Goal: Task Accomplishment & Management: Manage account settings

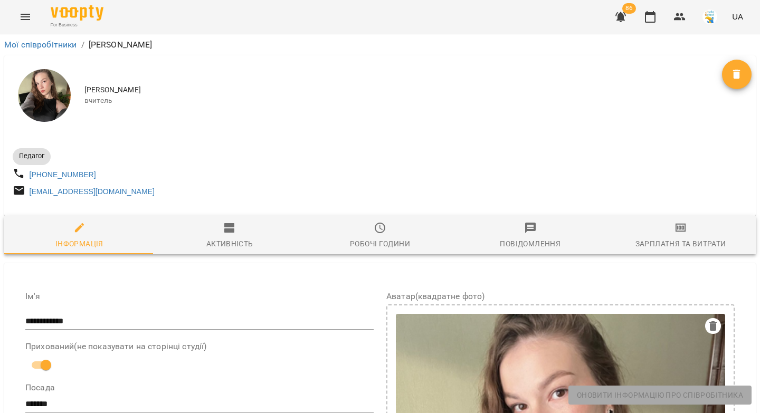
select select "**"
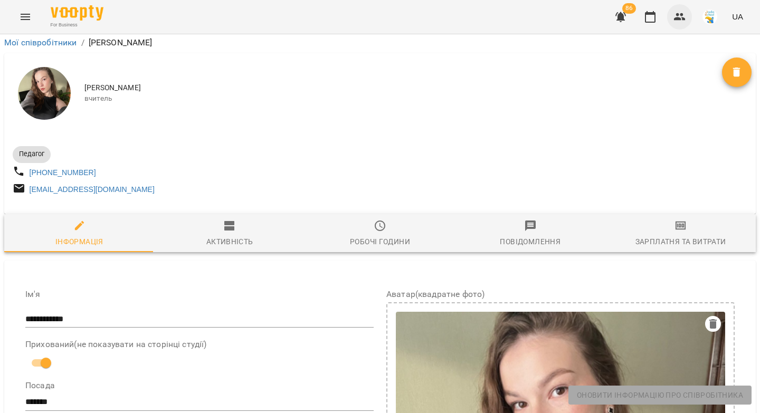
click at [678, 16] on icon "button" at bounding box center [679, 17] width 13 height 13
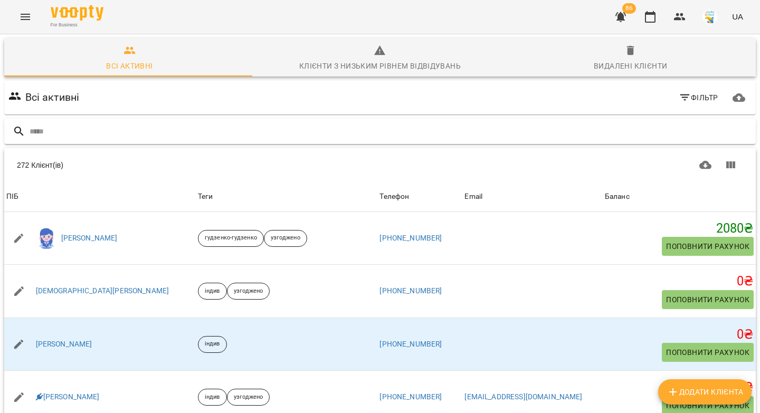
click at [689, 392] on span "Додати клієнта" at bounding box center [705, 392] width 77 height 13
click at [691, 395] on span "Додати клієнта" at bounding box center [705, 392] width 77 height 13
select select "**"
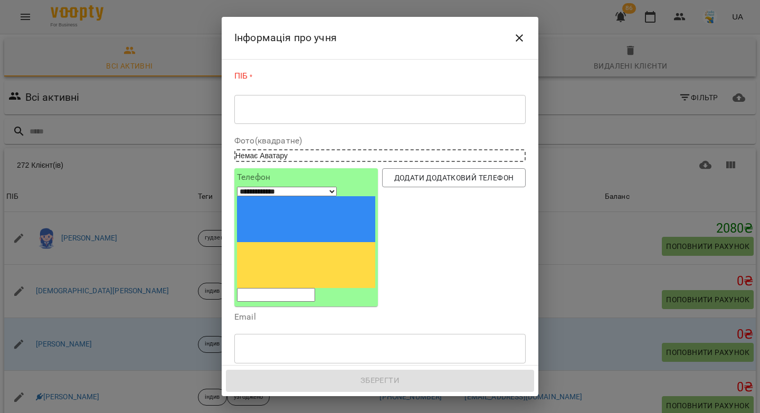
click at [369, 107] on textarea at bounding box center [380, 109] width 277 height 10
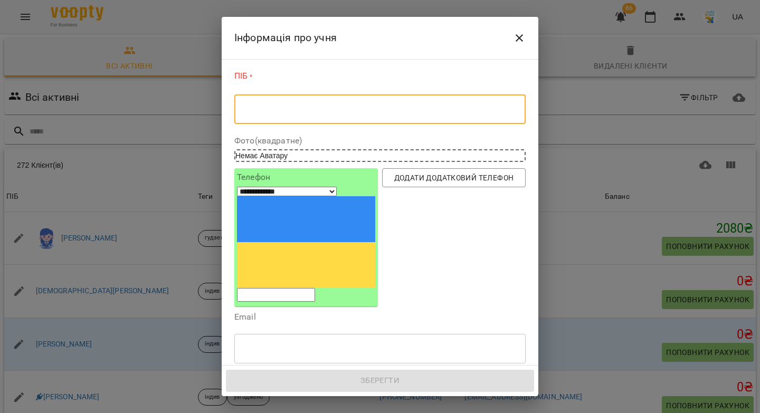
paste textarea "**********"
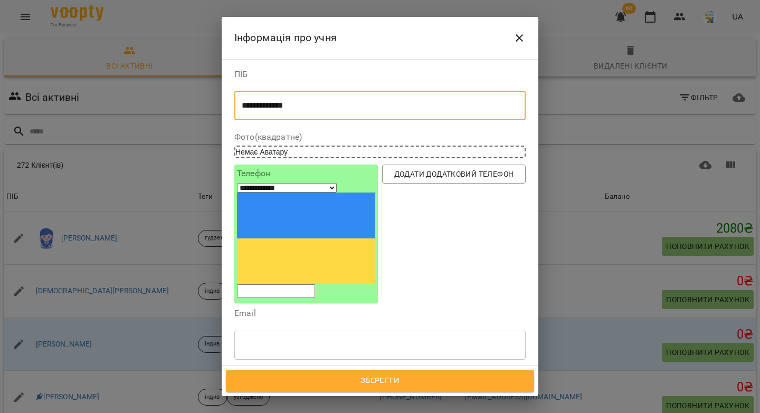
type textarea "**********"
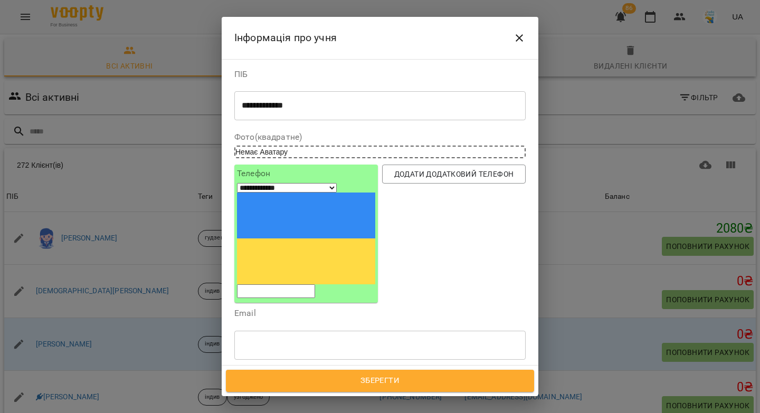
click at [315, 284] on input "tel" at bounding box center [276, 291] width 78 height 14
paste input "*********"
type input "*********"
click at [274, 389] on div "Надрукуйте або оберіть..." at bounding box center [284, 394] width 88 height 11
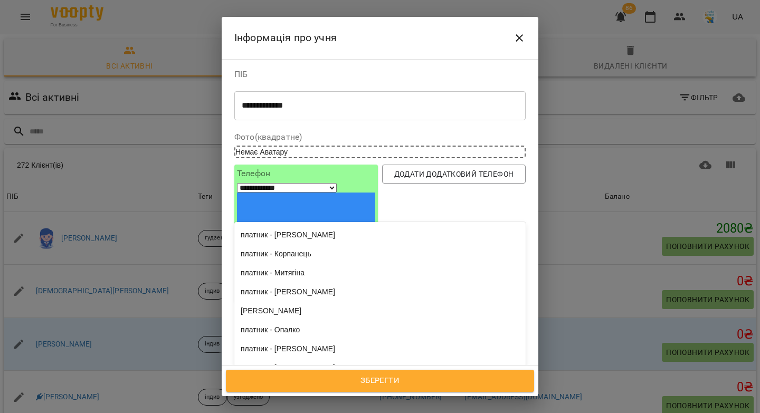
scroll to position [1404, 0]
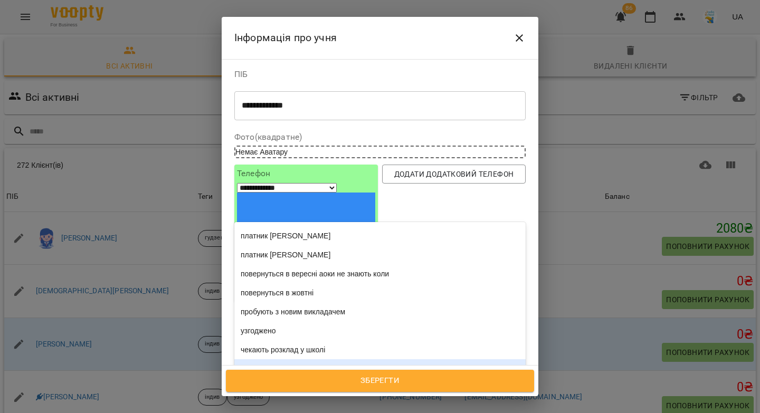
click at [285, 359] on div "індив" at bounding box center [379, 368] width 291 height 19
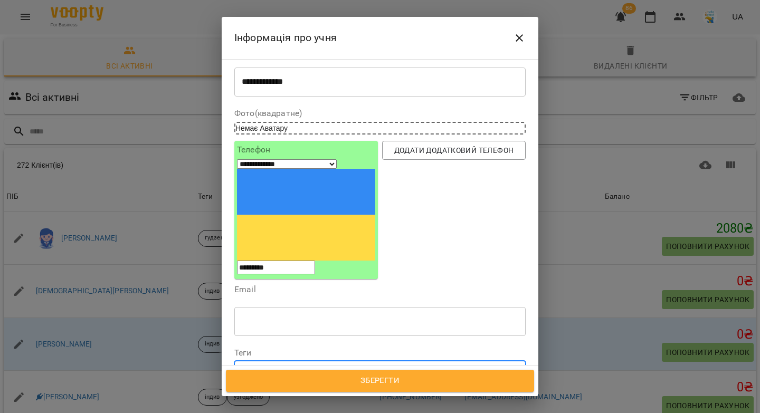
scroll to position [55, 0]
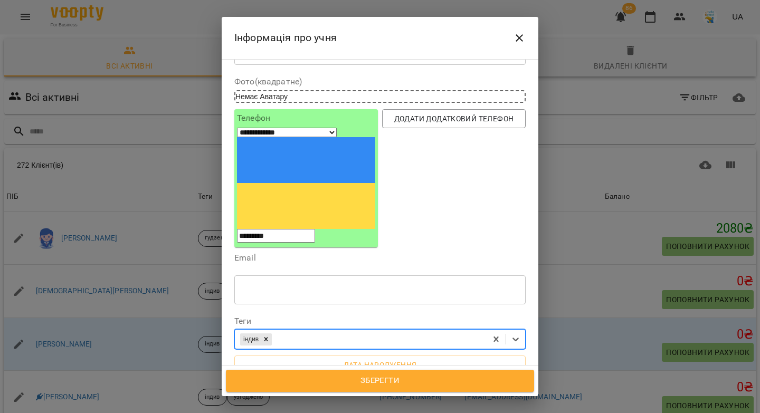
click at [264, 412] on textarea at bounding box center [380, 417] width 277 height 10
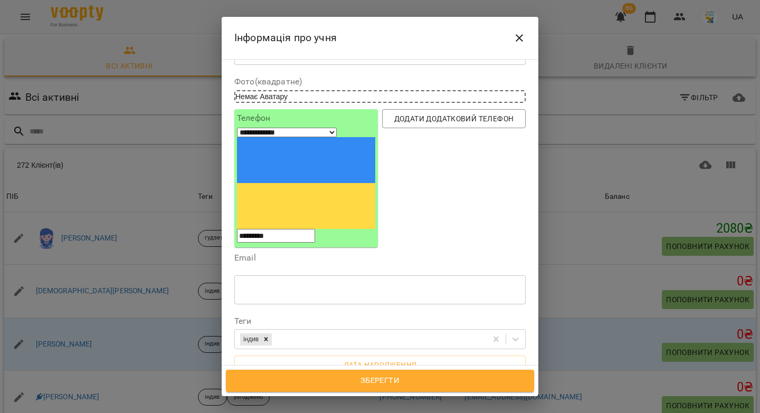
paste textarea "******"
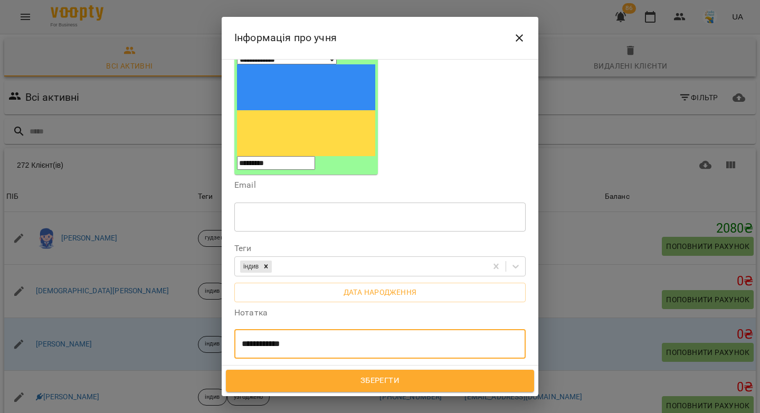
scroll to position [131, 0]
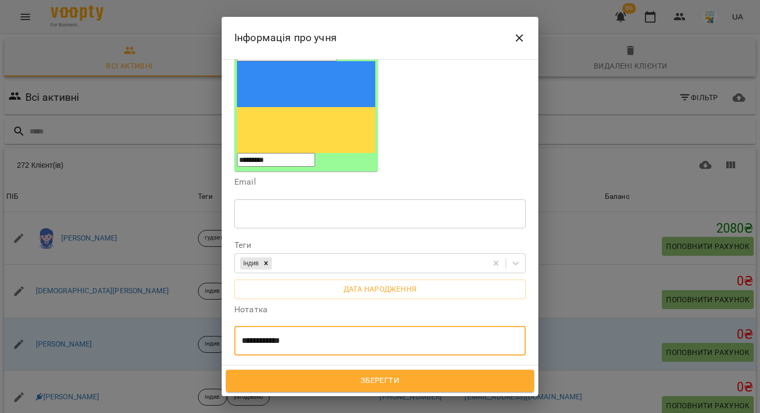
type textarea "**********"
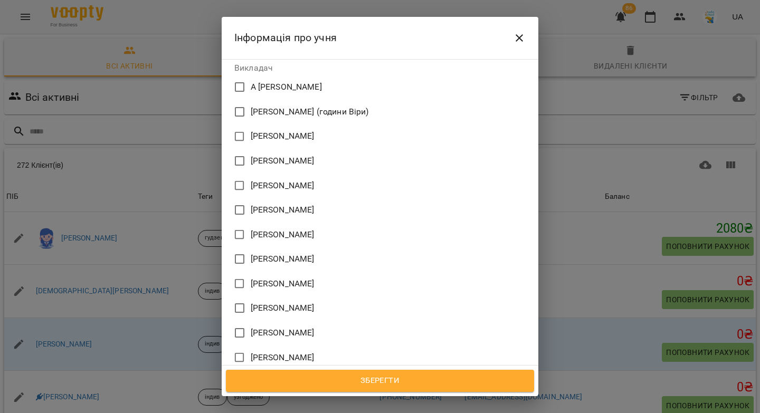
scroll to position [810, 0]
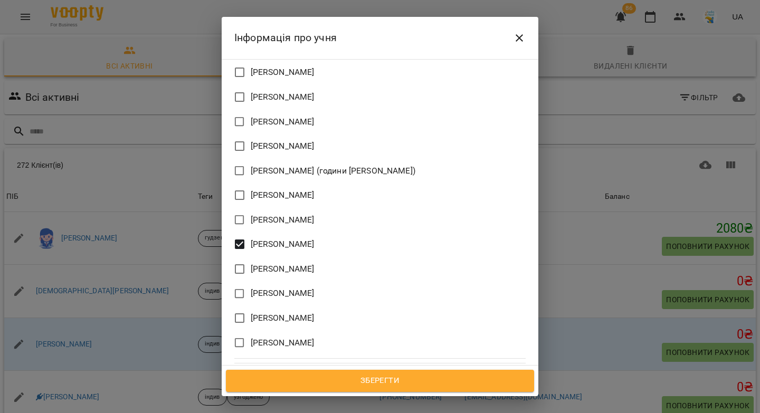
click at [373, 383] on span "Зберегти" at bounding box center [379, 381] width 285 height 14
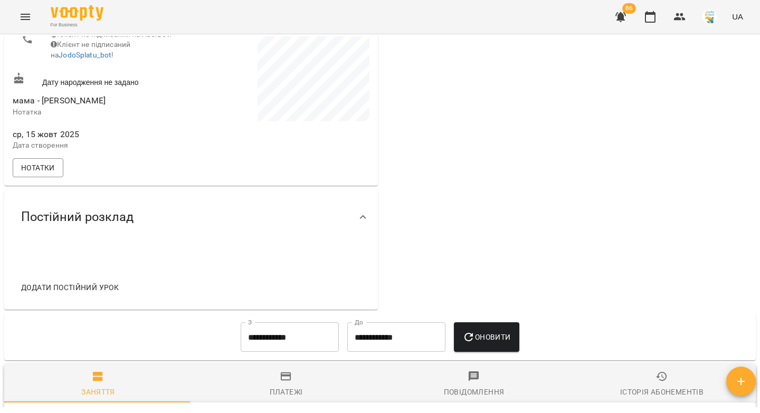
scroll to position [302, 0]
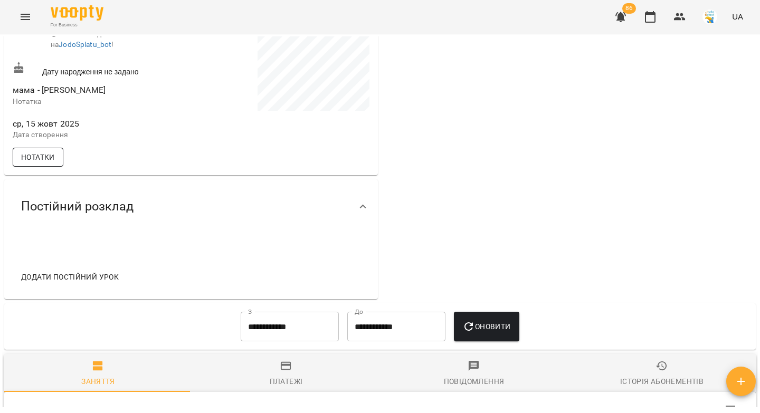
click at [41, 164] on span "Нотатки" at bounding box center [38, 157] width 34 height 13
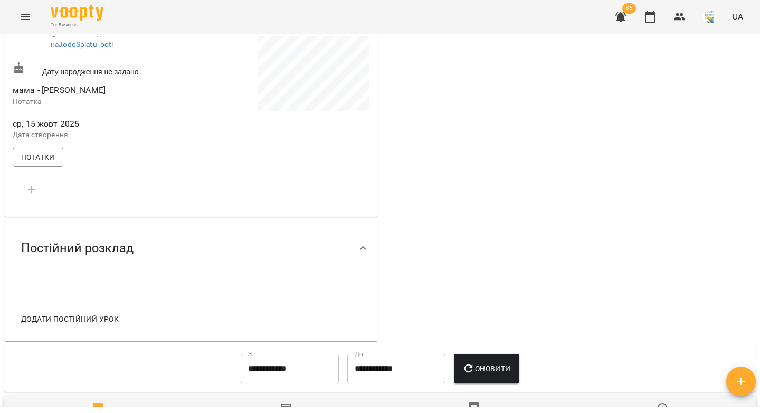
click at [35, 194] on icon "button" at bounding box center [31, 190] width 13 height 13
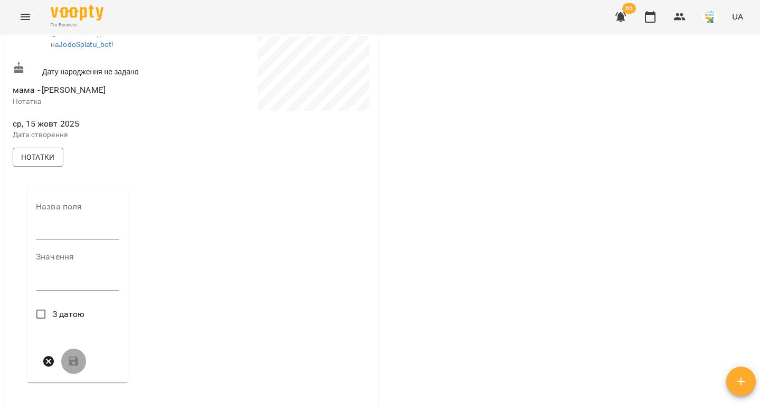
click at [58, 241] on input "text" at bounding box center [77, 232] width 83 height 17
type input "***"
click at [72, 291] on textarea at bounding box center [77, 286] width 83 height 10
type textarea "*"
click at [73, 368] on icon "submit" at bounding box center [74, 361] width 13 height 13
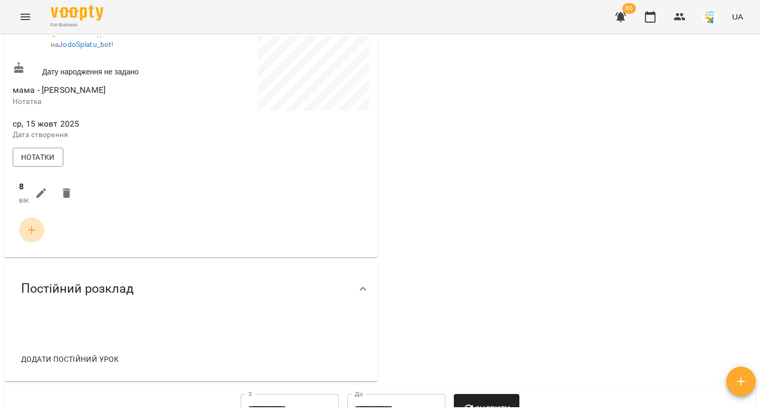
click at [30, 236] on icon "button" at bounding box center [31, 230] width 13 height 13
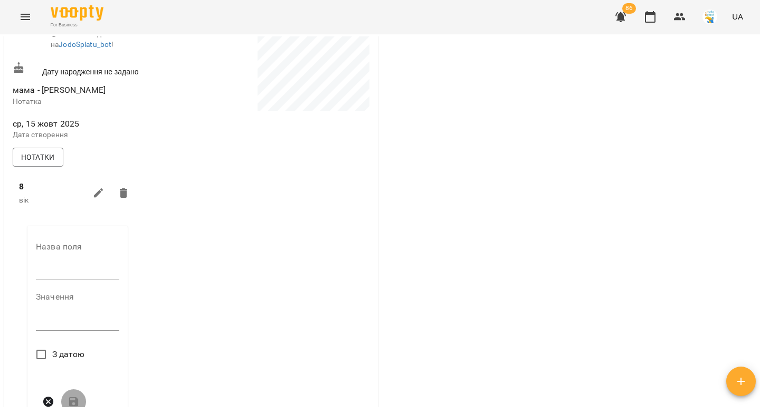
click at [43, 274] on input "text" at bounding box center [77, 272] width 83 height 17
type input "****"
click at [50, 331] on textarea at bounding box center [77, 326] width 83 height 10
paste textarea "**********"
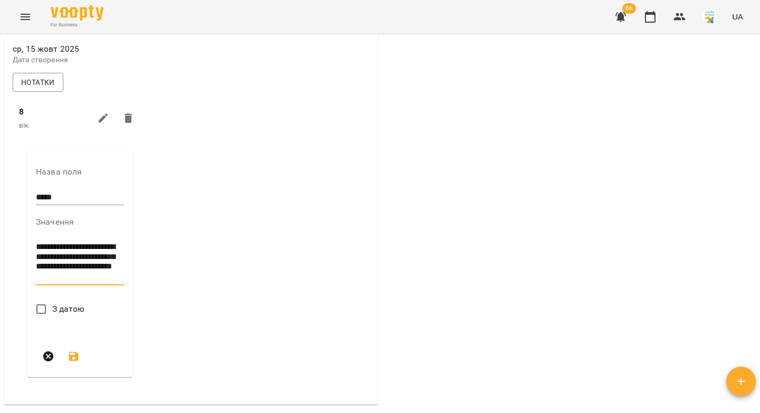
scroll to position [381, 0]
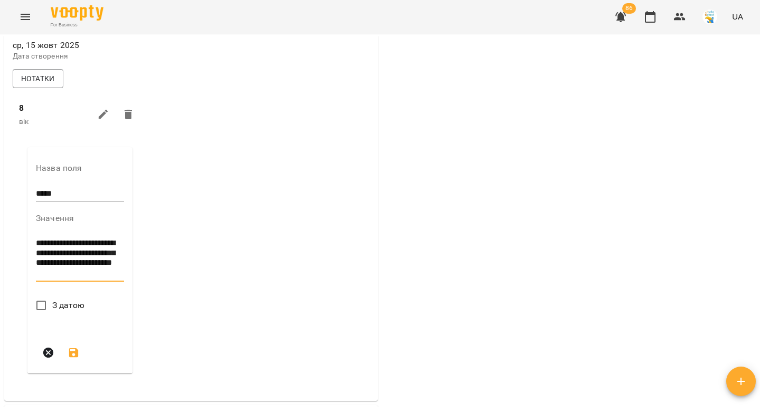
type textarea "**********"
click at [76, 356] on icon "submit" at bounding box center [74, 353] width 13 height 13
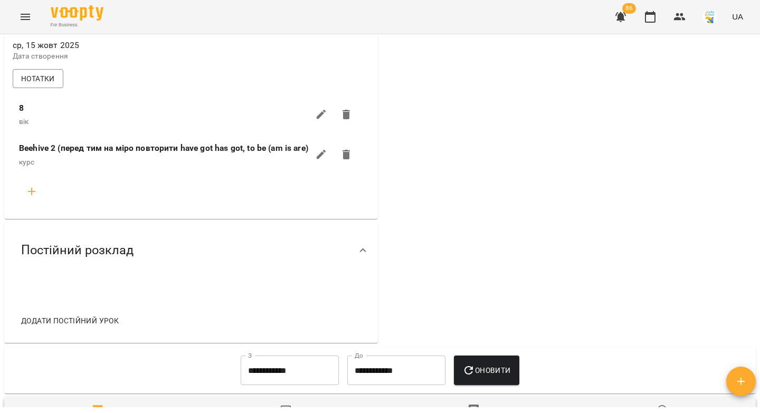
click at [33, 198] on icon "button" at bounding box center [31, 191] width 13 height 13
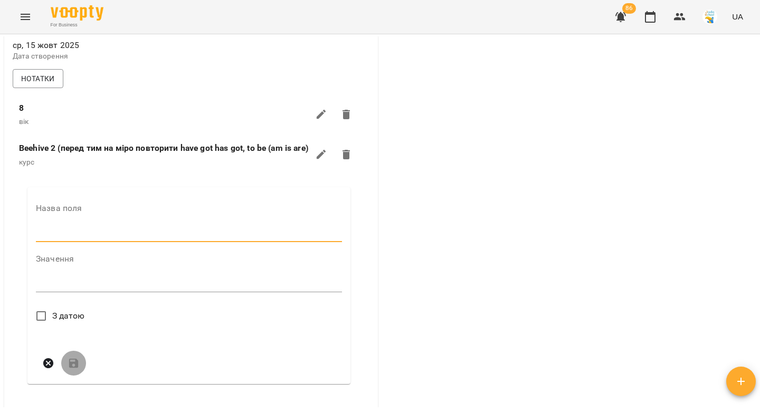
click at [60, 242] on input "text" at bounding box center [189, 233] width 306 height 17
type input "**********"
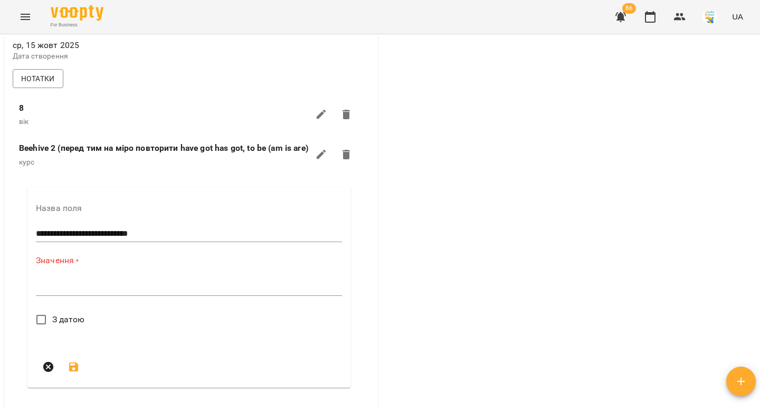
click at [118, 296] on div "*" at bounding box center [189, 287] width 306 height 17
click at [82, 296] on div "*" at bounding box center [189, 287] width 306 height 17
click at [422, 207] on div "₴ Баланс Поповнити рахунок Докладніше Актуальні абонементи ( 0 ) Немає актуальн…" at bounding box center [569, 140] width 378 height 804
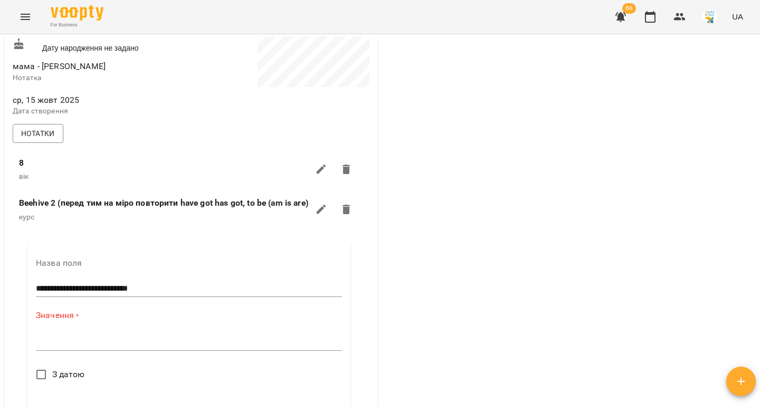
scroll to position [331, 0]
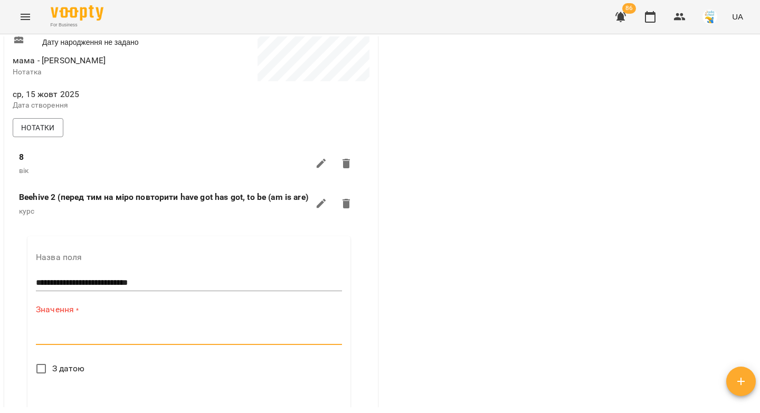
click at [90, 341] on textarea at bounding box center [189, 336] width 306 height 10
paste textarea "**********"
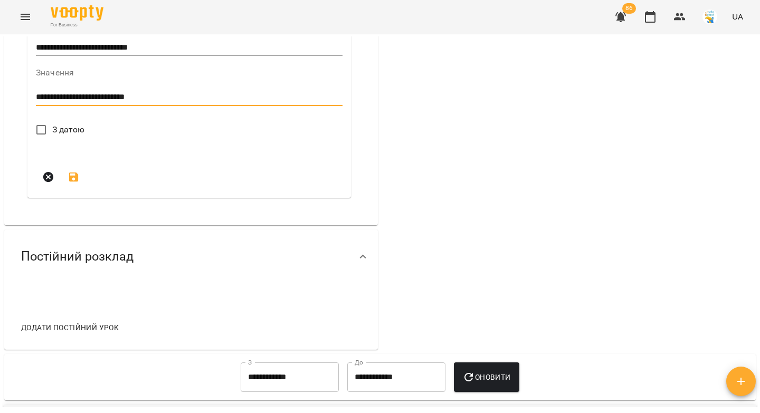
scroll to position [683, 0]
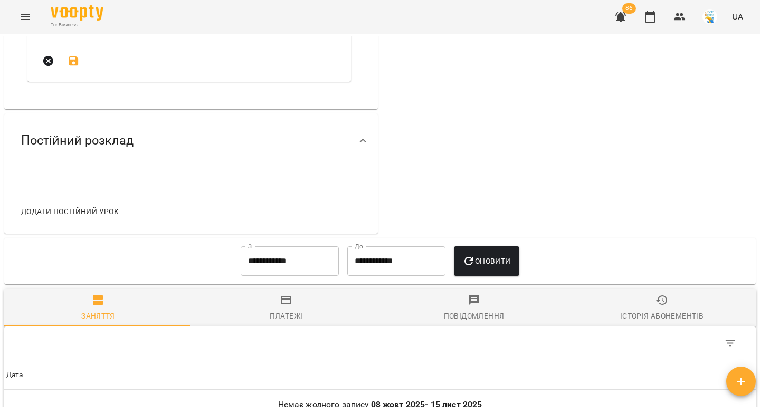
type textarea "**********"
click at [71, 66] on icon "submit" at bounding box center [73, 60] width 9 height 9
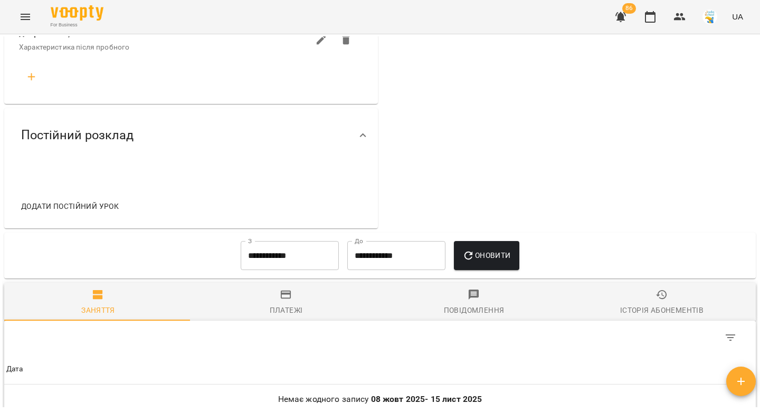
scroll to position [536, 0]
click at [92, 212] on span "Додати постійний урок" at bounding box center [70, 205] width 98 height 13
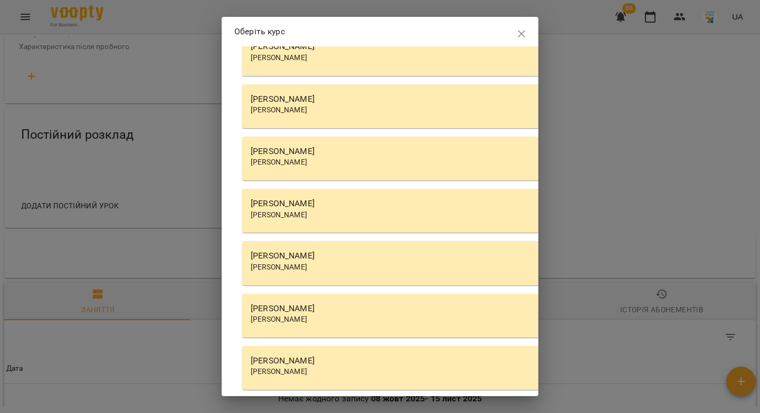
scroll to position [3410, 0]
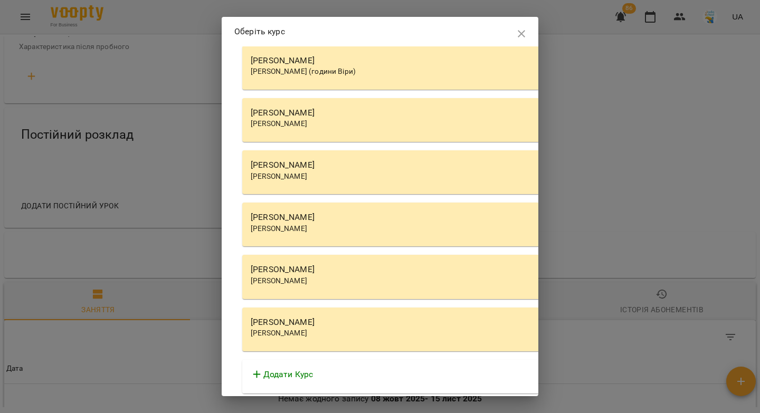
click at [286, 329] on span "[PERSON_NAME]" at bounding box center [279, 333] width 56 height 8
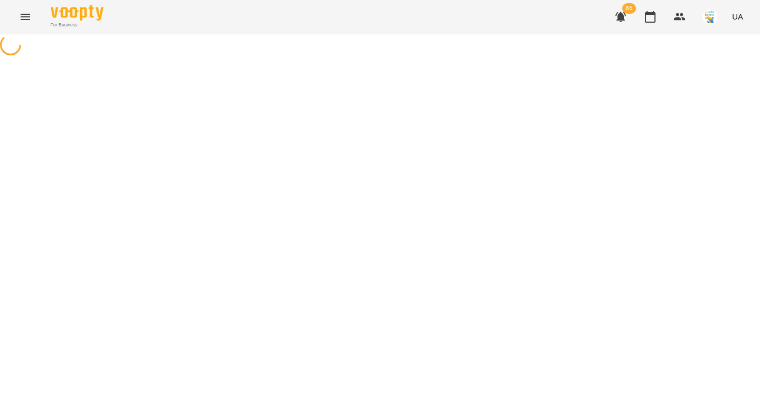
select select "********"
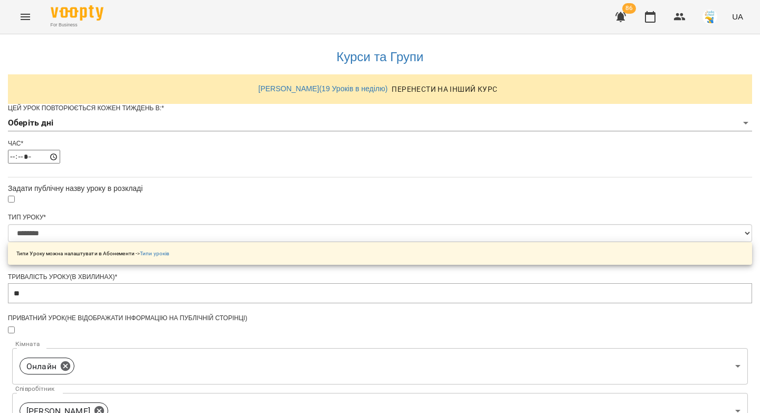
click at [282, 140] on body "**********" at bounding box center [380, 340] width 760 height 680
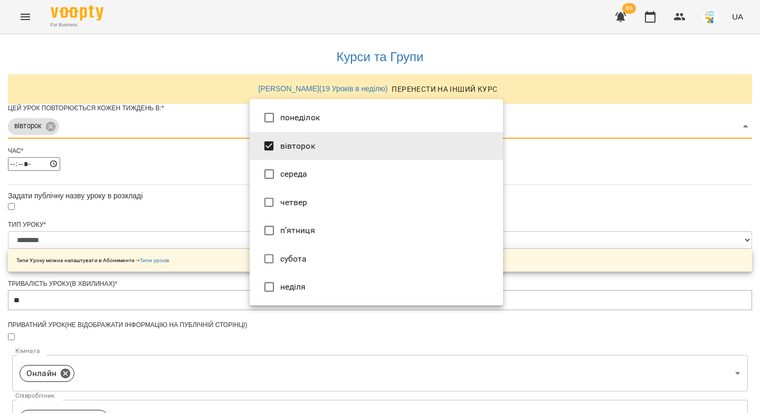
type input "***"
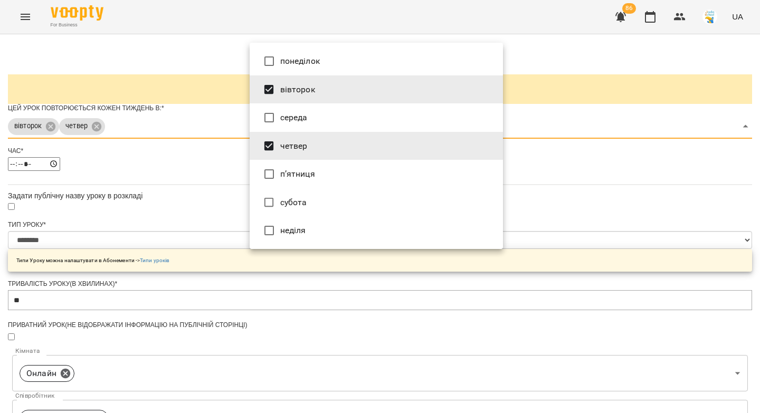
click at [227, 200] on div at bounding box center [380, 206] width 760 height 413
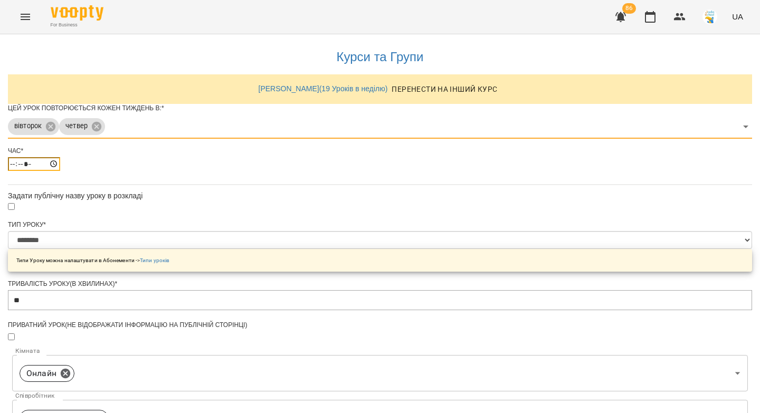
click at [60, 171] on input "*****" at bounding box center [34, 164] width 52 height 14
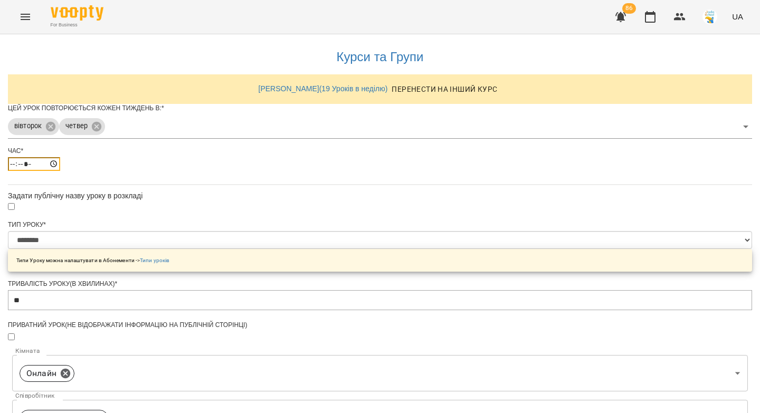
type input "*****"
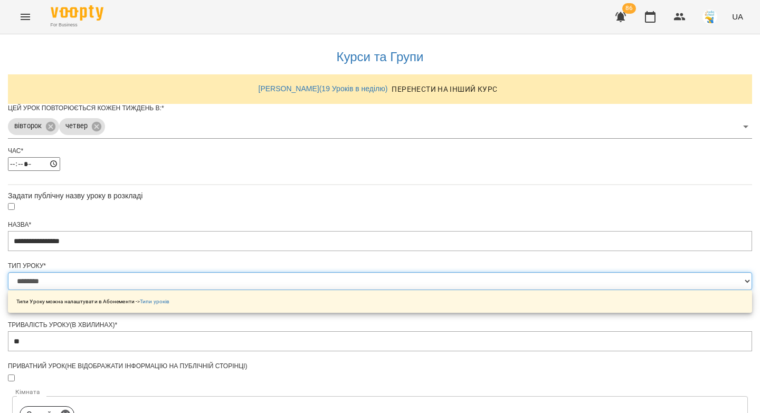
click at [264, 290] on select "**********" at bounding box center [380, 281] width 744 height 18
select select "**********"
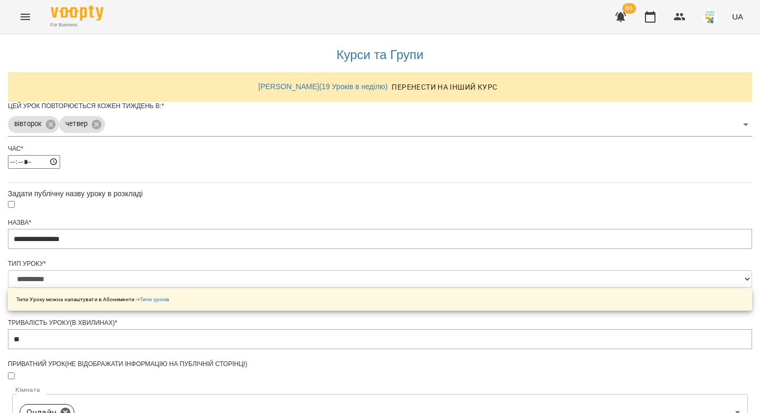
scroll to position [423, 0]
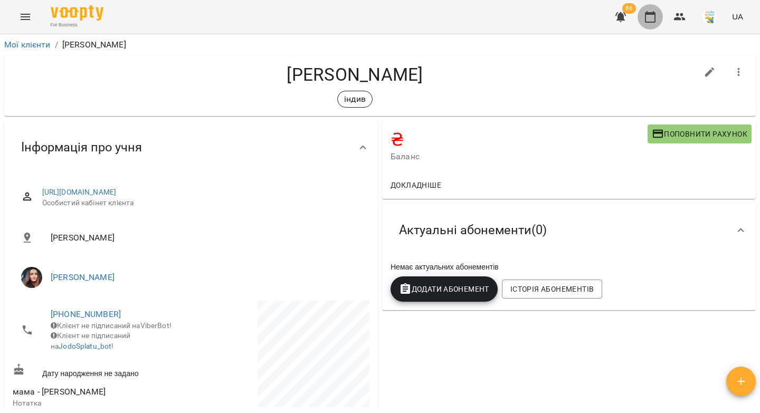
click at [651, 17] on icon "button" at bounding box center [650, 17] width 13 height 13
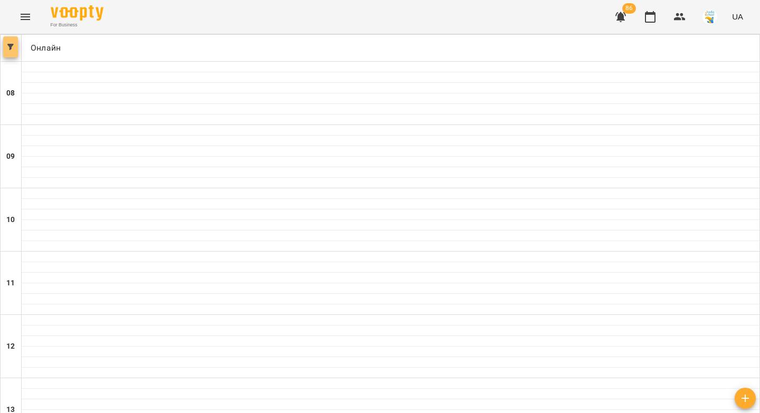
click at [13, 46] on icon "button" at bounding box center [10, 47] width 6 height 6
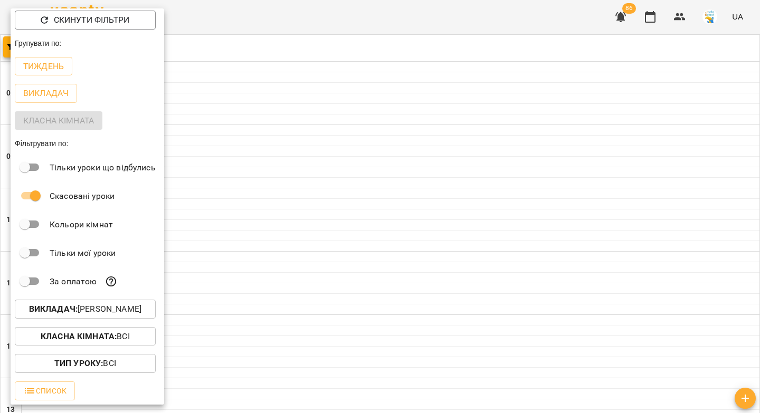
scroll to position [5, 0]
click at [83, 309] on p "Викладач : Анна Карпінець" at bounding box center [85, 309] width 112 height 13
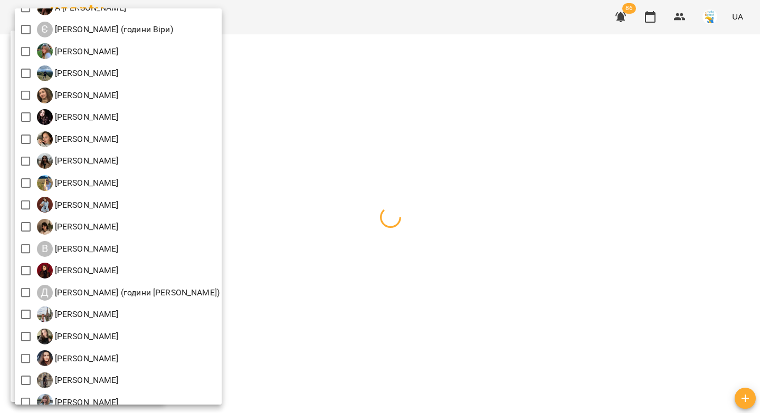
scroll to position [116, 0]
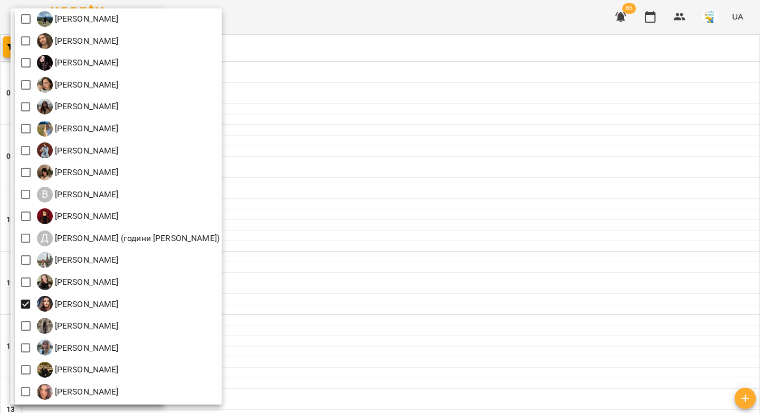
click at [336, 210] on div at bounding box center [380, 206] width 760 height 413
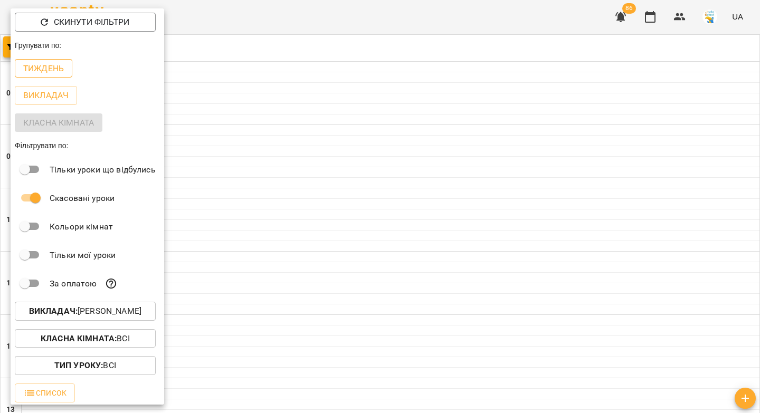
click at [33, 69] on p "Тиждень" at bounding box center [43, 68] width 41 height 13
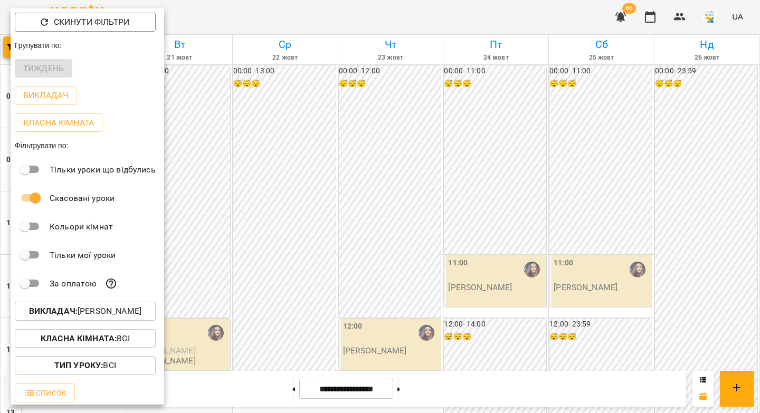
click at [429, 161] on div at bounding box center [380, 206] width 760 height 413
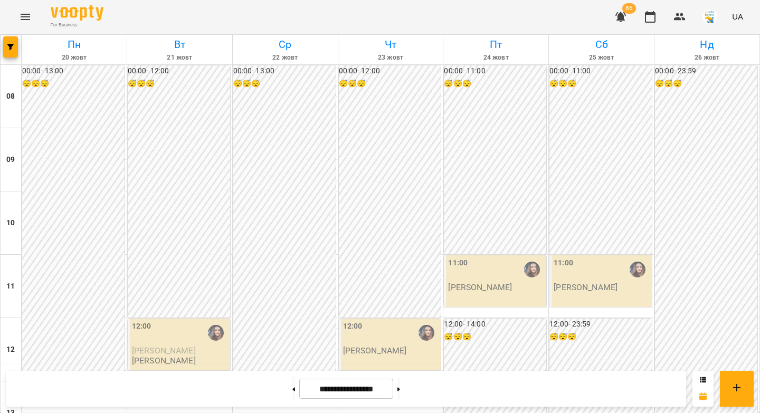
scroll to position [586, 0]
click at [292, 387] on icon at bounding box center [293, 389] width 3 height 4
type input "**********"
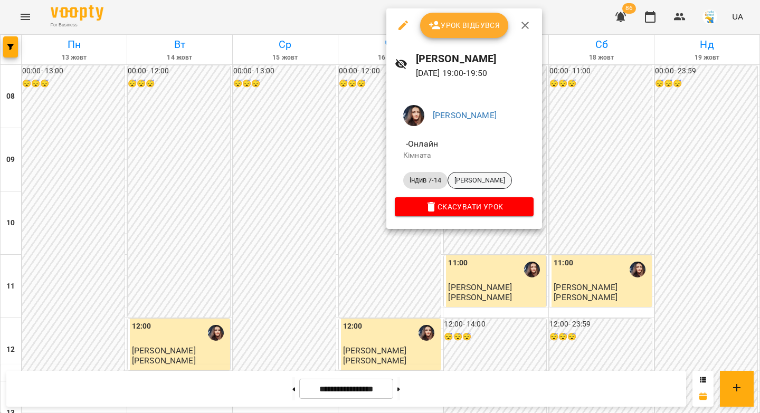
click at [469, 182] on span "Остап Сорочан" at bounding box center [479, 180] width 63 height 9
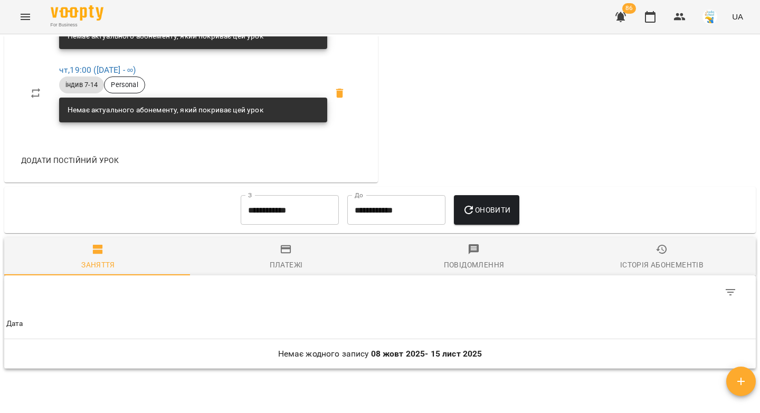
scroll to position [405, 0]
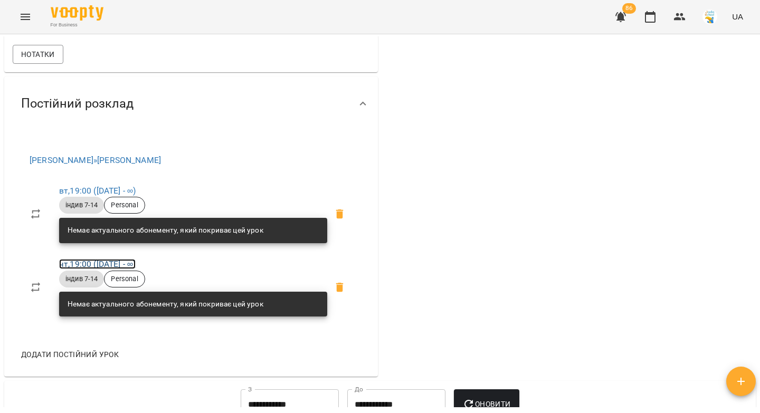
click at [85, 269] on link "чт , 19:00 (15 жовт - ∞)" at bounding box center [97, 264] width 77 height 10
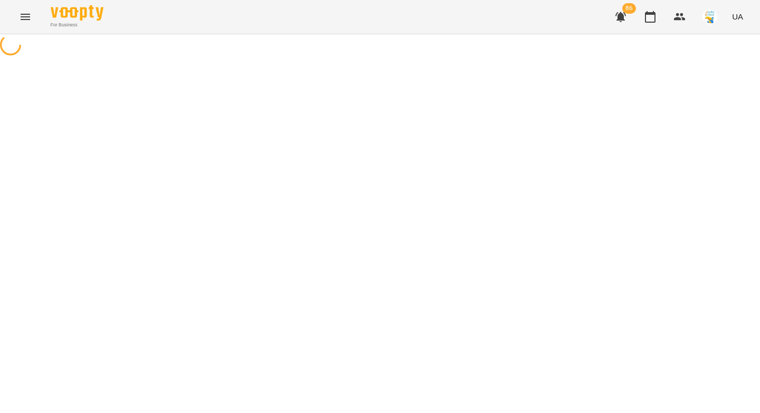
select select "*"
select select "**********"
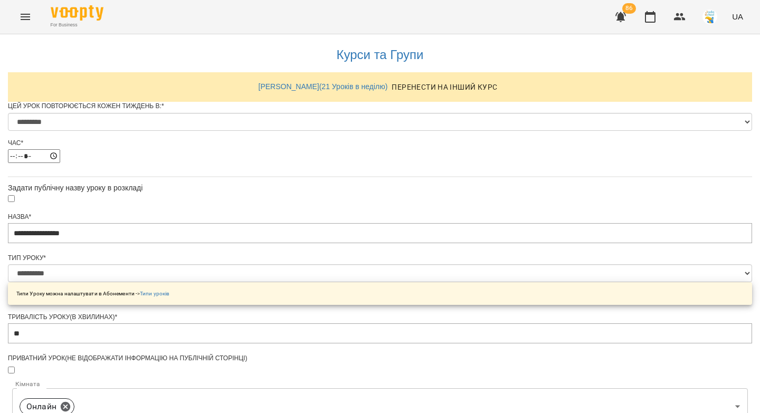
scroll to position [489, 0]
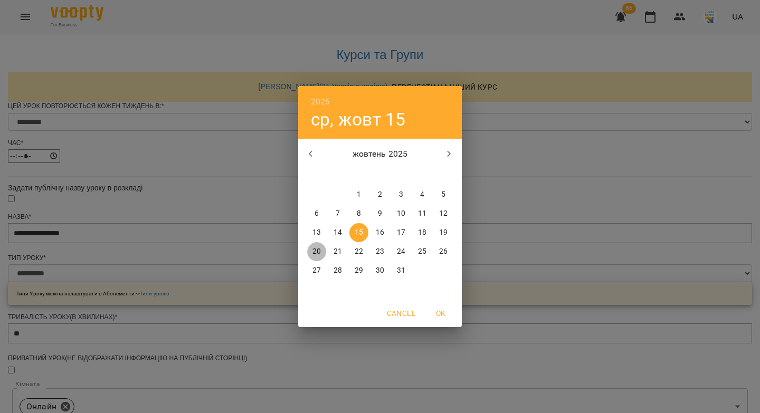
click at [318, 251] on p "20" at bounding box center [316, 251] width 8 height 11
type input "**********"
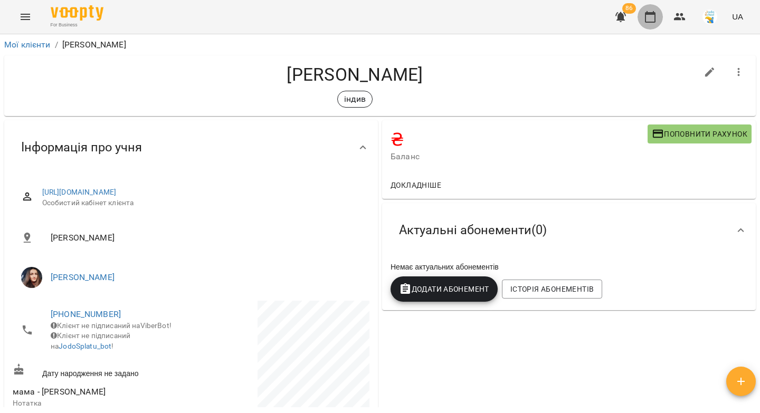
click at [649, 16] on icon "button" at bounding box center [650, 17] width 13 height 13
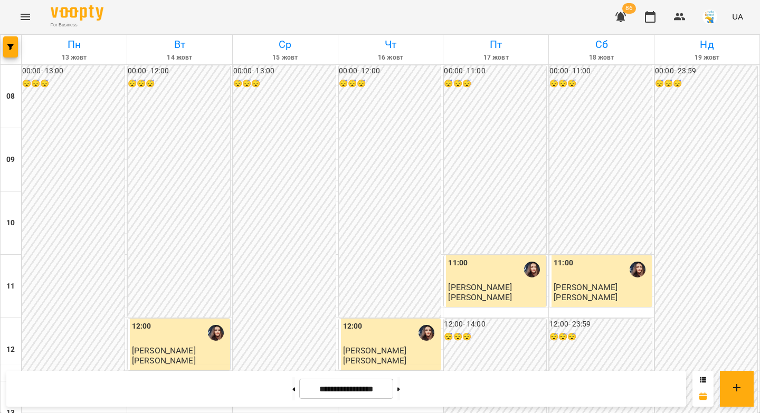
scroll to position [586, 0]
click at [400, 389] on button at bounding box center [398, 388] width 3 height 23
type input "**********"
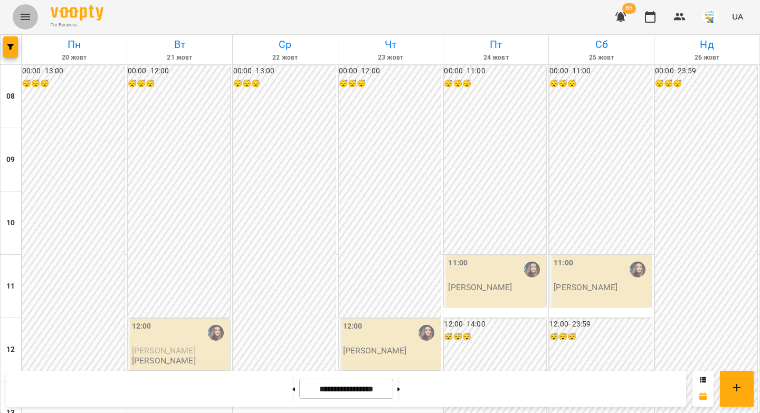
click at [26, 16] on icon "Menu" at bounding box center [25, 17] width 13 height 13
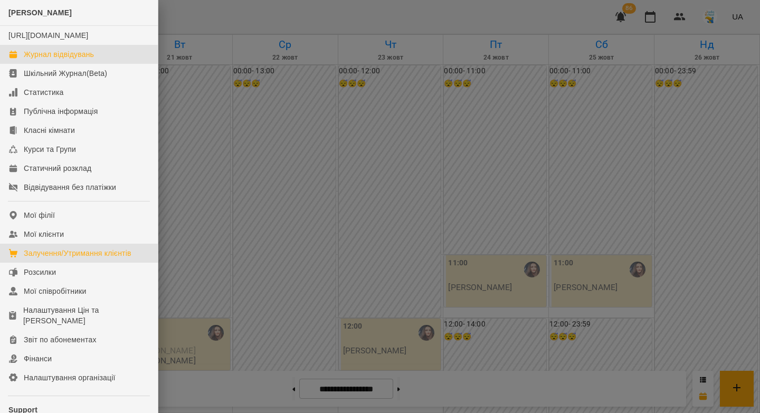
click at [74, 259] on div "Залучення/Утримання клієнтів" at bounding box center [78, 253] width 108 height 11
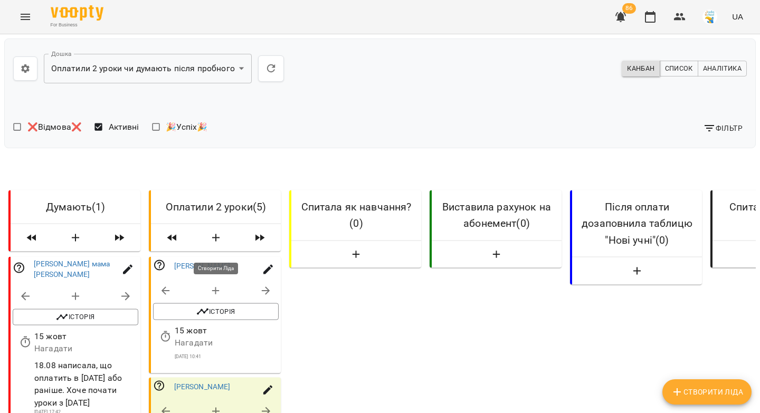
click at [216, 245] on icon "button" at bounding box center [216, 238] width 13 height 13
select select "*"
select select "**"
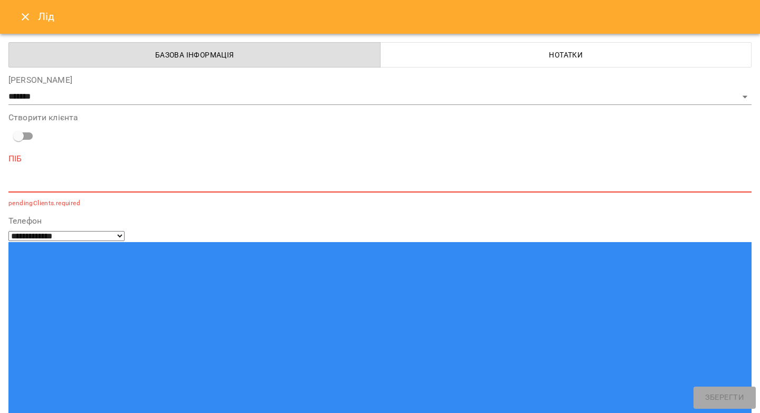
click at [252, 179] on textarea at bounding box center [379, 184] width 743 height 10
paste textarea "**********"
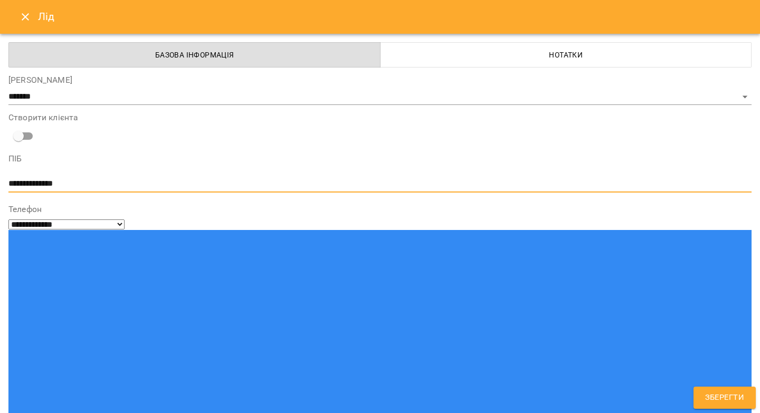
type textarea "**********"
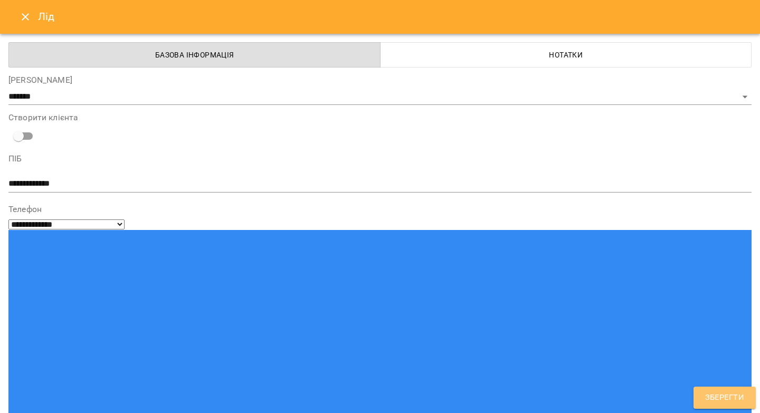
drag, startPoint x: 733, startPoint y: 391, endPoint x: 728, endPoint y: 377, distance: 14.2
click at [733, 391] on span "Зберегти" at bounding box center [724, 398] width 39 height 14
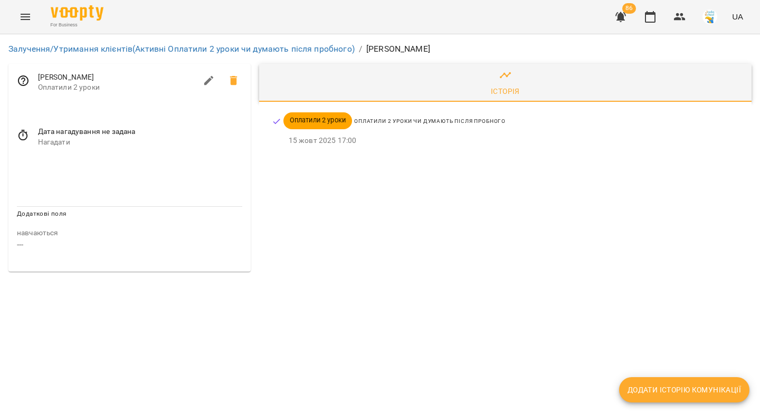
click at [20, 133] on icon at bounding box center [22, 135] width 9 height 11
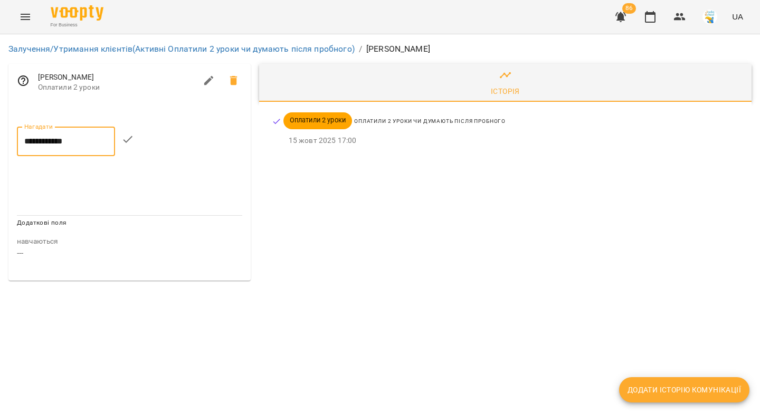
click at [43, 144] on input "**********" at bounding box center [66, 142] width 98 height 30
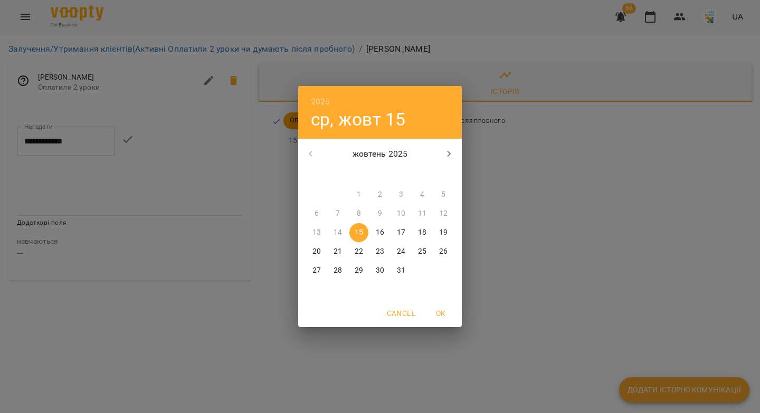
click at [398, 251] on p "24" at bounding box center [401, 251] width 8 height 11
type input "**********"
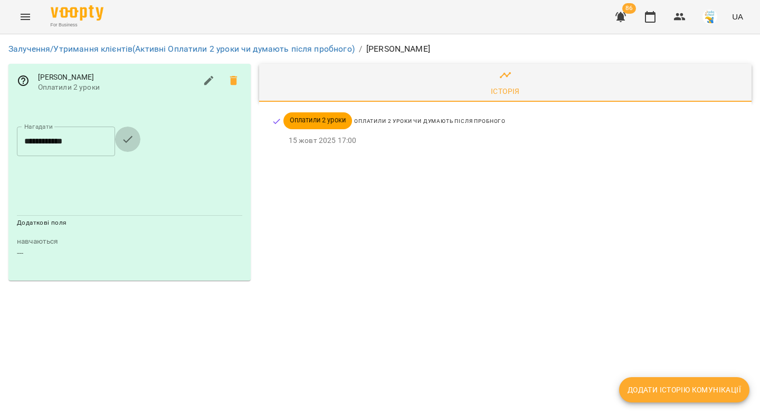
click at [130, 141] on icon "button" at bounding box center [127, 139] width 9 height 7
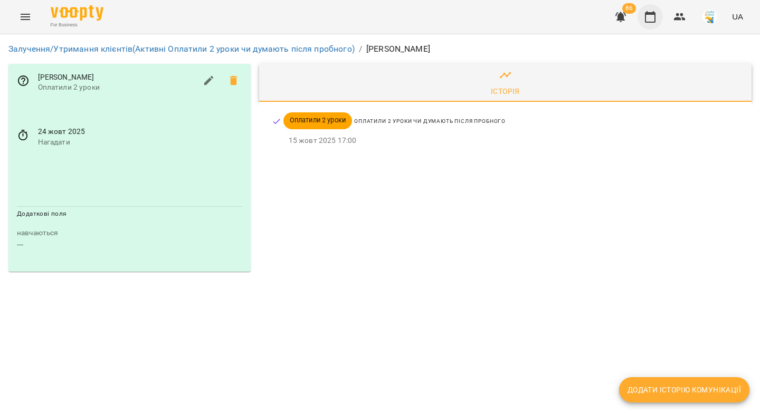
click at [651, 17] on icon "button" at bounding box center [650, 17] width 13 height 13
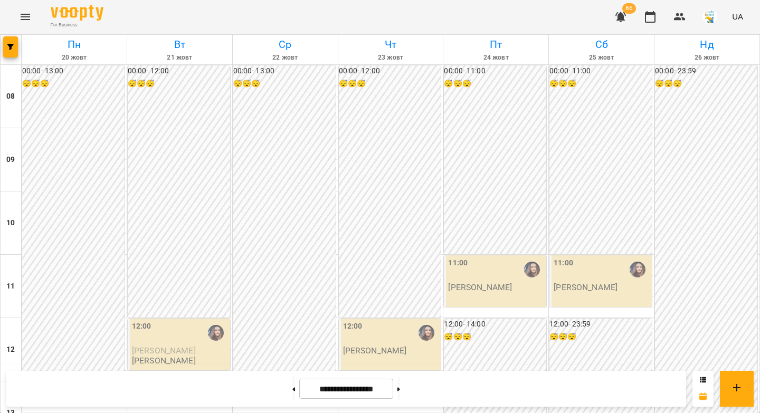
scroll to position [586, 0]
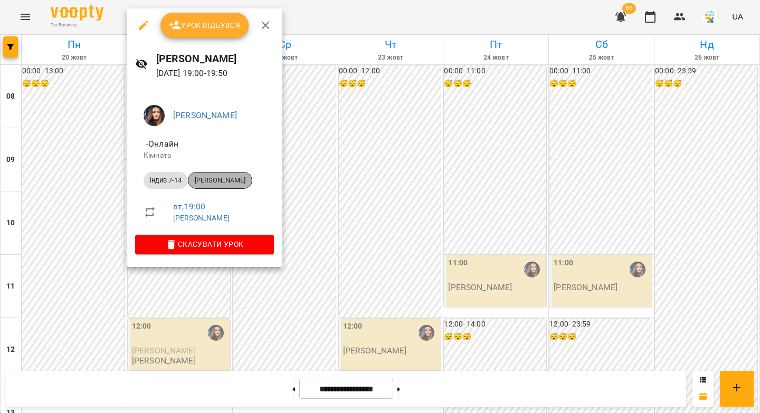
click at [221, 182] on span "Остап Сорочан" at bounding box center [219, 180] width 63 height 9
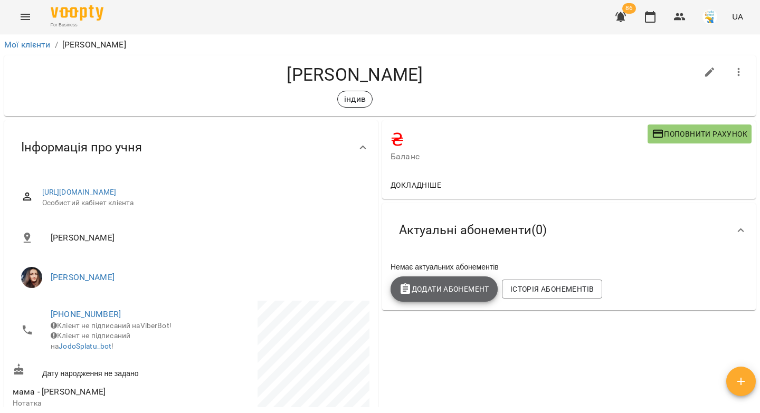
click at [420, 289] on span "Додати Абонемент" at bounding box center [444, 289] width 90 height 13
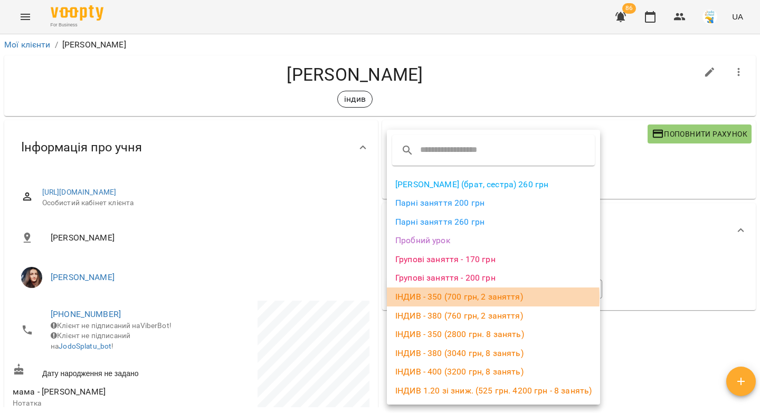
click at [457, 298] on li "ІНДИВ - 350 (700 грн, 2 заняття)" at bounding box center [493, 297] width 213 height 19
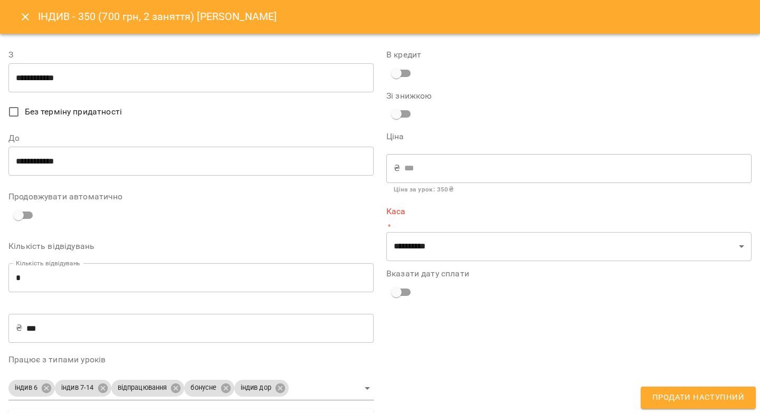
click at [22, 23] on button "Close" at bounding box center [25, 16] width 25 height 25
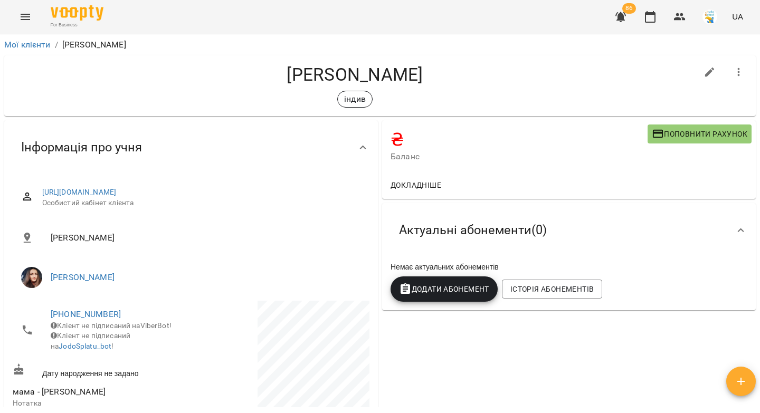
click at [439, 293] on span "Додати Абонемент" at bounding box center [444, 289] width 90 height 13
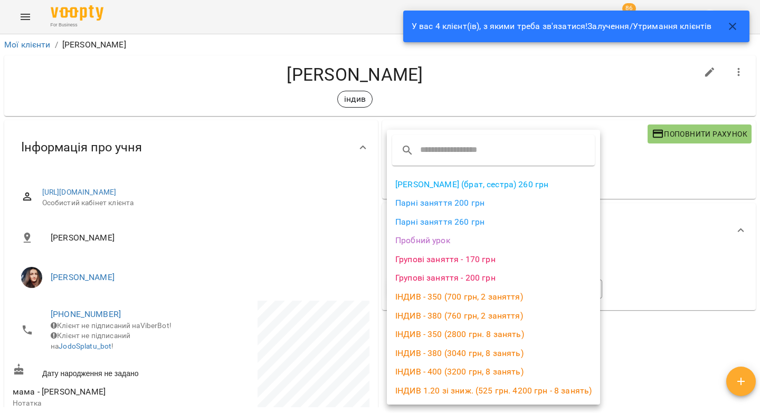
click at [451, 319] on li "ІНДИВ - 380 (760 грн, 2 заняття)" at bounding box center [493, 316] width 213 height 19
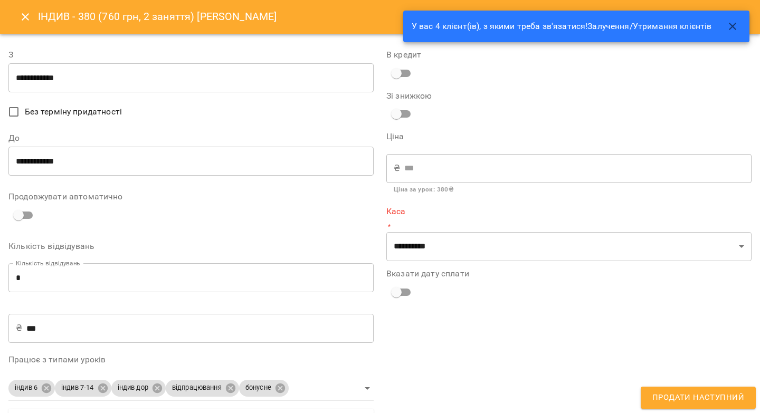
click at [55, 81] on input "**********" at bounding box center [190, 78] width 365 height 30
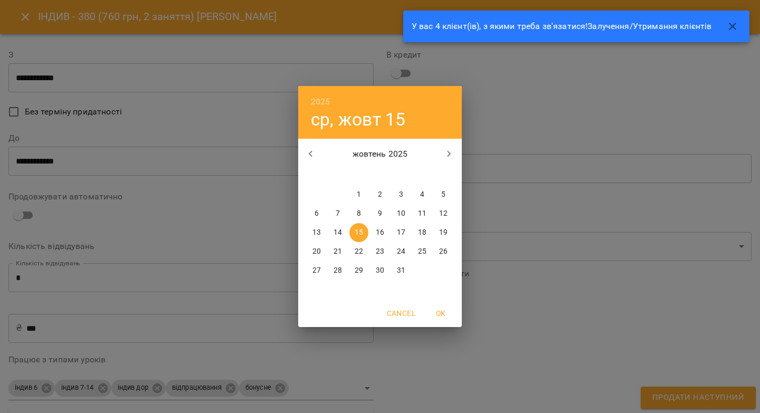
click at [336, 250] on p "21" at bounding box center [338, 251] width 8 height 11
type input "**********"
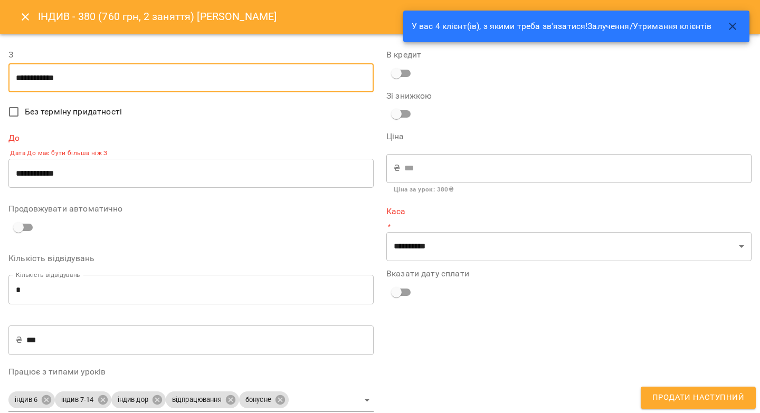
click at [51, 176] on input "**********" at bounding box center [190, 173] width 365 height 30
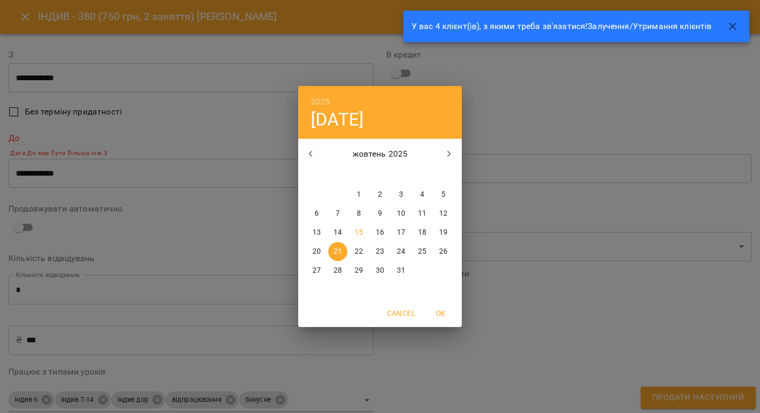
drag, startPoint x: 342, startPoint y: 272, endPoint x: 231, endPoint y: 284, distance: 112.1
click at [342, 271] on span "28" at bounding box center [337, 270] width 19 height 11
type input "**********"
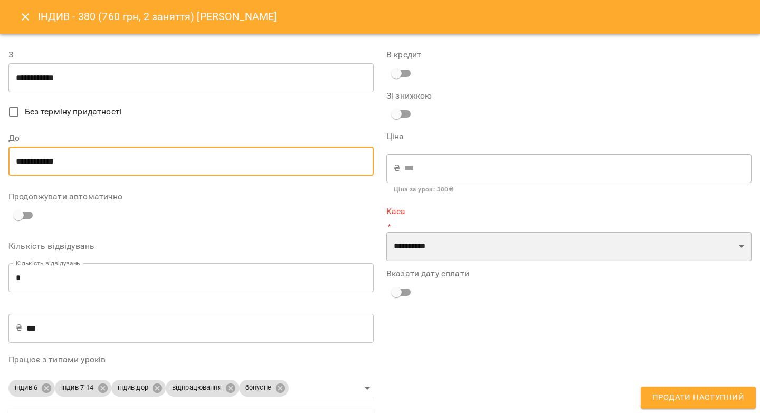
click at [444, 242] on select "**********" at bounding box center [568, 247] width 365 height 30
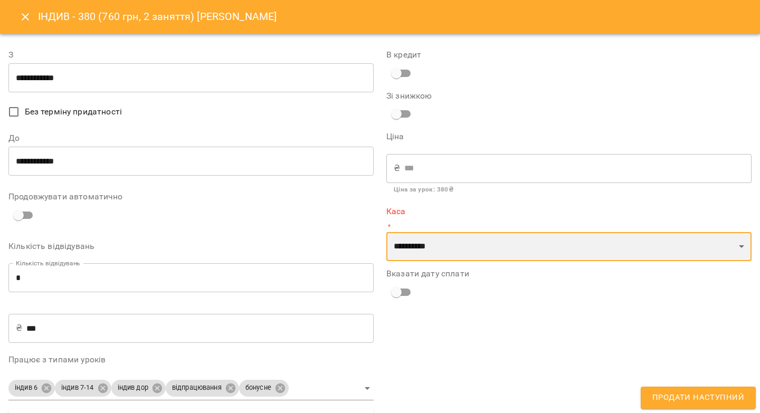
select select "****"
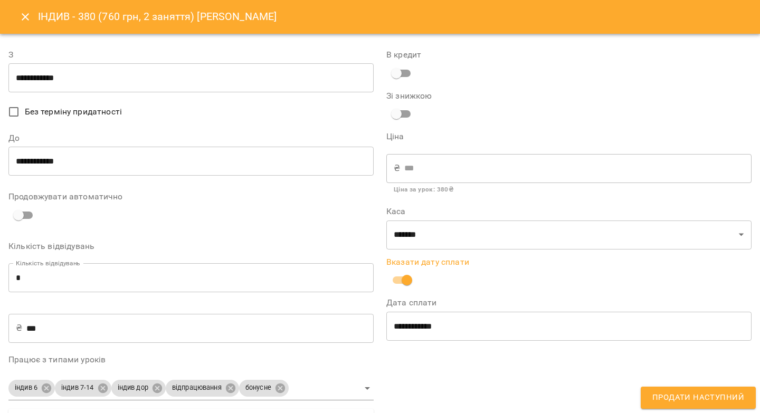
click at [687, 395] on span "Продати наступний" at bounding box center [698, 398] width 92 height 14
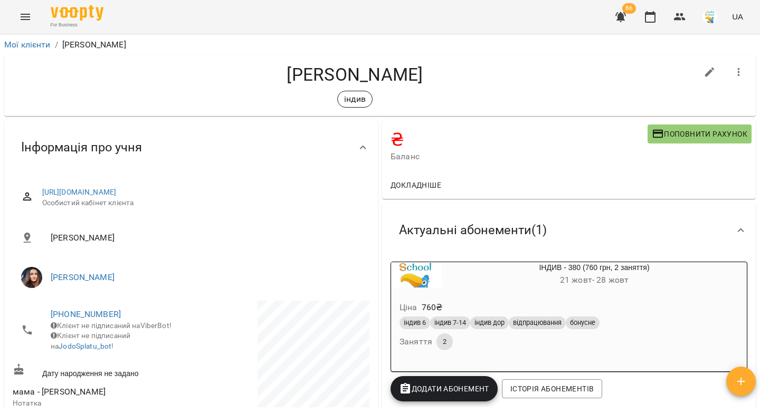
click at [704, 73] on icon "button" at bounding box center [710, 72] width 13 height 13
select select "**"
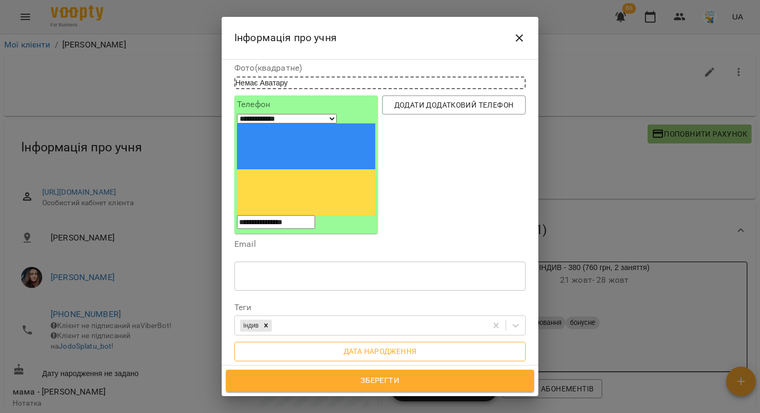
scroll to position [77, 0]
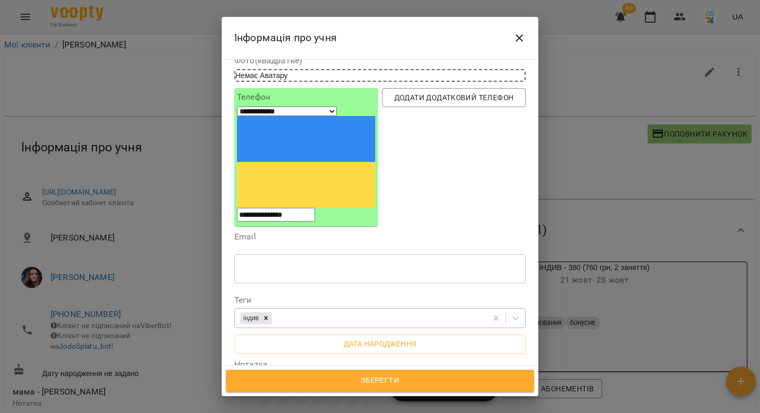
click at [297, 310] on div "індив" at bounding box center [361, 318] width 252 height 17
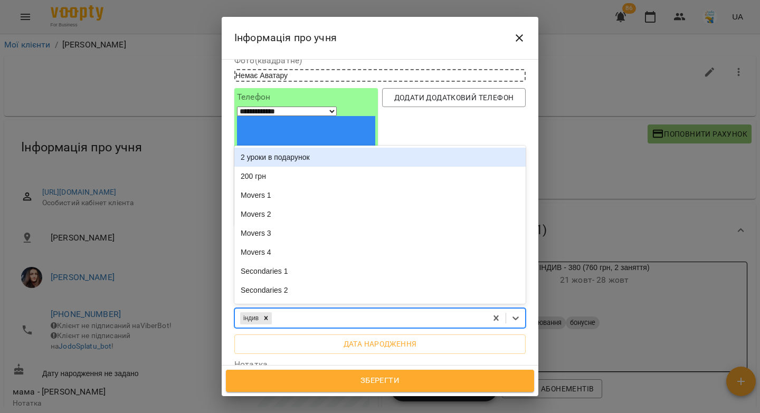
paste input "**********"
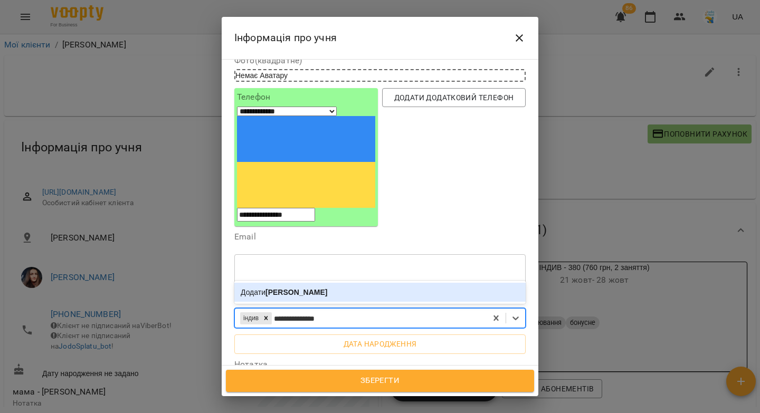
click at [314, 313] on input "**********" at bounding box center [308, 318] width 69 height 11
type input "**********"
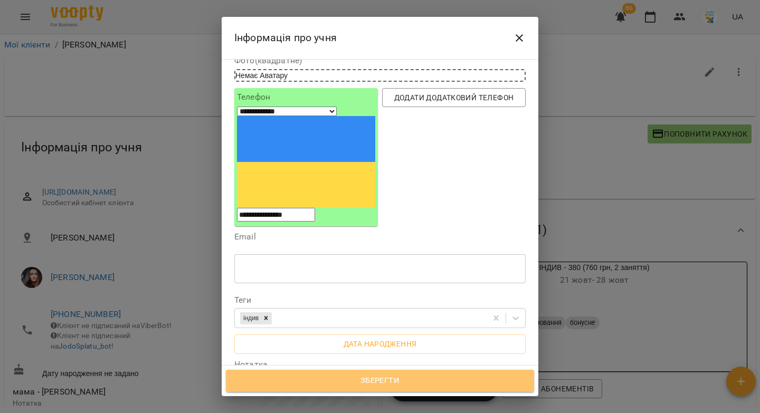
click at [377, 375] on span "Зберегти" at bounding box center [379, 381] width 285 height 14
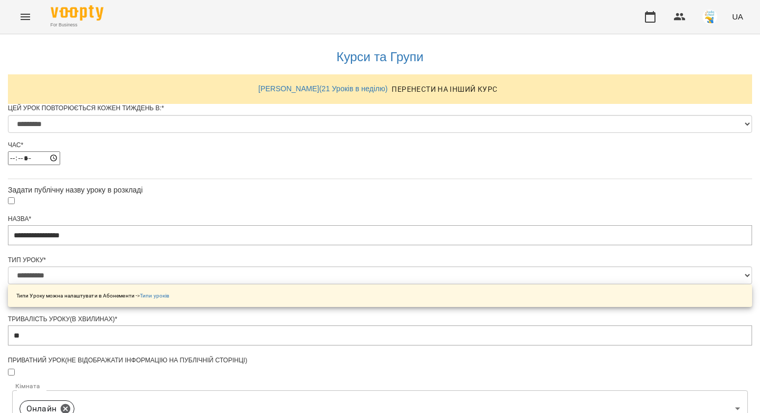
select select "*"
select select "**********"
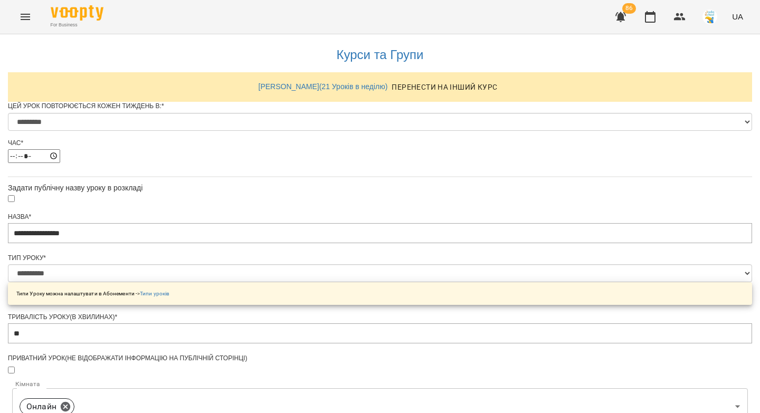
scroll to position [489, 0]
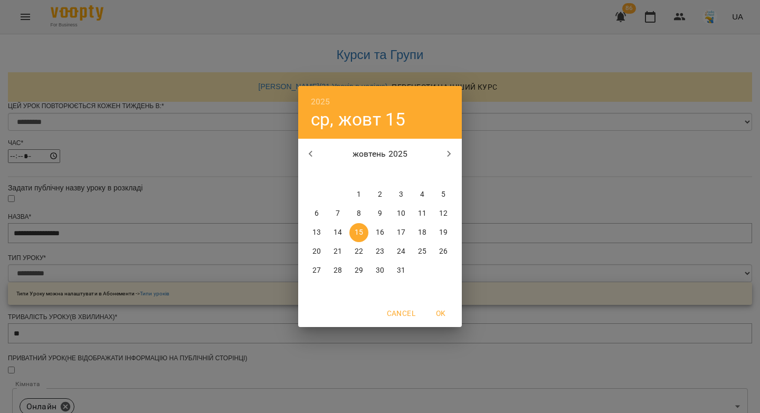
click at [320, 253] on p "20" at bounding box center [316, 251] width 8 height 11
type input "**********"
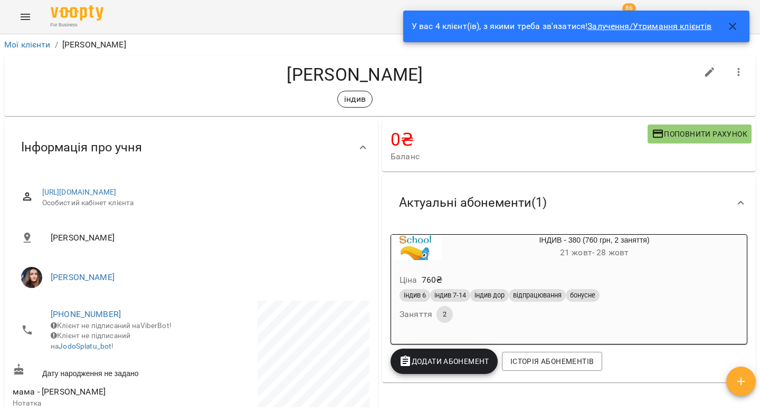
click at [655, 26] on link "Залучення/Утримання клієнтів" at bounding box center [649, 26] width 124 height 10
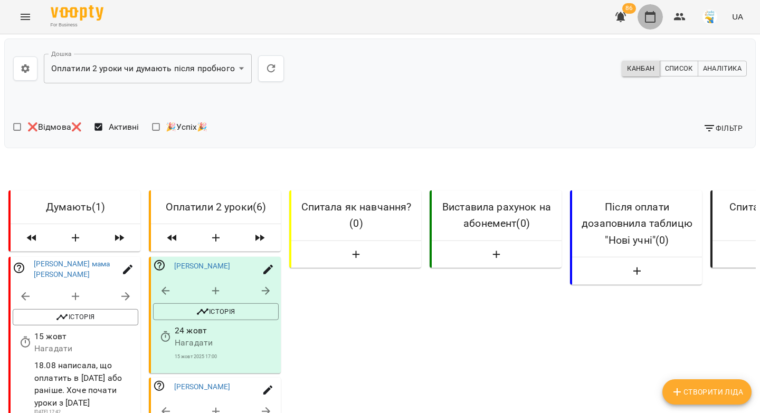
click at [655, 17] on icon "button" at bounding box center [650, 17] width 11 height 12
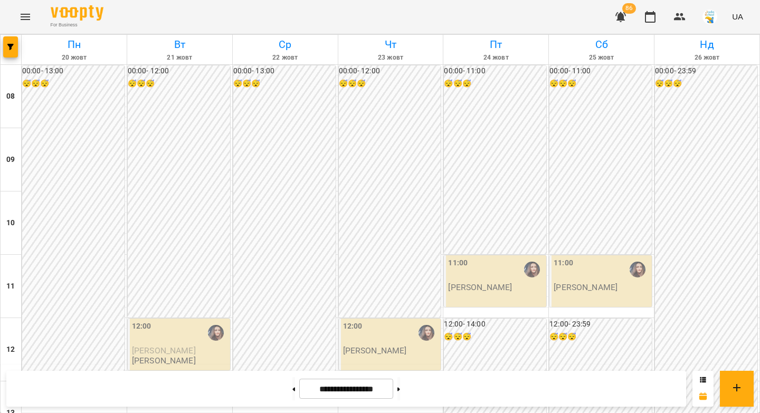
scroll to position [586, 0]
click at [9, 50] on button "button" at bounding box center [10, 46] width 15 height 21
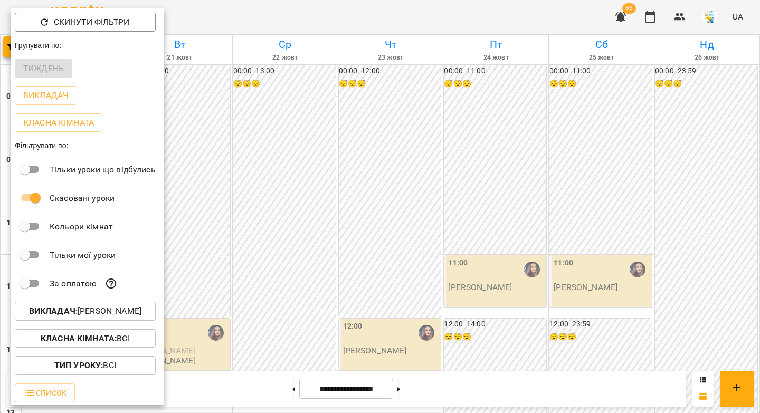
click at [103, 314] on p "Викладач : [PERSON_NAME]" at bounding box center [85, 311] width 112 height 13
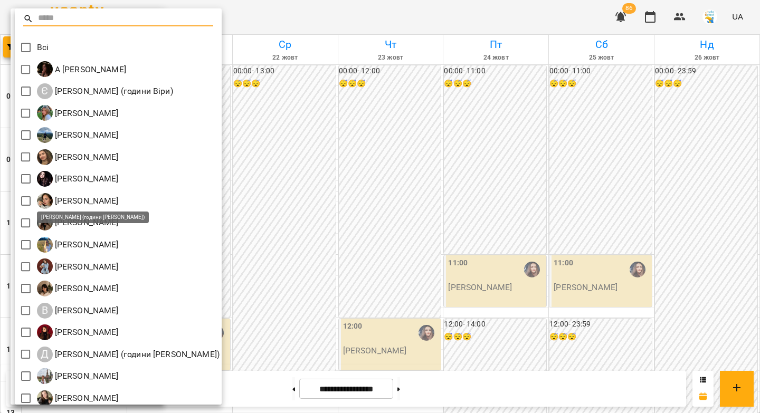
scroll to position [116, 0]
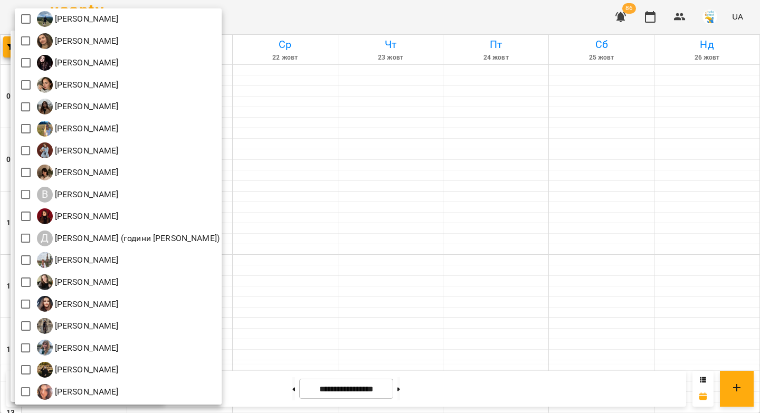
click at [678, 19] on div at bounding box center [380, 206] width 760 height 413
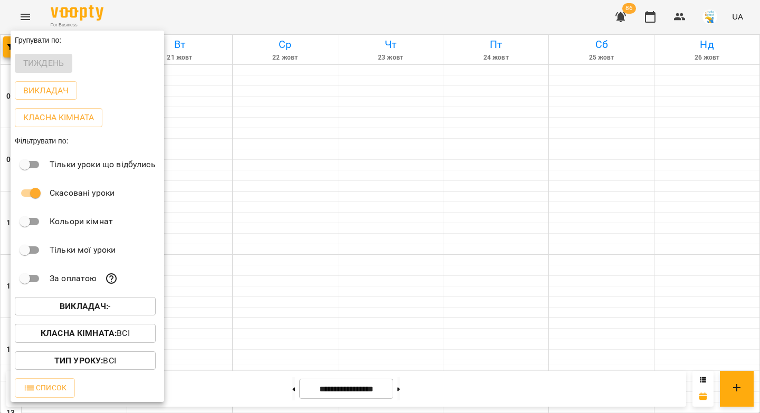
click at [680, 17] on div "Всі А Катерина Халимендик Є Євгенія Бура (години Віри) Іванна Лизун Ілля Родін …" at bounding box center [380, 206] width 760 height 413
click at [681, 18] on div at bounding box center [380, 206] width 760 height 413
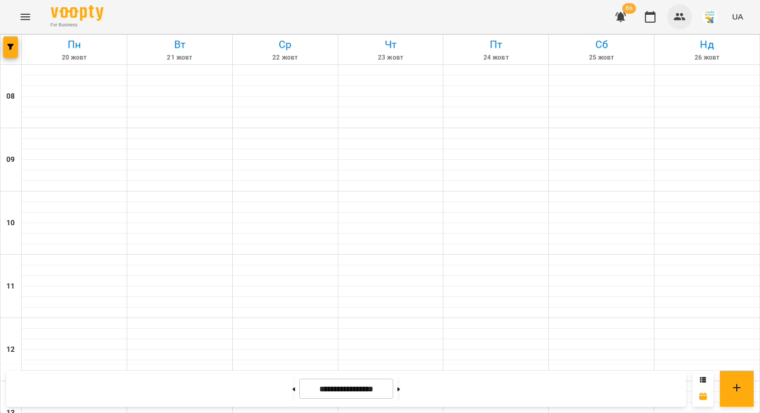
click at [683, 20] on icon "button" at bounding box center [680, 16] width 12 height 7
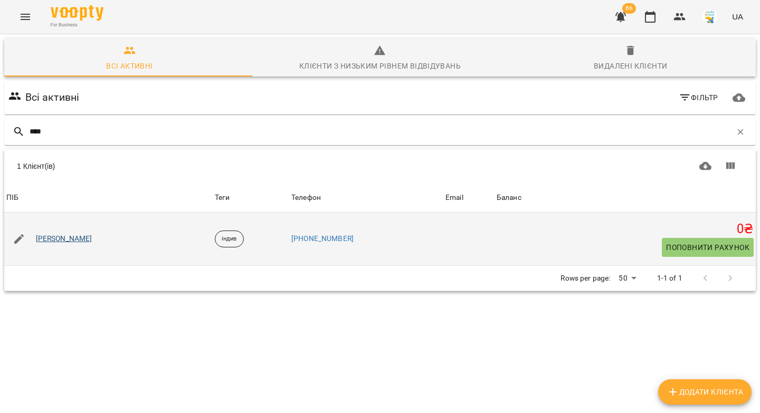
type input "****"
click at [81, 237] on link "[PERSON_NAME]" at bounding box center [64, 239] width 56 height 11
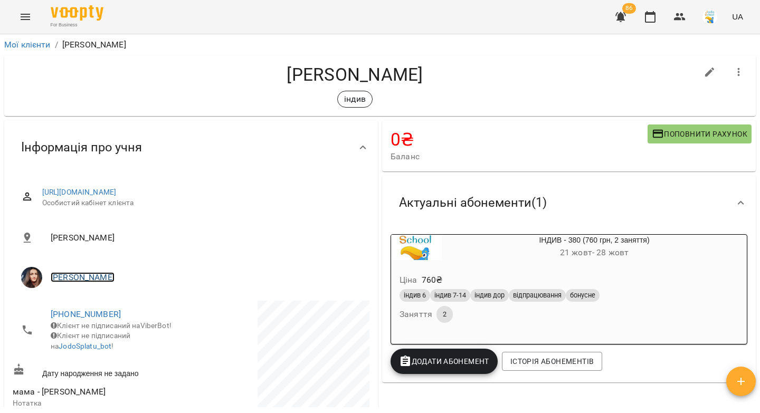
click at [90, 280] on link "[PERSON_NAME]" at bounding box center [83, 277] width 64 height 10
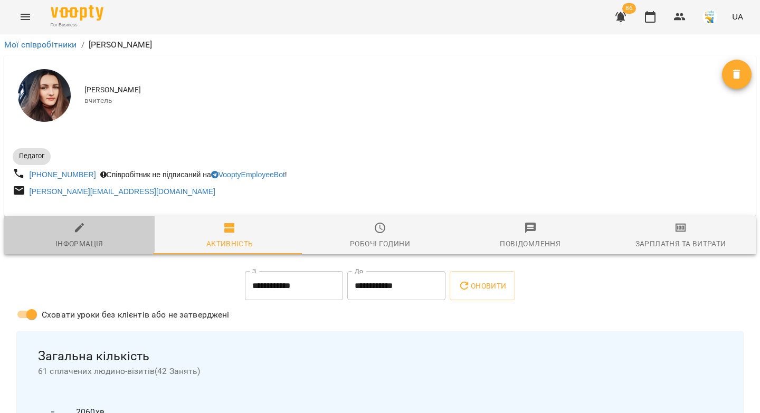
click at [79, 231] on icon "button" at bounding box center [79, 227] width 9 height 9
select select "**"
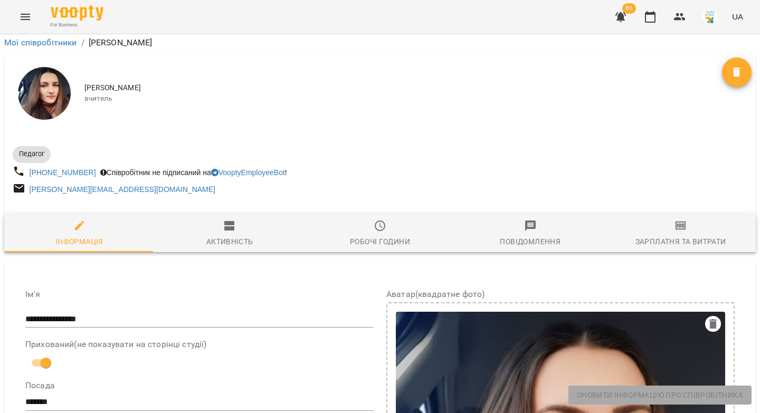
scroll to position [393, 0]
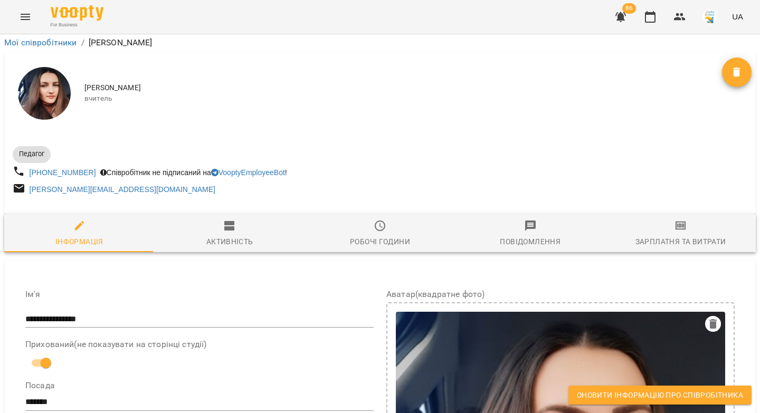
drag, startPoint x: 222, startPoint y: 281, endPoint x: 100, endPoint y: 268, distance: 123.2
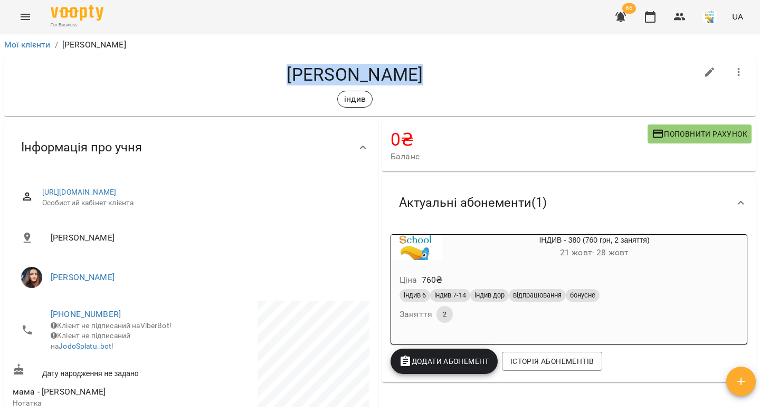
drag, startPoint x: 413, startPoint y: 73, endPoint x: 292, endPoint y: 72, distance: 120.9
click at [292, 72] on h4 "[PERSON_NAME]" at bounding box center [355, 75] width 685 height 22
click at [117, 195] on link "[URL][DOMAIN_NAME]" at bounding box center [79, 192] width 74 height 8
click at [704, 78] on icon "button" at bounding box center [710, 72] width 13 height 13
select select "**"
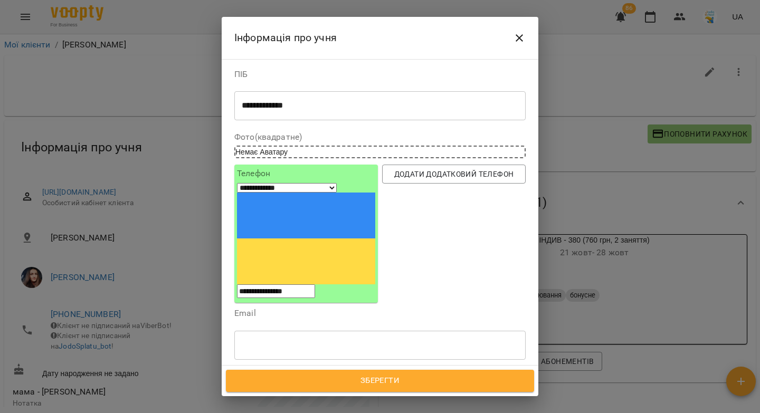
click at [309, 386] on div "індив" at bounding box center [361, 394] width 252 height 17
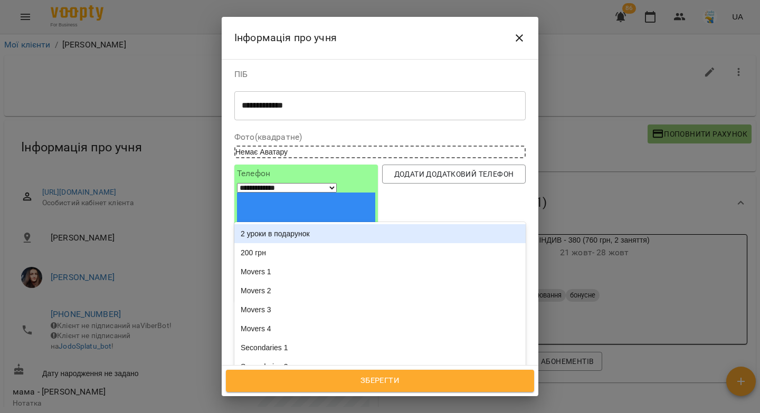
paste input "**********"
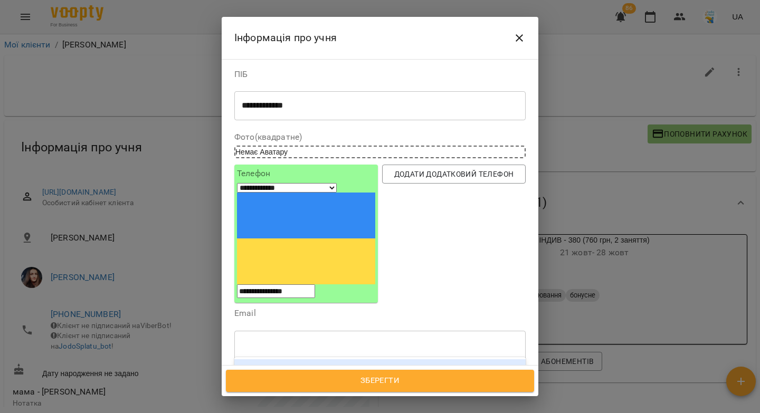
click at [312, 390] on input "**********" at bounding box center [308, 395] width 69 height 11
type input "**********"
click at [287, 365] on b "[PERSON_NAME]" at bounding box center [296, 369] width 62 height 8
click at [324, 381] on span "Зберегти" at bounding box center [379, 381] width 285 height 14
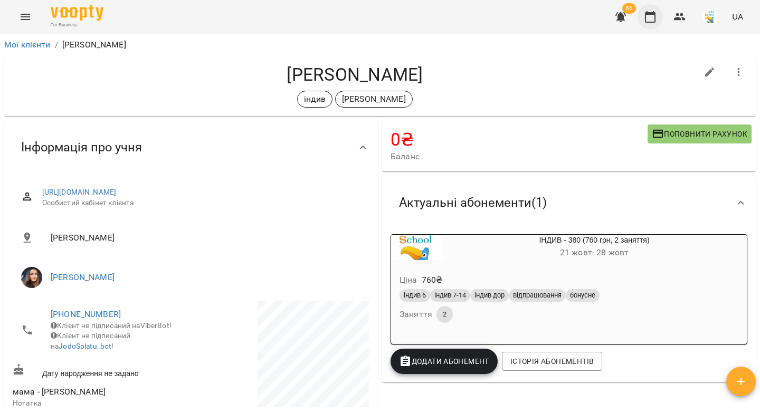
click at [649, 16] on icon "button" at bounding box center [650, 17] width 13 height 13
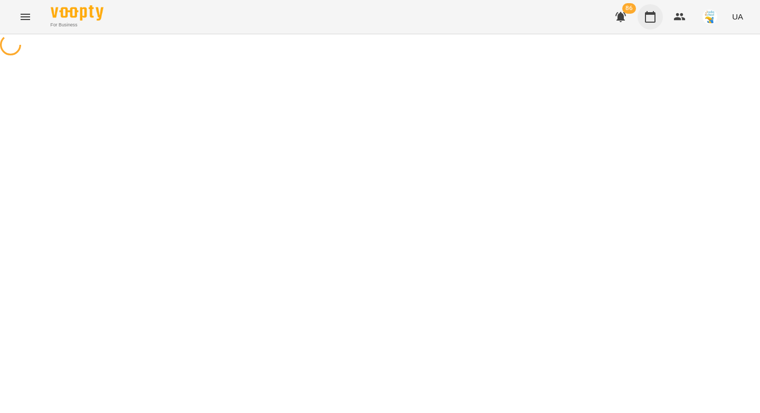
click at [651, 19] on icon "button" at bounding box center [650, 17] width 13 height 13
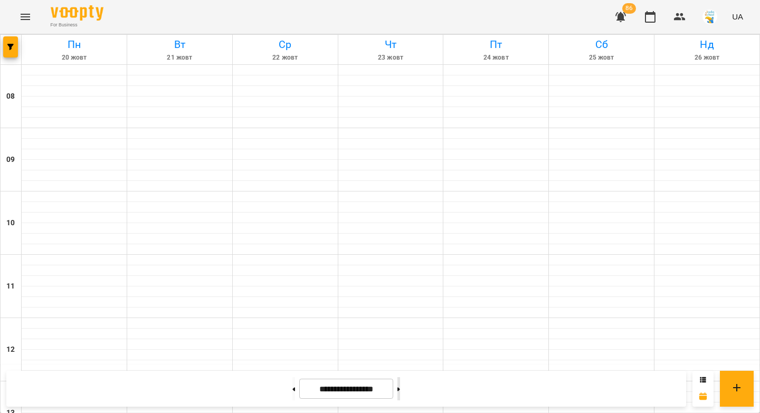
click at [400, 385] on button at bounding box center [398, 388] width 3 height 23
type input "**********"
click at [681, 18] on icon "button" at bounding box center [679, 17] width 13 height 13
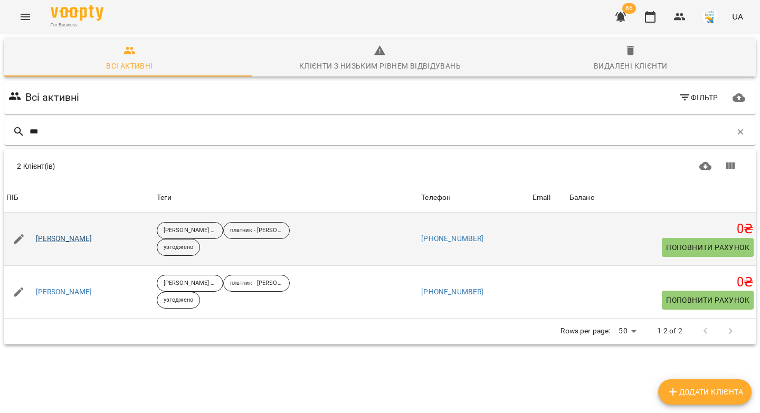
type input "***"
click at [51, 237] on link "Ілля Суй" at bounding box center [64, 239] width 56 height 11
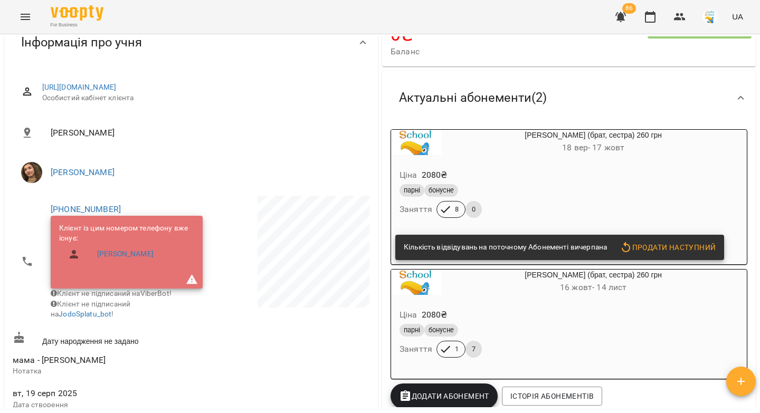
scroll to position [173, 0]
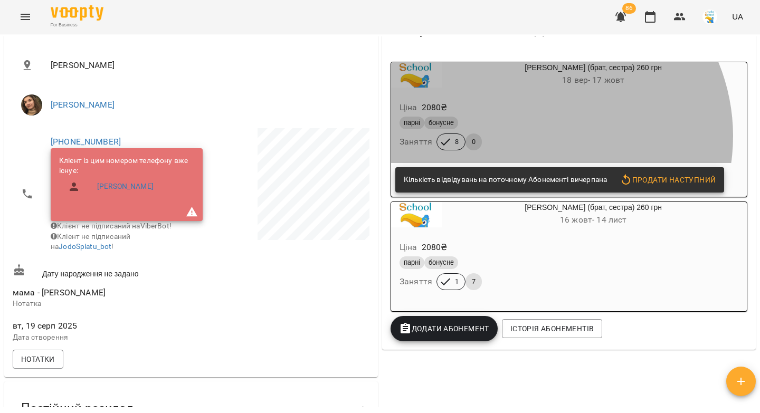
click at [535, 136] on div "парні бонусне Заняття 8 0" at bounding box center [567, 134] width 341 height 38
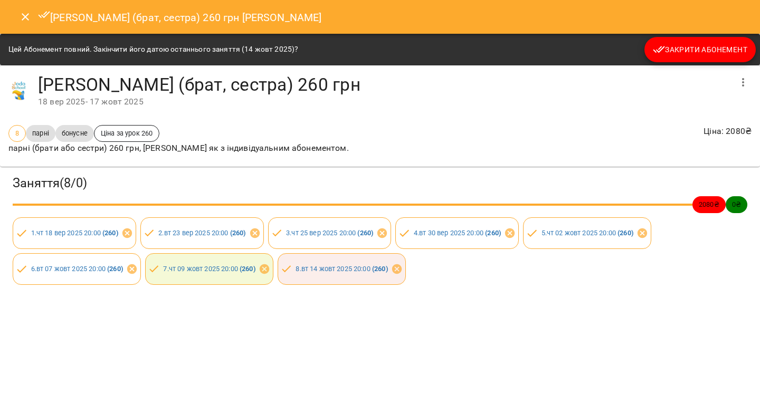
click at [670, 54] on span "Закрити Абонемент" at bounding box center [700, 49] width 94 height 13
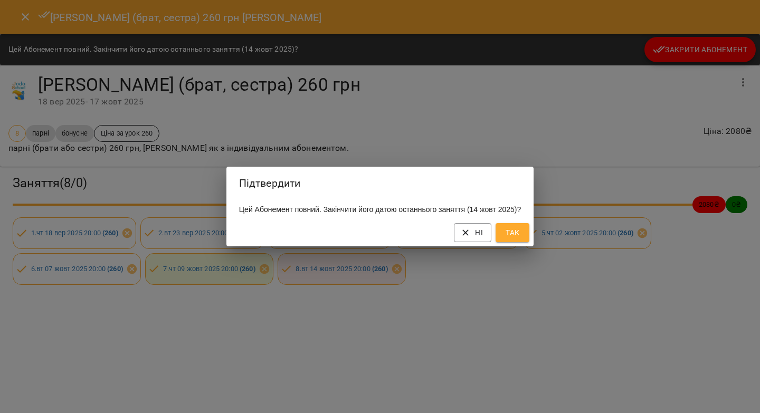
click at [516, 239] on span "Так" at bounding box center [512, 232] width 17 height 13
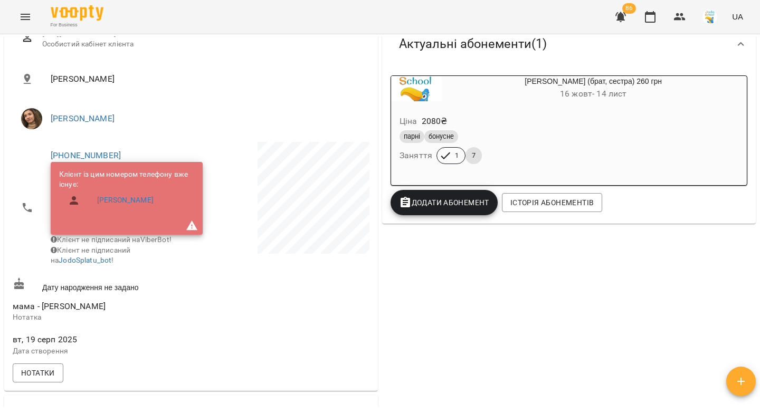
scroll to position [0, 0]
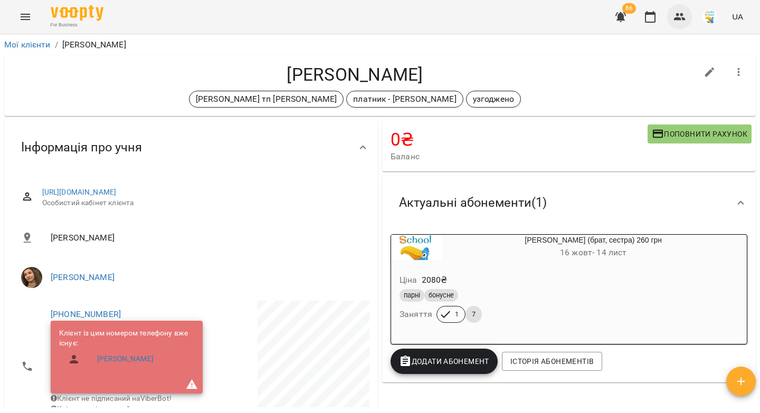
click at [678, 18] on icon "button" at bounding box center [680, 16] width 12 height 7
click at [697, 71] on button "button" at bounding box center [709, 72] width 25 height 25
select select "**"
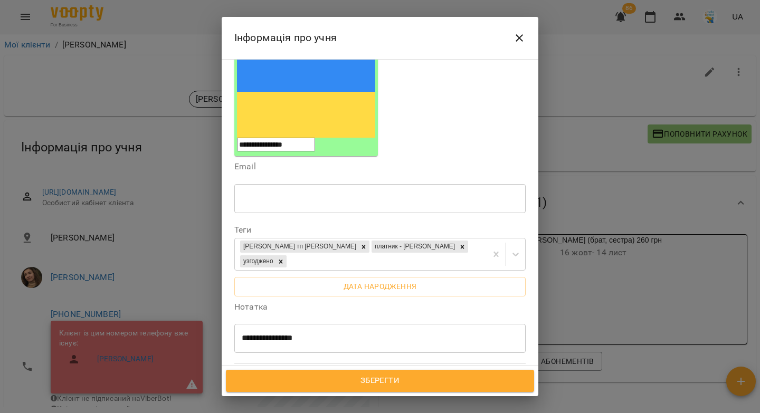
scroll to position [154, 0]
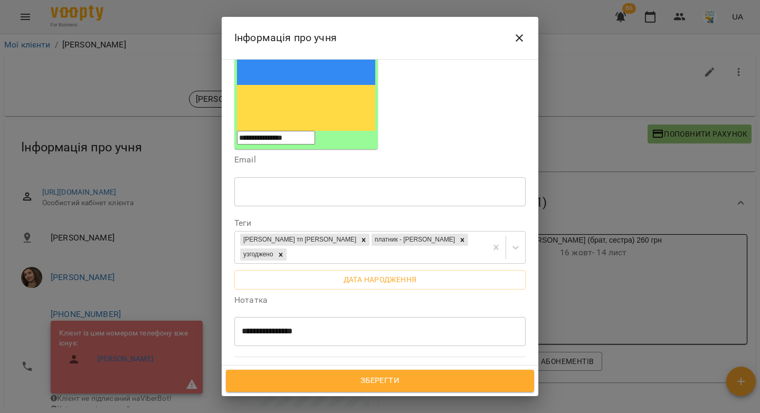
click at [336, 317] on div "**********" at bounding box center [379, 332] width 291 height 30
click at [378, 317] on div "**********" at bounding box center [379, 332] width 291 height 30
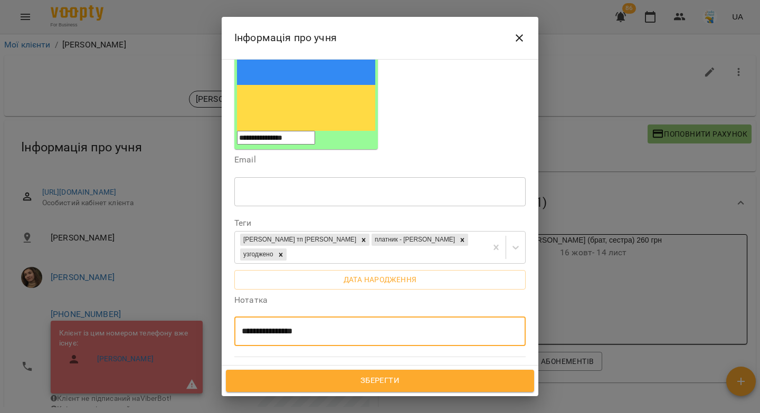
click at [378, 327] on textarea "**********" at bounding box center [376, 332] width 269 height 10
type textarea "**********"
click at [412, 388] on button "Зберегти" at bounding box center [380, 381] width 308 height 22
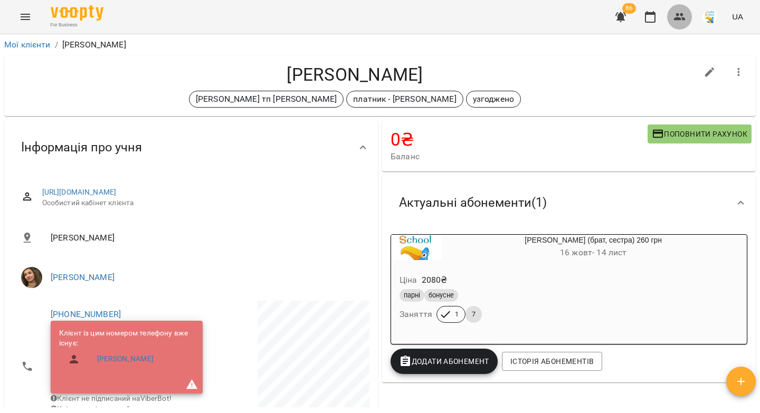
click at [679, 16] on icon "button" at bounding box center [679, 17] width 13 height 13
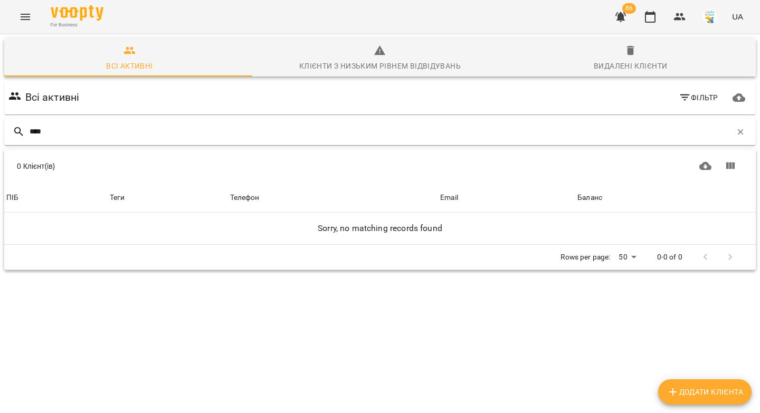
click at [33, 127] on input "****" at bounding box center [381, 131] width 702 height 17
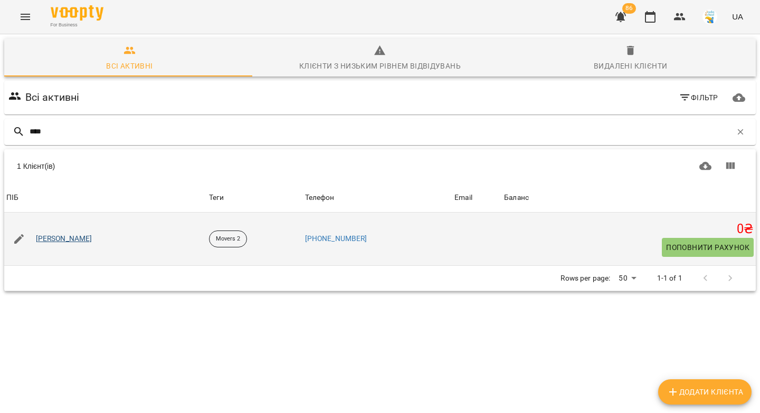
type input "****"
click at [67, 235] on link "Аріна Єренкевич" at bounding box center [64, 239] width 56 height 11
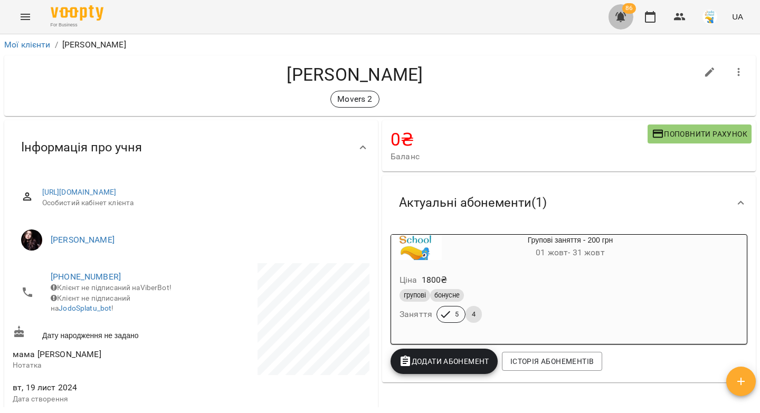
click at [624, 21] on icon "button" at bounding box center [620, 17] width 13 height 13
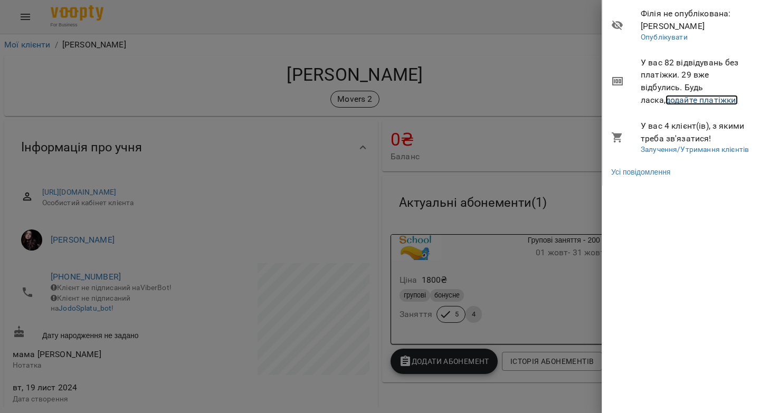
click at [671, 102] on link "додайте платіжки!" at bounding box center [702, 100] width 73 height 10
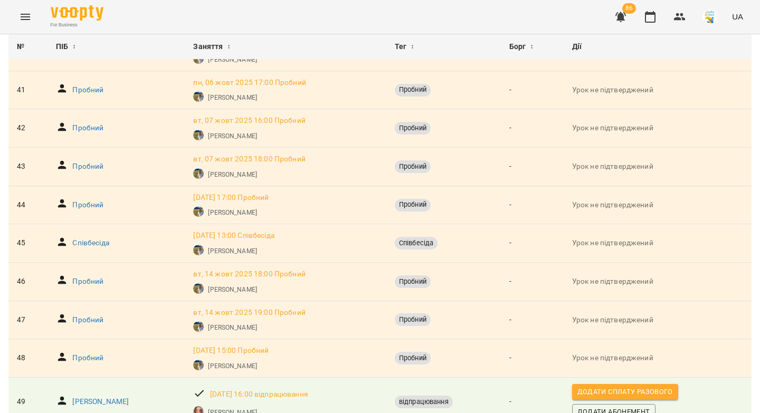
scroll to position [1700, 0]
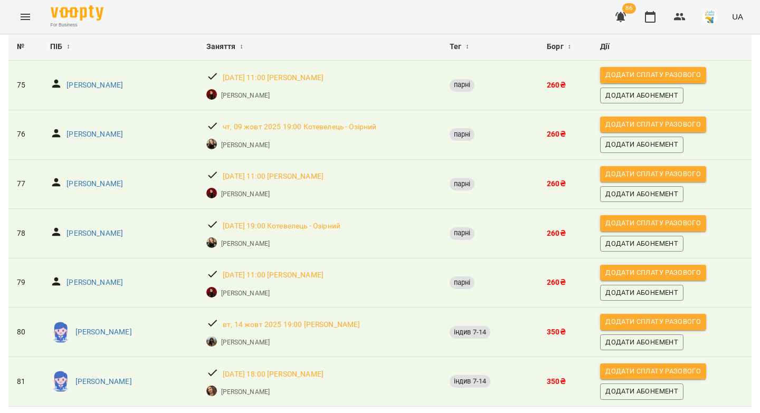
scroll to position [0, 0]
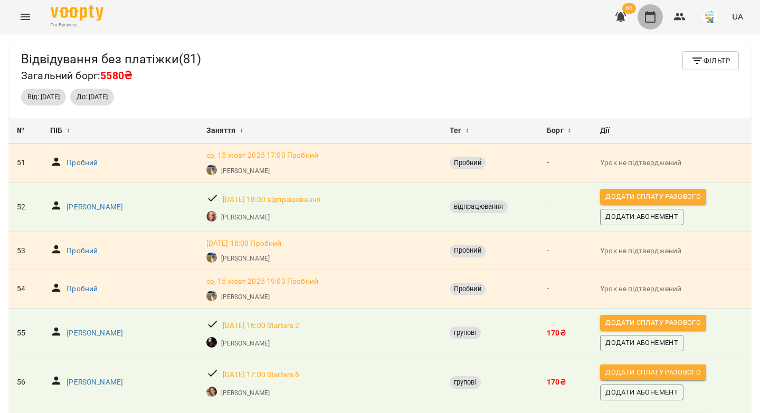
click at [650, 20] on icon "button" at bounding box center [650, 17] width 13 height 13
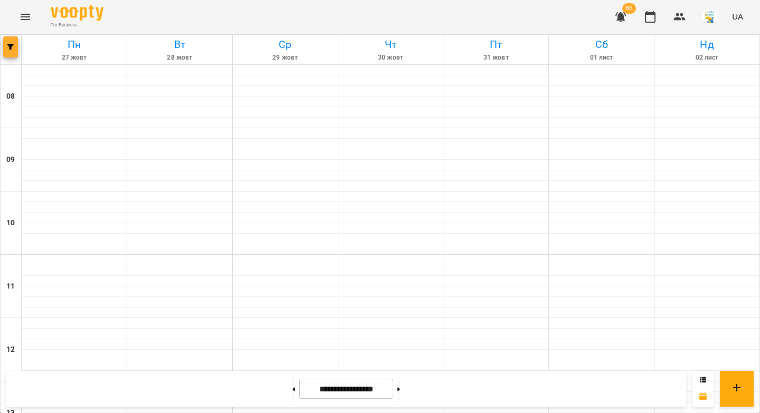
click at [12, 52] on button "button" at bounding box center [10, 46] width 15 height 21
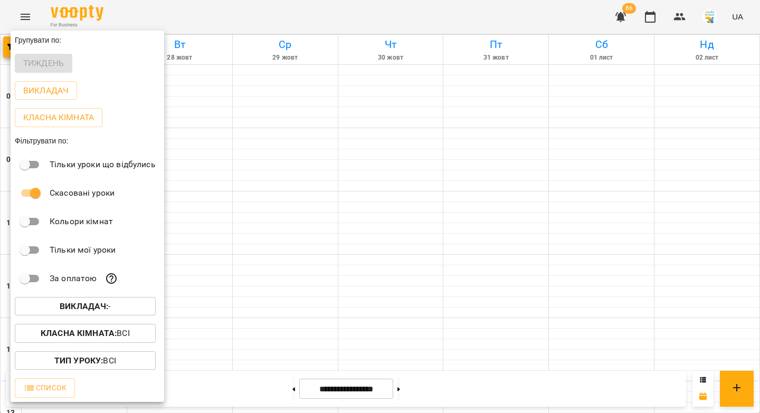
click at [74, 306] on b "Викладач :" at bounding box center [84, 306] width 49 height 10
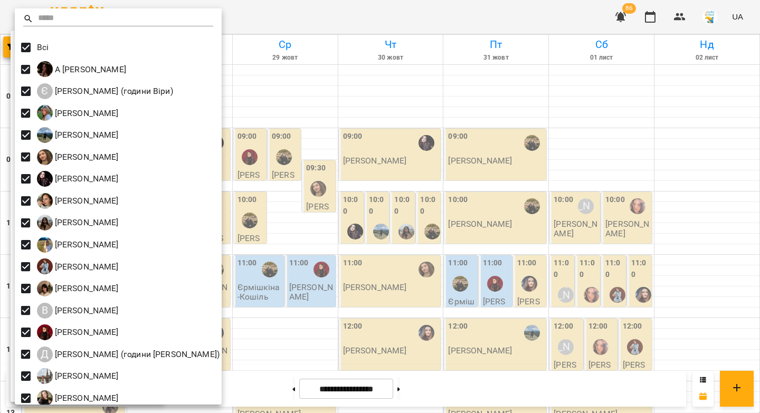
click at [327, 105] on div at bounding box center [380, 206] width 760 height 413
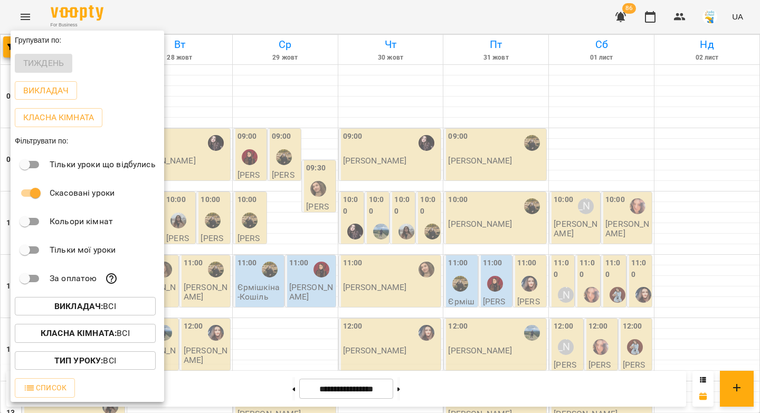
click at [317, 140] on div at bounding box center [380, 206] width 760 height 413
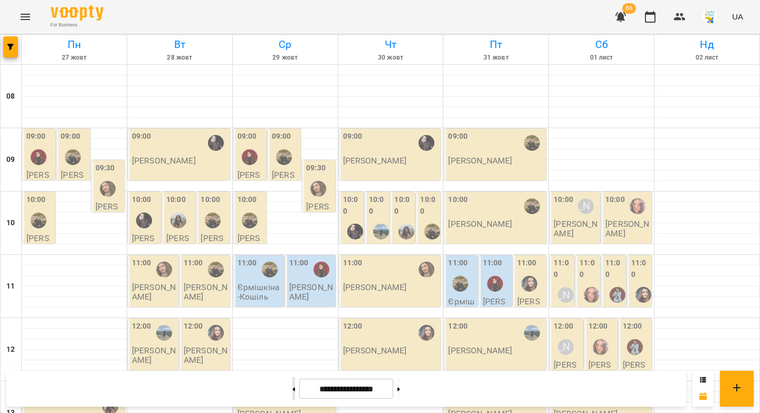
click at [292, 389] on button at bounding box center [293, 388] width 3 height 23
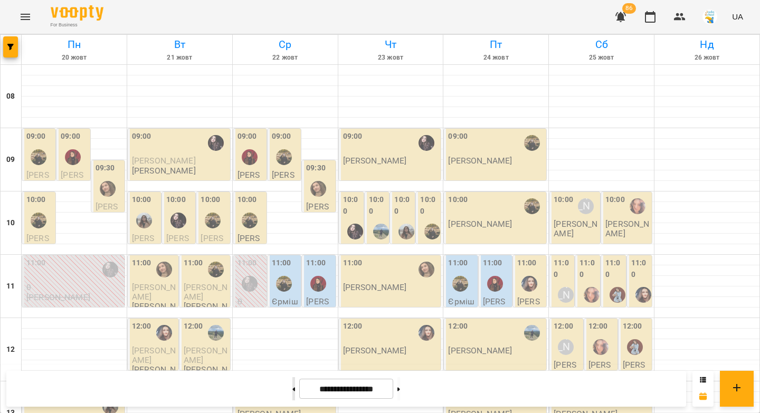
click at [292, 389] on button at bounding box center [293, 388] width 3 height 23
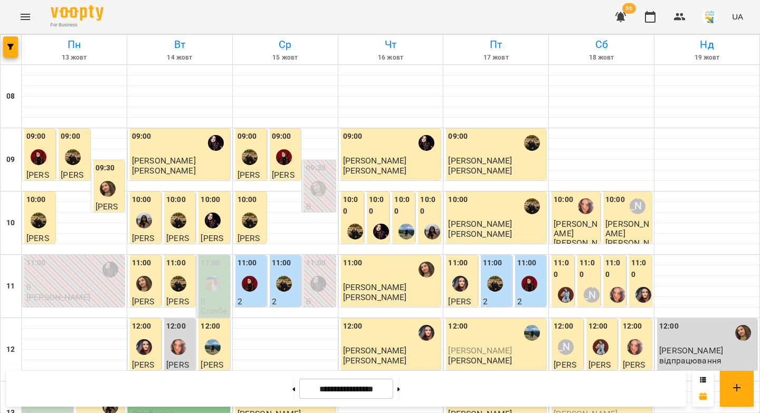
scroll to position [586, 0]
drag, startPoint x: 414, startPoint y: 390, endPoint x: 429, endPoint y: 355, distance: 38.3
click at [400, 390] on button at bounding box center [398, 388] width 3 height 23
type input "**********"
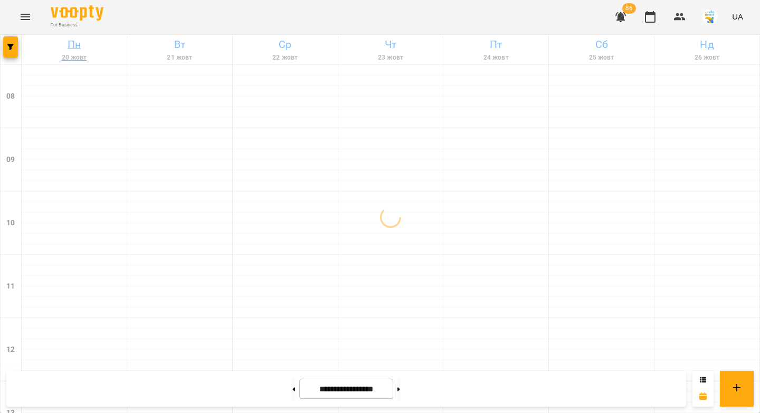
click at [74, 45] on h6 "Пн" at bounding box center [74, 44] width 102 height 16
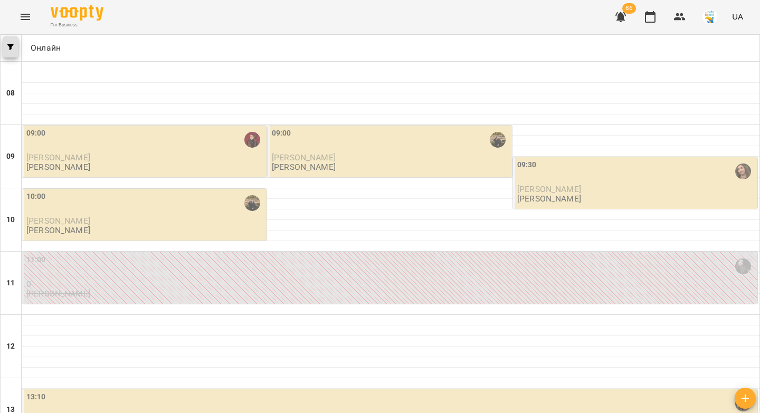
click at [9, 55] on button "button" at bounding box center [10, 46] width 15 height 21
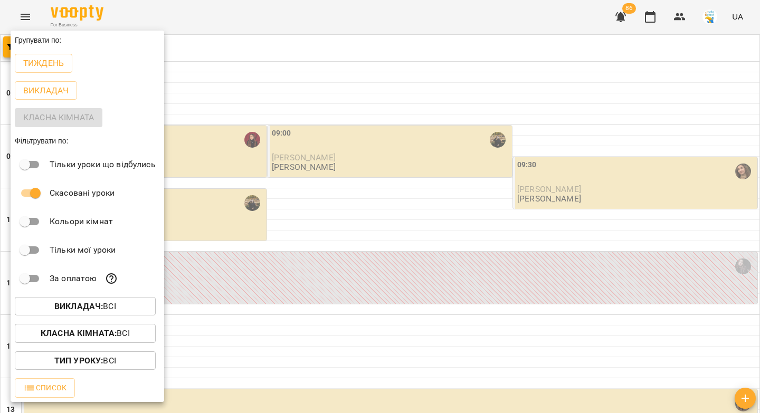
click at [74, 305] on b "Викладач :" at bounding box center [78, 306] width 49 height 10
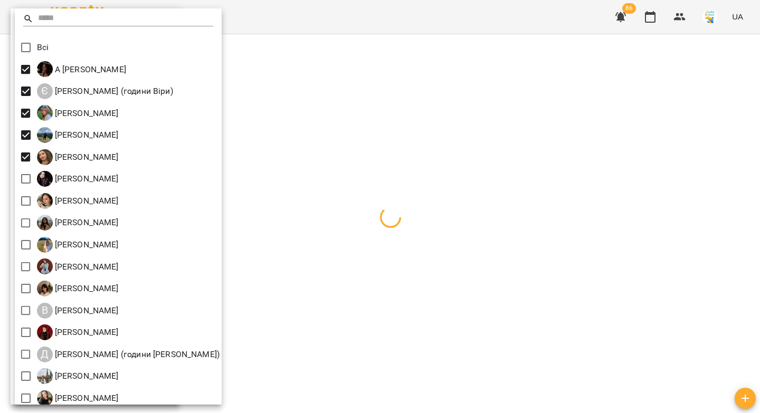
click at [325, 121] on div at bounding box center [380, 206] width 760 height 413
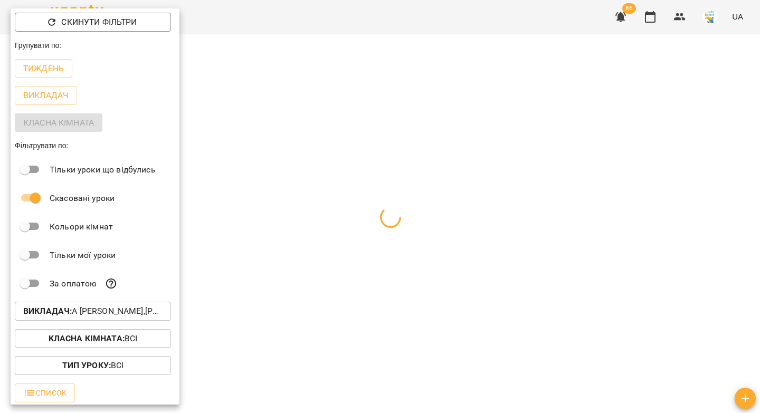
click at [320, 121] on div at bounding box center [380, 206] width 760 height 413
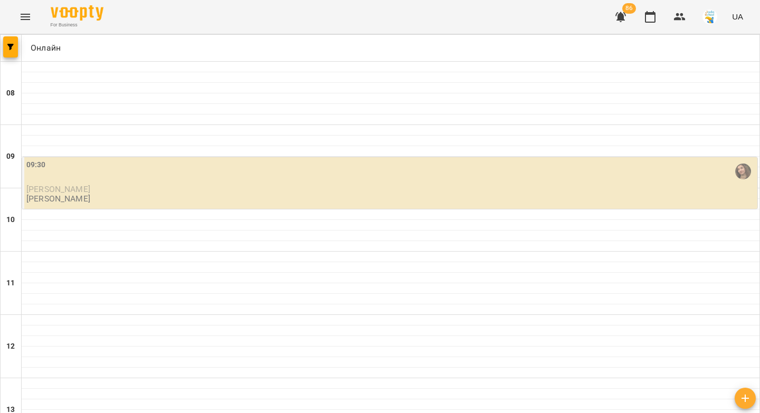
click at [108, 185] on p "Евеліна Карагуца" at bounding box center [390, 189] width 729 height 9
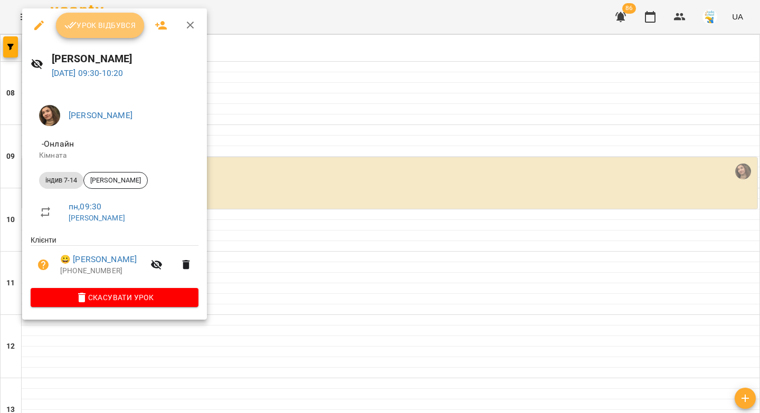
click at [96, 30] on span "Урок відбувся" at bounding box center [100, 25] width 72 height 13
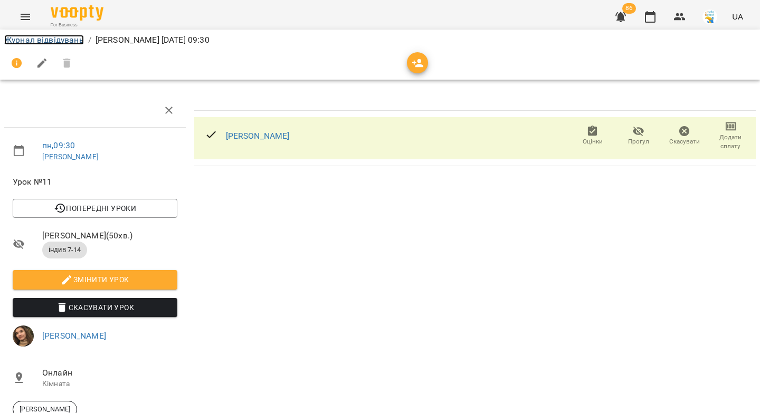
click at [43, 38] on link "Журнал відвідувань" at bounding box center [44, 40] width 80 height 10
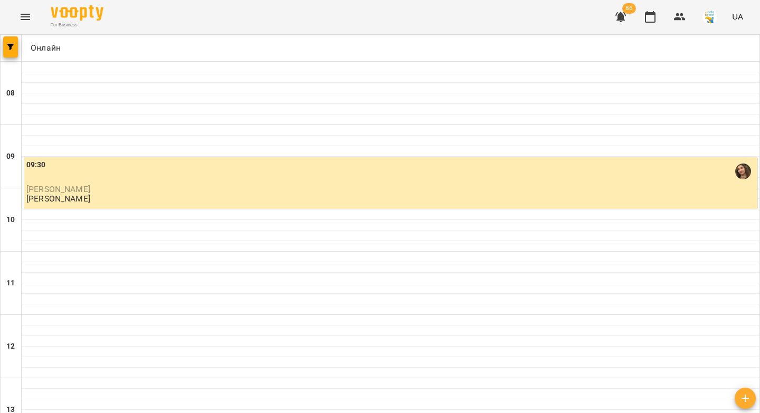
scroll to position [359, 0]
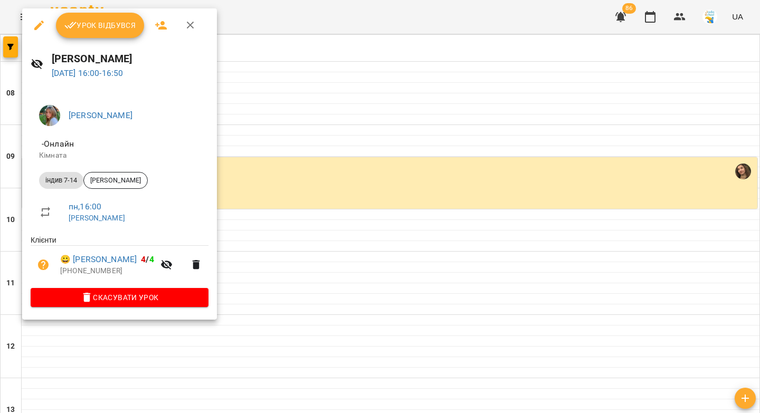
click at [83, 25] on span "Урок відбувся" at bounding box center [100, 25] width 72 height 13
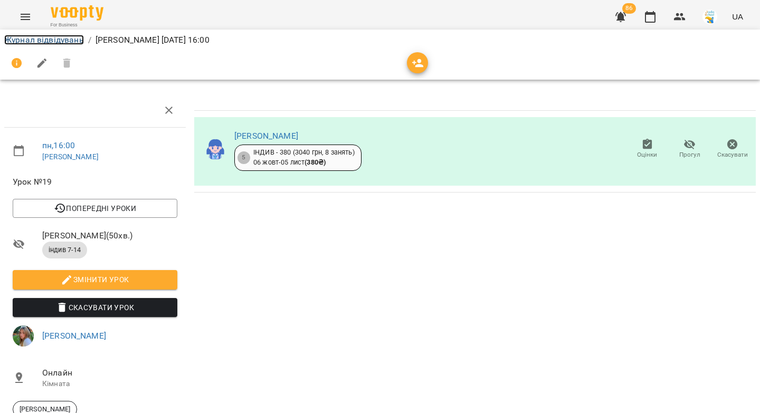
click at [57, 41] on link "Журнал відвідувань" at bounding box center [44, 40] width 80 height 10
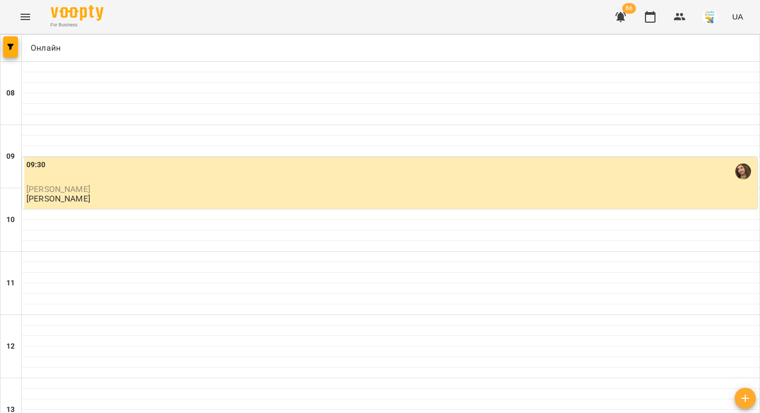
scroll to position [391, 0]
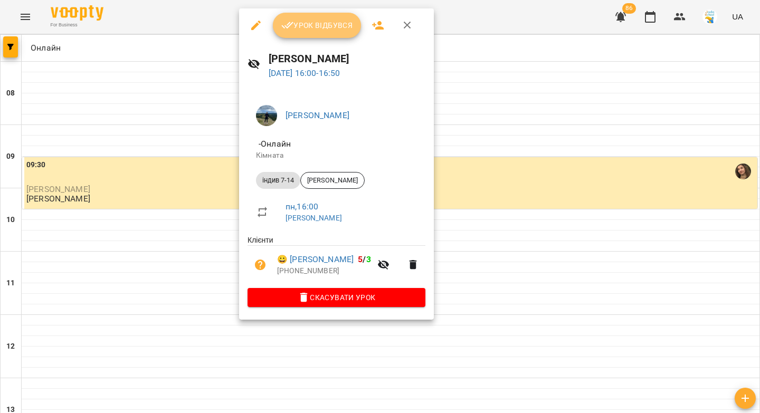
click at [291, 26] on icon "button" at bounding box center [287, 25] width 13 height 13
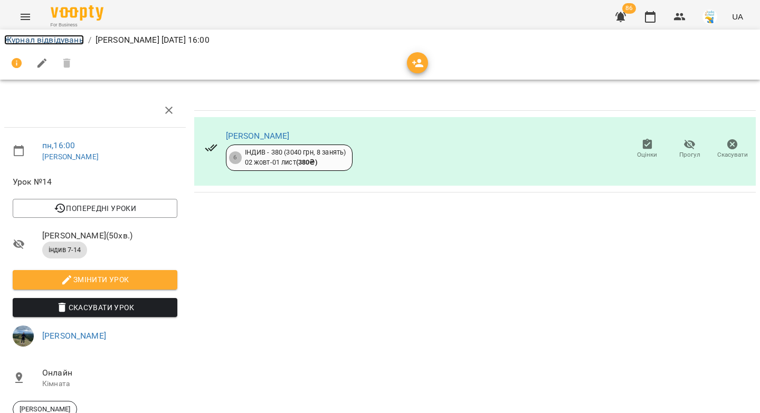
click at [72, 41] on link "Журнал відвідувань" at bounding box center [44, 40] width 80 height 10
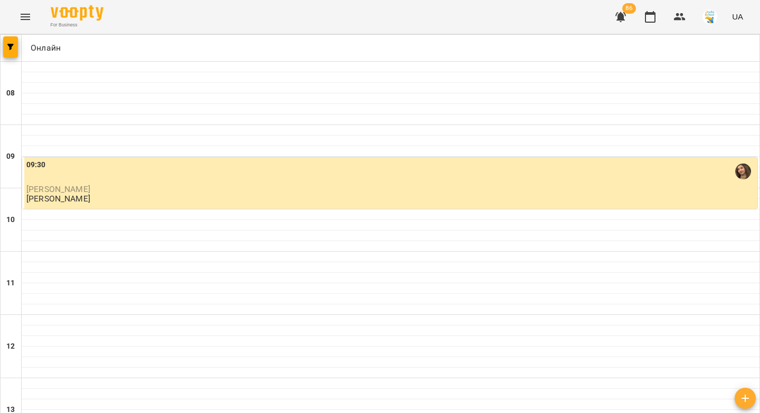
scroll to position [398, 0]
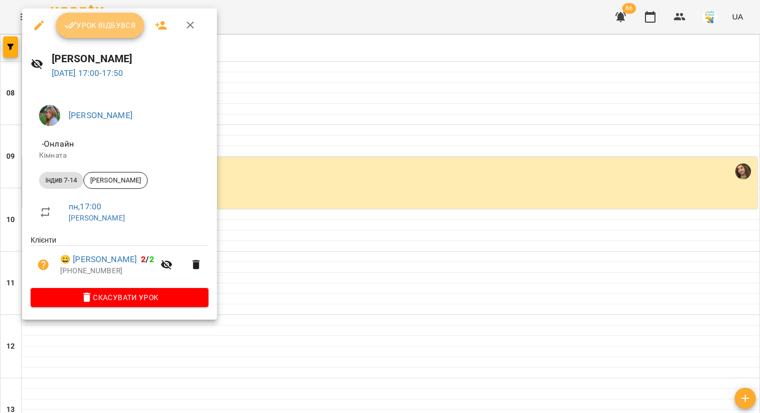
click at [116, 36] on button "Урок відбувся" at bounding box center [100, 25] width 89 height 25
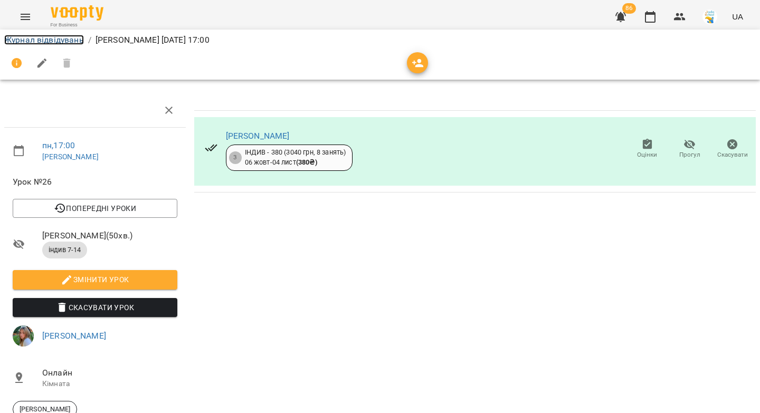
click at [54, 44] on link "Журнал відвідувань" at bounding box center [44, 40] width 80 height 10
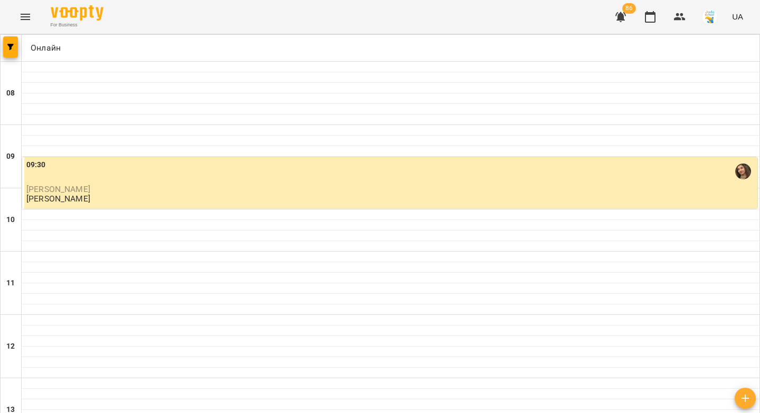
scroll to position [443, 0]
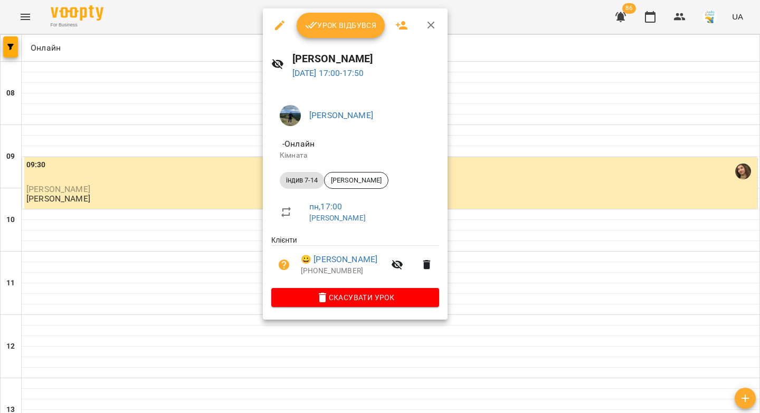
click at [345, 30] on span "Урок відбувся" at bounding box center [341, 25] width 72 height 13
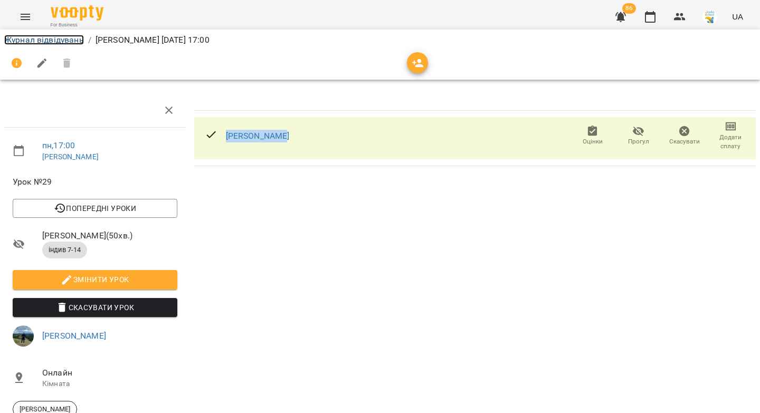
click at [68, 43] on link "Журнал відвідувань" at bounding box center [44, 40] width 80 height 10
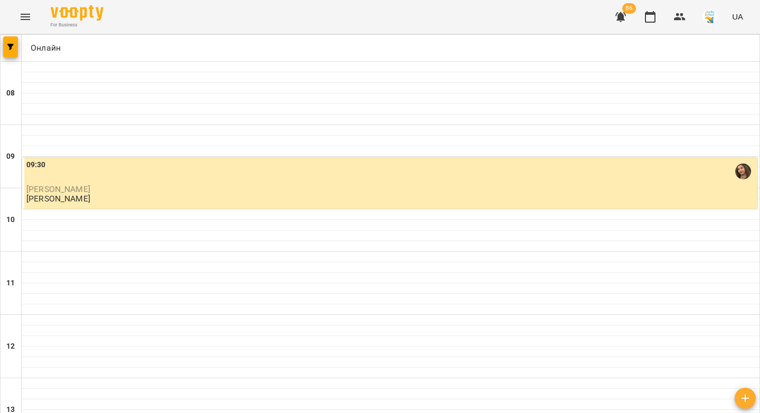
scroll to position [574, 0]
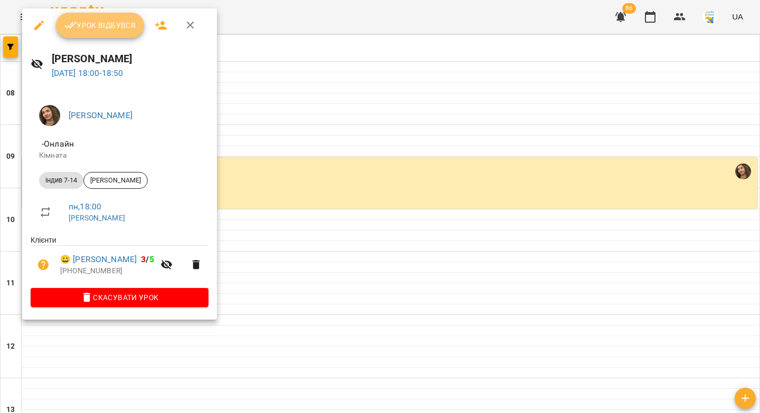
click at [118, 30] on span "Урок відбувся" at bounding box center [100, 25] width 72 height 13
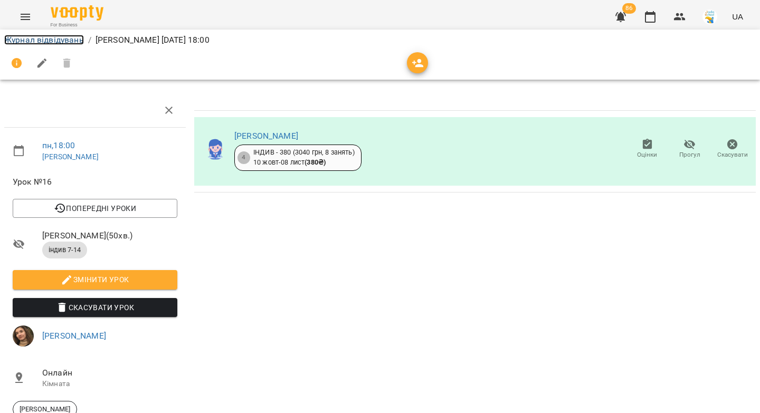
click at [69, 43] on link "Журнал відвідувань" at bounding box center [44, 40] width 80 height 10
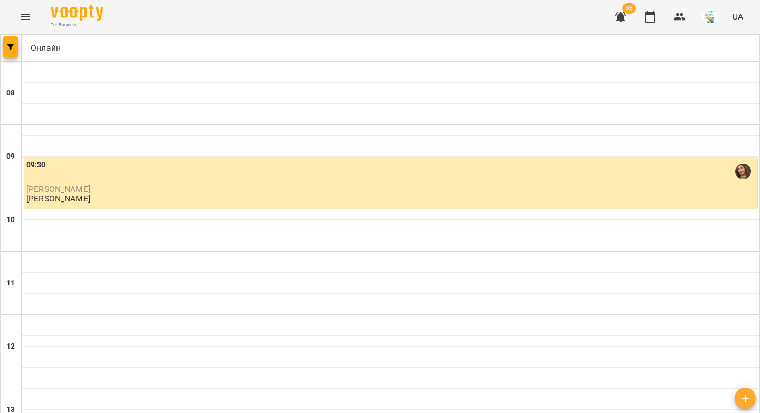
scroll to position [572, 0]
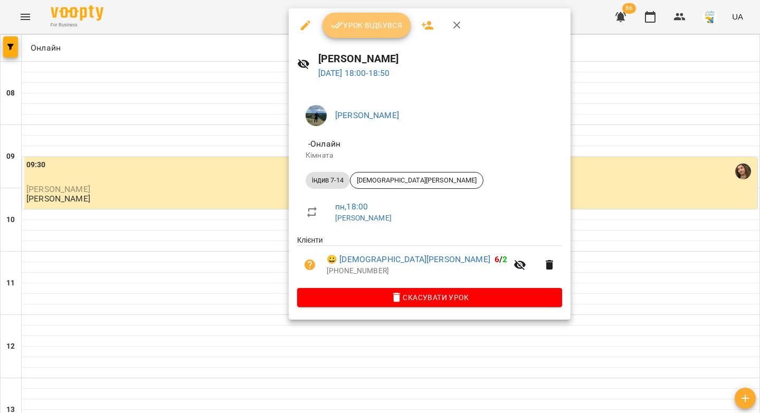
click at [371, 33] on button "Урок відбувся" at bounding box center [366, 25] width 89 height 25
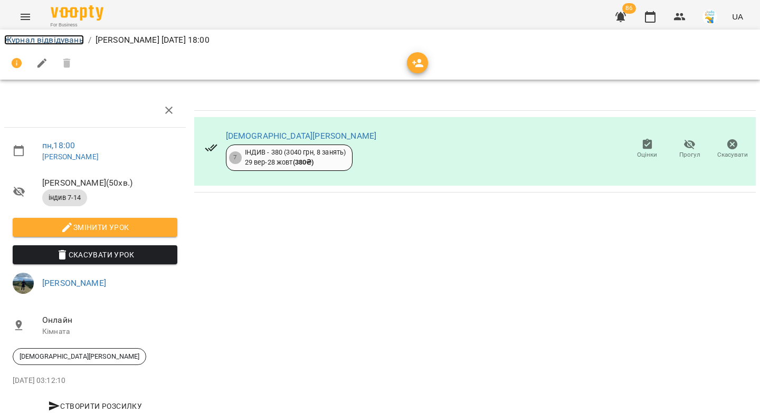
click at [52, 36] on link "Журнал відвідувань" at bounding box center [44, 40] width 80 height 10
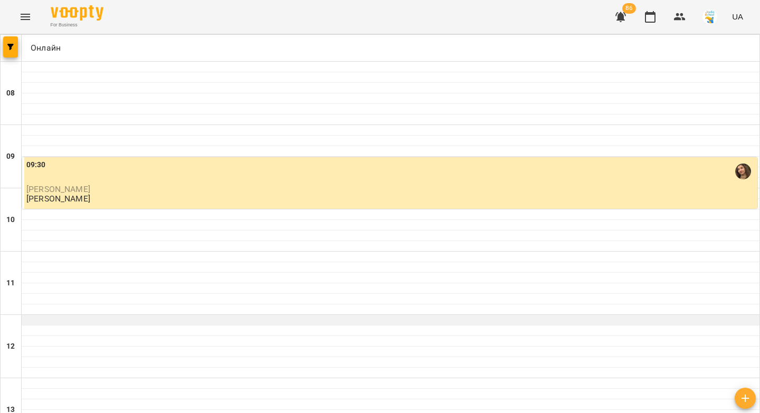
scroll to position [523, 0]
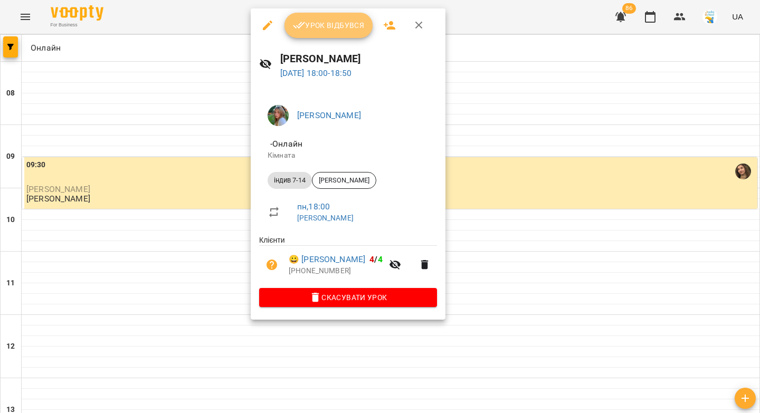
click at [328, 33] on button "Урок відбувся" at bounding box center [328, 25] width 89 height 25
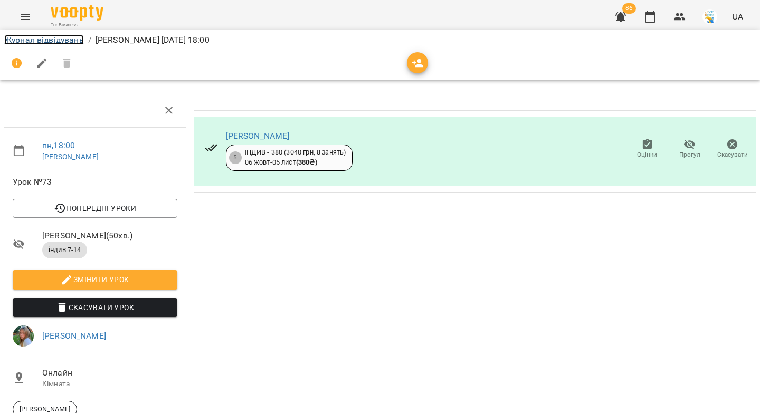
click at [63, 35] on link "Журнал відвідувань" at bounding box center [44, 40] width 80 height 10
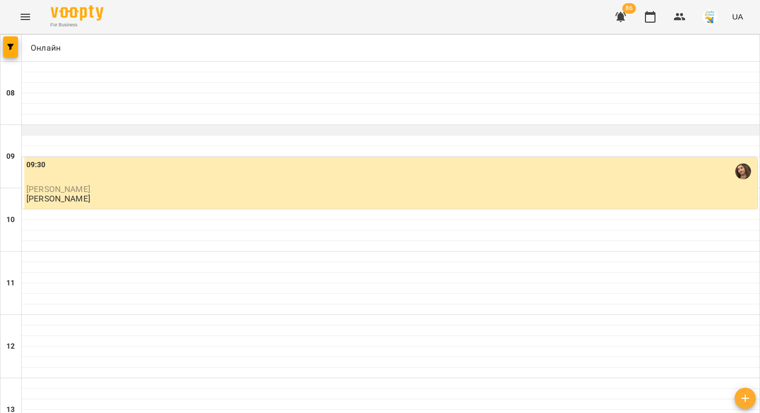
scroll to position [605, 0]
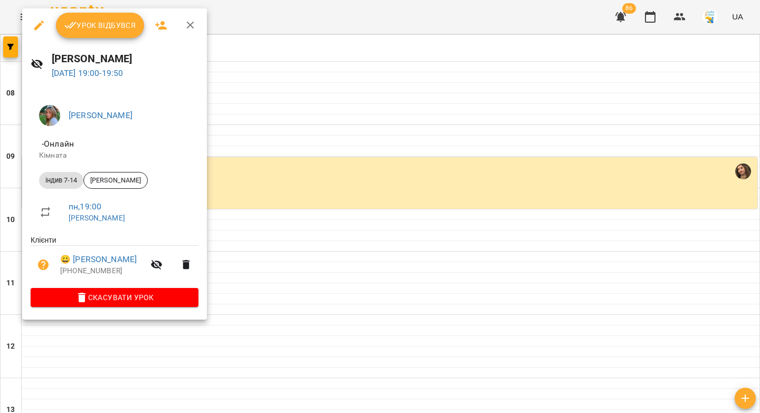
click at [128, 27] on span "Урок відбувся" at bounding box center [100, 25] width 72 height 13
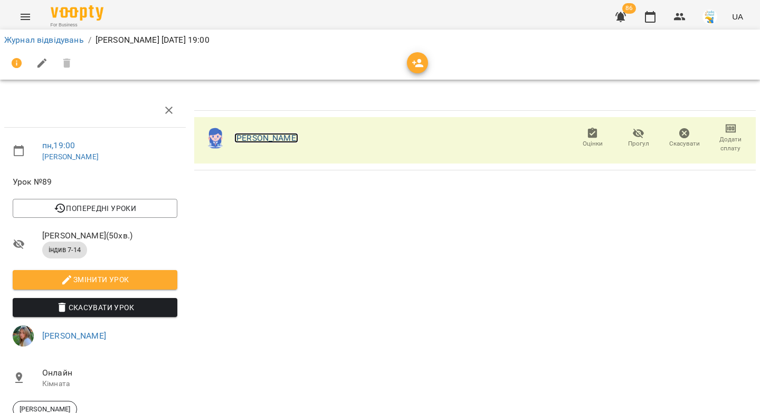
click at [250, 138] on link "Ніка Вакулюк" at bounding box center [266, 138] width 64 height 10
click at [46, 35] on link "Журнал відвідувань" at bounding box center [44, 40] width 80 height 10
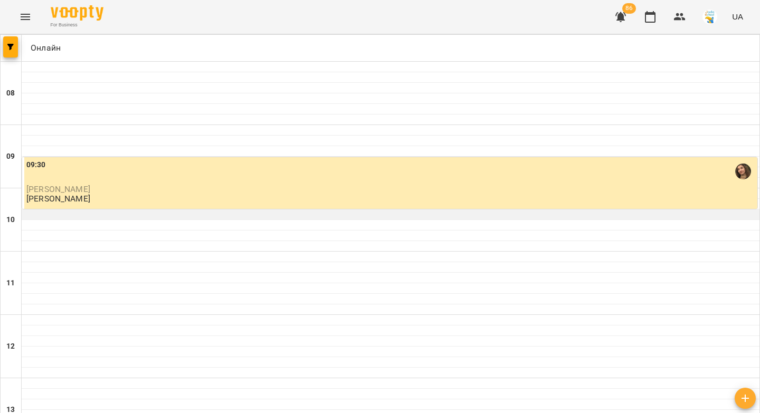
scroll to position [548, 0]
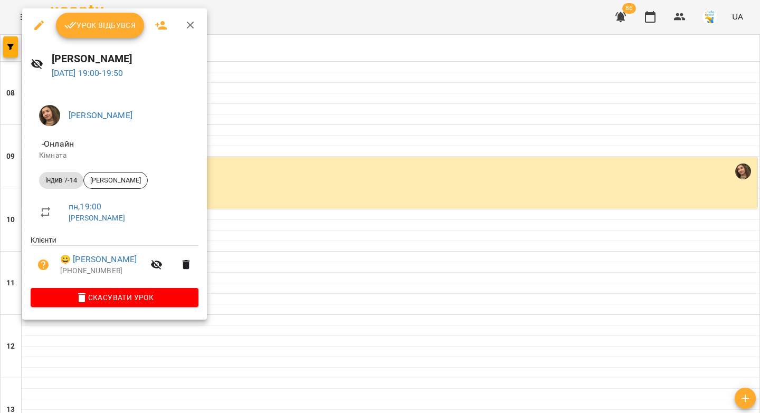
click at [97, 25] on span "Урок відбувся" at bounding box center [100, 25] width 72 height 13
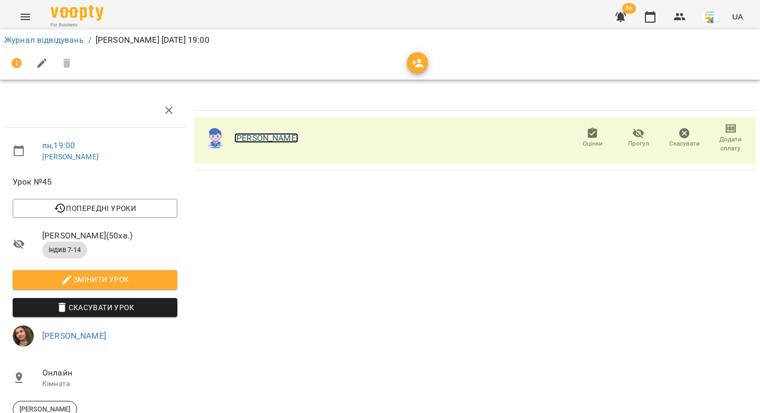
click at [265, 137] on link "Семен Бондаренко" at bounding box center [266, 138] width 64 height 10
drag, startPoint x: 59, startPoint y: 42, endPoint x: 91, endPoint y: 39, distance: 31.8
click at [60, 42] on link "Журнал відвідувань" at bounding box center [44, 40] width 80 height 10
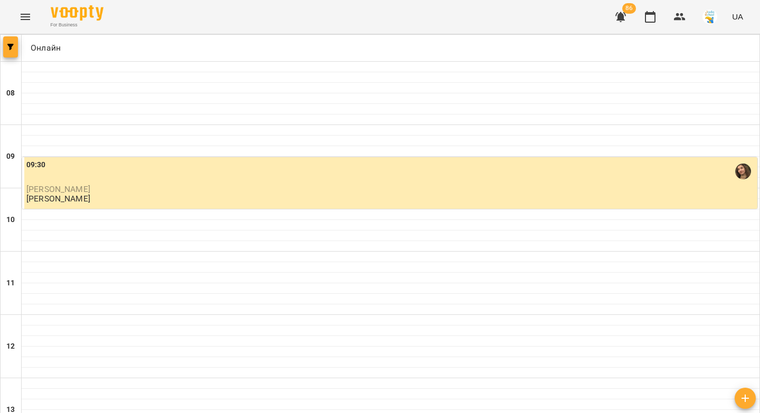
click at [6, 50] on span "button" at bounding box center [10, 47] width 15 height 6
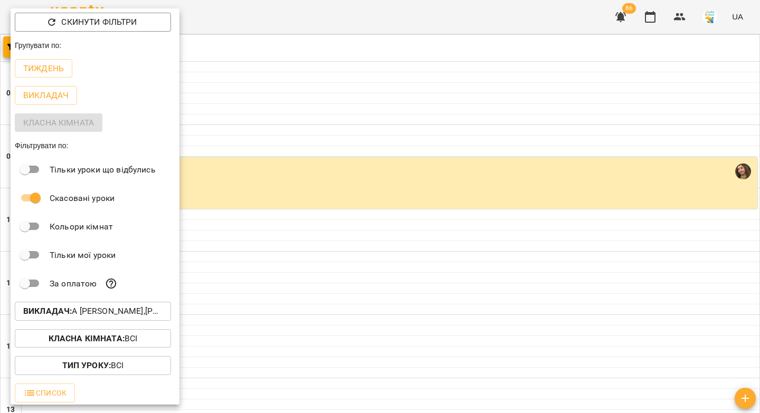
click at [110, 317] on p "Викладач : А Катерина Халимендик,Євгенія Бура (години Віри),Іванна Лизун,Ілля Р…" at bounding box center [92, 311] width 139 height 13
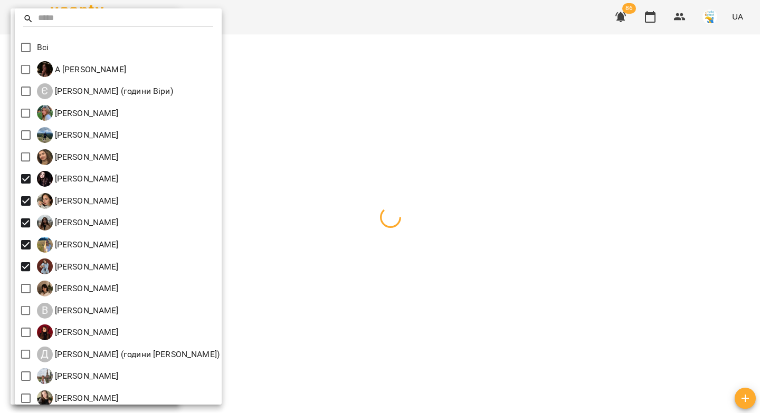
click at [483, 148] on div at bounding box center [380, 206] width 760 height 413
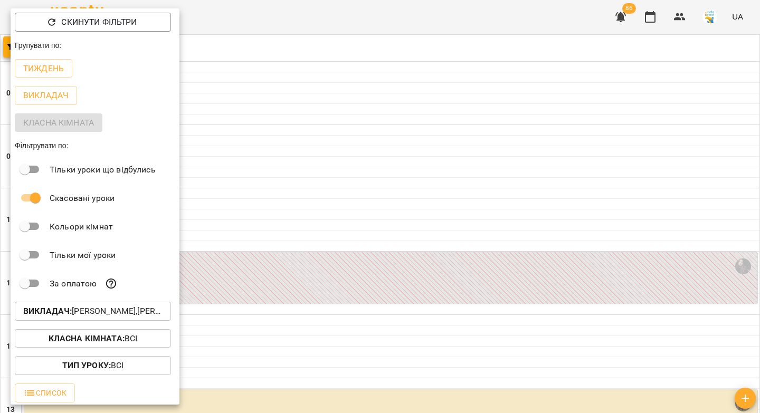
drag, startPoint x: 478, startPoint y: 147, endPoint x: 471, endPoint y: 148, distance: 7.4
click at [478, 147] on div at bounding box center [380, 206] width 760 height 413
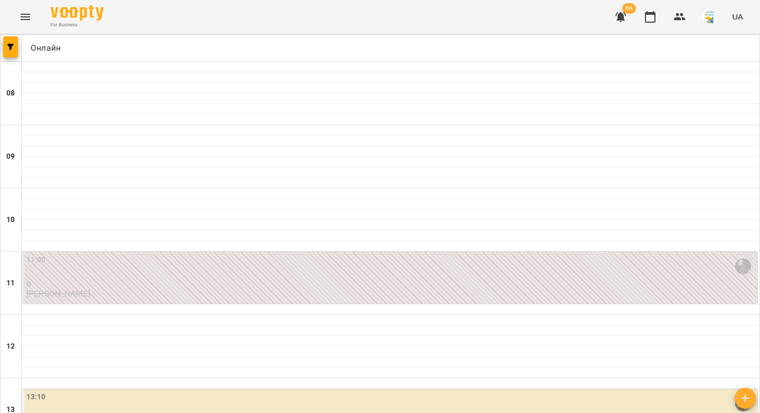
scroll to position [262, 0]
click at [111, 413] on p "Анастасія Дьяченко" at bounding box center [390, 421] width 729 height 9
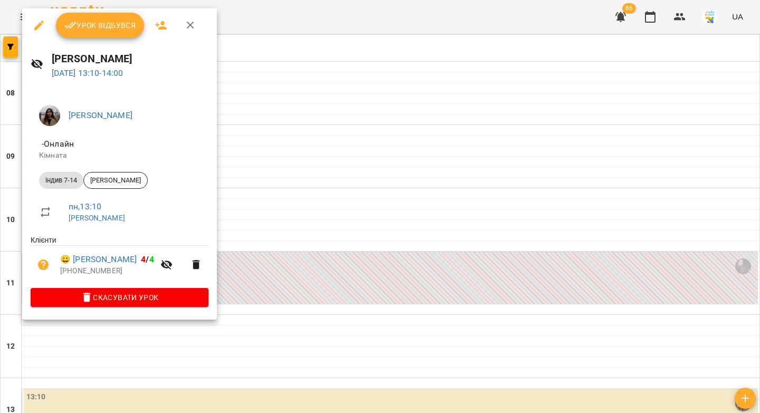
click at [98, 27] on span "Урок відбувся" at bounding box center [100, 25] width 72 height 13
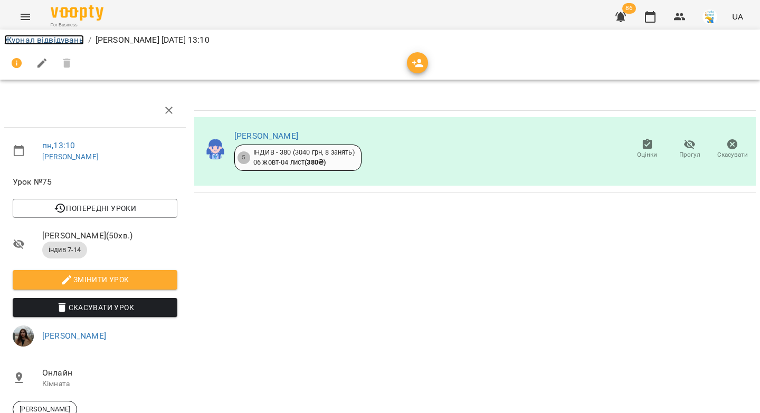
click at [28, 35] on link "Журнал відвідувань" at bounding box center [44, 40] width 80 height 10
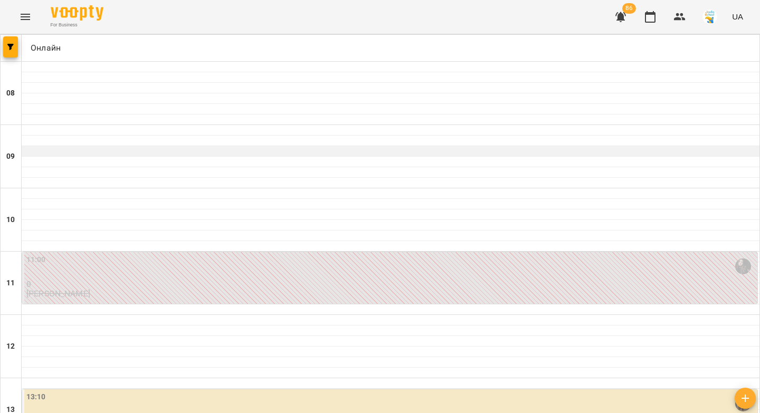
scroll to position [265, 0]
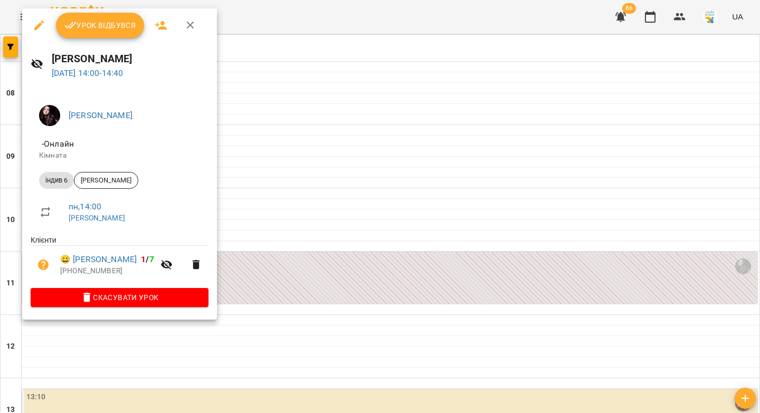
click at [80, 19] on span "Урок відбувся" at bounding box center [100, 25] width 72 height 13
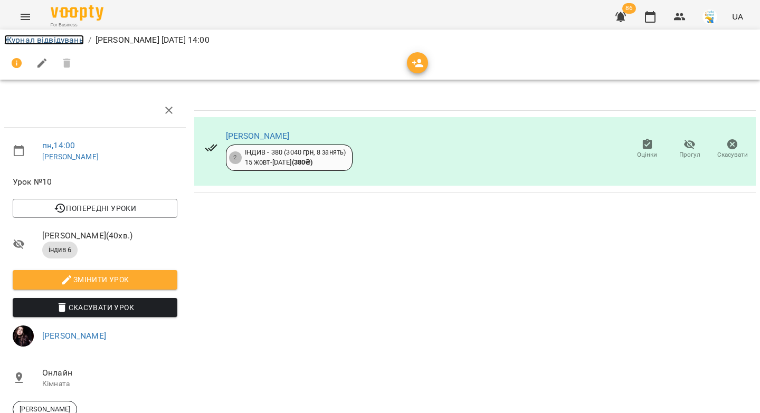
click at [65, 37] on link "Журнал відвідувань" at bounding box center [44, 40] width 80 height 10
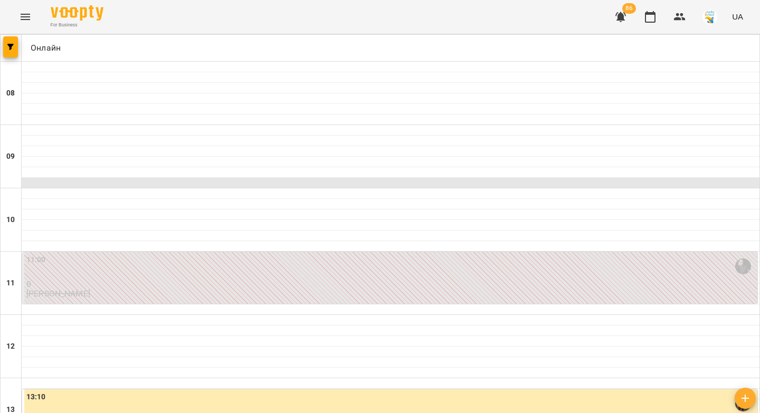
scroll to position [235, 0]
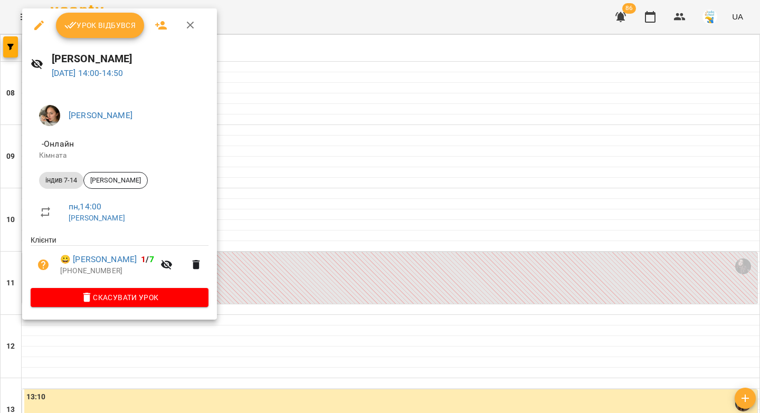
click at [85, 27] on span "Урок відбувся" at bounding box center [100, 25] width 72 height 13
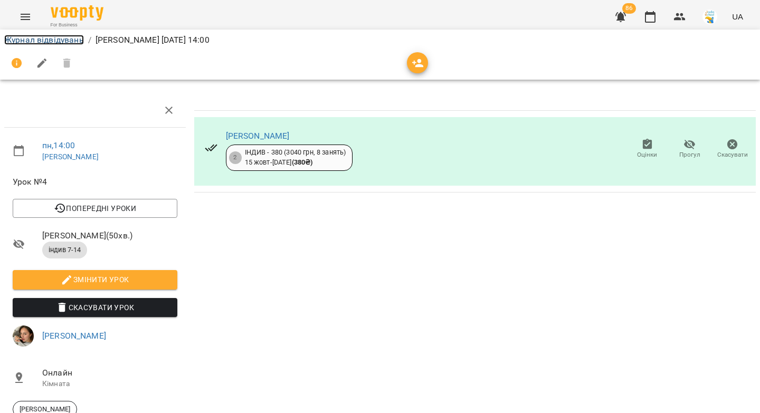
click at [36, 35] on link "Журнал відвідувань" at bounding box center [44, 40] width 80 height 10
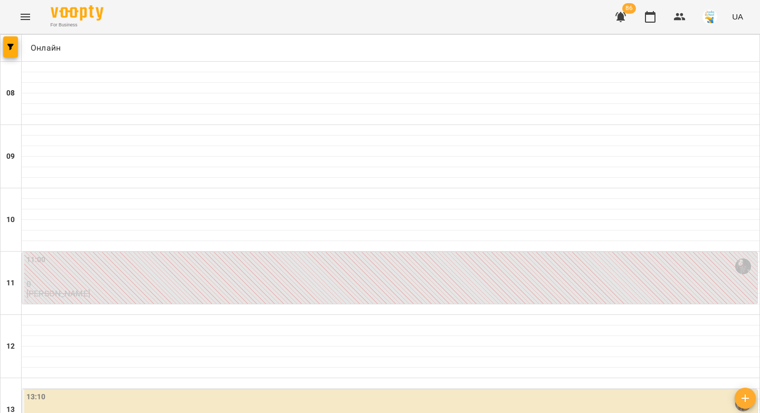
scroll to position [416, 0]
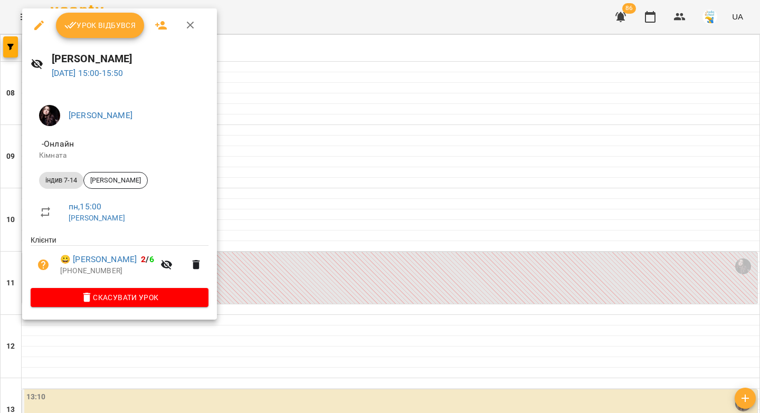
click at [88, 23] on span "Урок відбувся" at bounding box center [100, 25] width 72 height 13
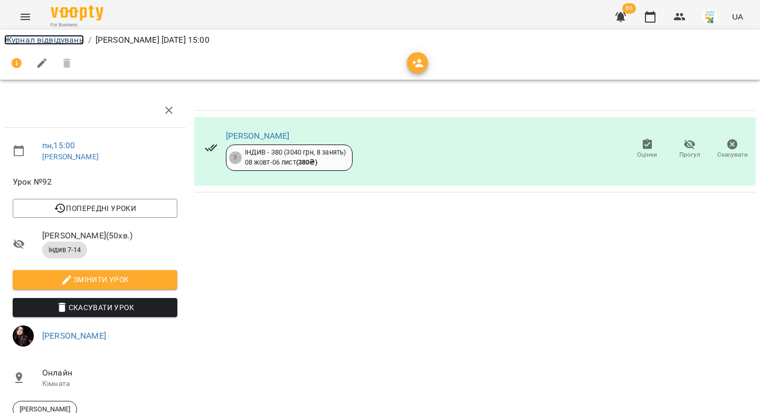
click at [67, 42] on link "Журнал відвідувань" at bounding box center [44, 40] width 80 height 10
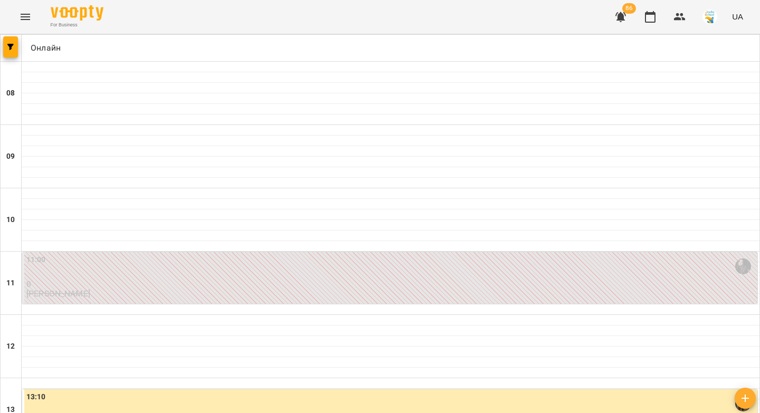
scroll to position [272, 0]
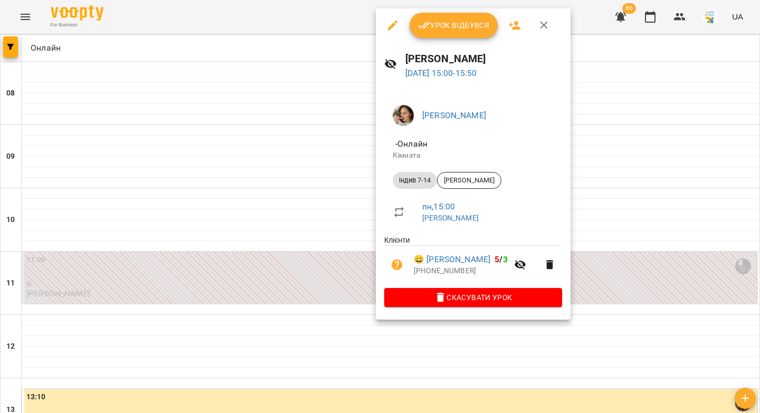
click at [451, 25] on span "Урок відбувся" at bounding box center [454, 25] width 72 height 13
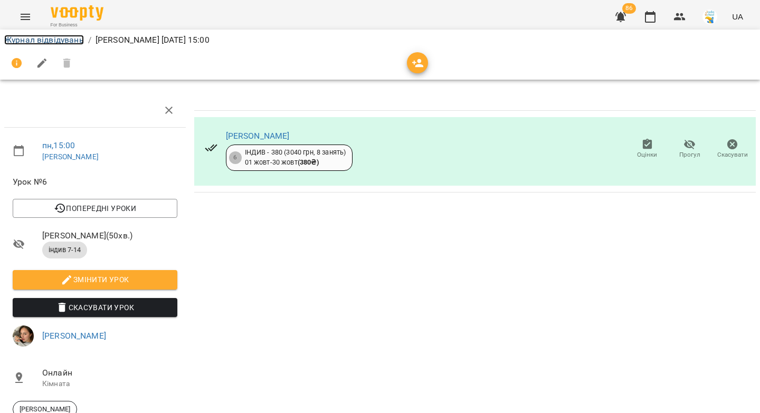
click at [70, 39] on link "Журнал відвідувань" at bounding box center [44, 40] width 80 height 10
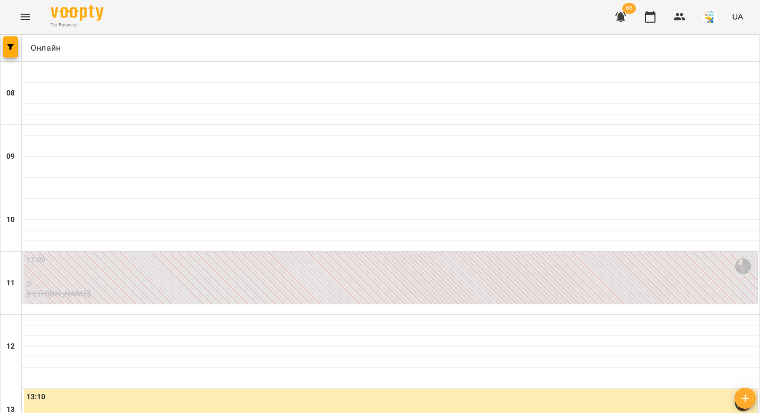
scroll to position [403, 0]
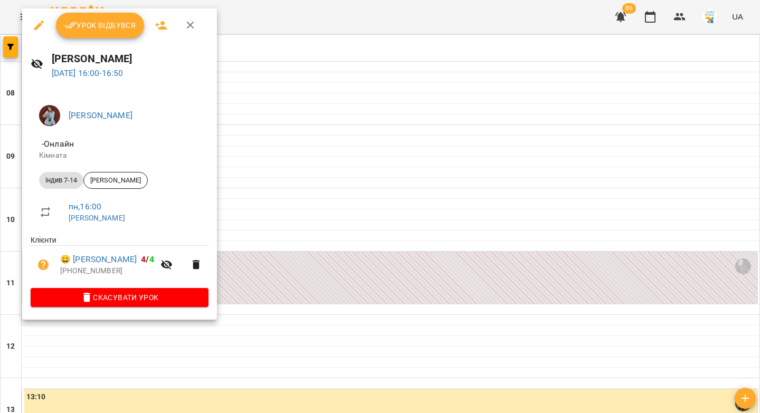
click at [119, 28] on span "Урок відбувся" at bounding box center [100, 25] width 72 height 13
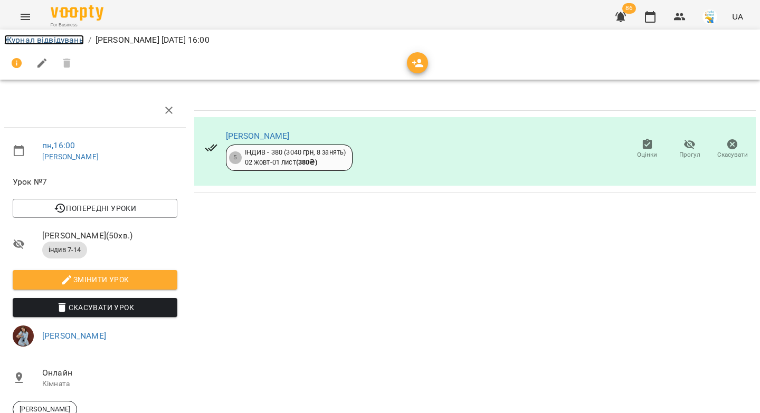
click at [5, 40] on link "Журнал відвідувань" at bounding box center [44, 40] width 80 height 10
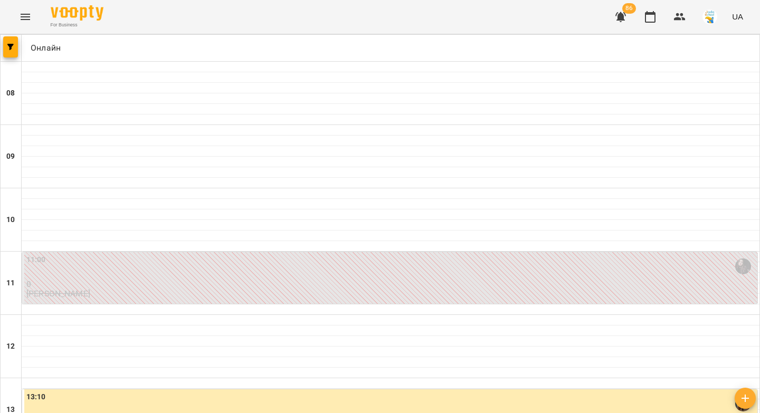
scroll to position [465, 0]
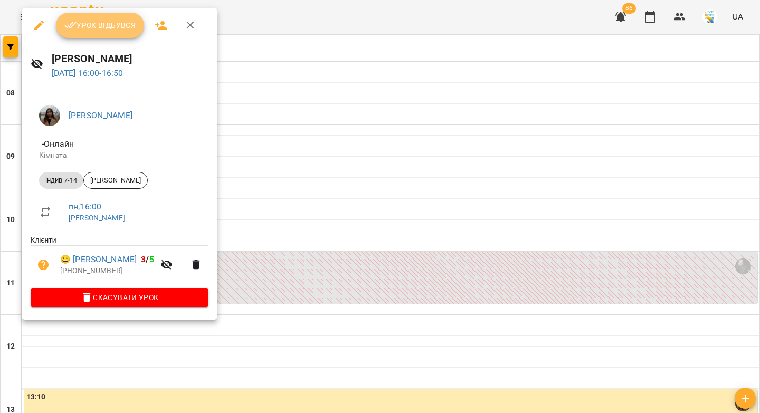
click at [101, 21] on span "Урок відбувся" at bounding box center [100, 25] width 72 height 13
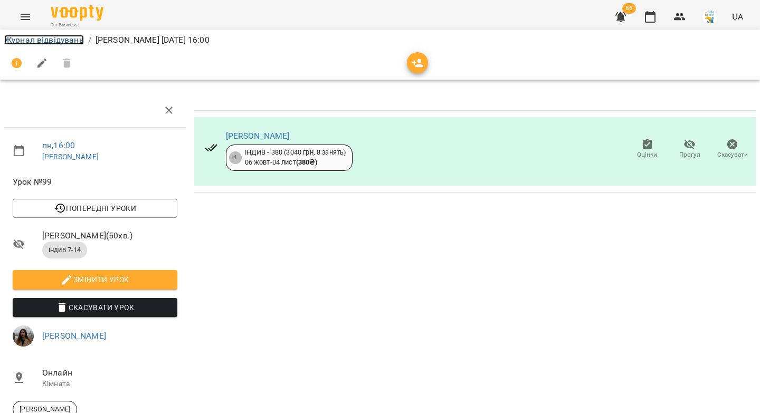
click at [33, 39] on link "Журнал відвідувань" at bounding box center [44, 40] width 80 height 10
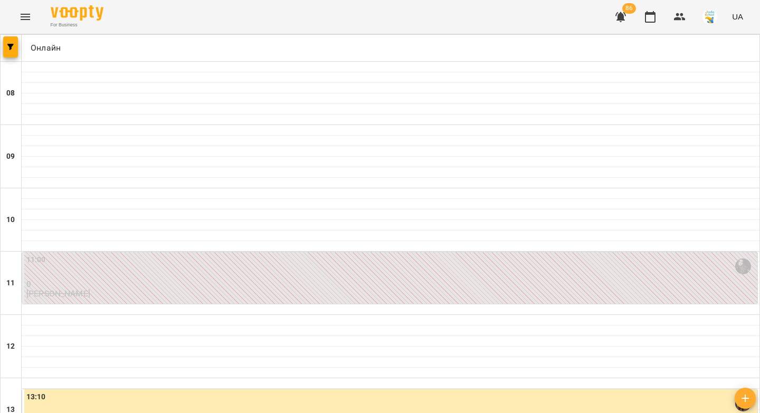
scroll to position [415, 0]
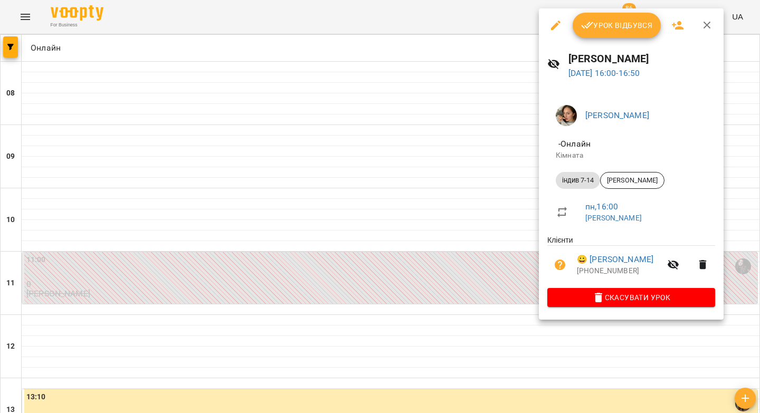
click at [596, 24] on span "Урок відбувся" at bounding box center [617, 25] width 72 height 13
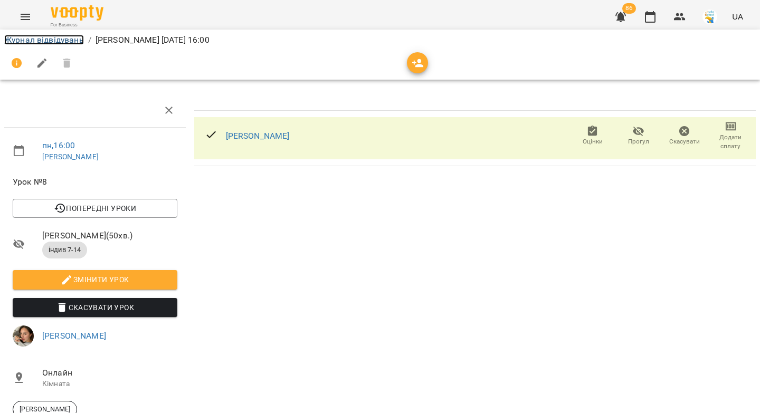
click at [56, 43] on link "Журнал відвідувань" at bounding box center [44, 40] width 80 height 10
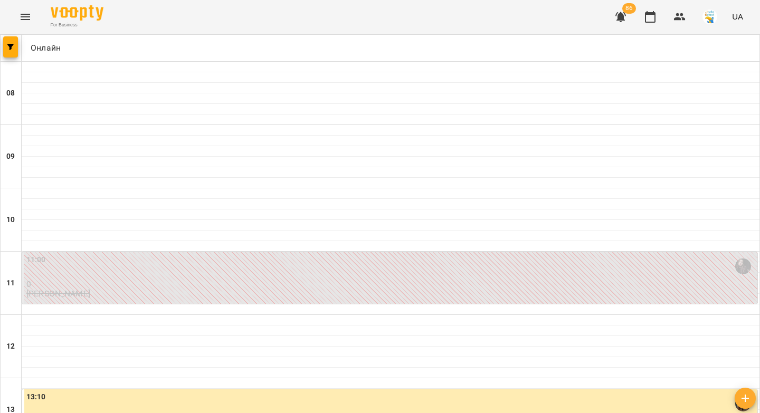
scroll to position [436, 0]
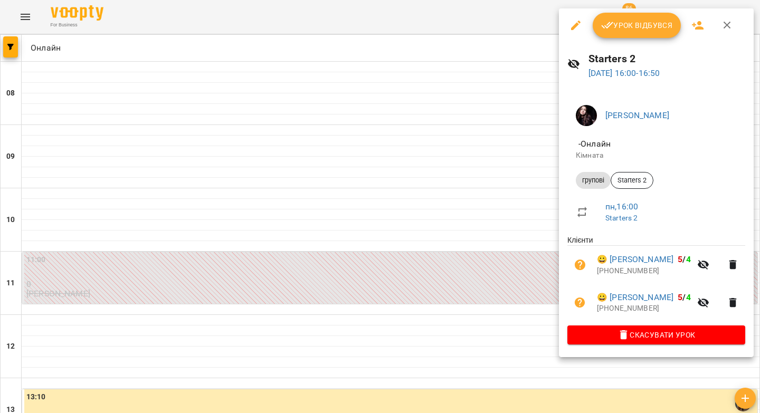
click at [624, 27] on span "Урок відбувся" at bounding box center [637, 25] width 72 height 13
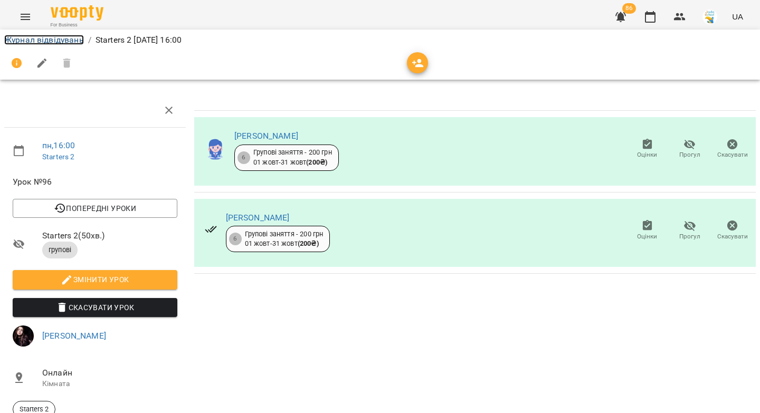
click at [37, 37] on link "Журнал відвідувань" at bounding box center [44, 40] width 80 height 10
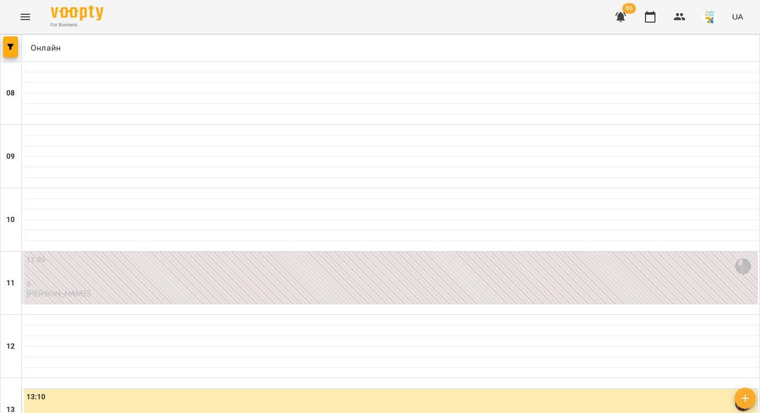
scroll to position [439, 0]
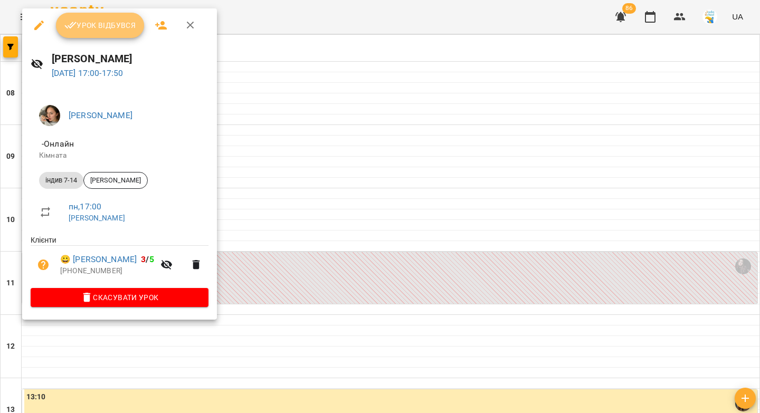
click at [105, 28] on span "Урок відбувся" at bounding box center [100, 25] width 72 height 13
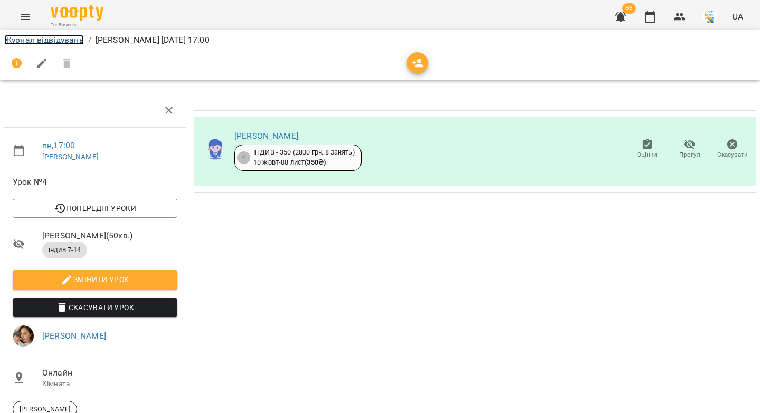
drag, startPoint x: 49, startPoint y: 42, endPoint x: 54, endPoint y: 43, distance: 5.5
click at [50, 42] on link "Журнал відвідувань" at bounding box center [44, 40] width 80 height 10
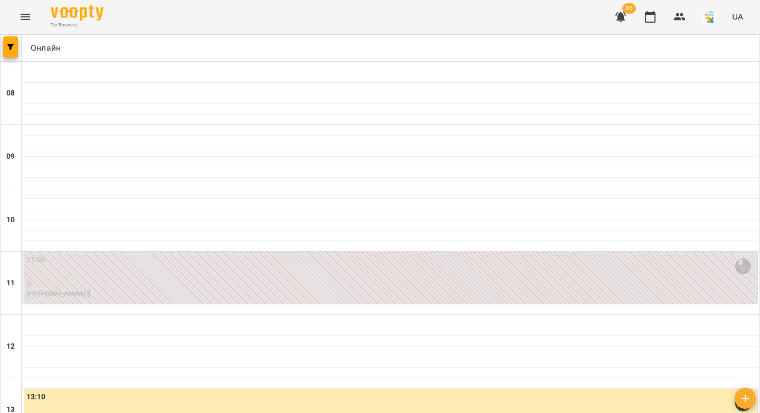
scroll to position [376, 0]
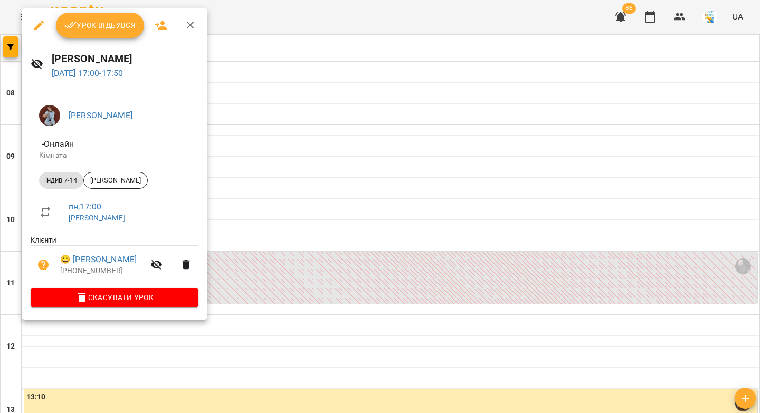
click at [97, 21] on span "Урок відбувся" at bounding box center [100, 25] width 72 height 13
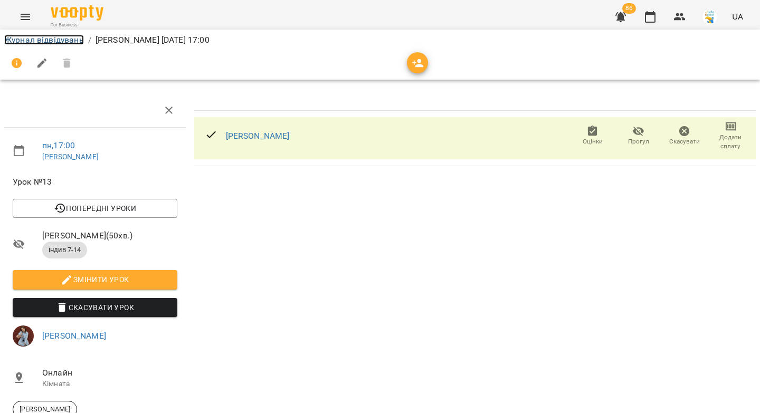
click at [8, 41] on link "Журнал відвідувань" at bounding box center [44, 40] width 80 height 10
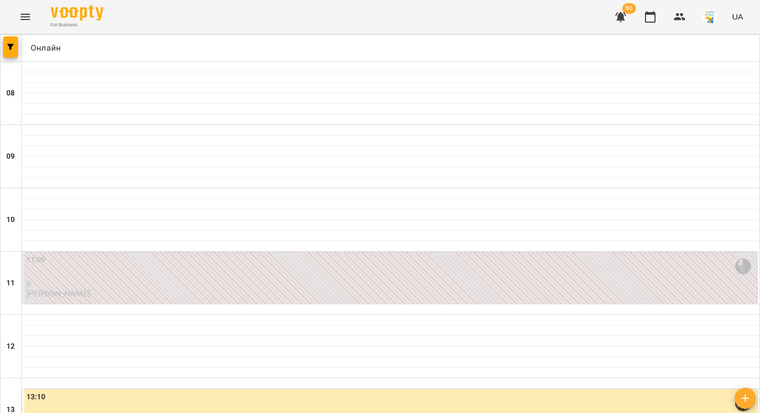
scroll to position [605, 0]
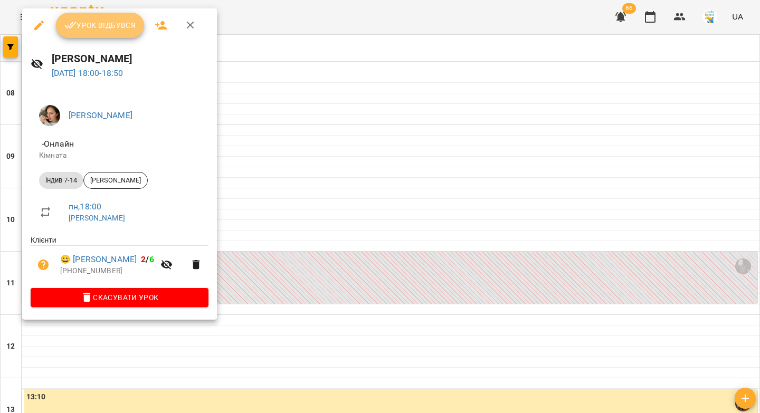
drag, startPoint x: 110, startPoint y: 23, endPoint x: 117, endPoint y: 27, distance: 8.3
click at [110, 23] on span "Урок відбувся" at bounding box center [100, 25] width 72 height 13
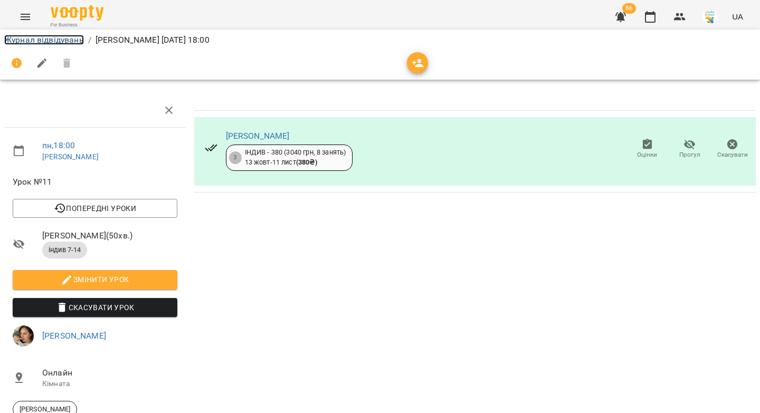
click at [37, 40] on link "Журнал відвідувань" at bounding box center [44, 40] width 80 height 10
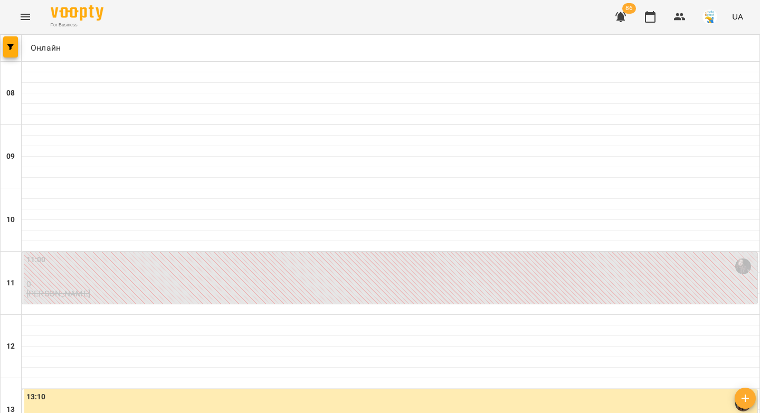
scroll to position [497, 0]
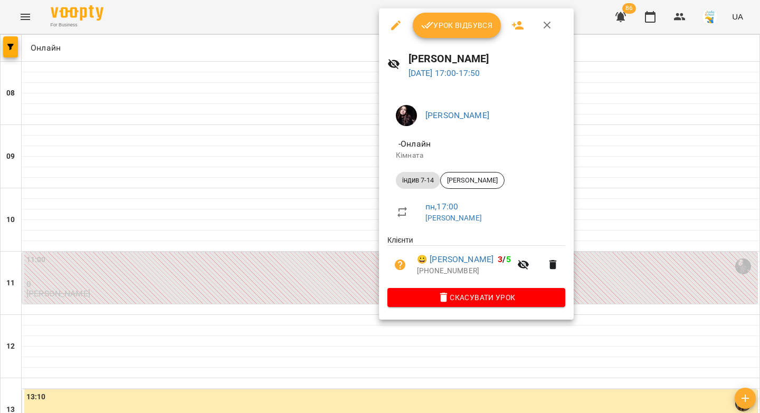
click at [480, 19] on span "Урок відбувся" at bounding box center [457, 25] width 72 height 13
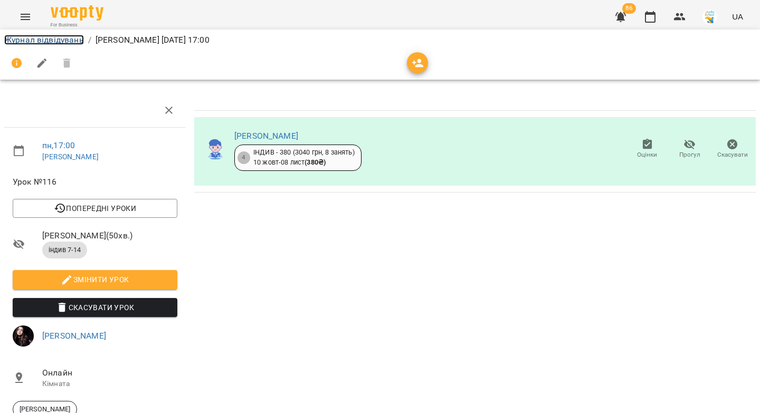
click at [11, 39] on link "Журнал відвідувань" at bounding box center [44, 40] width 80 height 10
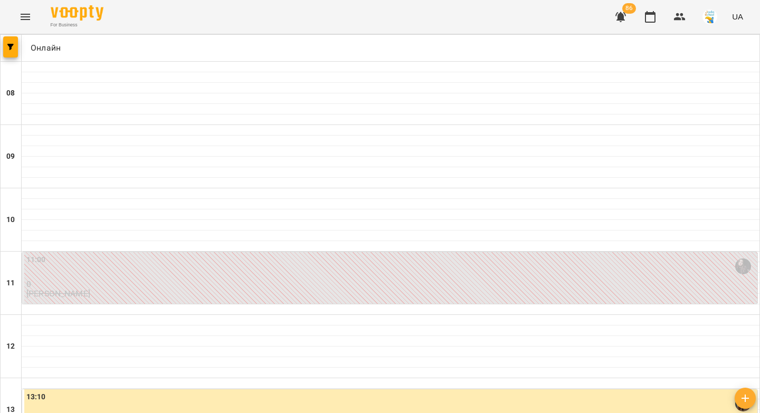
scroll to position [577, 0]
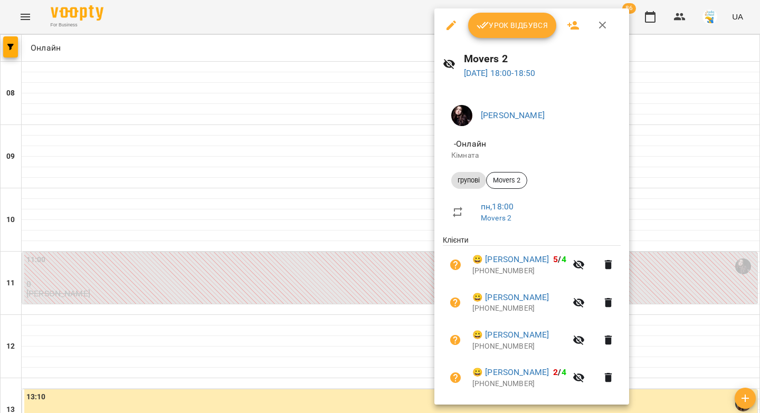
click at [488, 24] on span "Урок відбувся" at bounding box center [513, 25] width 72 height 13
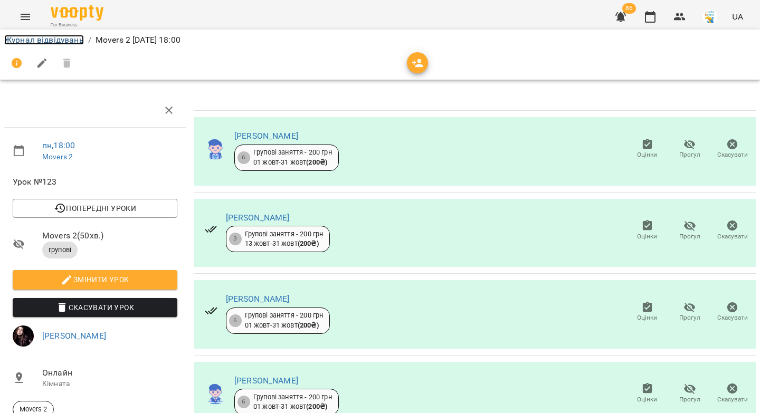
click at [25, 39] on link "Журнал відвідувань" at bounding box center [44, 40] width 80 height 10
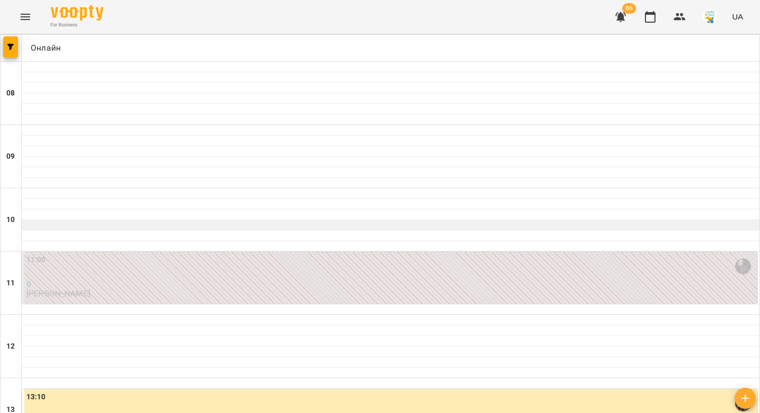
scroll to position [605, 0]
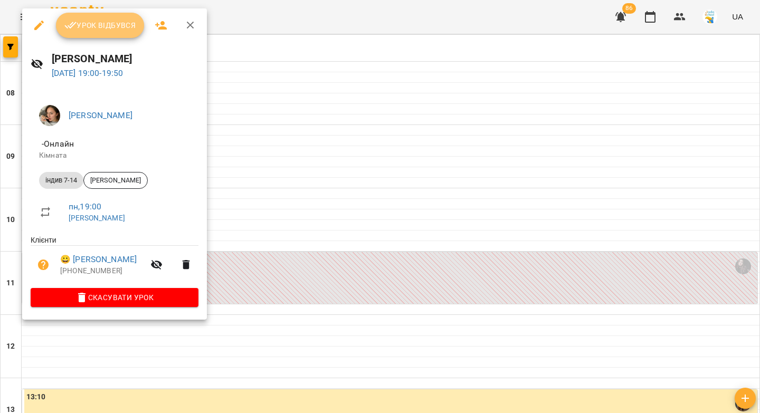
click at [101, 26] on span "Урок відбувся" at bounding box center [100, 25] width 72 height 13
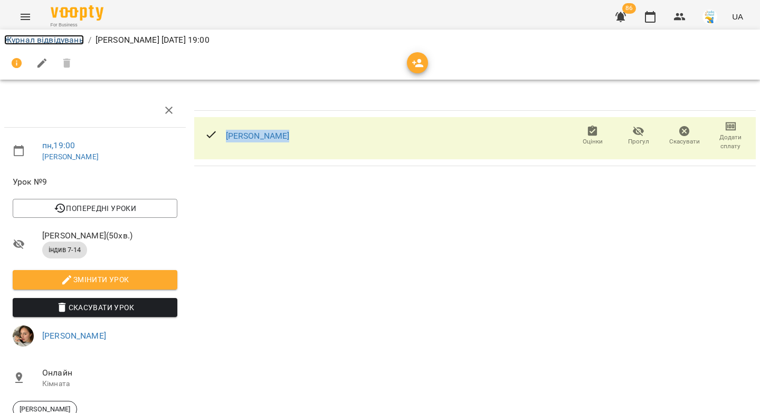
click at [34, 40] on link "Журнал відвідувань" at bounding box center [44, 40] width 80 height 10
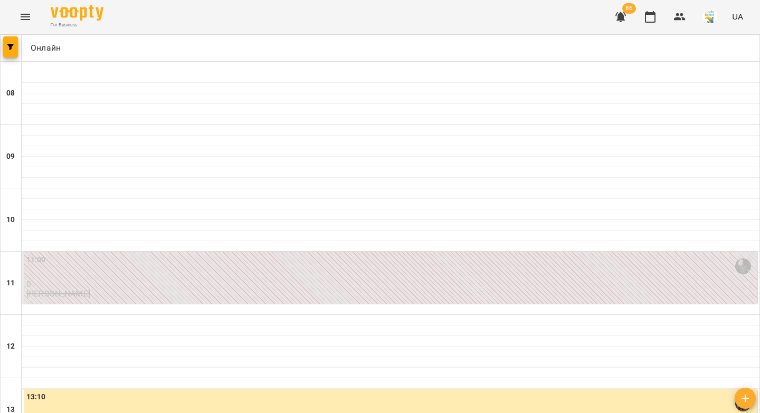
scroll to position [605, 0]
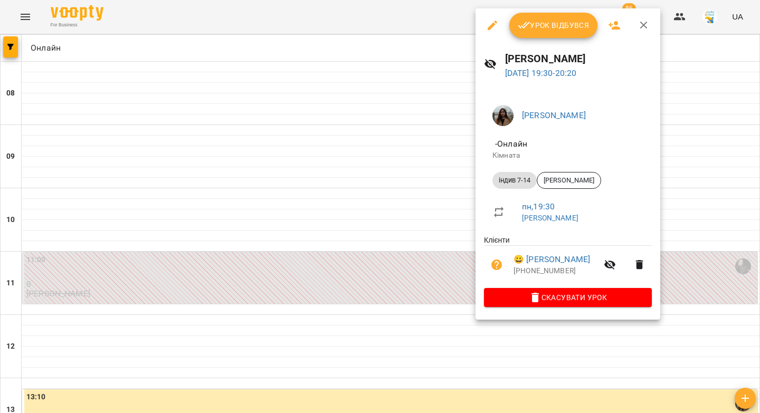
click at [544, 30] on span "Урок відбувся" at bounding box center [554, 25] width 72 height 13
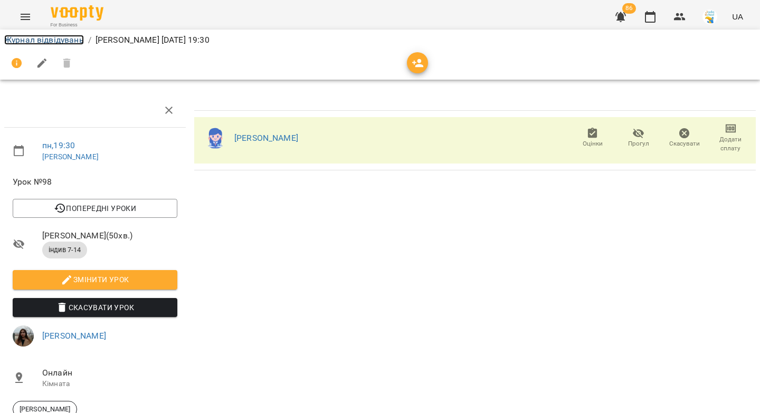
click at [23, 39] on link "Журнал відвідувань" at bounding box center [44, 40] width 80 height 10
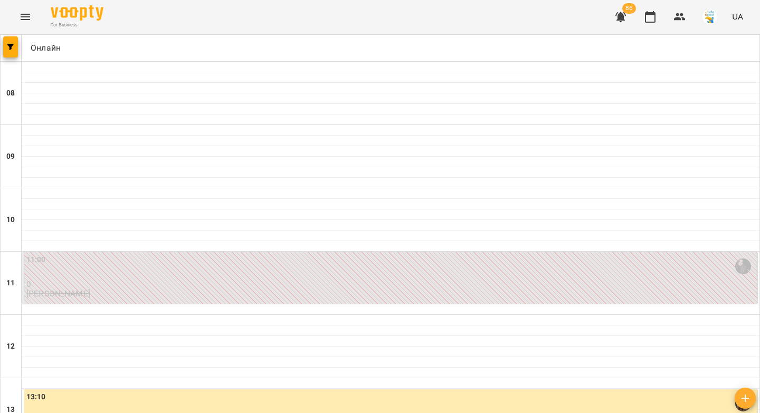
scroll to position [605, 0]
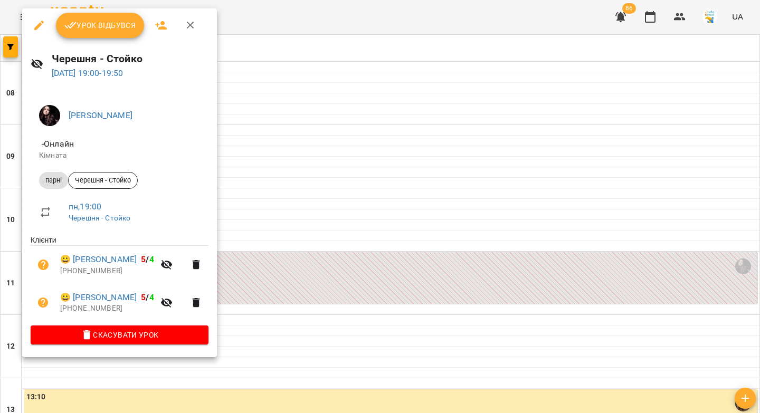
click at [111, 22] on span "Урок відбувся" at bounding box center [100, 25] width 72 height 13
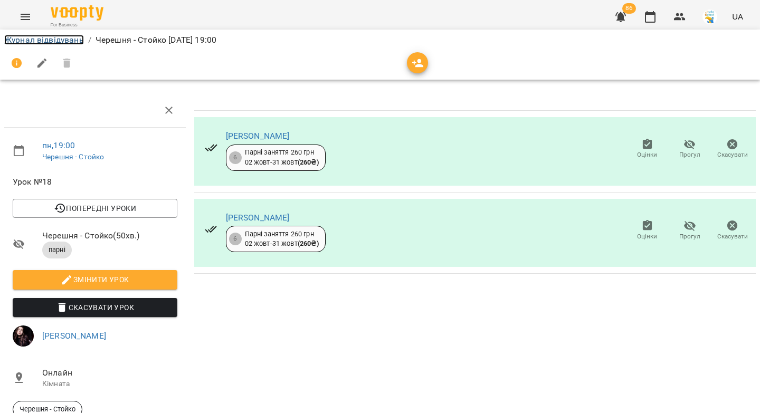
click at [21, 38] on link "Журнал відвідувань" at bounding box center [44, 40] width 80 height 10
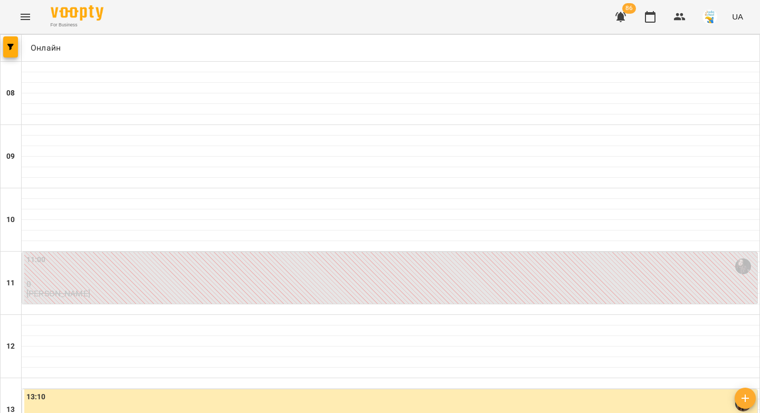
scroll to position [434, 0]
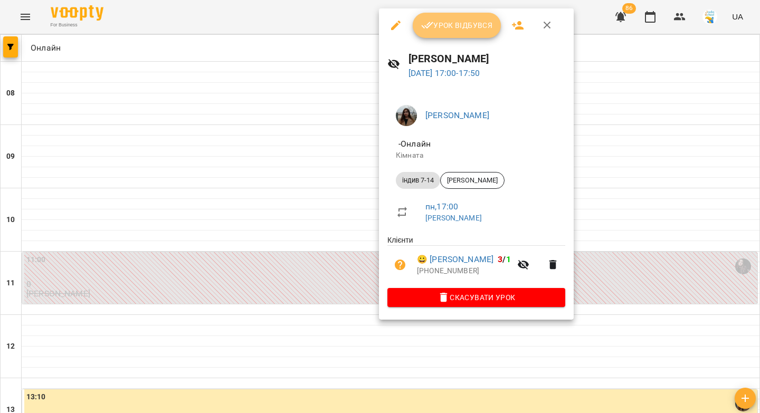
click at [462, 25] on span "Урок відбувся" at bounding box center [457, 25] width 72 height 13
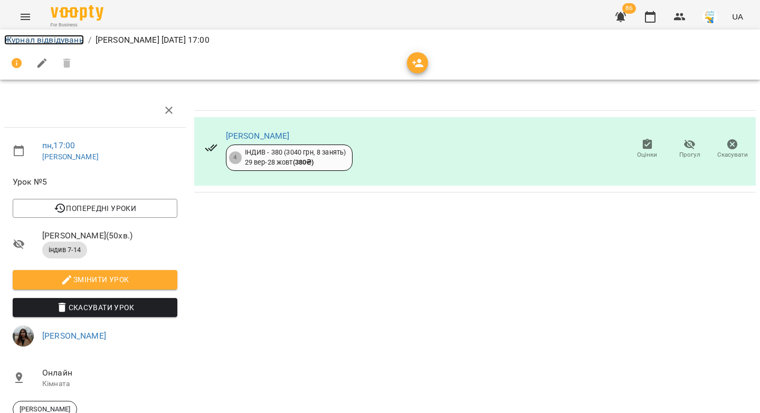
click at [37, 40] on link "Журнал відвідувань" at bounding box center [44, 40] width 80 height 10
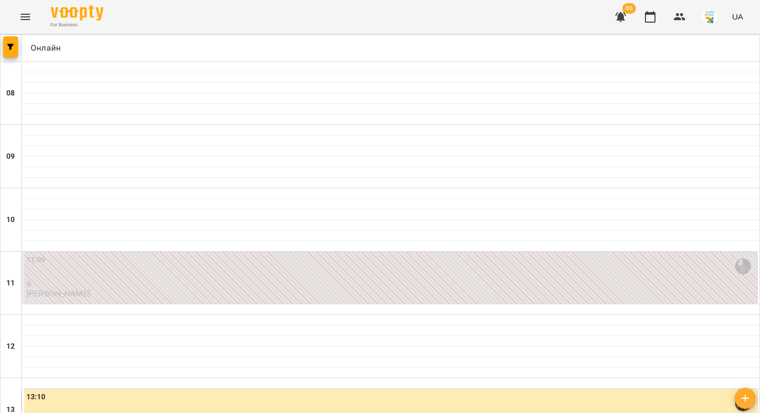
scroll to position [535, 0]
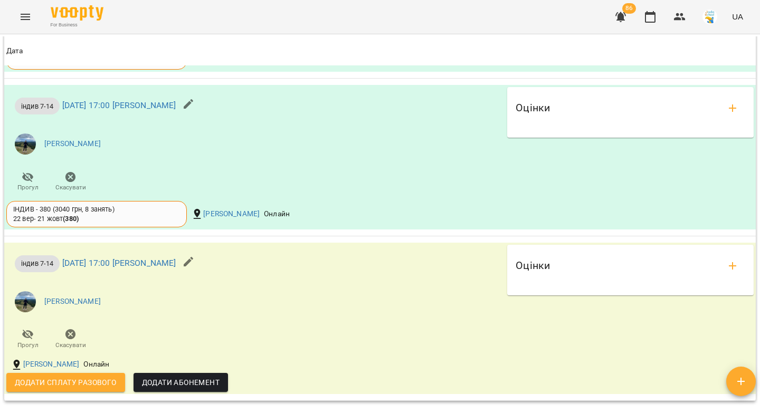
scroll to position [1107, 0]
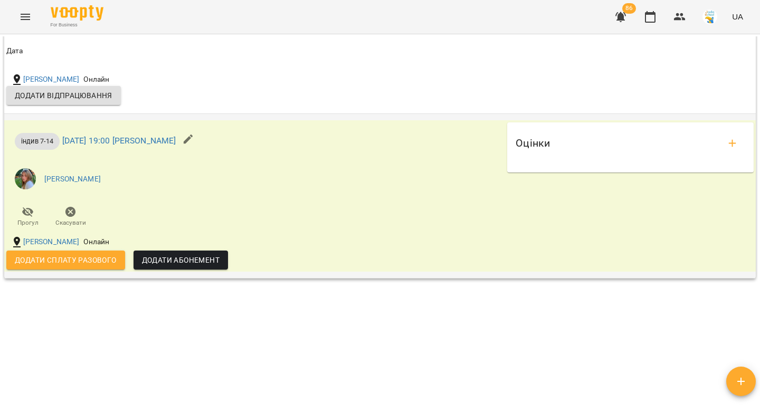
scroll to position [1237, 0]
click at [68, 260] on span "Додати сплату разового" at bounding box center [66, 260] width 102 height 13
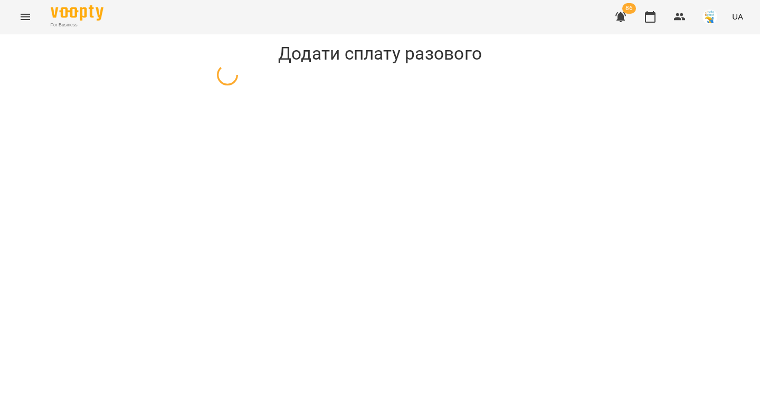
select select "**********"
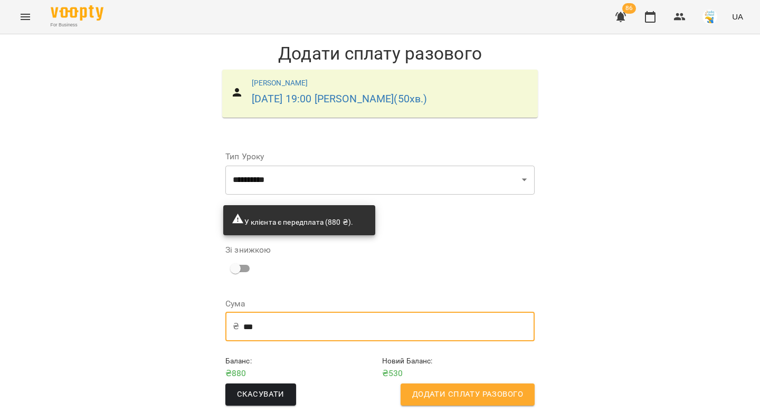
drag, startPoint x: 254, startPoint y: 326, endPoint x: 245, endPoint y: 327, distance: 8.6
click at [245, 327] on input "***" at bounding box center [388, 327] width 291 height 30
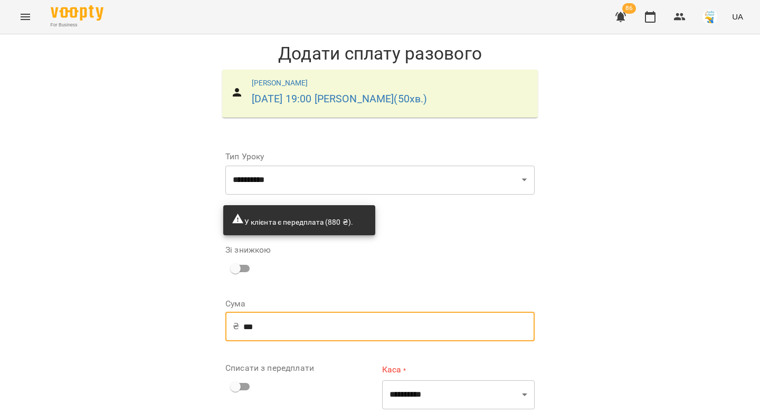
scroll to position [127, 0]
type input "***"
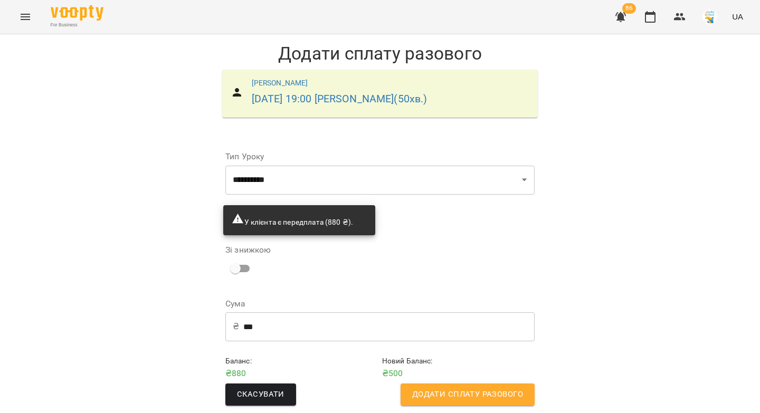
scroll to position [9, 0]
click at [507, 388] on span "Додати сплату разового" at bounding box center [467, 395] width 111 height 14
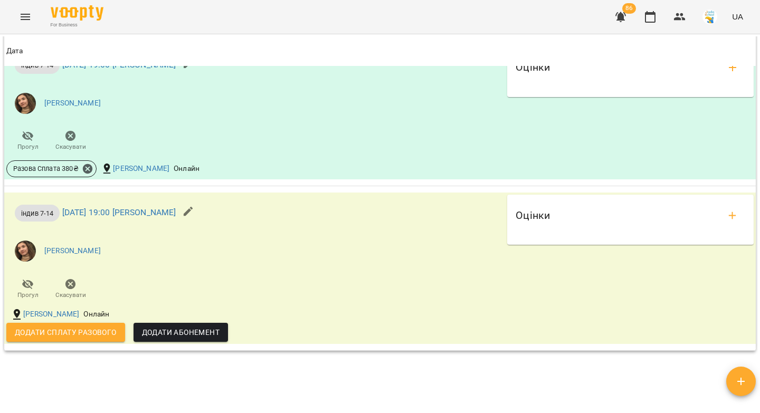
scroll to position [1316, 0]
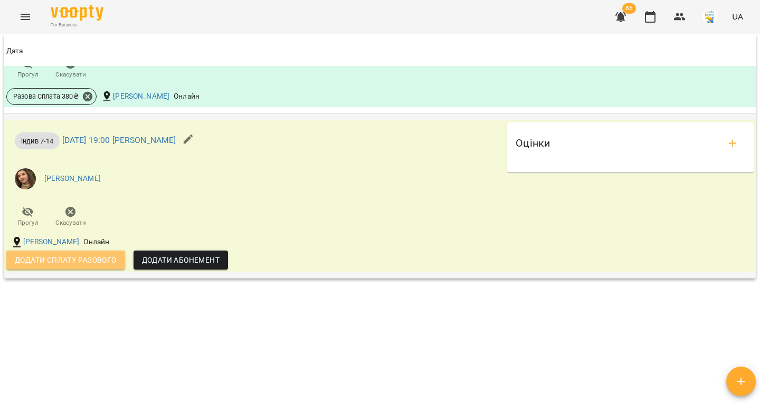
click at [40, 255] on span "Додати сплату разового" at bounding box center [66, 260] width 102 height 13
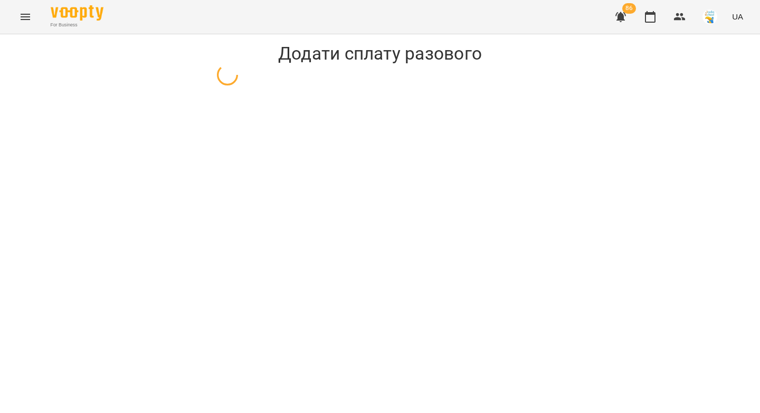
select select "**********"
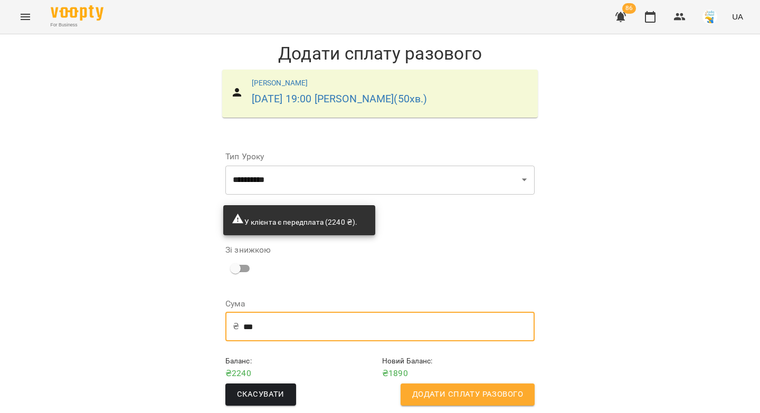
drag, startPoint x: 253, startPoint y: 325, endPoint x: 241, endPoint y: 329, distance: 12.2
click at [243, 328] on input "***" at bounding box center [388, 327] width 291 height 30
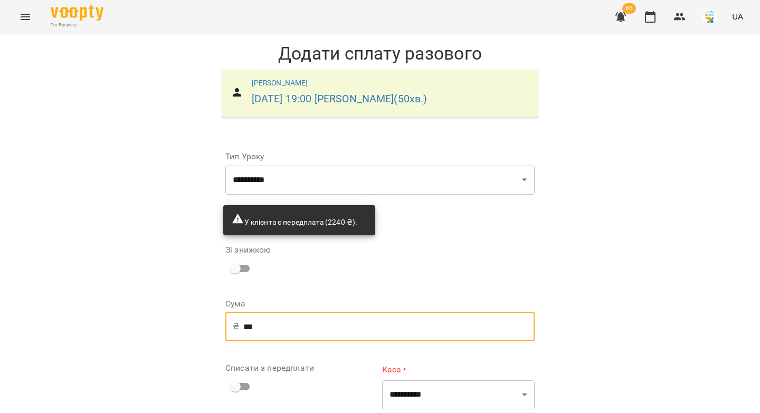
type input "***"
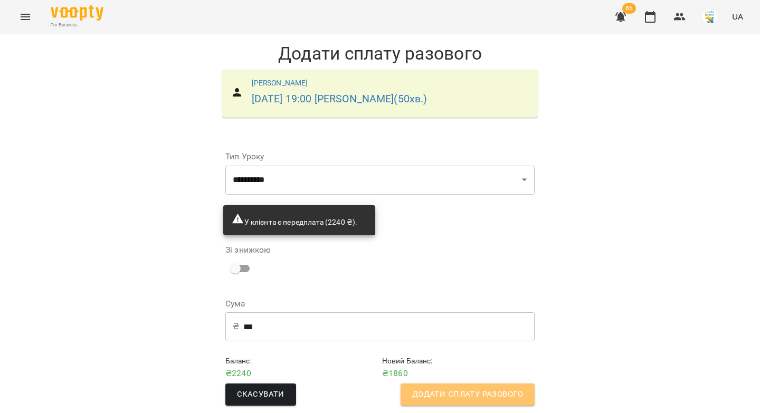
click at [479, 393] on button "Додати сплату разового" at bounding box center [468, 395] width 134 height 22
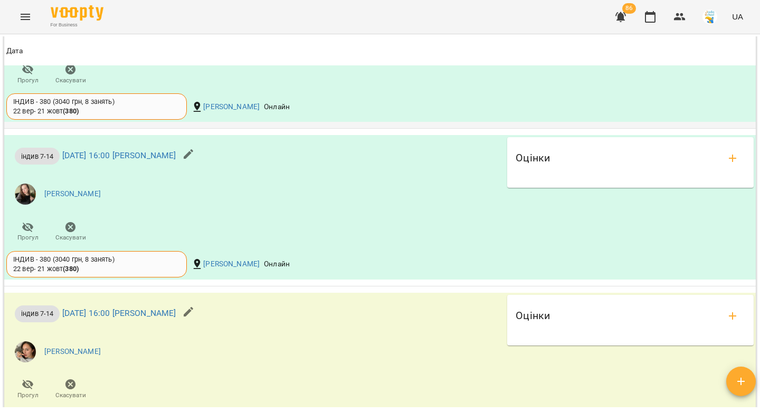
scroll to position [1066, 0]
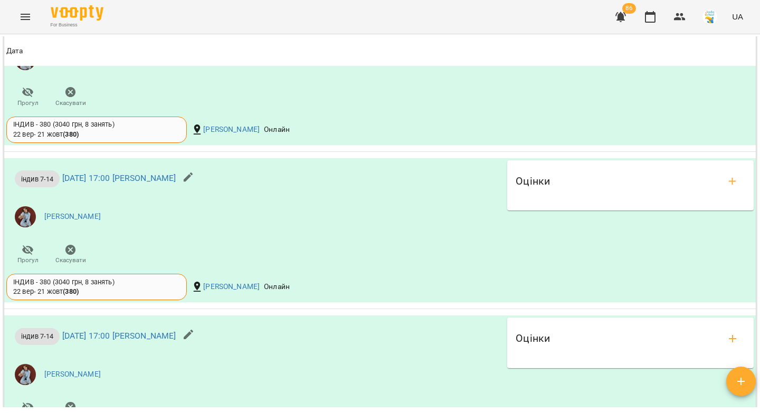
scroll to position [1418, 0]
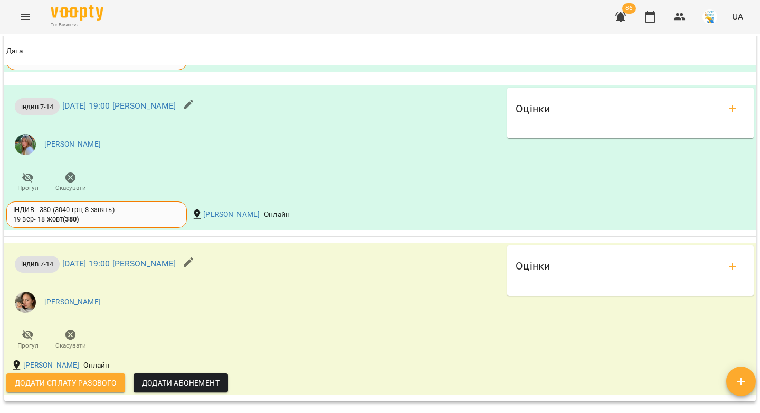
scroll to position [1233, 0]
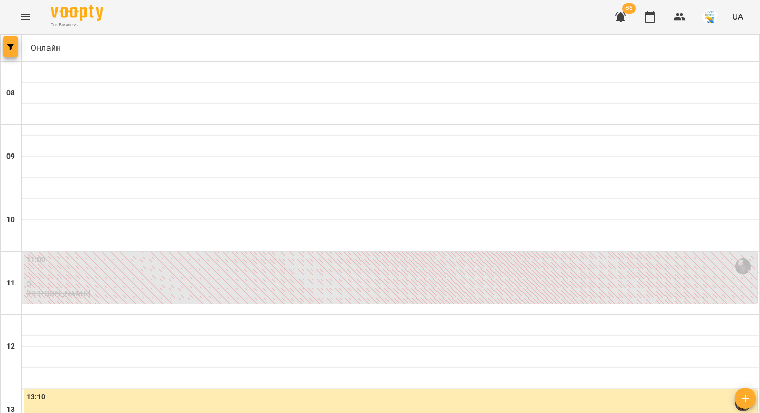
click at [14, 47] on span "button" at bounding box center [10, 47] width 15 height 6
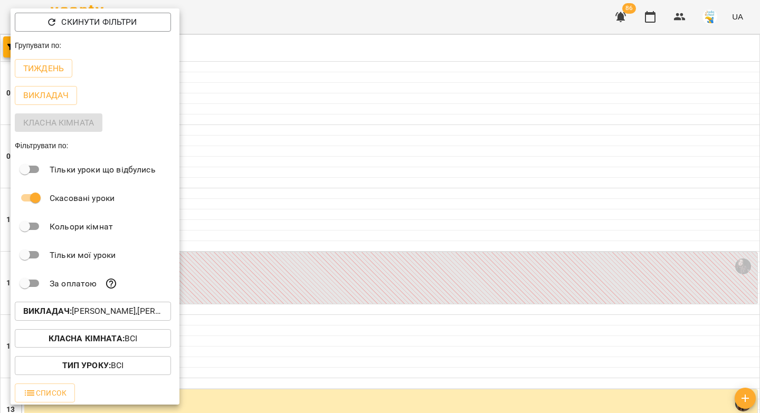
click at [89, 318] on p "Викладач : [PERSON_NAME],[PERSON_NAME],[PERSON_NAME],[PERSON_NAME],[PERSON_NAME]" at bounding box center [92, 311] width 139 height 13
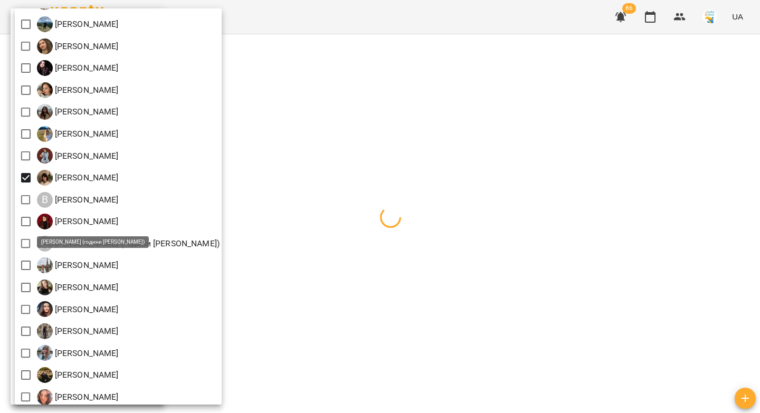
scroll to position [116, 0]
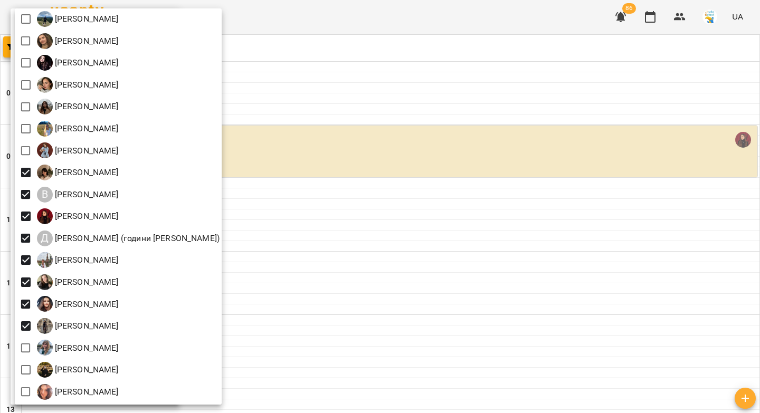
click at [346, 218] on div at bounding box center [380, 206] width 760 height 413
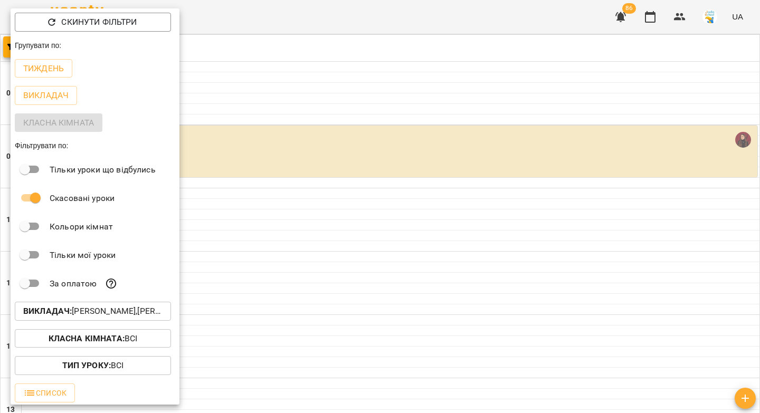
click at [305, 228] on div at bounding box center [380, 206] width 760 height 413
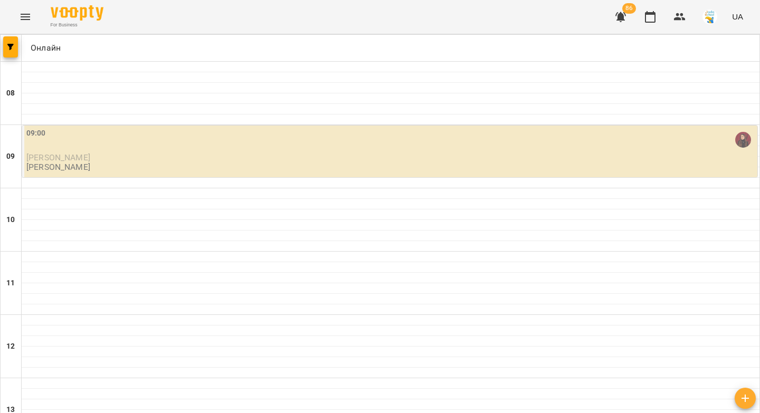
click at [150, 154] on p "Маліка Мустапаєва" at bounding box center [390, 157] width 729 height 9
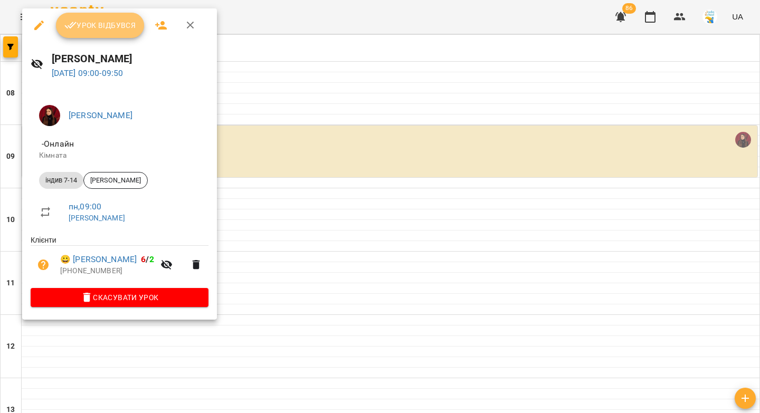
click at [93, 20] on span "Урок відбувся" at bounding box center [100, 25] width 72 height 13
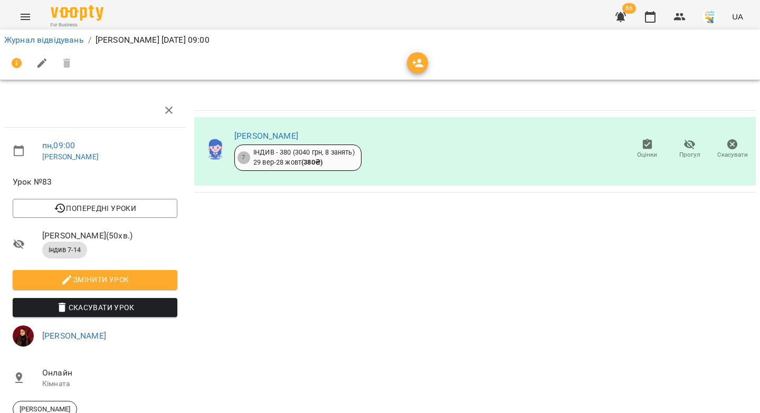
click at [18, 45] on li "Журнал відвідувань" at bounding box center [44, 40] width 80 height 13
click at [20, 40] on link "Журнал відвідувань" at bounding box center [44, 40] width 80 height 10
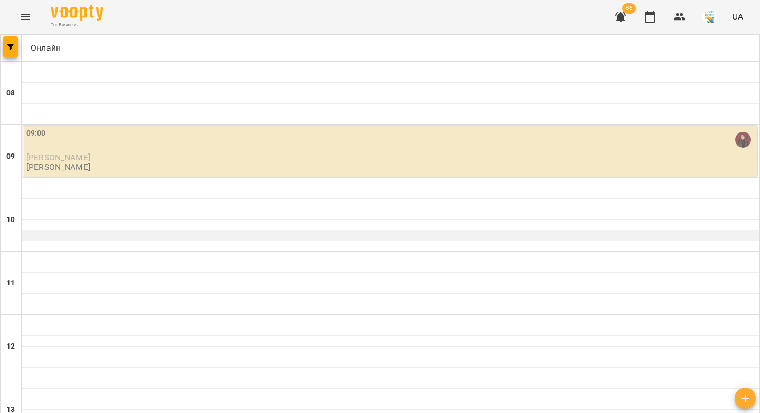
scroll to position [525, 0]
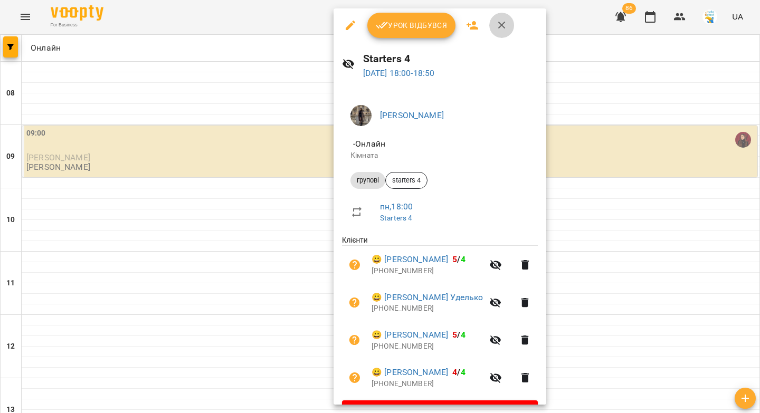
click at [496, 30] on icon "button" at bounding box center [502, 25] width 13 height 13
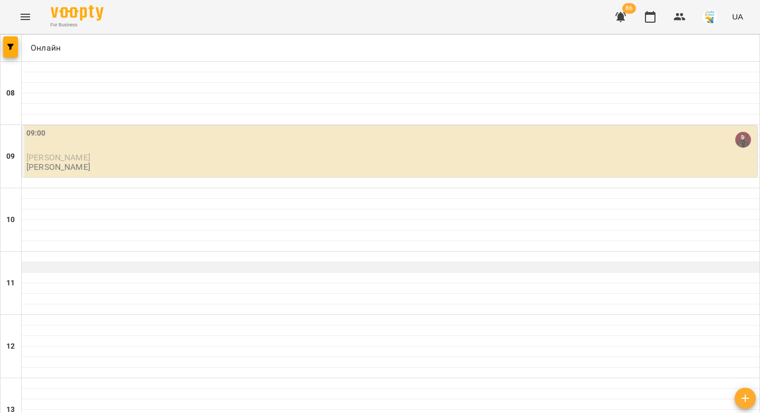
scroll to position [219, 0]
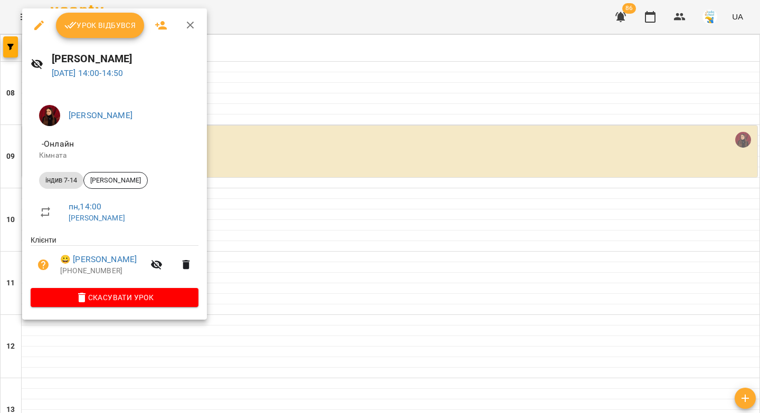
click at [97, 19] on span "Урок відбувся" at bounding box center [100, 25] width 72 height 13
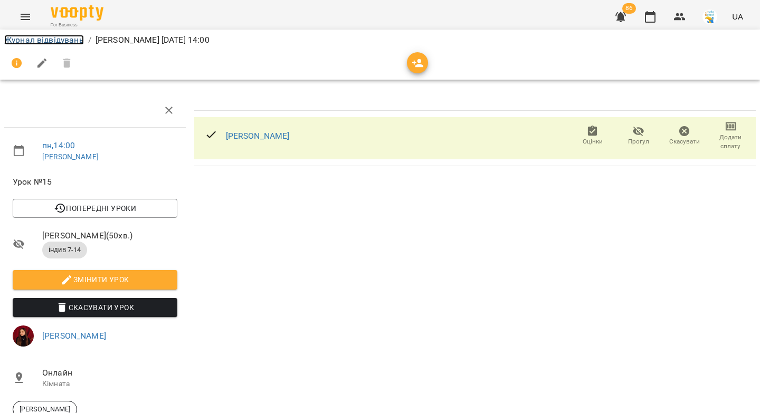
click at [42, 40] on link "Журнал відвідувань" at bounding box center [44, 40] width 80 height 10
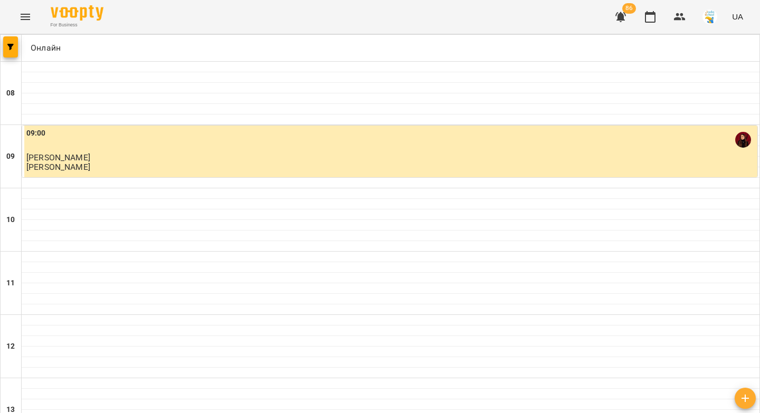
scroll to position [328, 0]
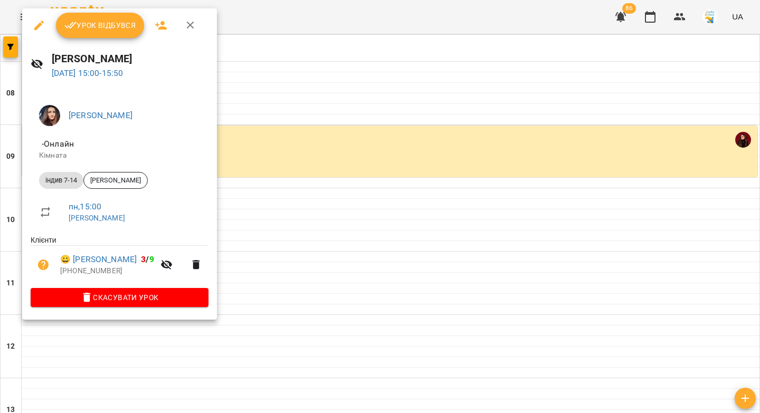
click at [111, 24] on span "Урок відбувся" at bounding box center [100, 25] width 72 height 13
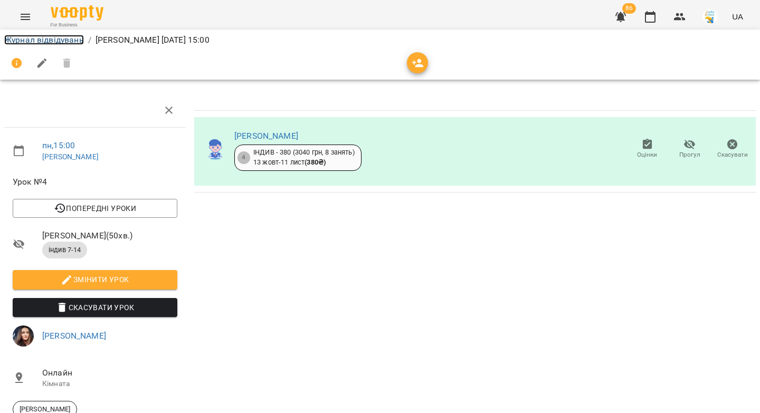
click at [43, 42] on link "Журнал відвідувань" at bounding box center [44, 40] width 80 height 10
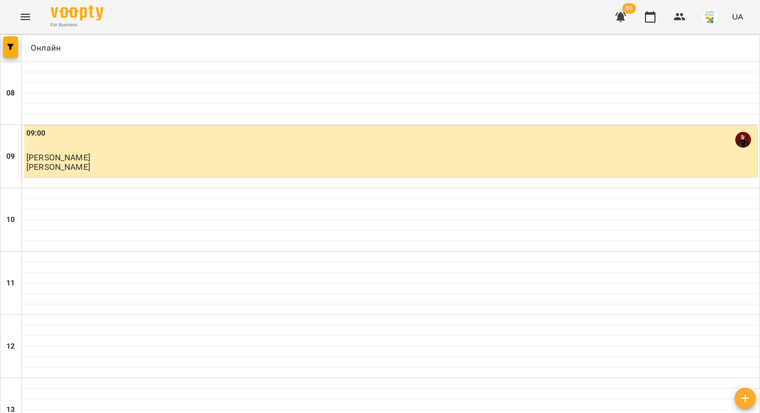
scroll to position [397, 0]
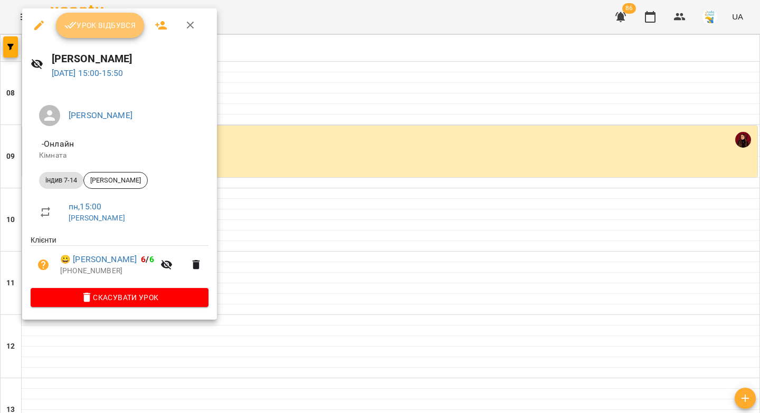
click at [75, 18] on button "Урок відбувся" at bounding box center [100, 25] width 89 height 25
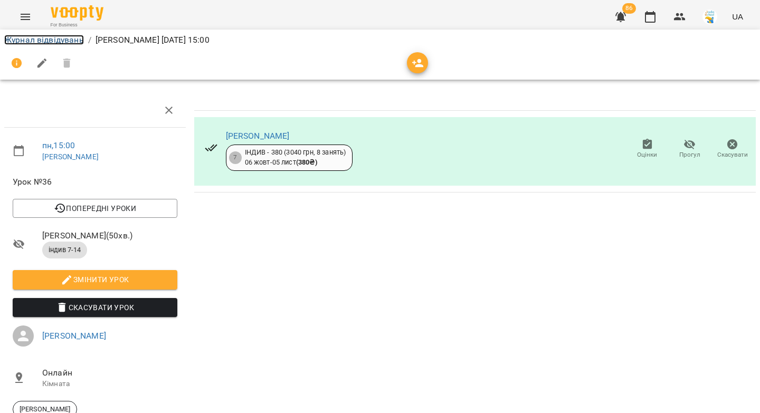
click at [60, 41] on link "Журнал відвідувань" at bounding box center [44, 40] width 80 height 10
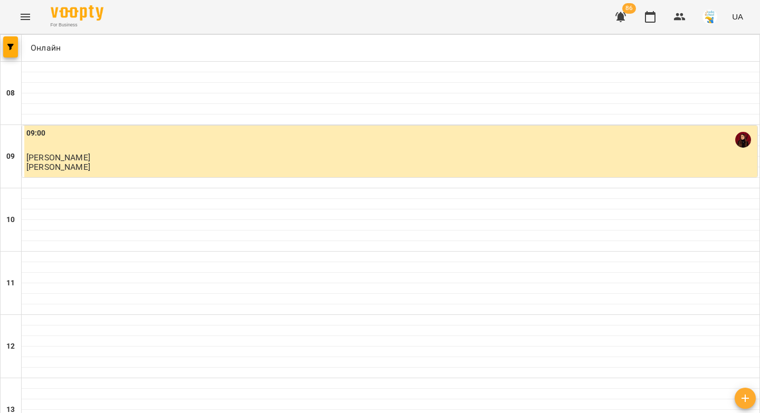
scroll to position [354, 0]
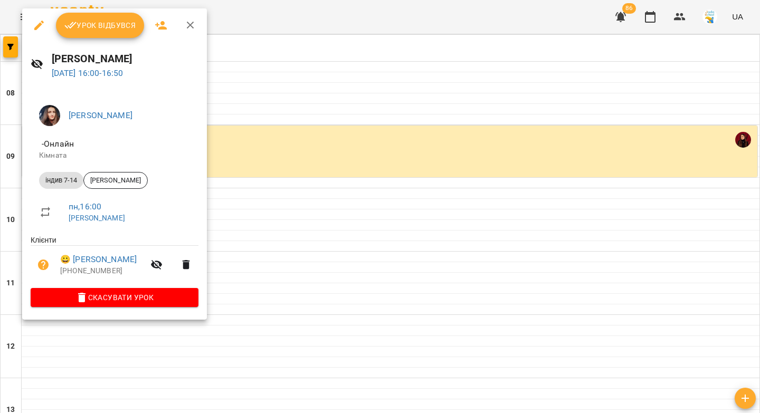
click at [89, 18] on button "Урок відбувся" at bounding box center [100, 25] width 89 height 25
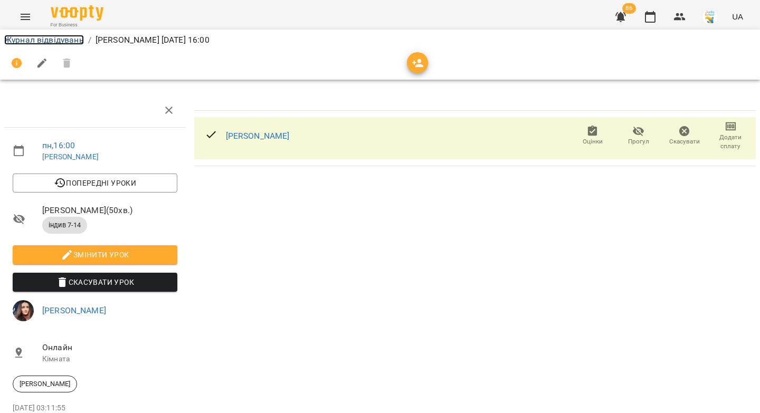
click at [32, 39] on link "Журнал відвідувань" at bounding box center [44, 40] width 80 height 10
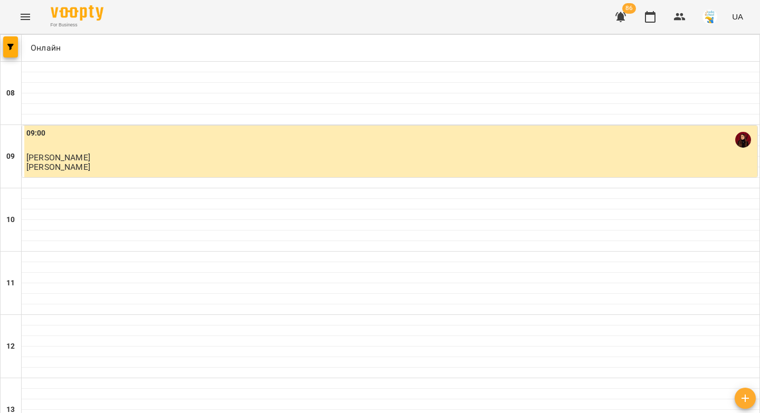
scroll to position [425, 0]
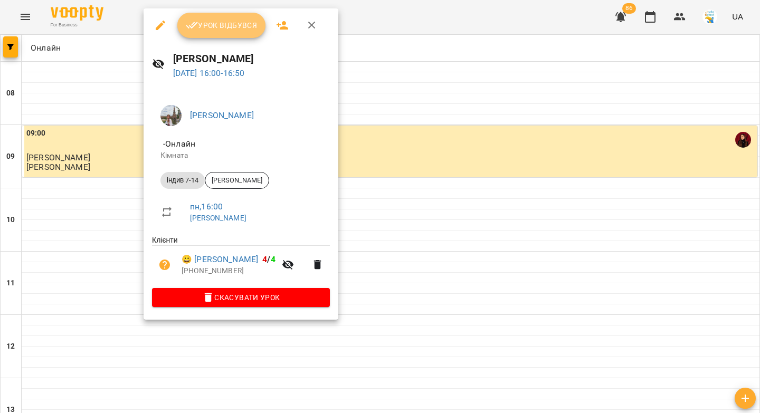
click at [200, 21] on span "Урок відбувся" at bounding box center [222, 25] width 72 height 13
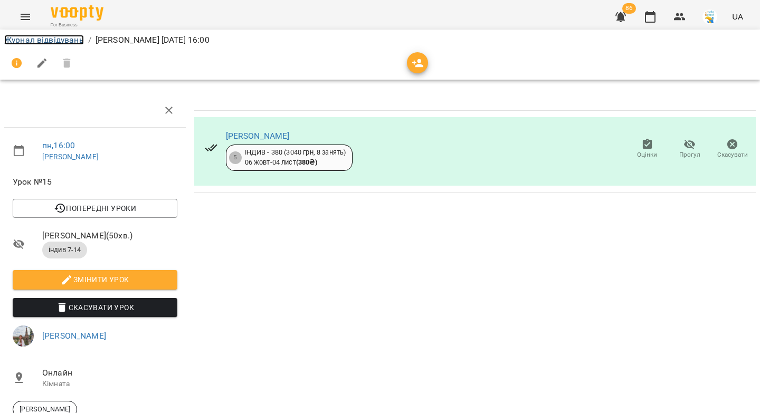
click at [40, 42] on link "Журнал відвідувань" at bounding box center [44, 40] width 80 height 10
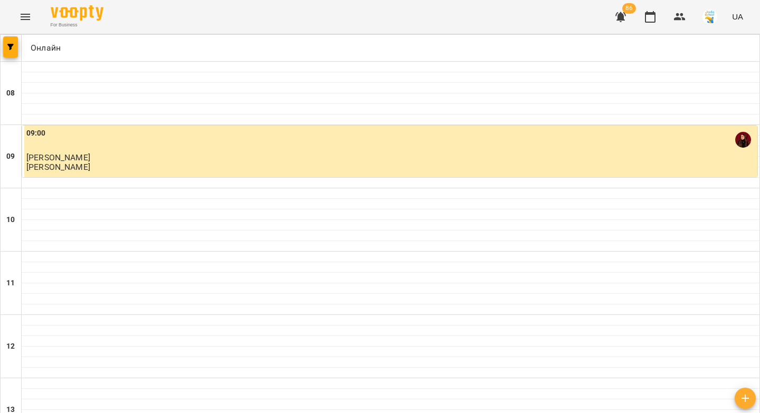
scroll to position [415, 0]
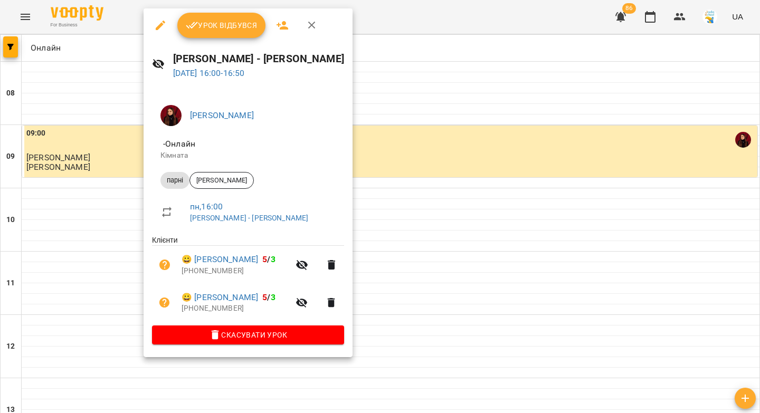
click at [246, 28] on span "Урок відбувся" at bounding box center [222, 25] width 72 height 13
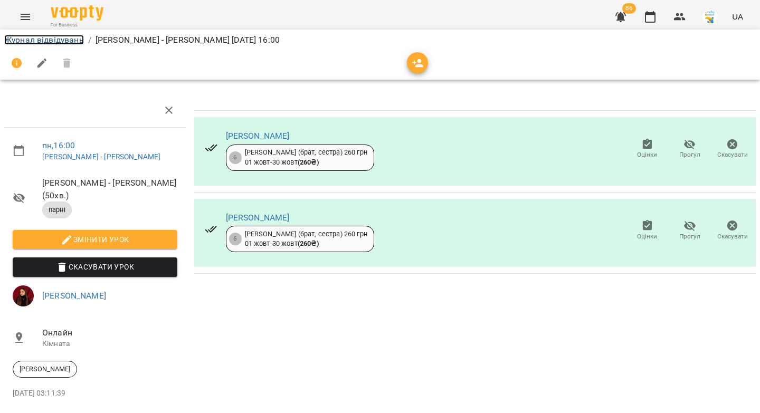
click at [30, 39] on link "Журнал відвідувань" at bounding box center [44, 40] width 80 height 10
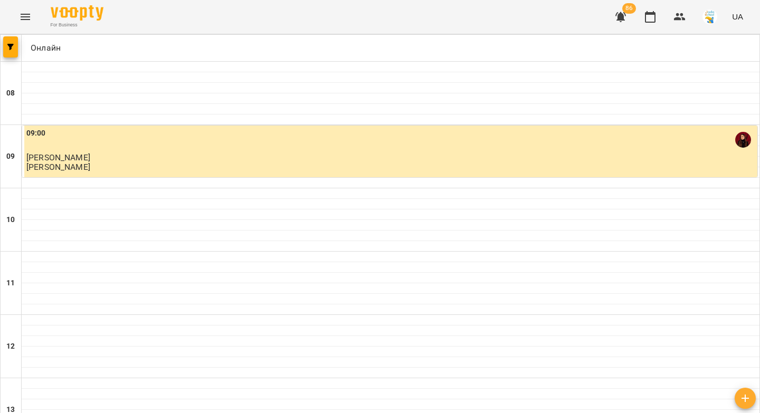
scroll to position [472, 0]
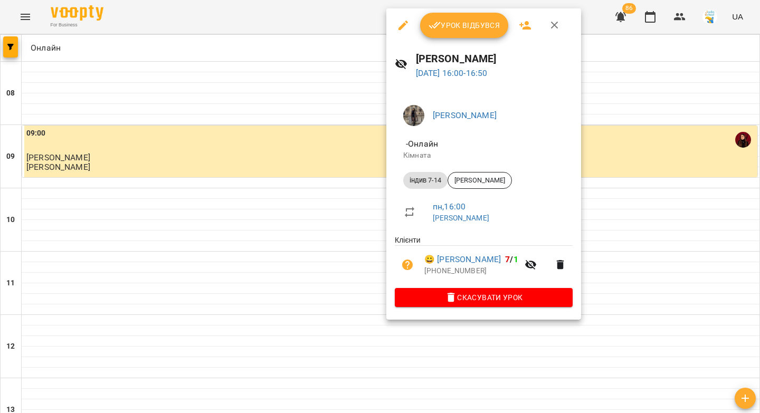
click at [450, 30] on span "Урок відбувся" at bounding box center [465, 25] width 72 height 13
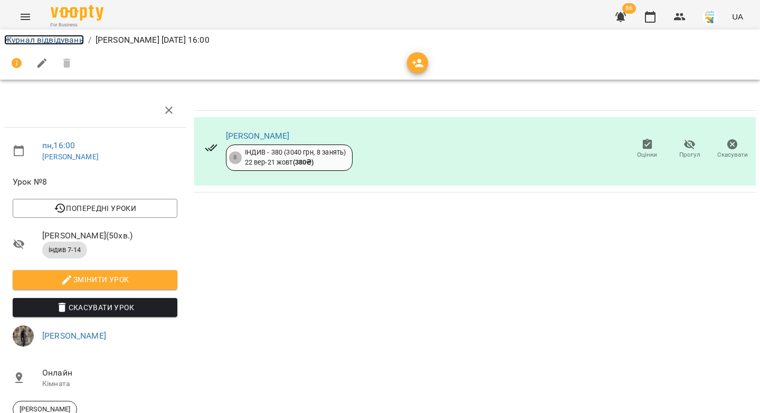
click at [62, 42] on link "Журнал відвідувань" at bounding box center [44, 40] width 80 height 10
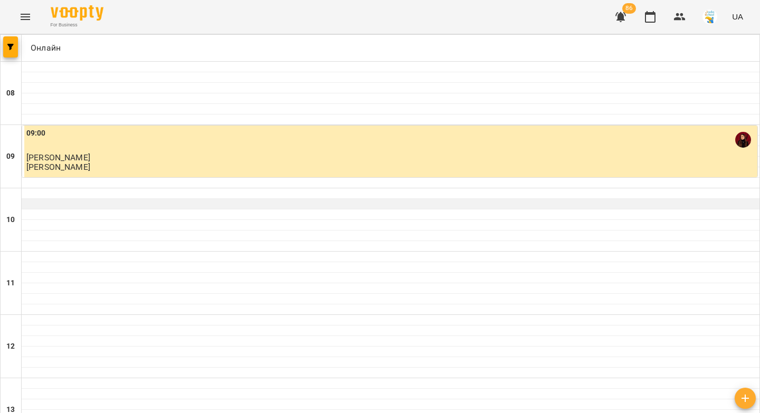
scroll to position [383, 0]
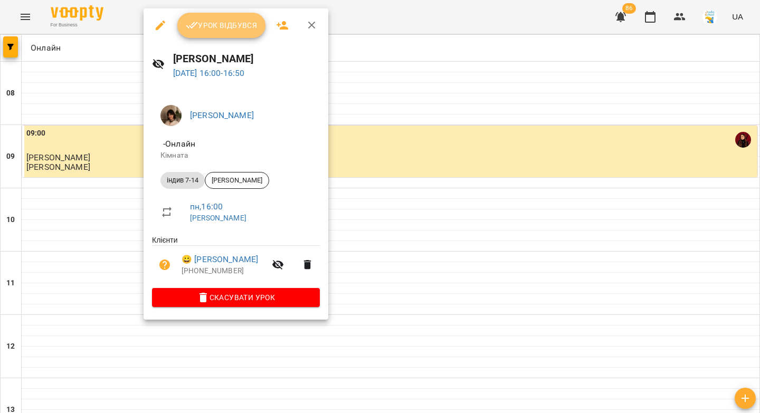
click at [221, 30] on span "Урок відбувся" at bounding box center [222, 25] width 72 height 13
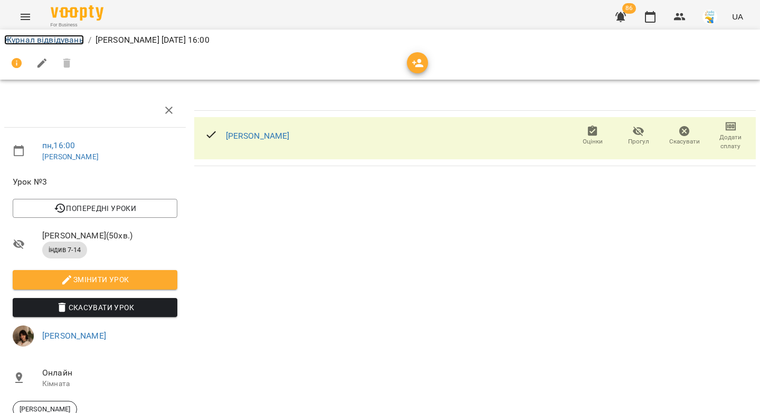
click at [34, 40] on link "Журнал відвідувань" at bounding box center [44, 40] width 80 height 10
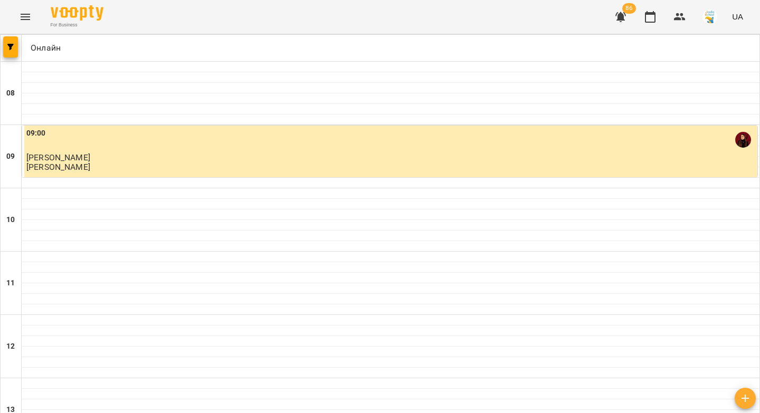
scroll to position [413, 0]
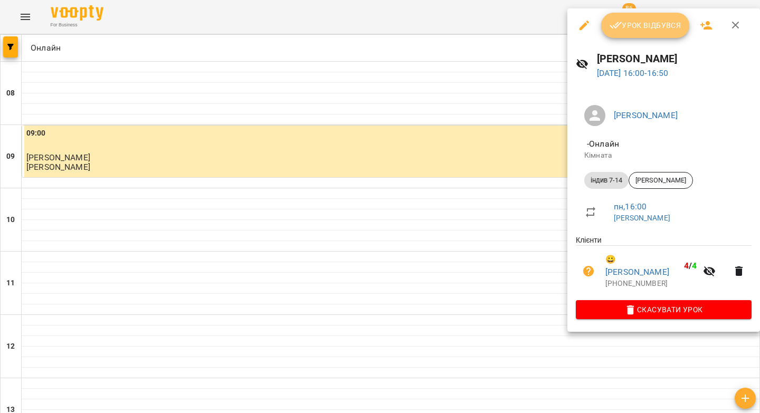
click at [634, 26] on span "Урок відбувся" at bounding box center [646, 25] width 72 height 13
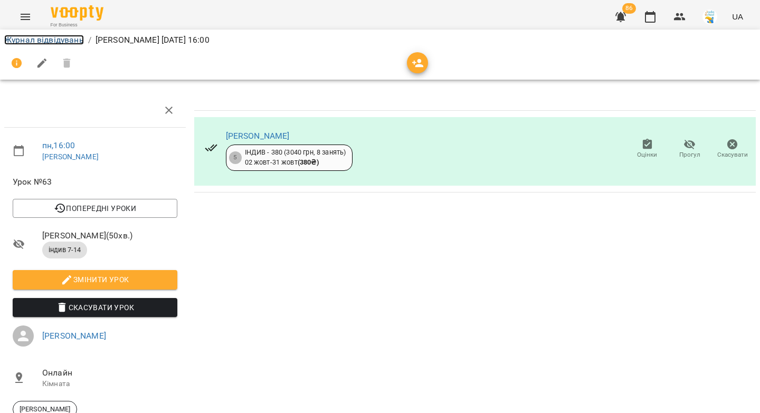
click at [47, 37] on link "Журнал відвідувань" at bounding box center [44, 40] width 80 height 10
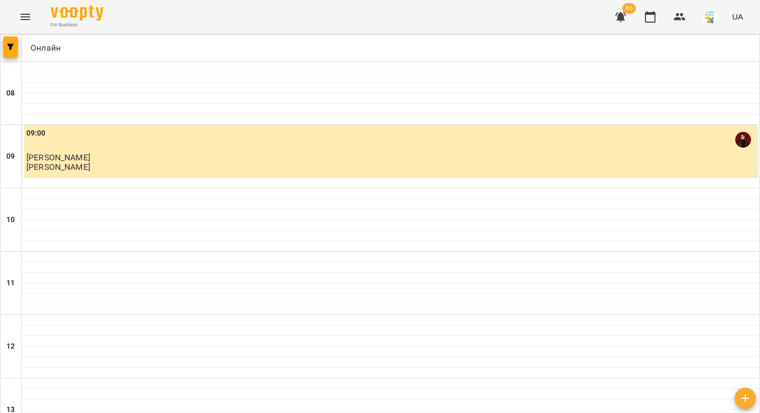
scroll to position [512, 0]
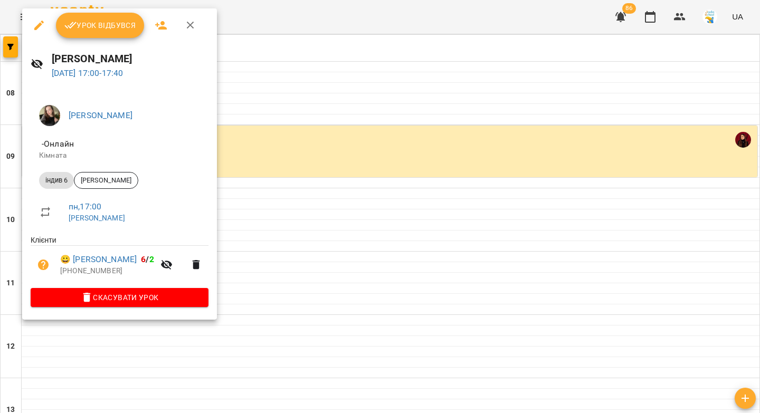
click at [106, 31] on span "Урок відбувся" at bounding box center [100, 25] width 72 height 13
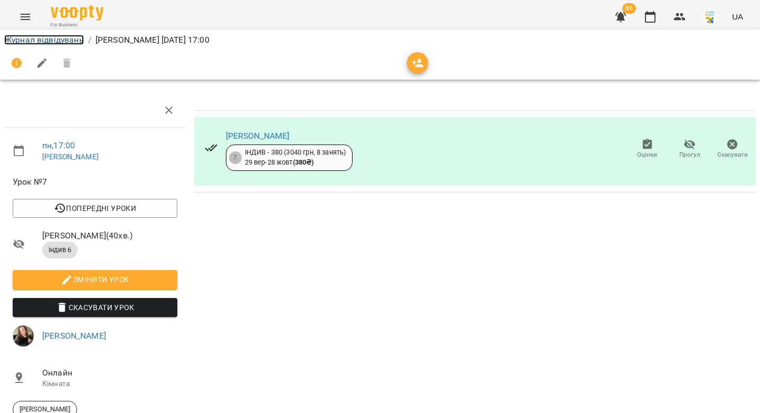
click at [55, 42] on link "Журнал відвідувань" at bounding box center [44, 40] width 80 height 10
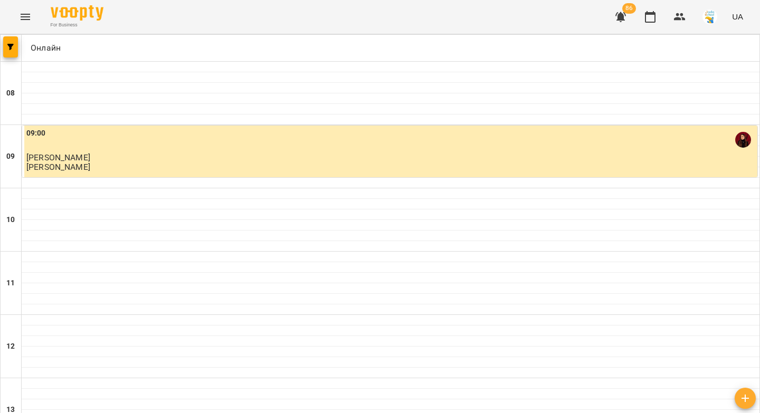
scroll to position [509, 0]
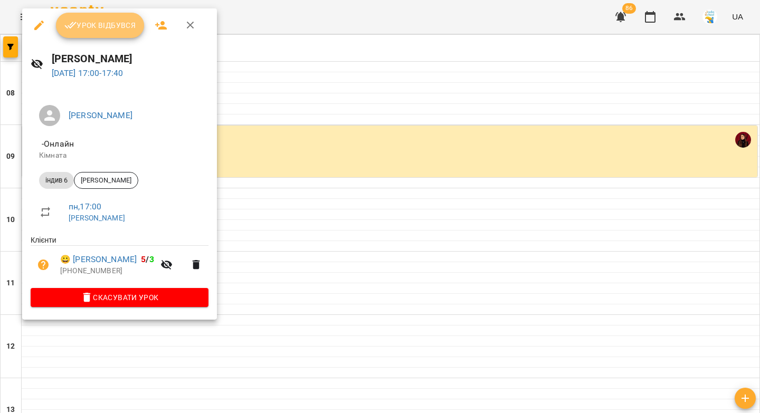
click at [108, 25] on span "Урок відбувся" at bounding box center [100, 25] width 72 height 13
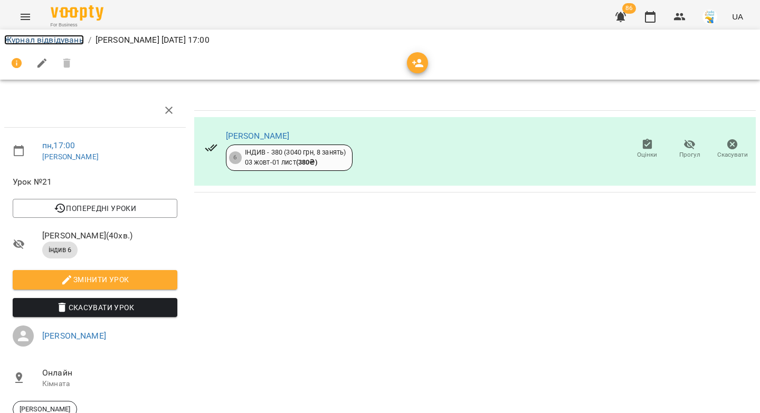
click at [56, 36] on link "Журнал відвідувань" at bounding box center [44, 40] width 80 height 10
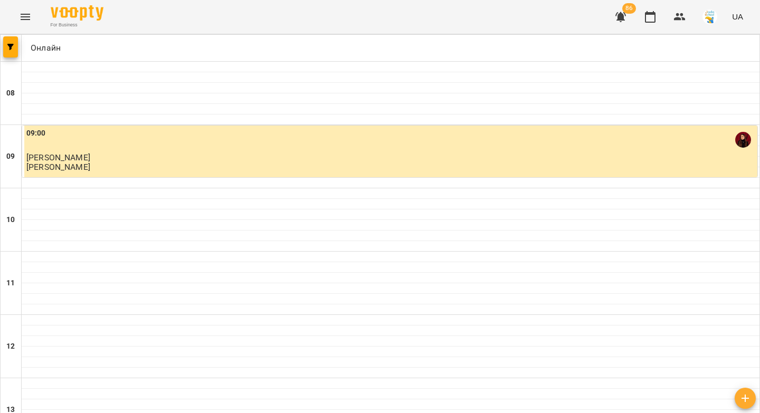
scroll to position [441, 0]
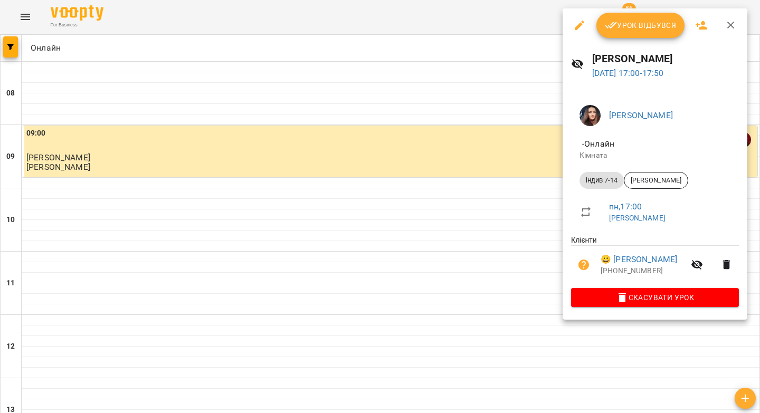
click at [624, 21] on span "Урок відбувся" at bounding box center [641, 25] width 72 height 13
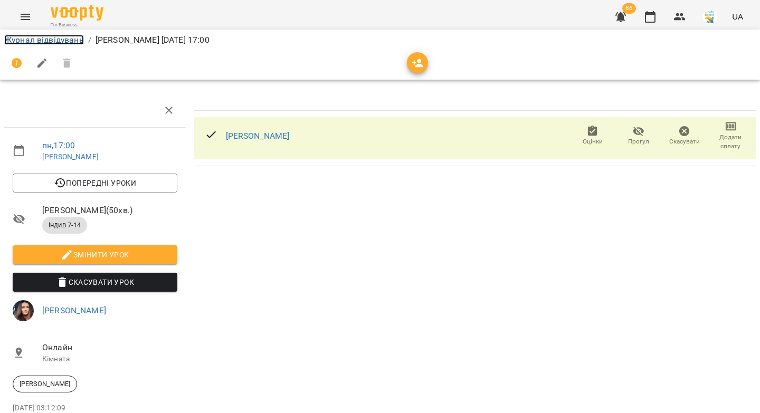
click at [13, 35] on link "Журнал відвідувань" at bounding box center [44, 40] width 80 height 10
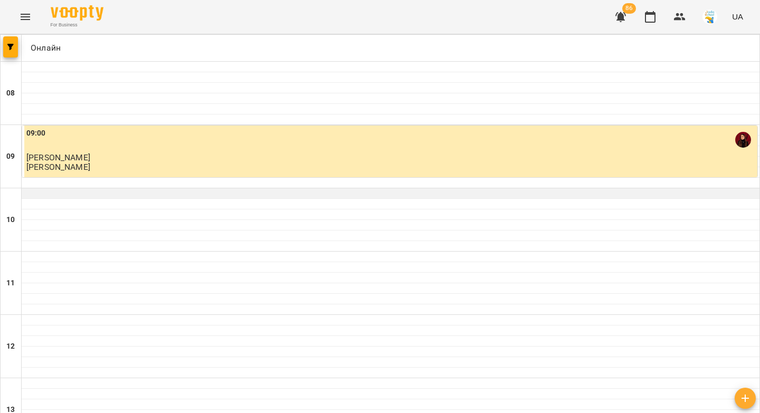
scroll to position [489, 0]
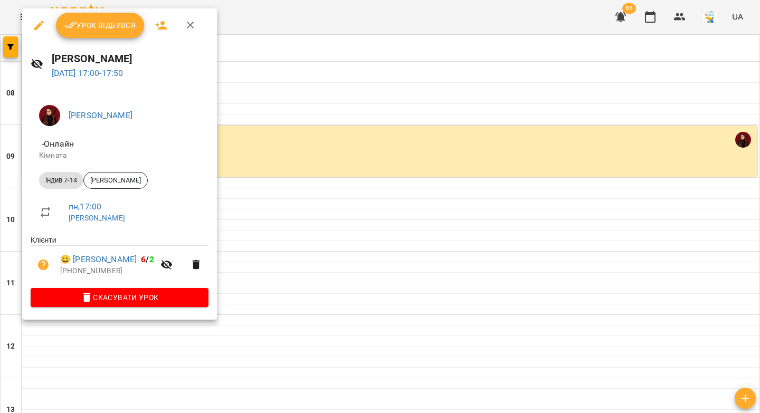
click at [80, 16] on button "Урок відбувся" at bounding box center [100, 25] width 89 height 25
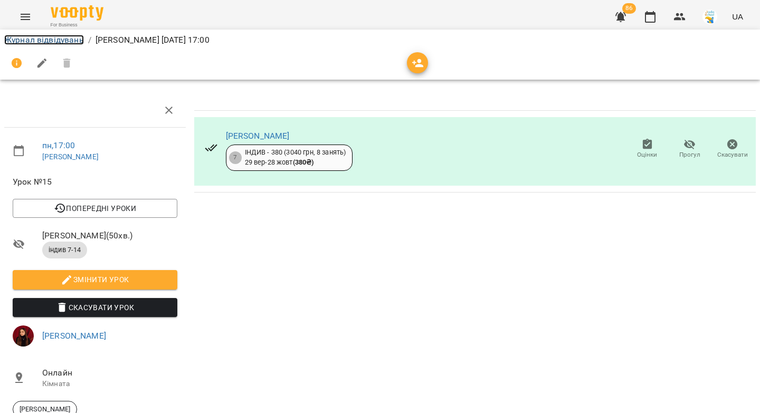
click at [35, 44] on link "Журнал відвідувань" at bounding box center [44, 40] width 80 height 10
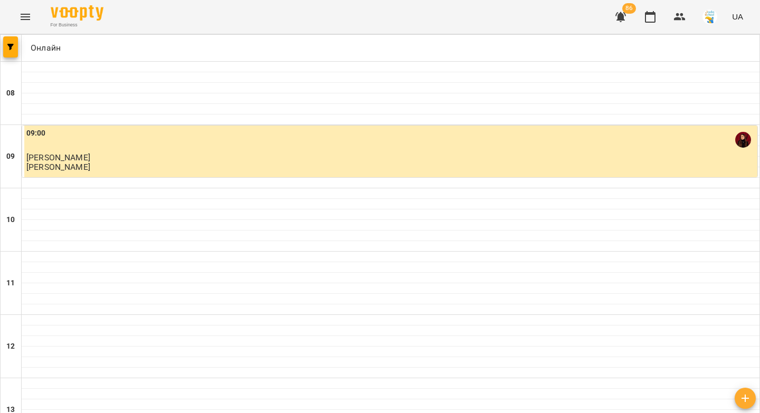
scroll to position [509, 0]
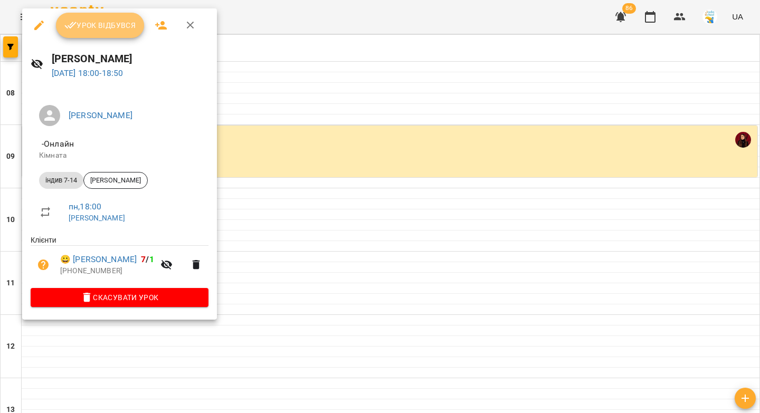
click at [110, 24] on span "Урок відбувся" at bounding box center [100, 25] width 72 height 13
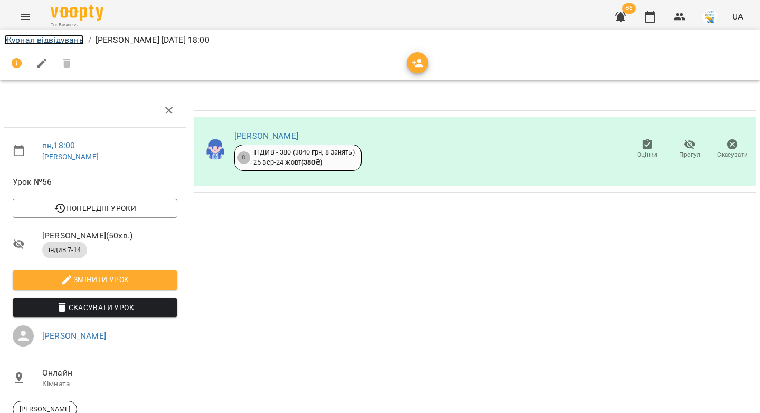
click at [43, 40] on link "Журнал відвідувань" at bounding box center [44, 40] width 80 height 10
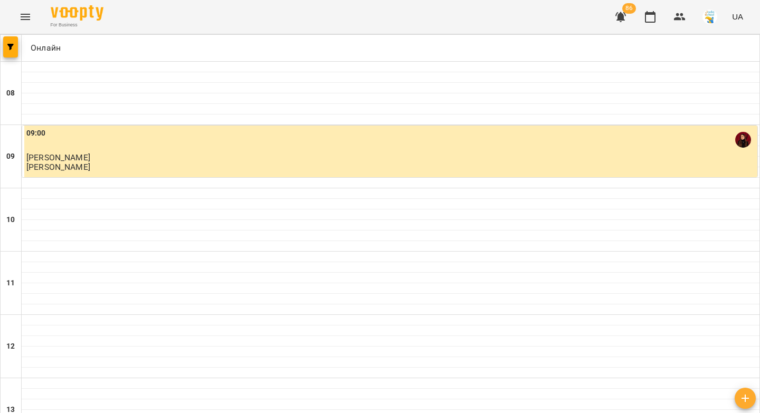
scroll to position [503, 0]
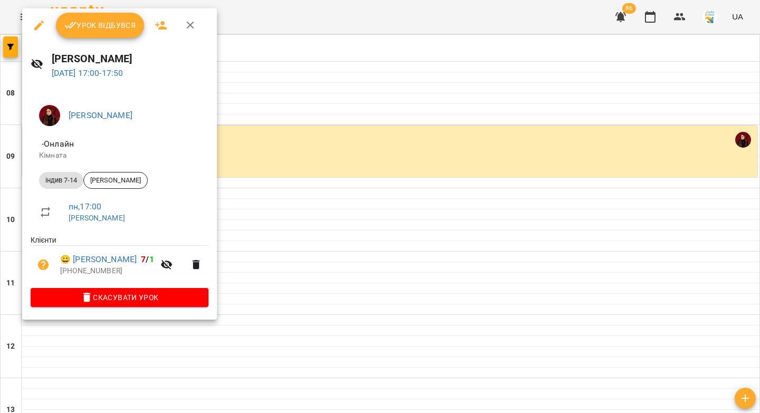
click at [127, 22] on span "Урок відбувся" at bounding box center [100, 25] width 72 height 13
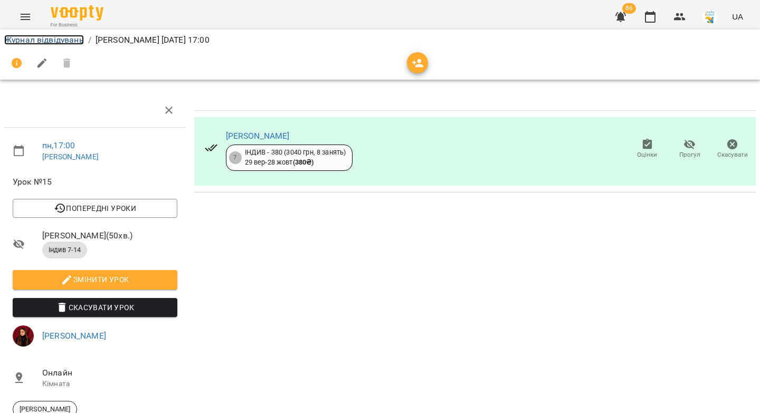
click at [44, 42] on link "Журнал відвідувань" at bounding box center [44, 40] width 80 height 10
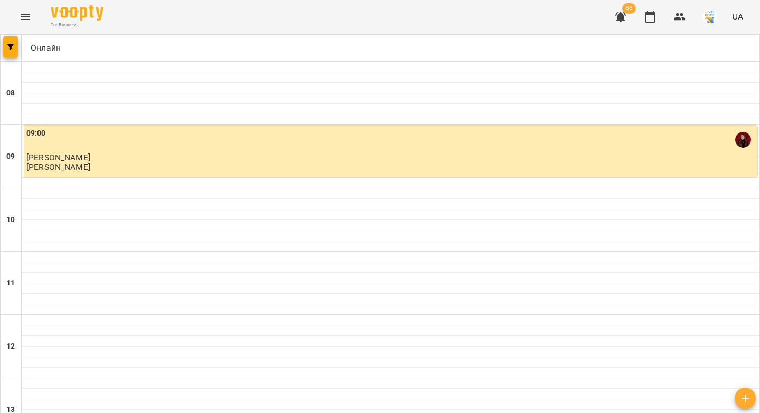
scroll to position [585, 0]
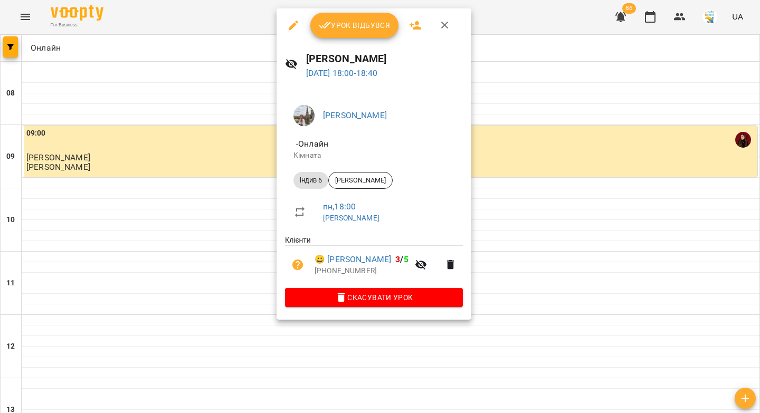
click at [344, 27] on span "Урок відбувся" at bounding box center [355, 25] width 72 height 13
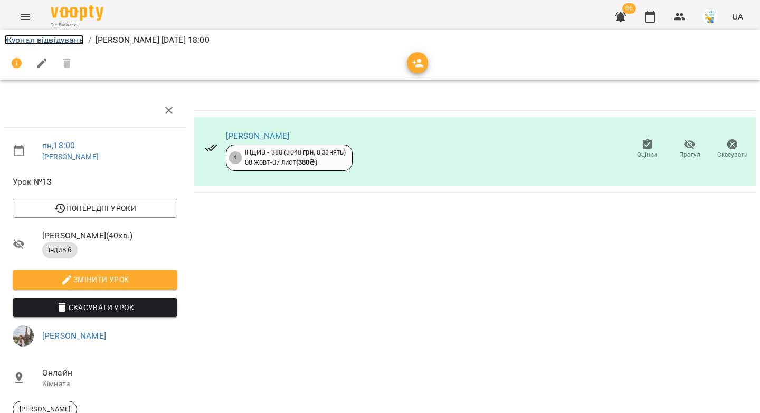
click at [46, 37] on link "Журнал відвідувань" at bounding box center [44, 40] width 80 height 10
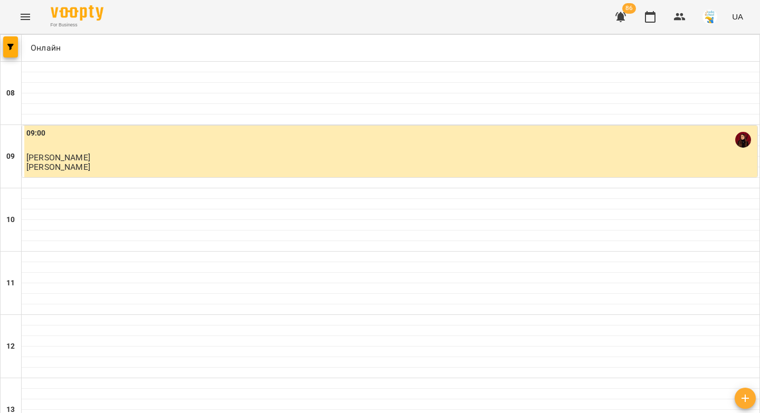
scroll to position [539, 0]
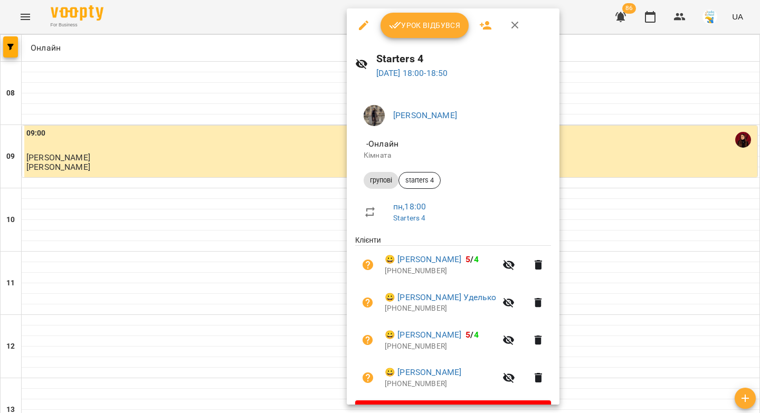
click at [428, 30] on span "Урок відбувся" at bounding box center [425, 25] width 72 height 13
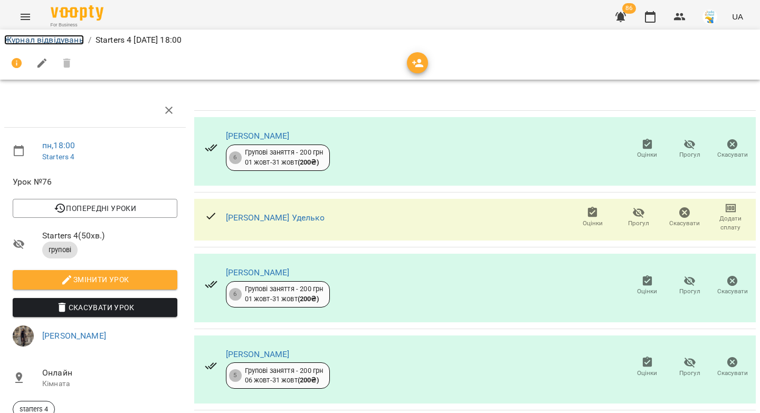
click at [34, 40] on link "Журнал відвідувань" at bounding box center [44, 40] width 80 height 10
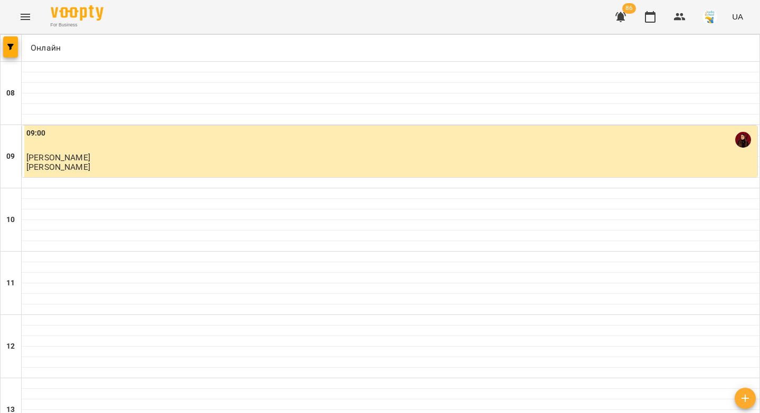
scroll to position [605, 0]
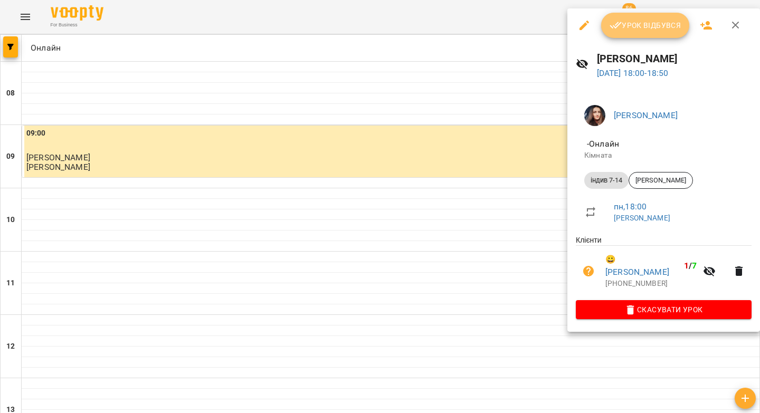
click at [629, 25] on span "Урок відбувся" at bounding box center [646, 25] width 72 height 13
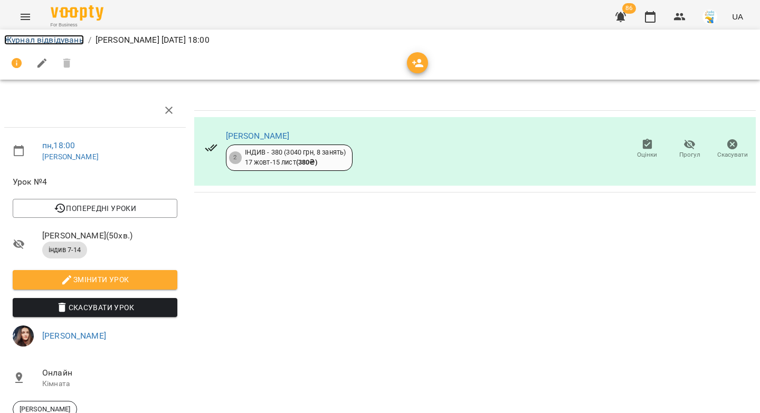
click at [35, 43] on link "Журнал відвідувань" at bounding box center [44, 40] width 80 height 10
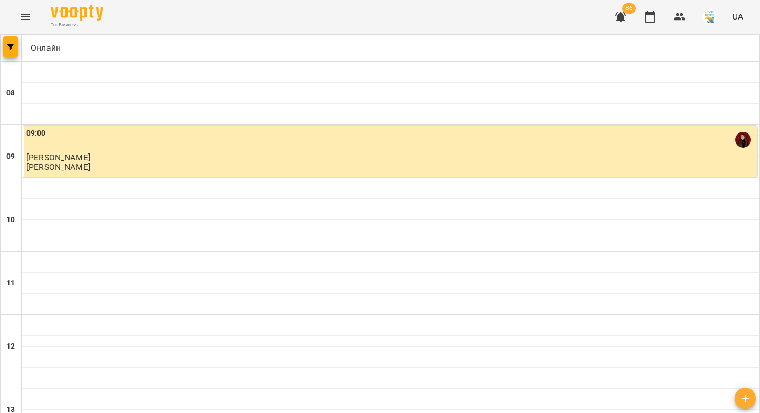
scroll to position [605, 0]
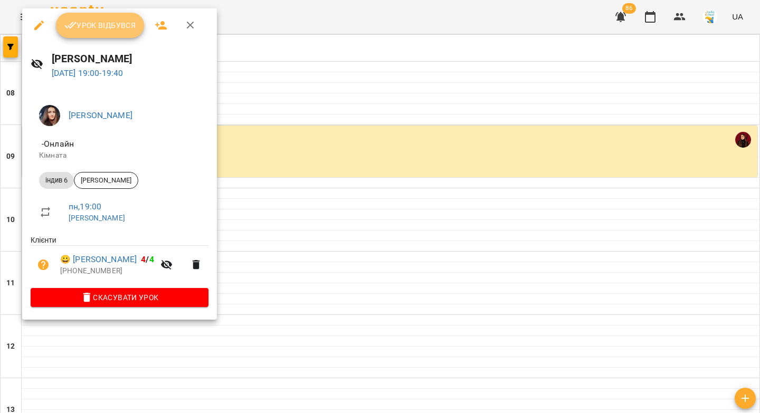
click at [87, 24] on span "Урок відбувся" at bounding box center [100, 25] width 72 height 13
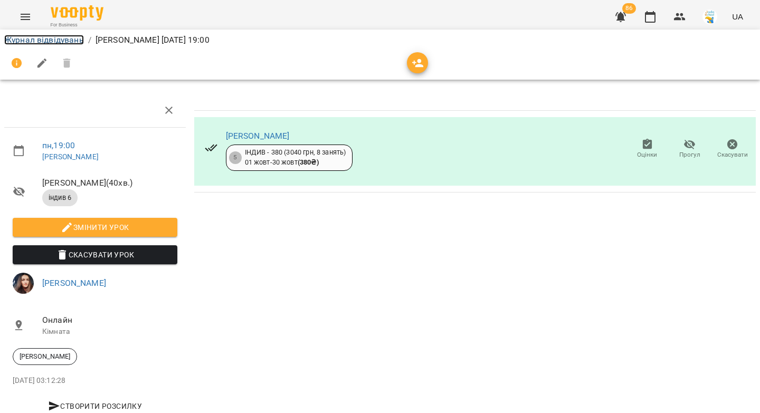
click at [49, 37] on link "Журнал відвідувань" at bounding box center [44, 40] width 80 height 10
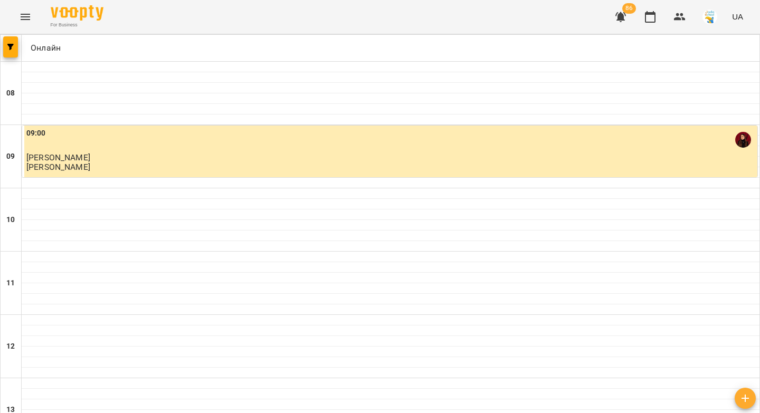
scroll to position [605, 0]
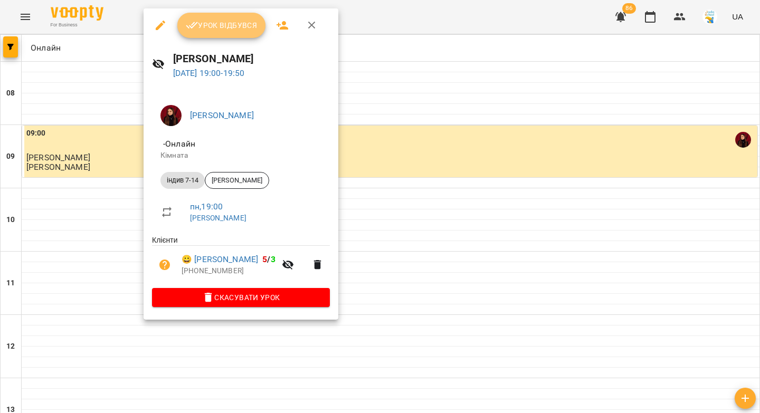
click at [214, 28] on span "Урок відбувся" at bounding box center [222, 25] width 72 height 13
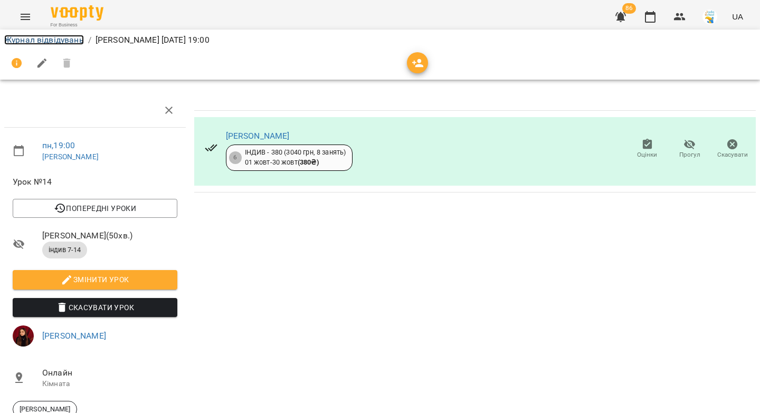
click at [59, 41] on link "Журнал відвідувань" at bounding box center [44, 40] width 80 height 10
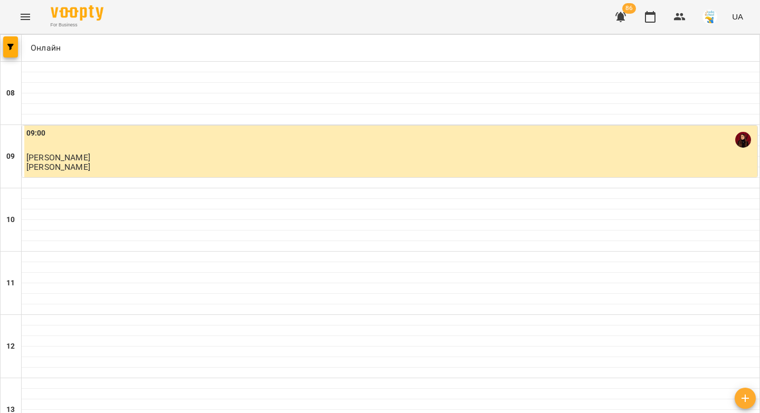
scroll to position [605, 0]
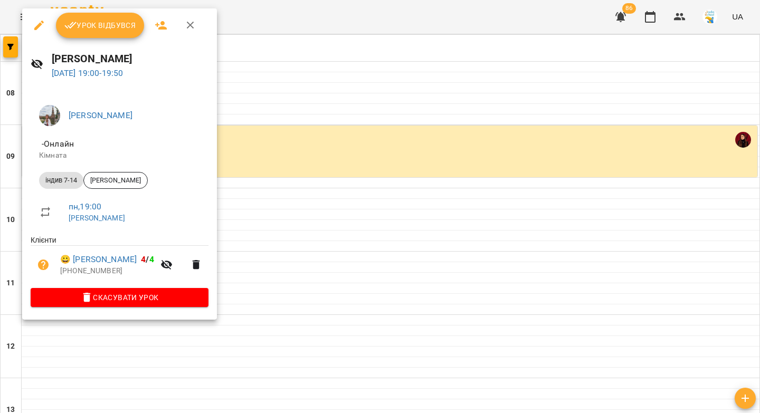
click at [92, 26] on span "Урок відбувся" at bounding box center [100, 25] width 72 height 13
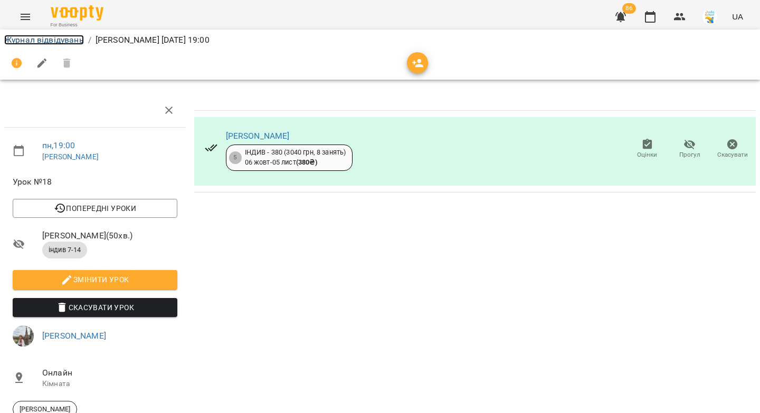
click at [63, 37] on link "Журнал відвідувань" at bounding box center [44, 40] width 80 height 10
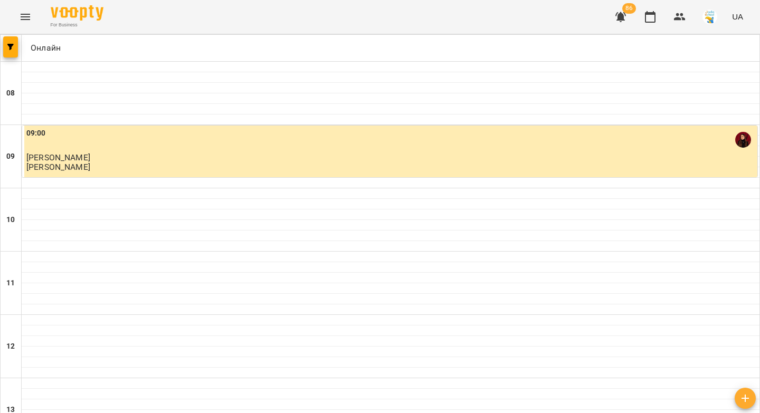
scroll to position [605, 0]
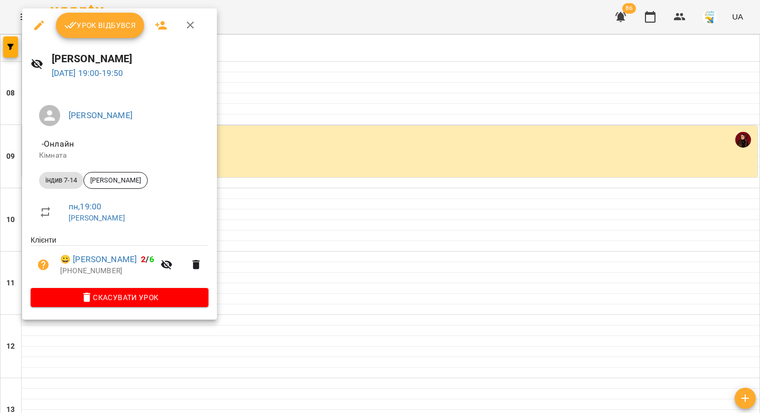
click at [94, 22] on span "Урок відбувся" at bounding box center [100, 25] width 72 height 13
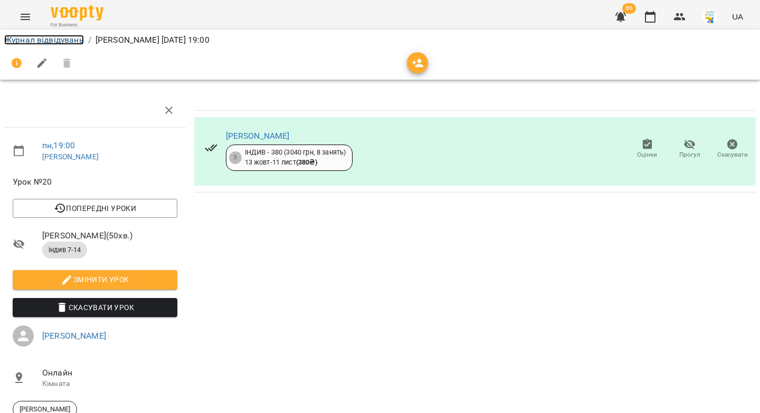
click at [54, 43] on link "Журнал відвідувань" at bounding box center [44, 40] width 80 height 10
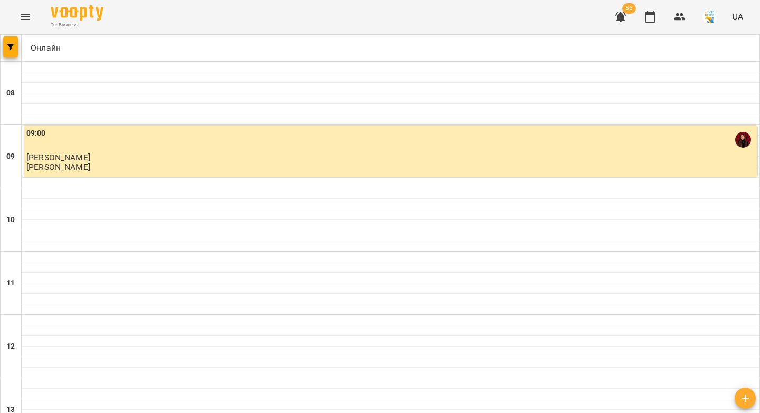
scroll to position [605, 0]
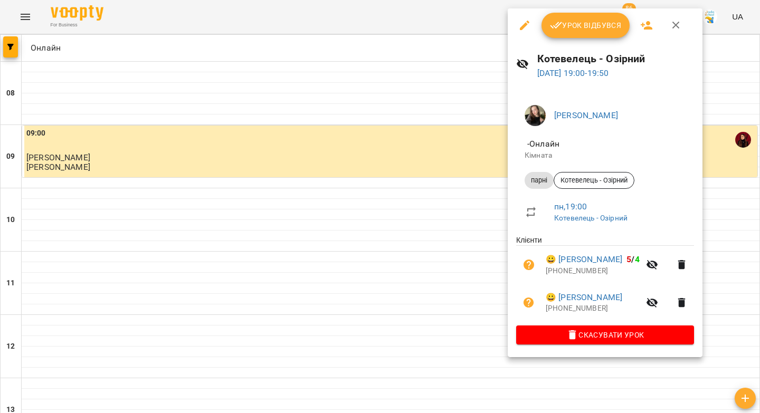
click at [575, 27] on span "Урок відбувся" at bounding box center [586, 25] width 72 height 13
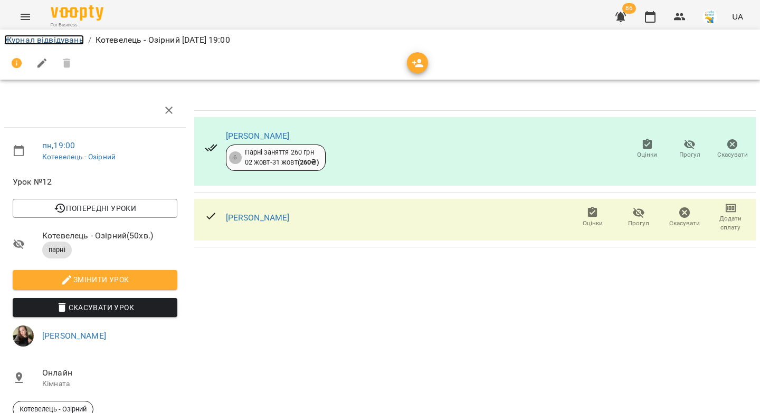
click at [51, 39] on link "Журнал відвідувань" at bounding box center [44, 40] width 80 height 10
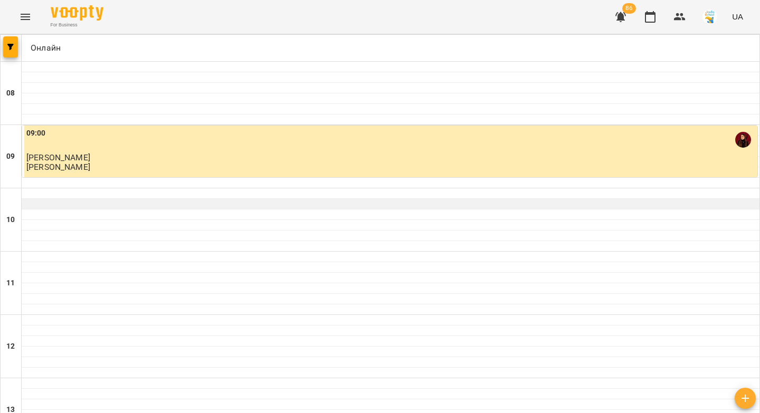
scroll to position [483, 0]
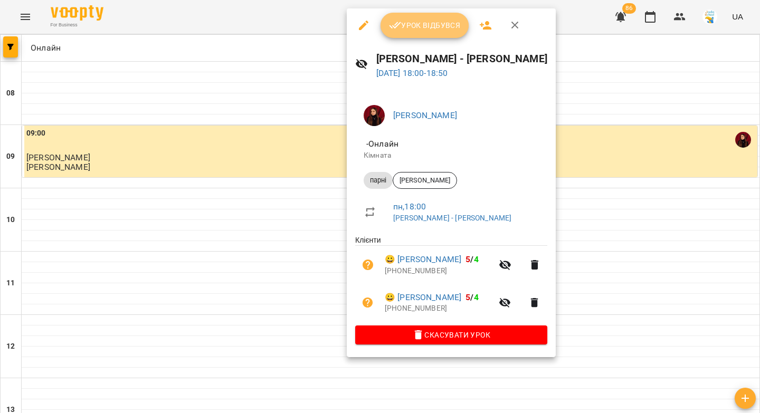
click at [427, 32] on button "Урок відбувся" at bounding box center [425, 25] width 89 height 25
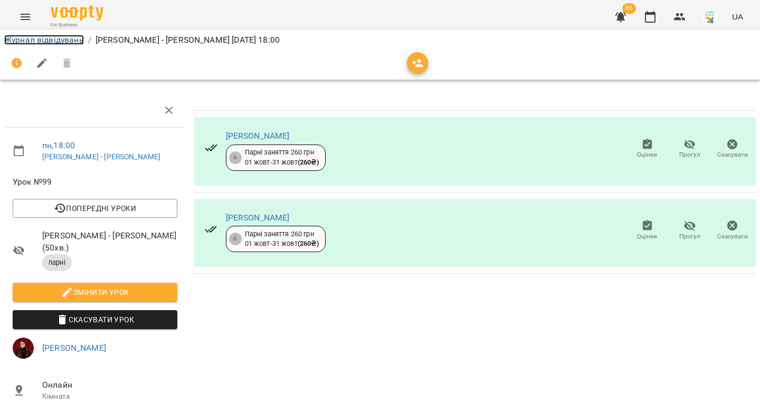
click at [22, 39] on link "Журнал відвідувань" at bounding box center [44, 40] width 80 height 10
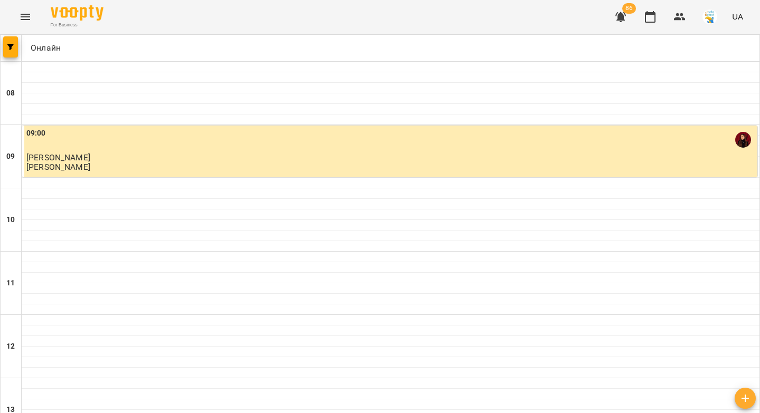
scroll to position [605, 0]
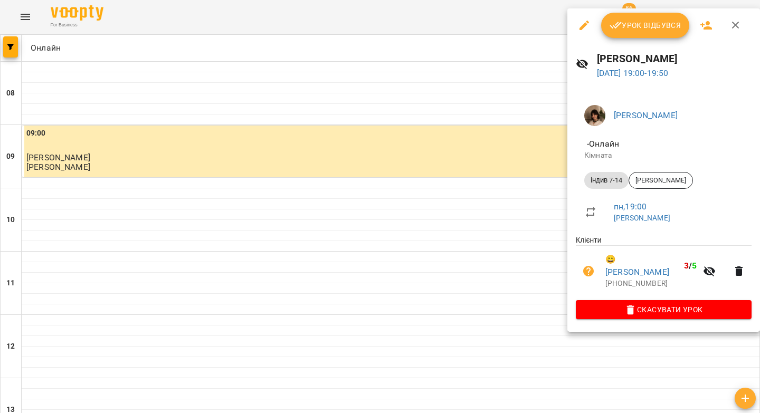
click at [659, 23] on span "Урок відбувся" at bounding box center [646, 25] width 72 height 13
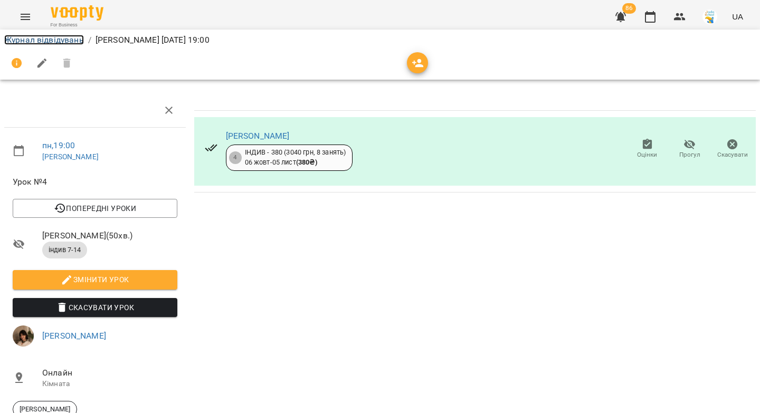
click at [20, 42] on link "Журнал відвідувань" at bounding box center [44, 40] width 80 height 10
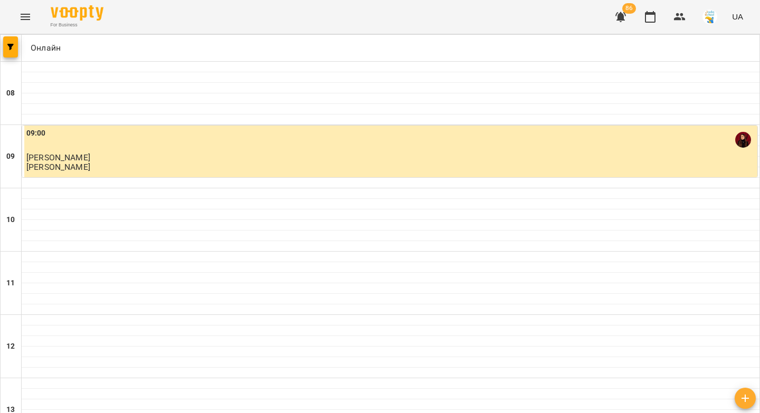
scroll to position [605, 0]
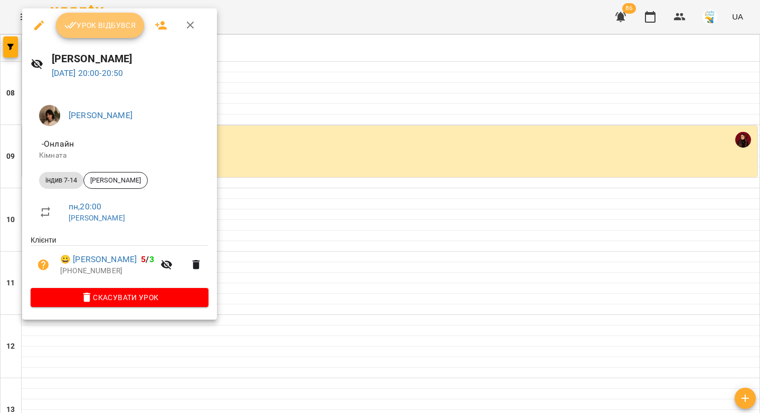
click at [108, 27] on span "Урок відбувся" at bounding box center [100, 25] width 72 height 13
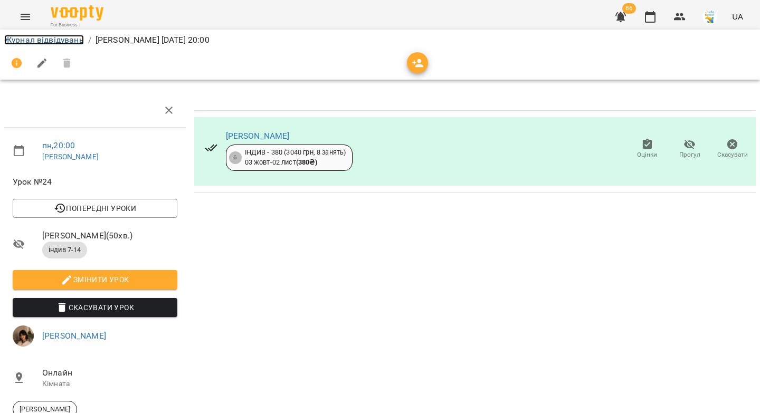
click at [56, 42] on link "Журнал відвідувань" at bounding box center [44, 40] width 80 height 10
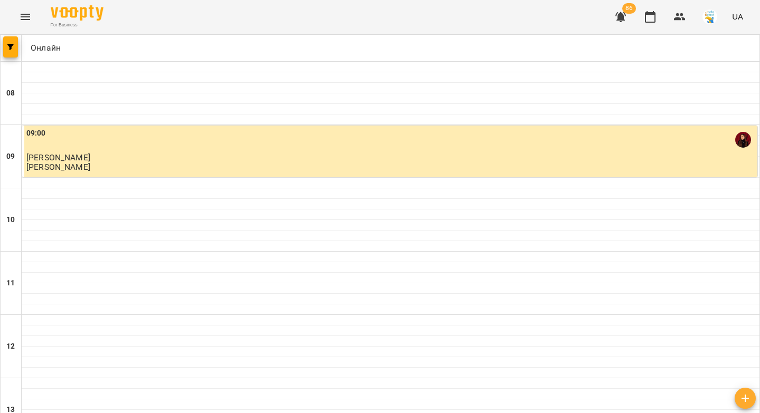
scroll to position [605, 0]
click at [12, 46] on icon "button" at bounding box center [10, 47] width 6 height 6
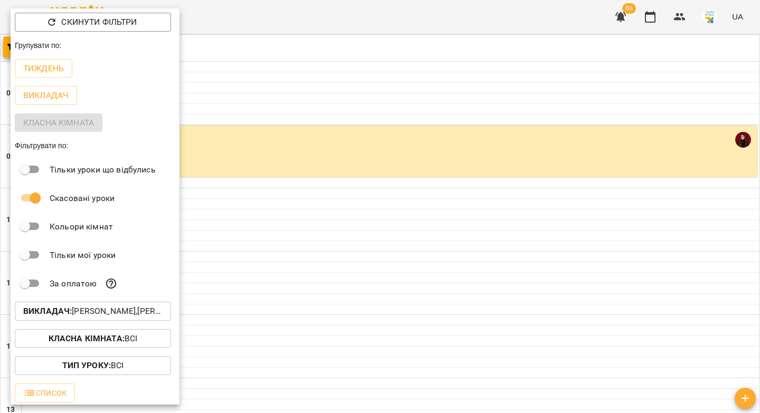
click at [100, 315] on p "Викладач : Вікторія Пилипчук,Вікторія Половинка,Дарина Бондаренко,Діана Сподаре…" at bounding box center [92, 311] width 139 height 13
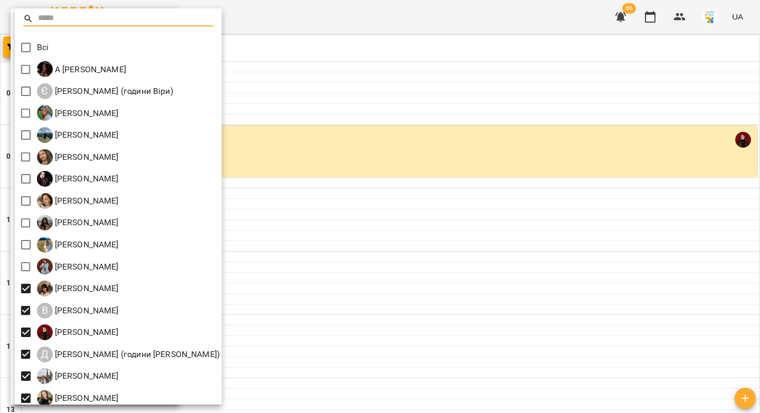
scroll to position [116, 0]
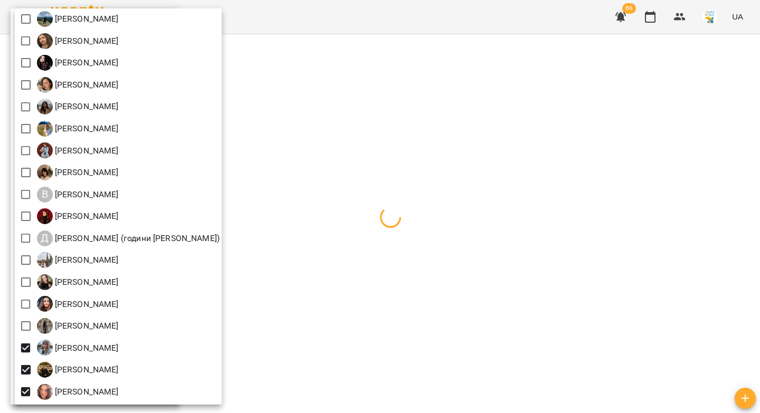
click at [441, 166] on div at bounding box center [380, 206] width 760 height 413
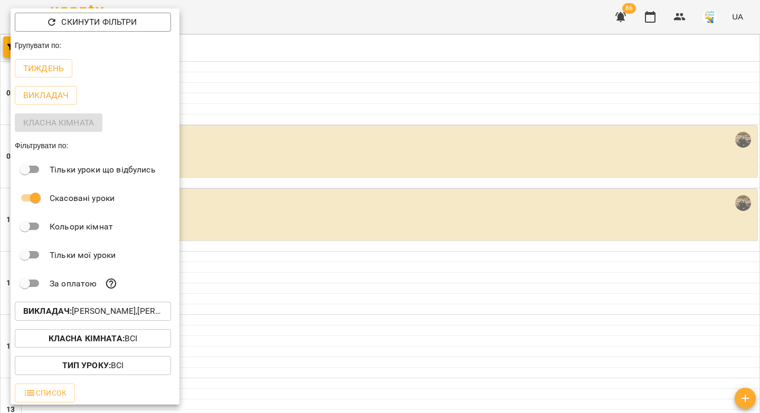
click at [326, 183] on div at bounding box center [380, 206] width 760 height 413
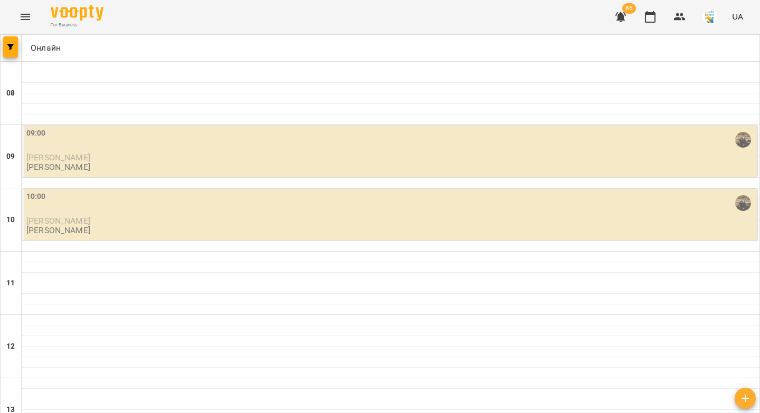
click at [267, 149] on div "09:00" at bounding box center [390, 140] width 729 height 24
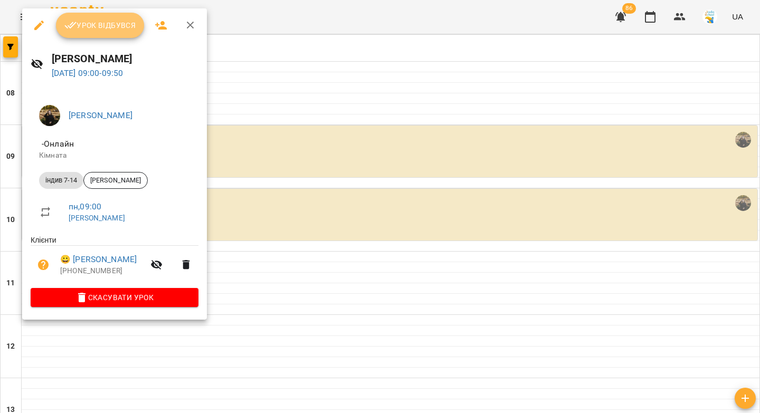
click at [76, 20] on span "Урок відбувся" at bounding box center [100, 25] width 72 height 13
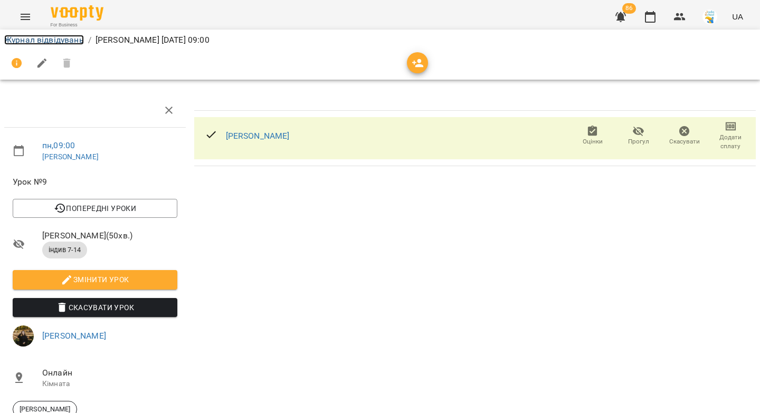
click at [34, 40] on link "Журнал відвідувань" at bounding box center [44, 40] width 80 height 10
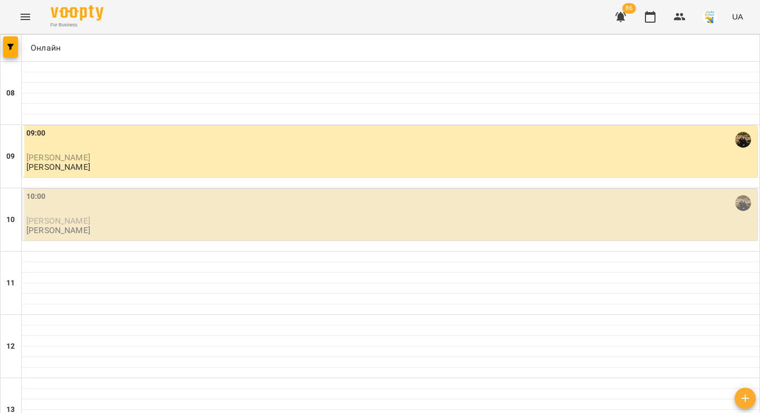
scroll to position [73, 0]
click at [107, 191] on div "10:00" at bounding box center [390, 203] width 729 height 24
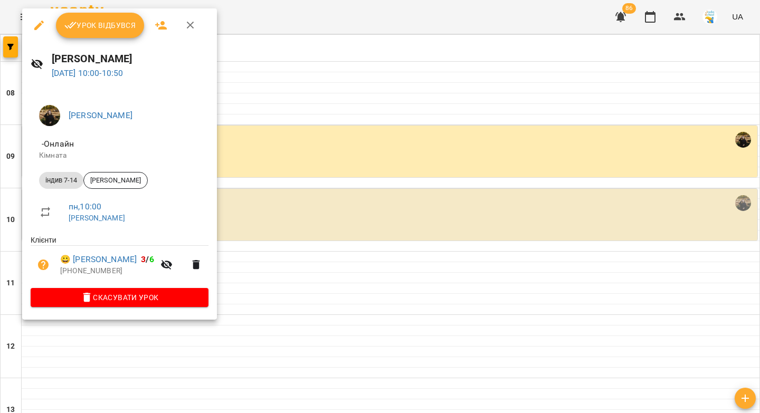
click at [103, 30] on span "Урок відбувся" at bounding box center [100, 25] width 72 height 13
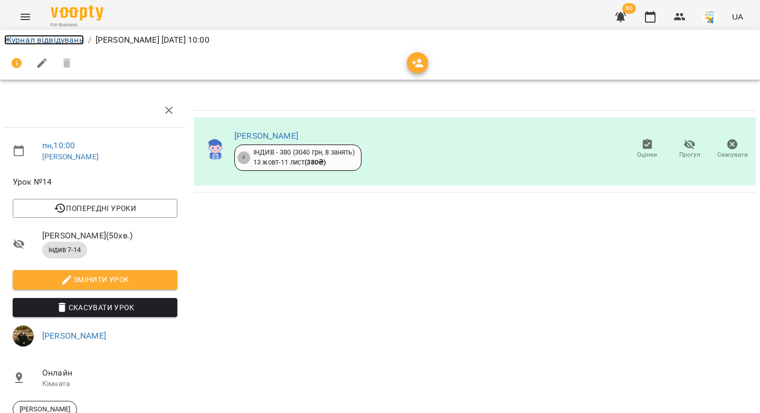
drag, startPoint x: 44, startPoint y: 41, endPoint x: 110, endPoint y: 170, distance: 144.7
click at [45, 41] on link "Журнал відвідувань" at bounding box center [44, 40] width 80 height 10
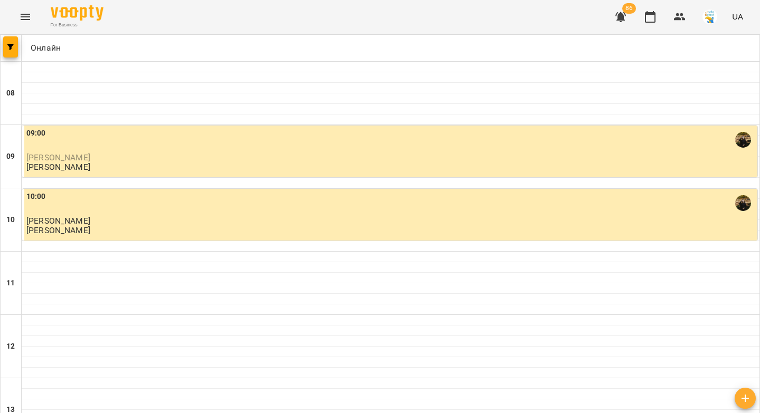
scroll to position [320, 0]
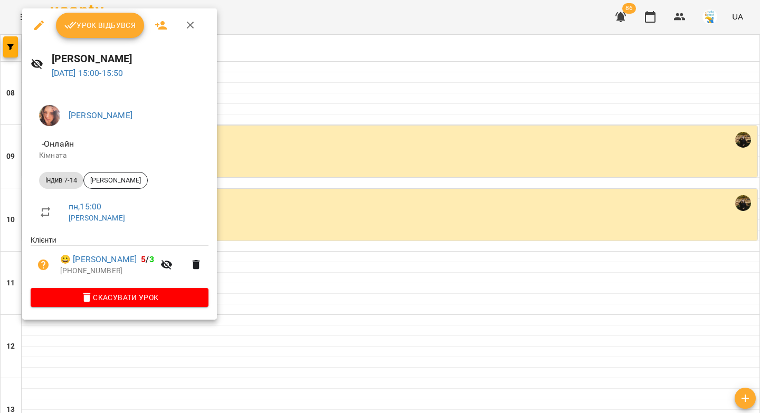
click at [93, 27] on span "Урок відбувся" at bounding box center [100, 25] width 72 height 13
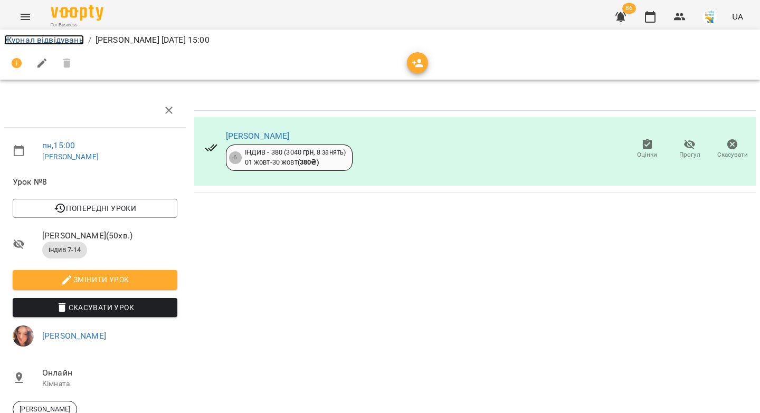
click at [48, 41] on link "Журнал відвідувань" at bounding box center [44, 40] width 80 height 10
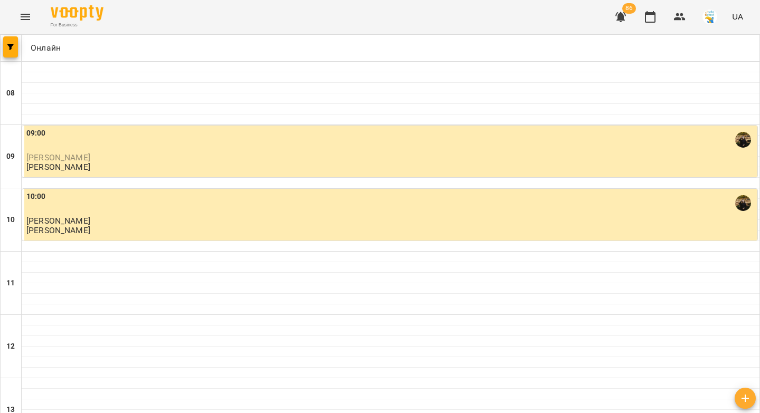
scroll to position [300, 0]
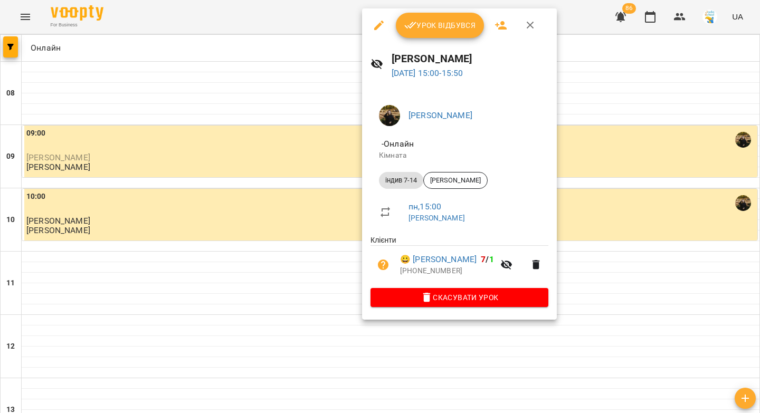
click at [448, 27] on span "Урок відбувся" at bounding box center [440, 25] width 72 height 13
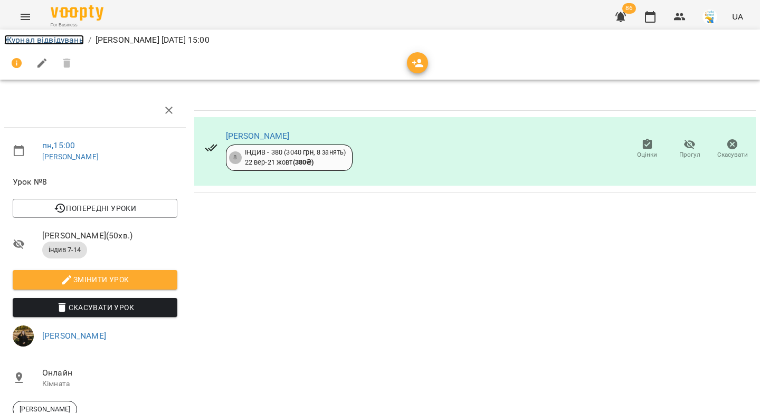
click at [15, 39] on link "Журнал відвідувань" at bounding box center [44, 40] width 80 height 10
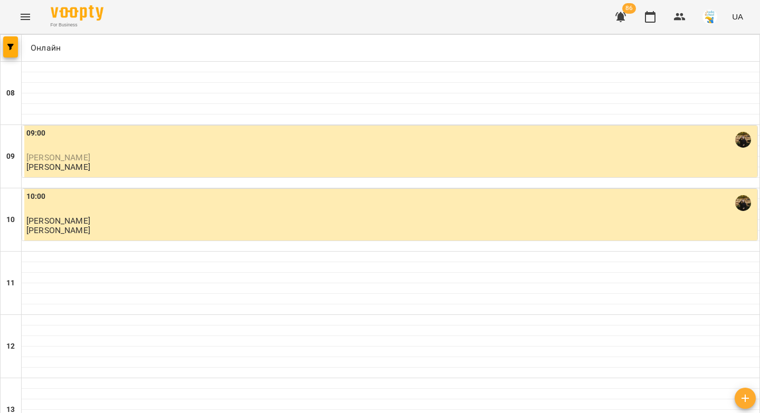
scroll to position [369, 0]
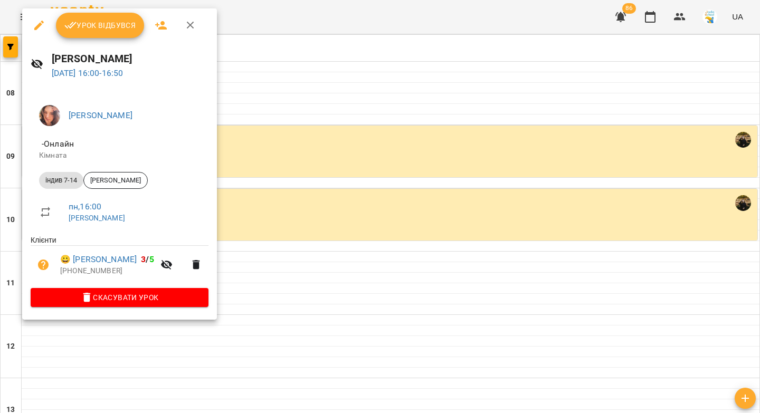
click at [79, 23] on span "Урок відбувся" at bounding box center [100, 25] width 72 height 13
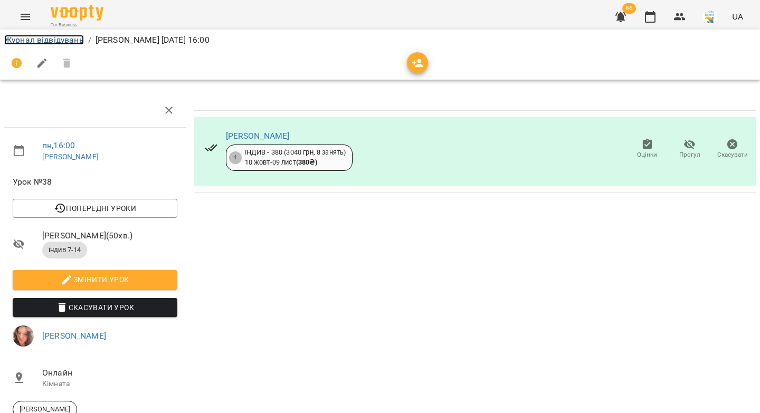
click at [21, 35] on link "Журнал відвідувань" at bounding box center [44, 40] width 80 height 10
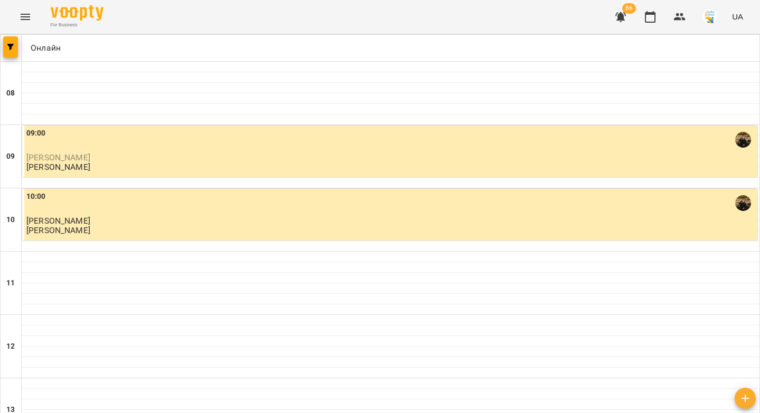
scroll to position [469, 0]
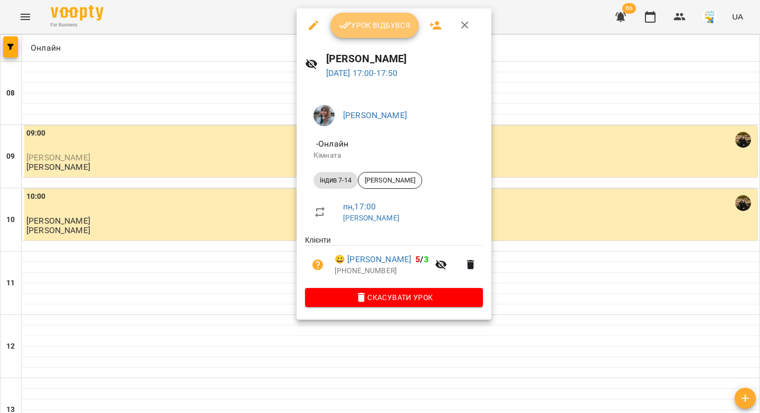
click at [362, 26] on span "Урок відбувся" at bounding box center [375, 25] width 72 height 13
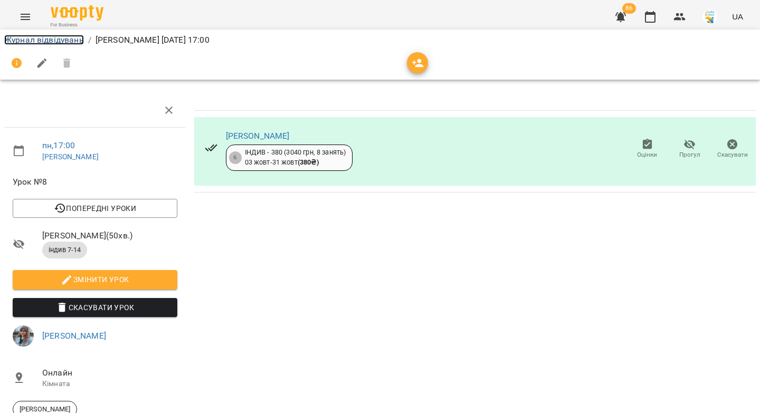
click at [17, 41] on link "Журнал відвідувань" at bounding box center [44, 40] width 80 height 10
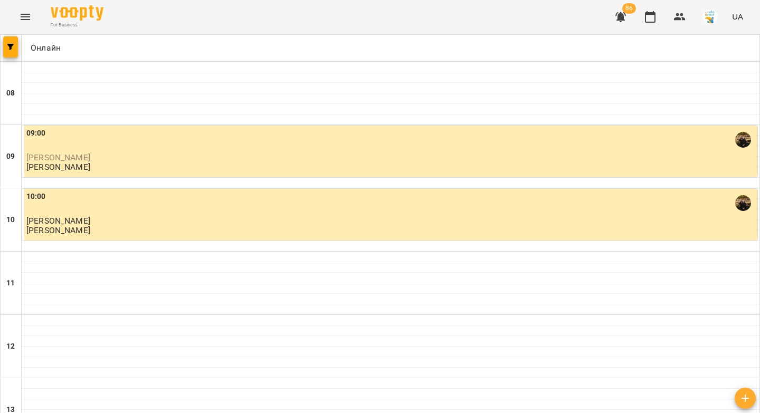
scroll to position [504, 0]
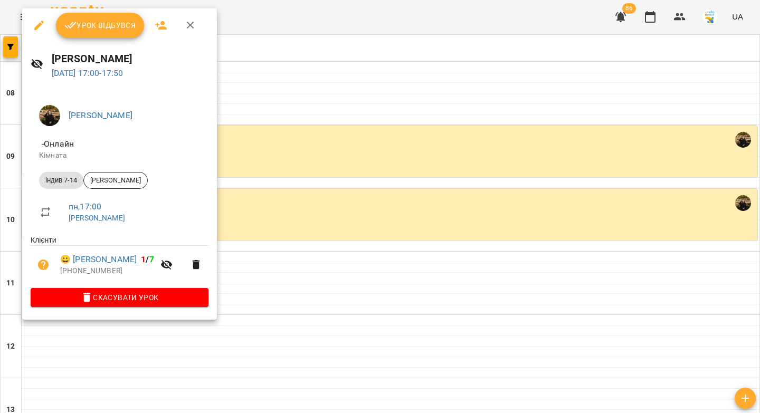
click at [75, 26] on icon "button" at bounding box center [70, 25] width 13 height 13
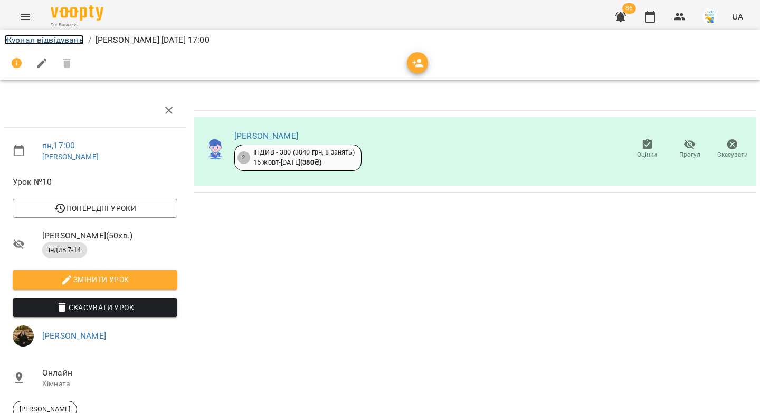
click at [51, 41] on link "Журнал відвідувань" at bounding box center [44, 40] width 80 height 10
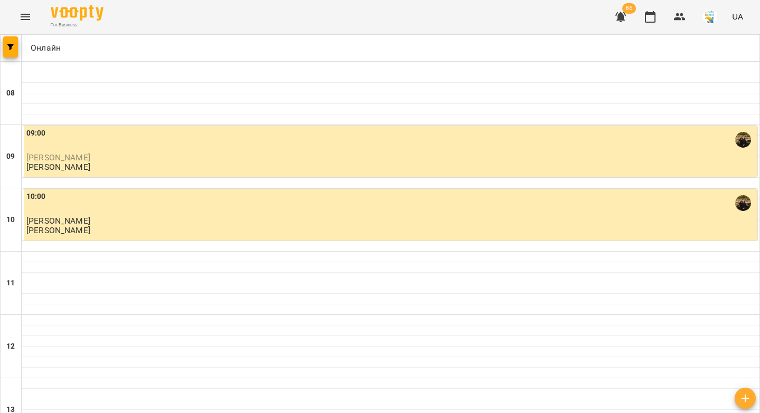
scroll to position [465, 0]
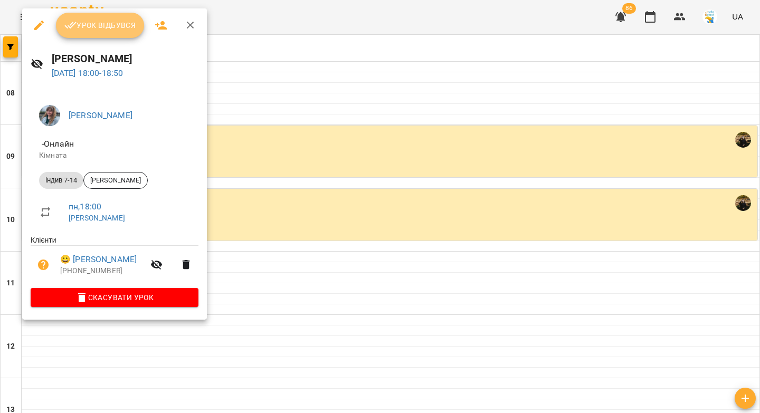
click at [92, 19] on span "Урок відбувся" at bounding box center [100, 25] width 72 height 13
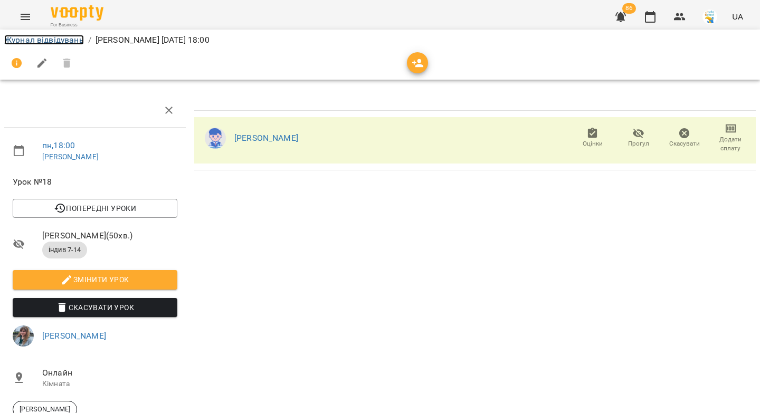
click at [19, 41] on link "Журнал відвідувань" at bounding box center [44, 40] width 80 height 10
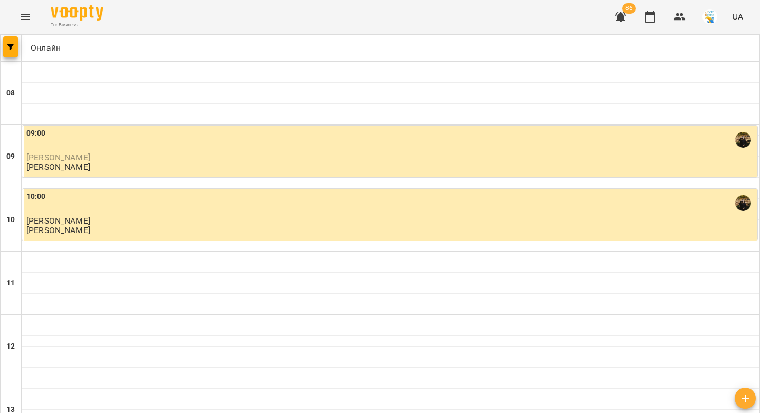
scroll to position [547, 0]
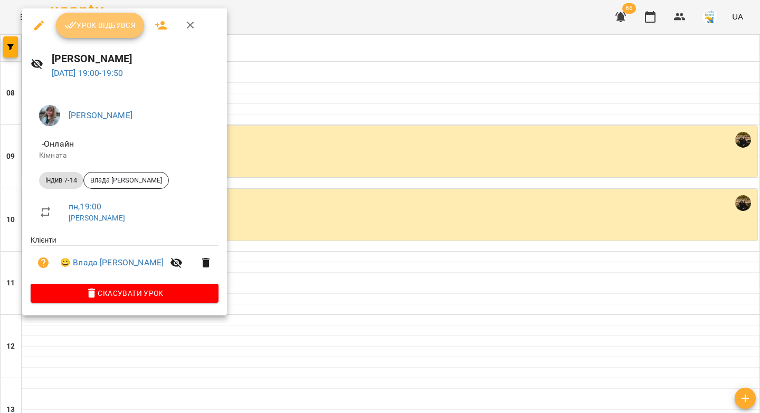
click at [106, 35] on button "Урок відбувся" at bounding box center [100, 25] width 89 height 25
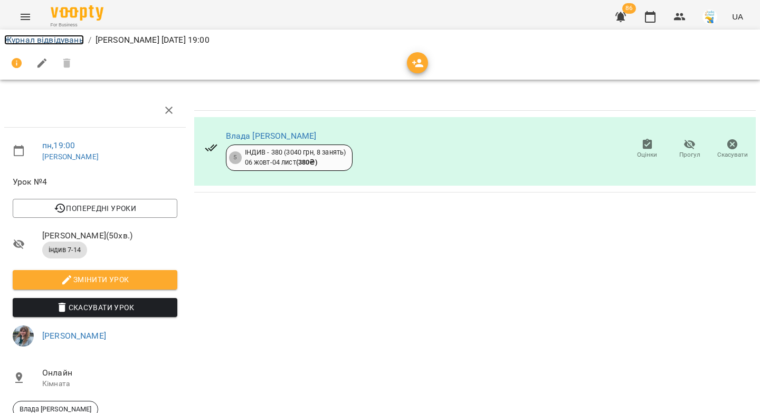
click at [54, 38] on link "Журнал відвідувань" at bounding box center [44, 40] width 80 height 10
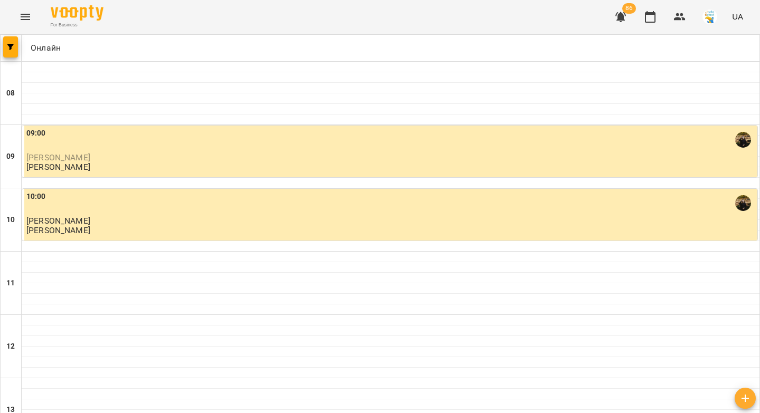
scroll to position [605, 0]
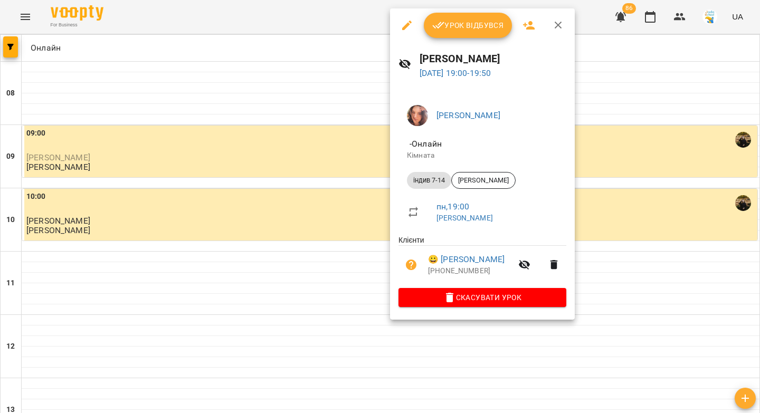
click at [455, 23] on span "Урок відбувся" at bounding box center [468, 25] width 72 height 13
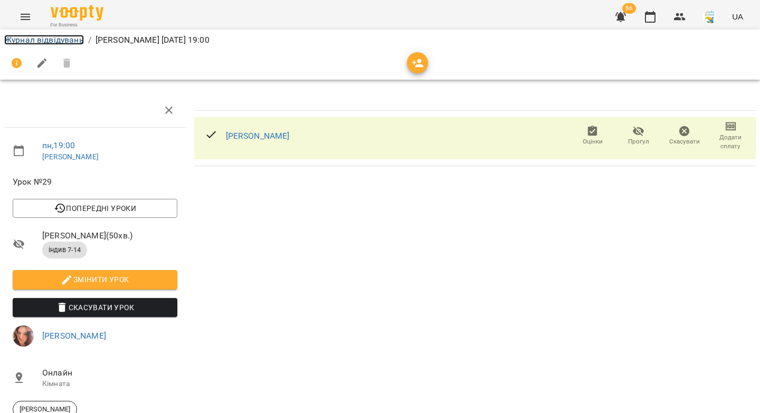
click at [27, 38] on link "Журнал відвідувань" at bounding box center [44, 40] width 80 height 10
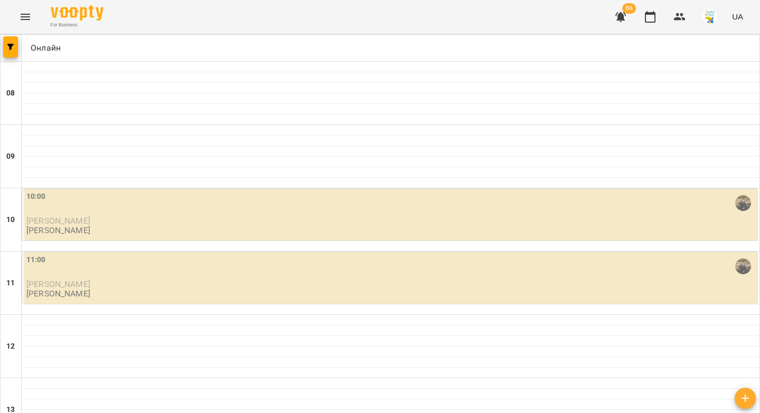
scroll to position [605, 0]
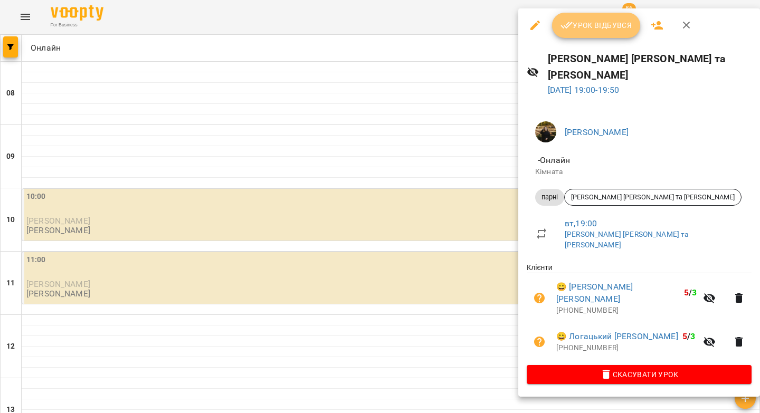
click at [576, 20] on span "Урок відбувся" at bounding box center [596, 25] width 72 height 13
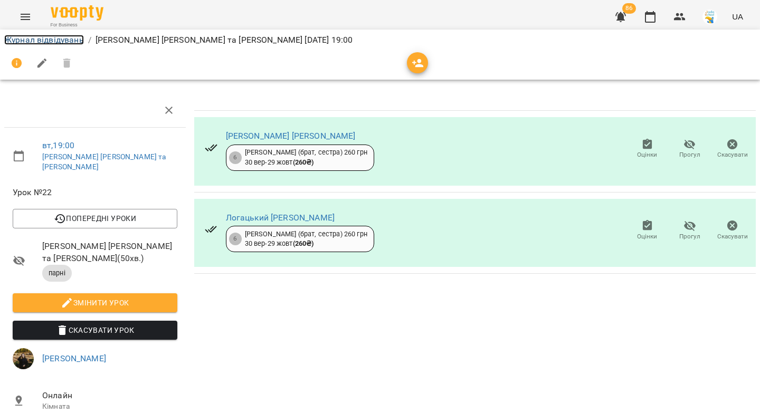
click at [32, 38] on link "Журнал відвідувань" at bounding box center [44, 40] width 80 height 10
click at [32, 38] on div "Журнал відвідувань / Логацький Іван та Денис вт, 21 жовт 2025 19:00 вт , 19:00 …" at bounding box center [380, 269] width 760 height 470
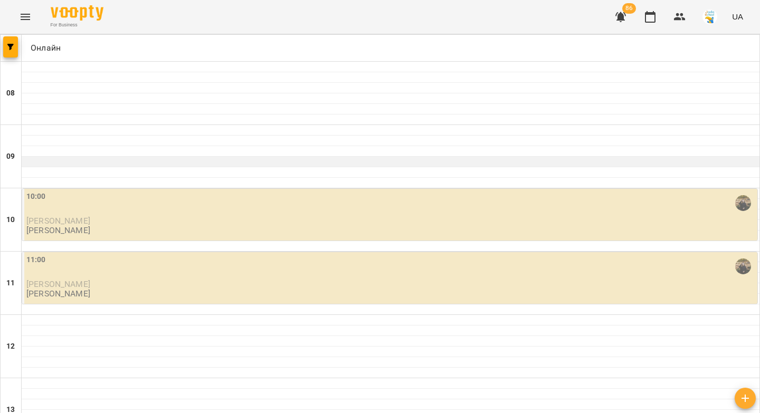
scroll to position [605, 0]
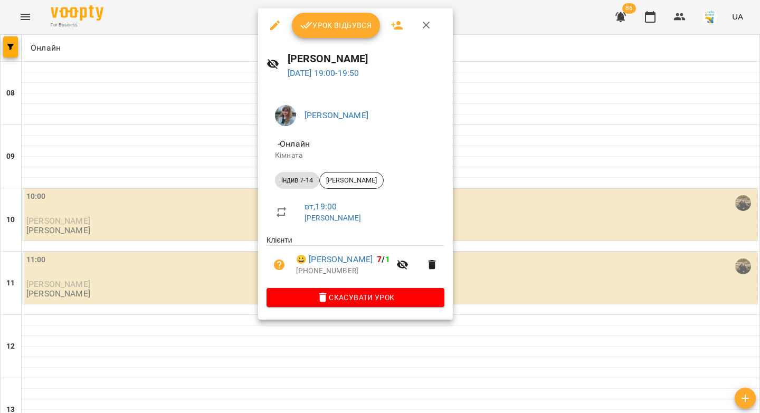
click at [322, 28] on span "Урок відбувся" at bounding box center [336, 25] width 72 height 13
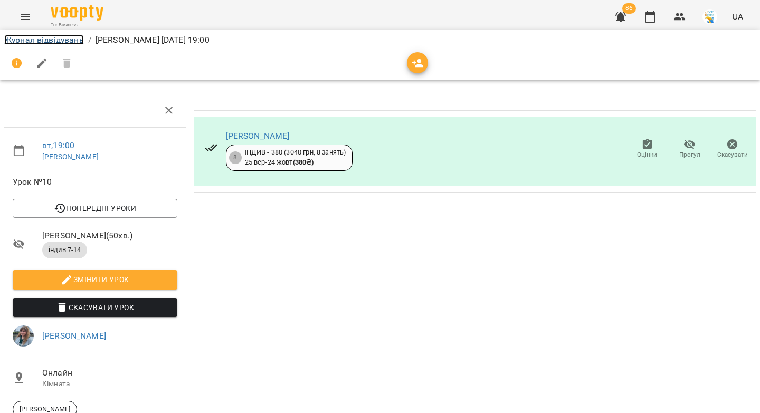
click at [58, 41] on link "Журнал відвідувань" at bounding box center [44, 40] width 80 height 10
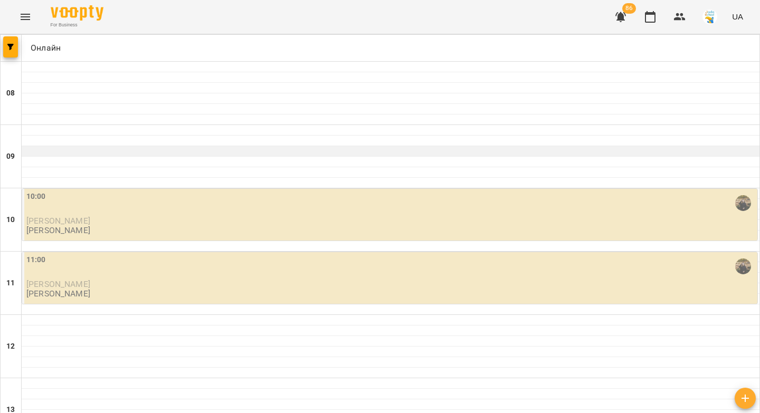
scroll to position [605, 0]
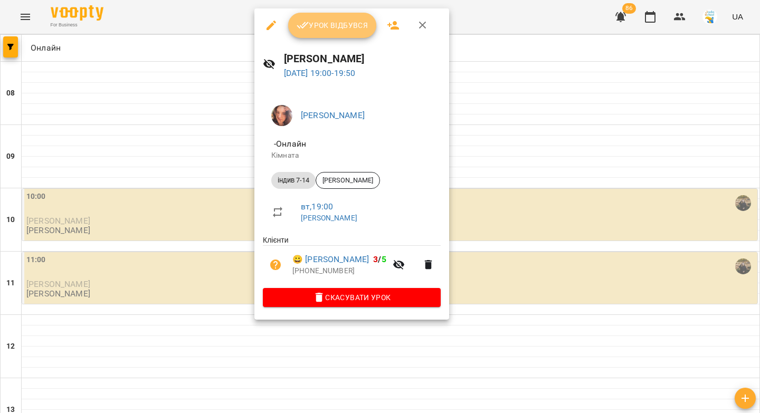
click at [347, 25] on span "Урок відбувся" at bounding box center [333, 25] width 72 height 13
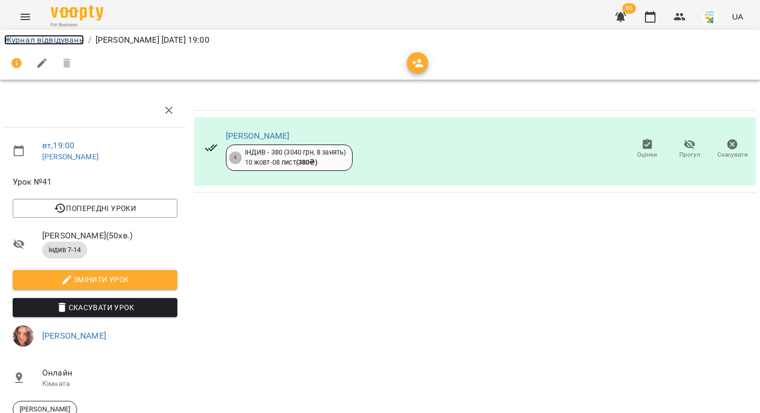
click at [11, 41] on link "Журнал відвідувань" at bounding box center [44, 40] width 80 height 10
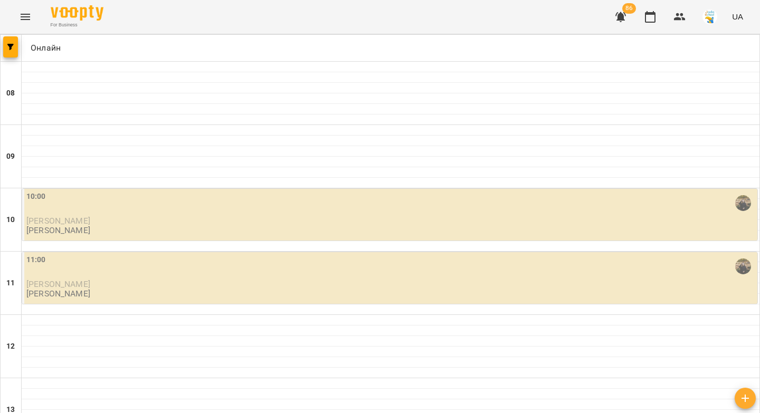
scroll to position [605, 0]
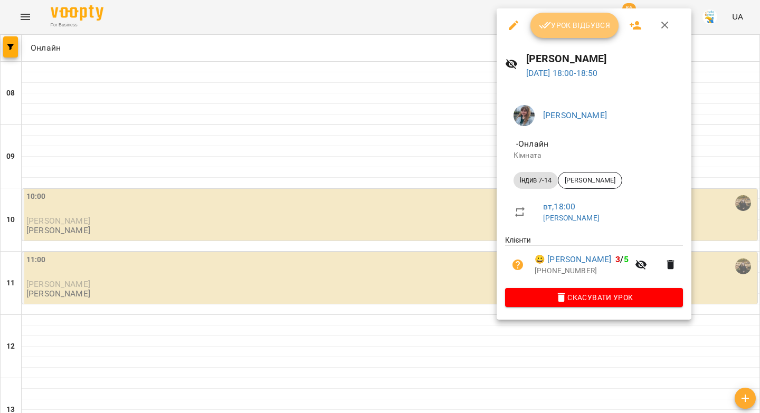
click at [573, 32] on button "Урок відбувся" at bounding box center [574, 25] width 89 height 25
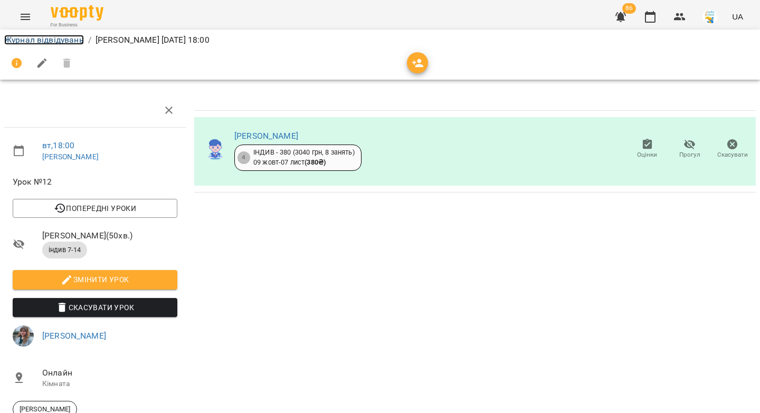
click at [46, 39] on link "Журнал відвідувань" at bounding box center [44, 40] width 80 height 10
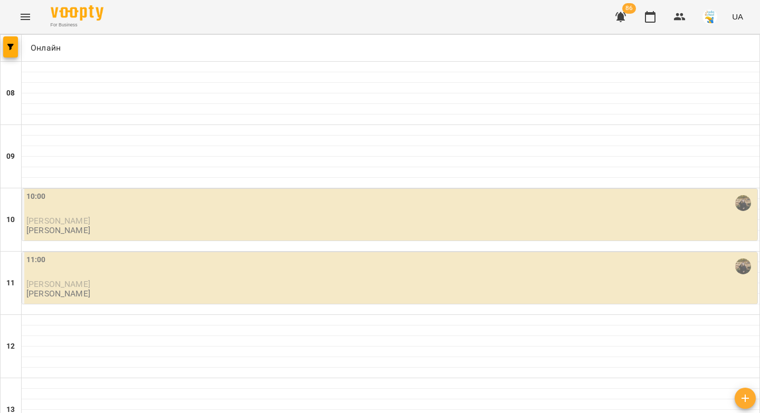
scroll to position [605, 0]
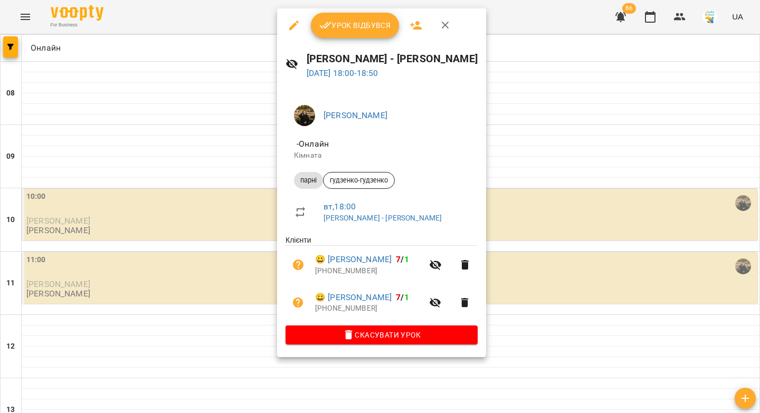
click at [353, 33] on button "Урок відбувся" at bounding box center [355, 25] width 89 height 25
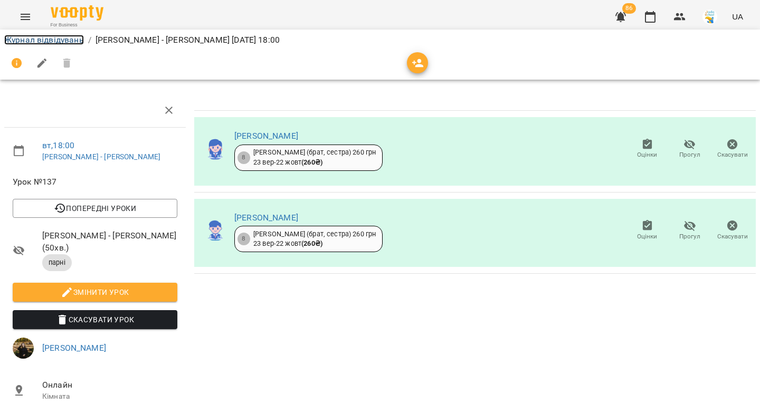
click at [40, 38] on link "Журнал відвідувань" at bounding box center [44, 40] width 80 height 10
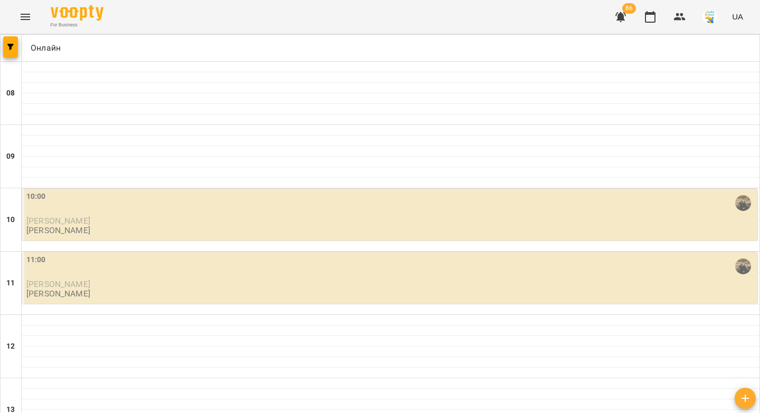
scroll to position [595, 0]
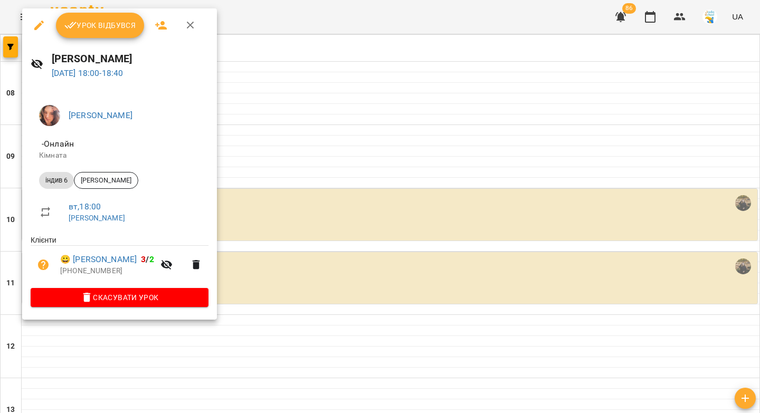
click at [81, 30] on span "Урок відбувся" at bounding box center [100, 25] width 72 height 13
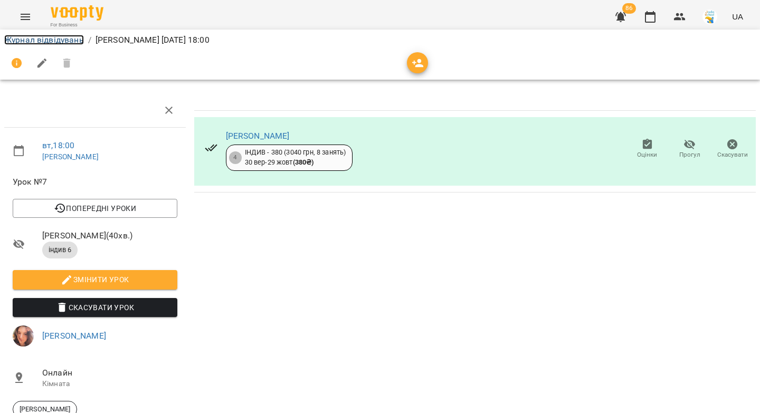
click at [22, 41] on link "Журнал відвідувань" at bounding box center [44, 40] width 80 height 10
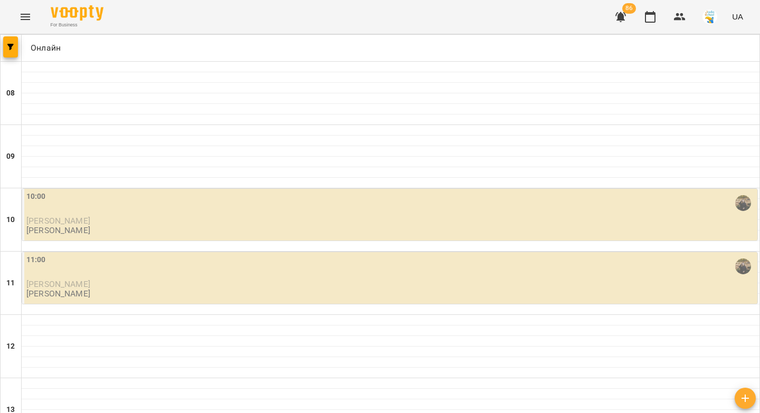
scroll to position [438, 0]
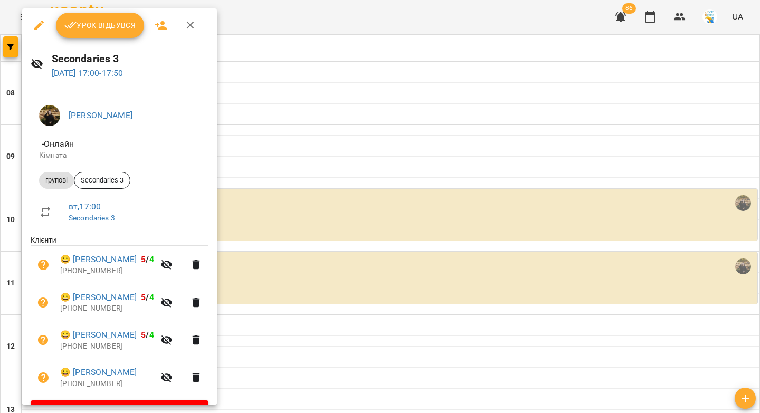
click at [117, 30] on span "Урок відбувся" at bounding box center [100, 25] width 72 height 13
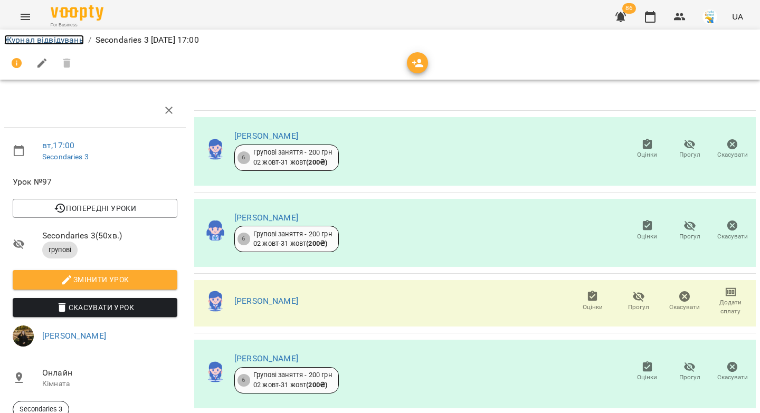
click at [54, 39] on link "Журнал відвідувань" at bounding box center [44, 40] width 80 height 10
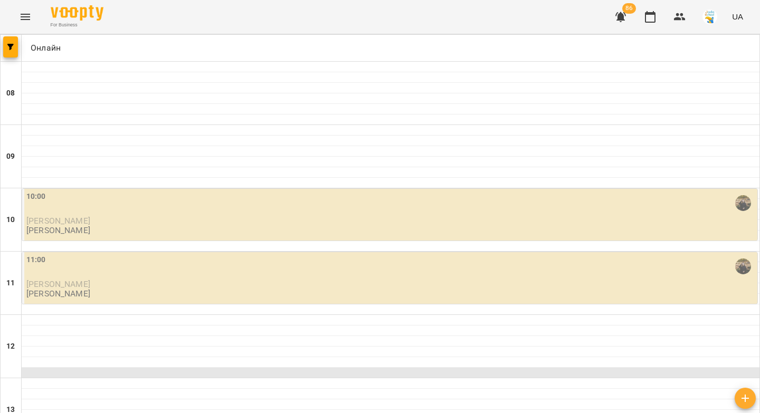
scroll to position [472, 0]
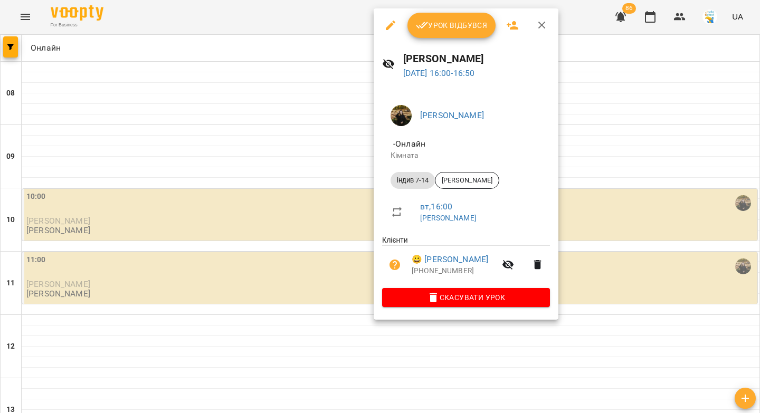
click at [432, 24] on span "Урок відбувся" at bounding box center [452, 25] width 72 height 13
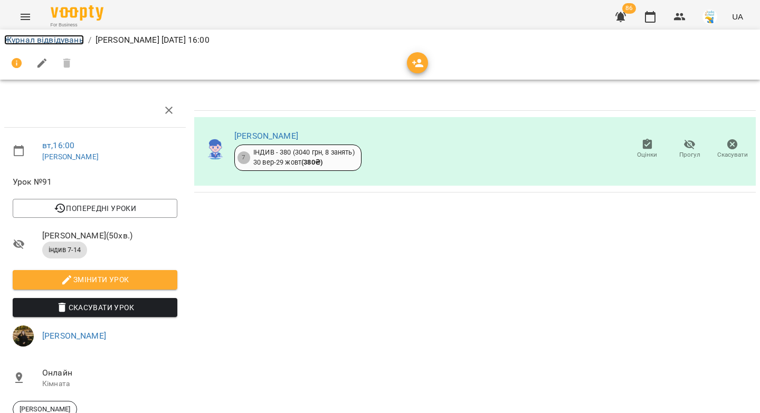
click at [65, 40] on link "Журнал відвідувань" at bounding box center [44, 40] width 80 height 10
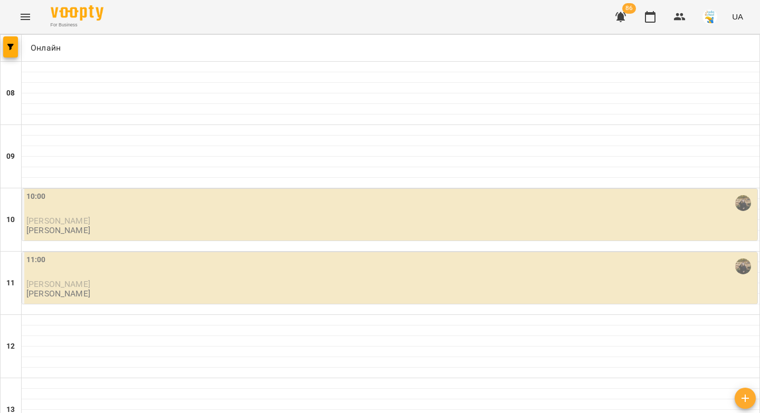
scroll to position [309, 0]
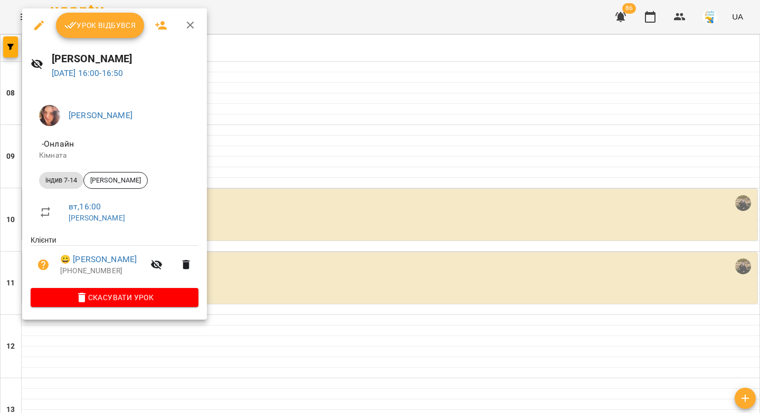
click at [116, 27] on span "Урок відбувся" at bounding box center [100, 25] width 72 height 13
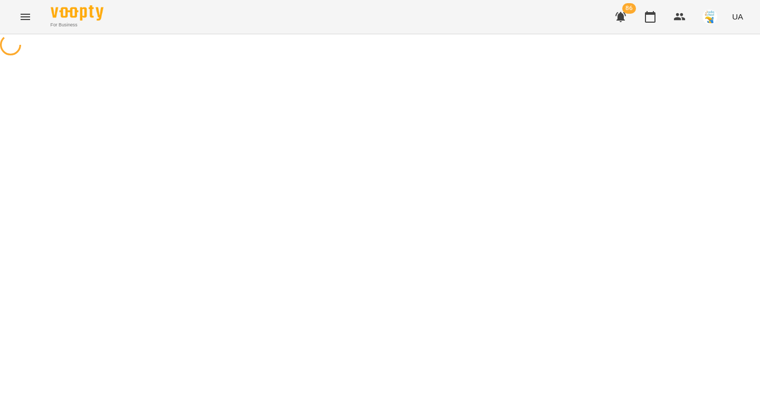
click at [112, 26] on div "For Business 86 UA" at bounding box center [380, 17] width 760 height 34
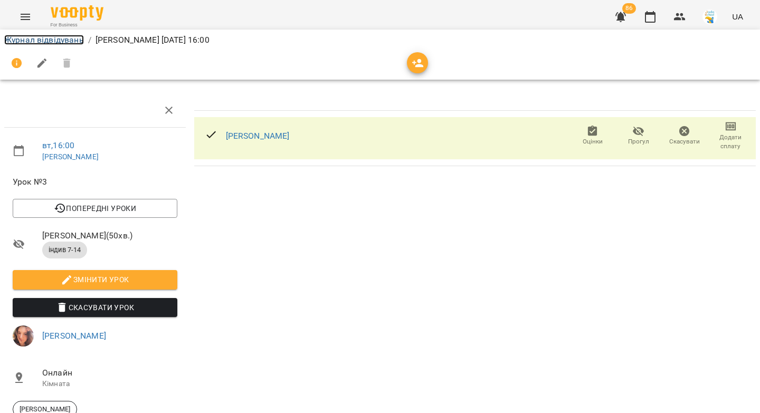
click at [44, 42] on link "Журнал відвідувань" at bounding box center [44, 40] width 80 height 10
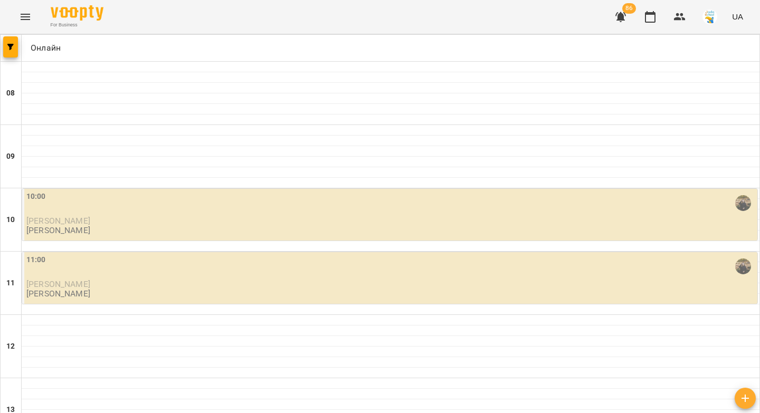
scroll to position [306, 0]
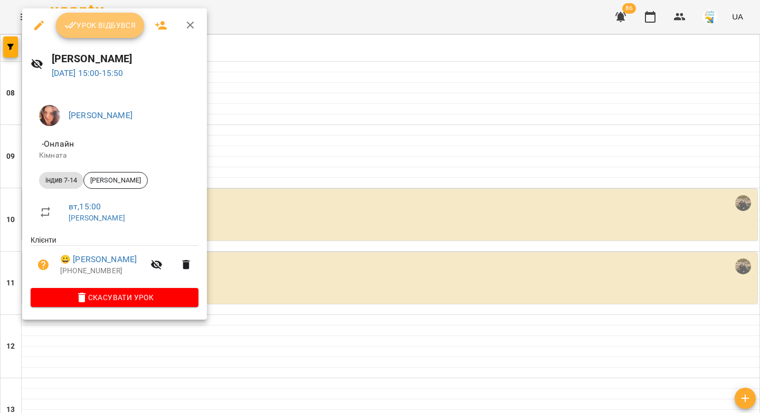
click at [82, 27] on span "Урок відбувся" at bounding box center [100, 25] width 72 height 13
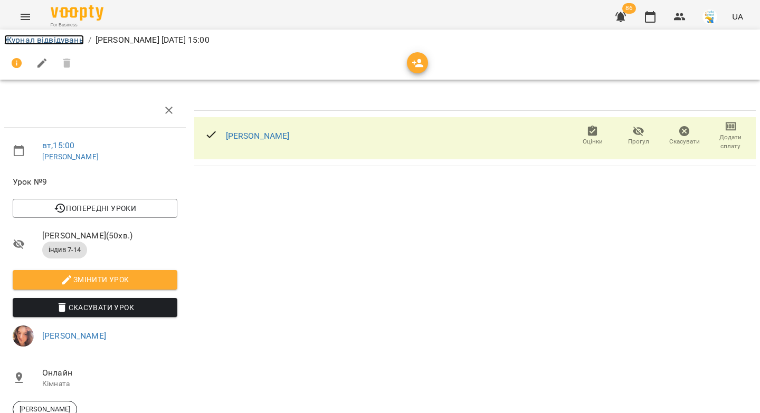
click at [43, 41] on link "Журнал відвідувань" at bounding box center [44, 40] width 80 height 10
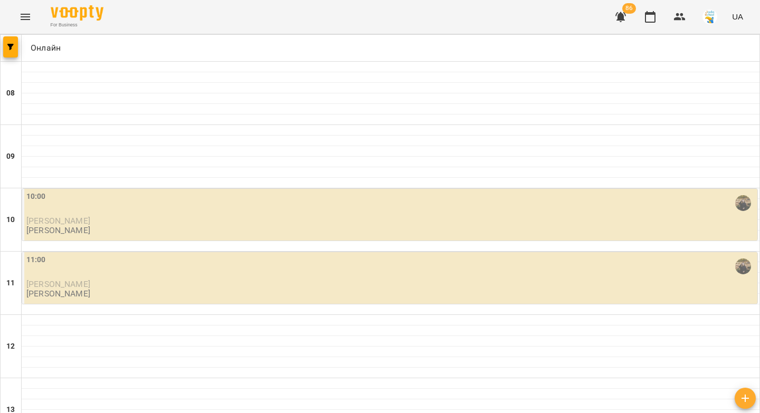
scroll to position [389, 0]
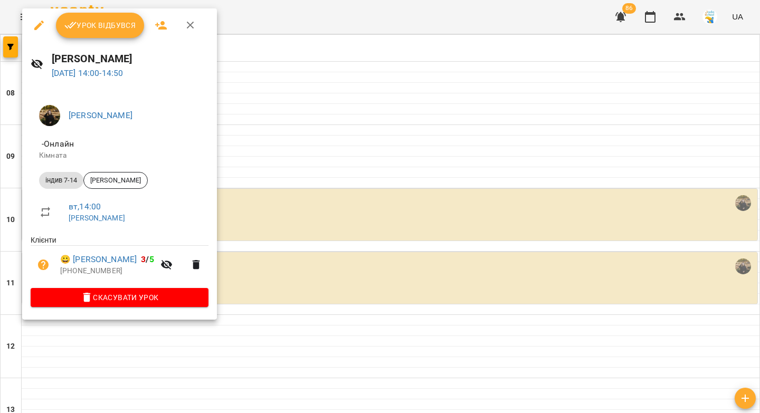
click at [118, 25] on span "Урок відбувся" at bounding box center [100, 25] width 72 height 13
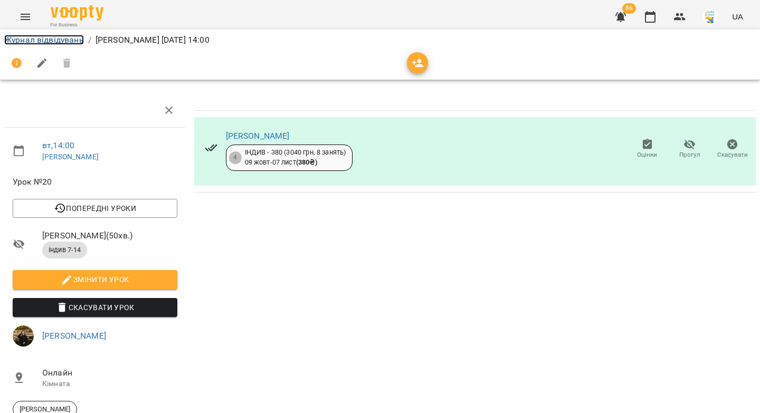
drag, startPoint x: 52, startPoint y: 37, endPoint x: 71, endPoint y: 37, distance: 19.0
click at [52, 37] on link "Журнал відвідувань" at bounding box center [44, 40] width 80 height 10
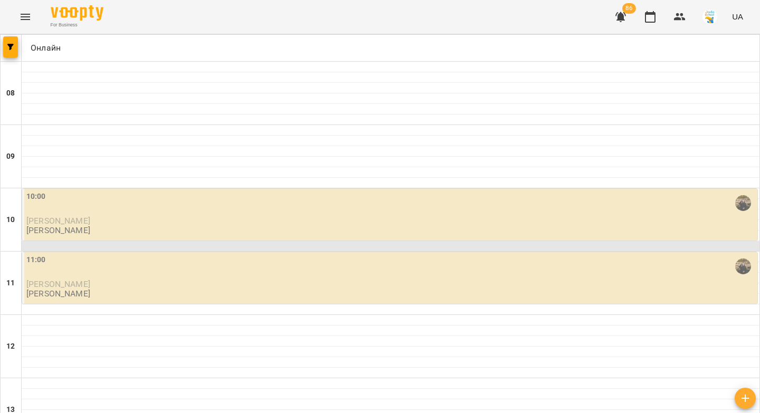
scroll to position [39, 0]
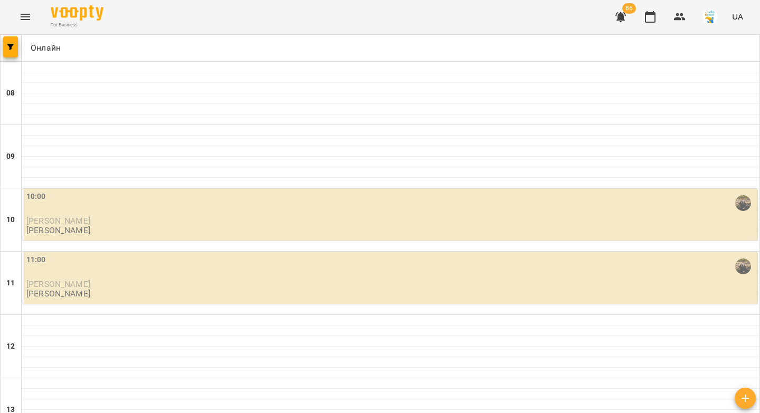
click at [185, 254] on div "11:00" at bounding box center [390, 266] width 729 height 24
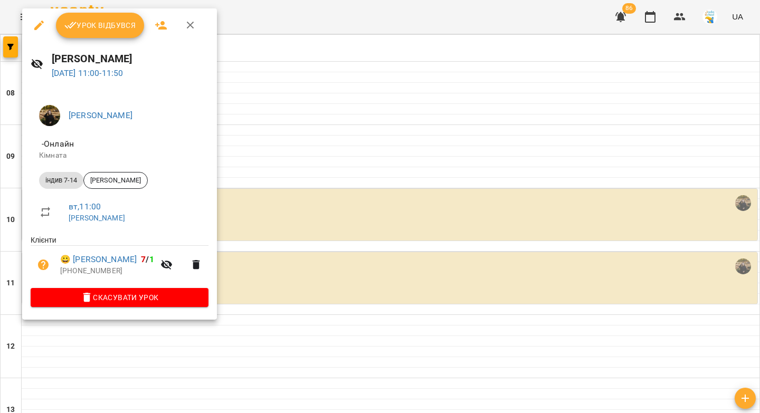
click at [111, 19] on span "Урок відбувся" at bounding box center [100, 25] width 72 height 13
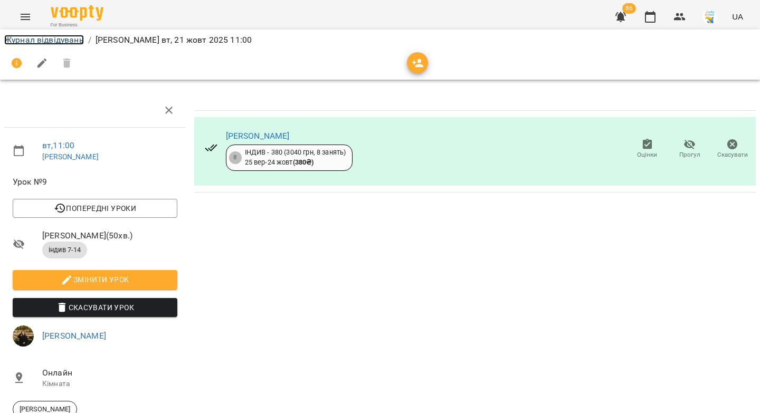
drag, startPoint x: 44, startPoint y: 40, endPoint x: 104, endPoint y: 71, distance: 67.0
click at [44, 40] on link "Журнал відвідувань" at bounding box center [44, 40] width 80 height 10
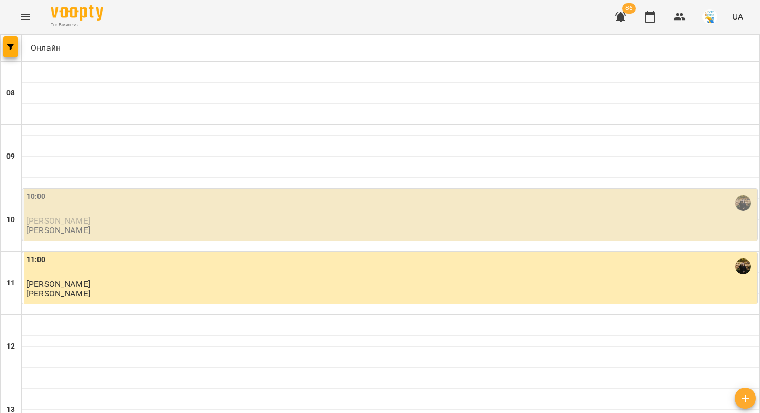
click at [157, 220] on p "Зоряна Яновська" at bounding box center [390, 220] width 729 height 9
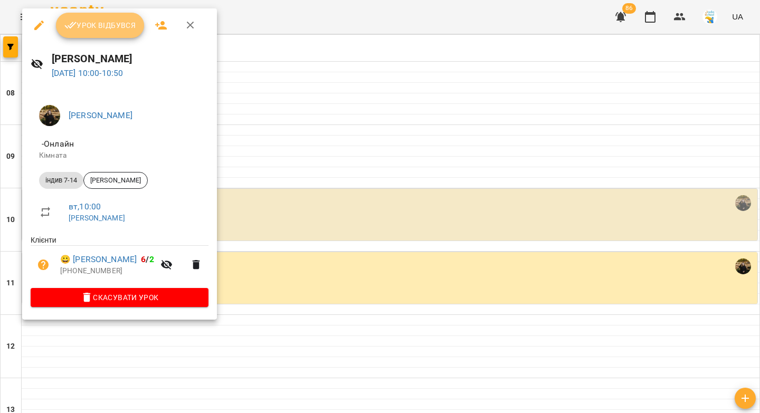
click at [88, 15] on button "Урок відбувся" at bounding box center [100, 25] width 89 height 25
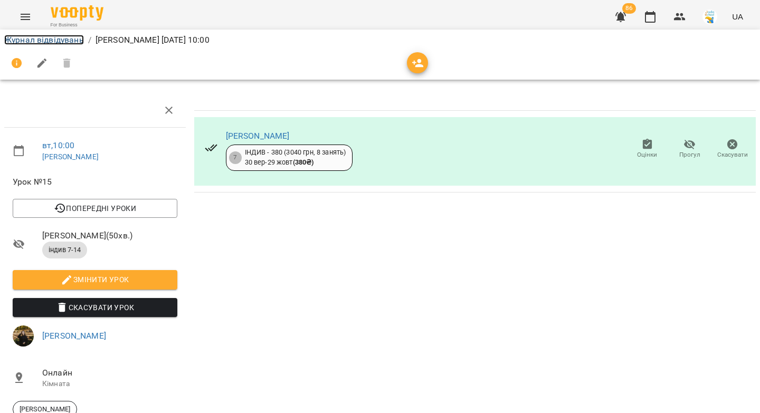
click at [64, 41] on link "Журнал відвідувань" at bounding box center [44, 40] width 80 height 10
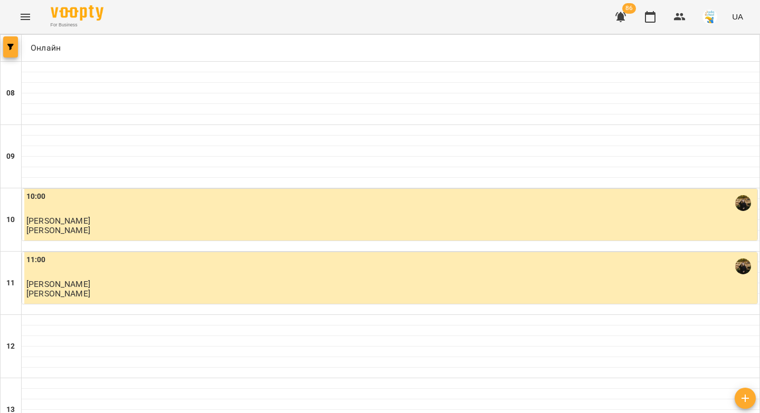
click at [8, 49] on icon "button" at bounding box center [10, 47] width 6 height 6
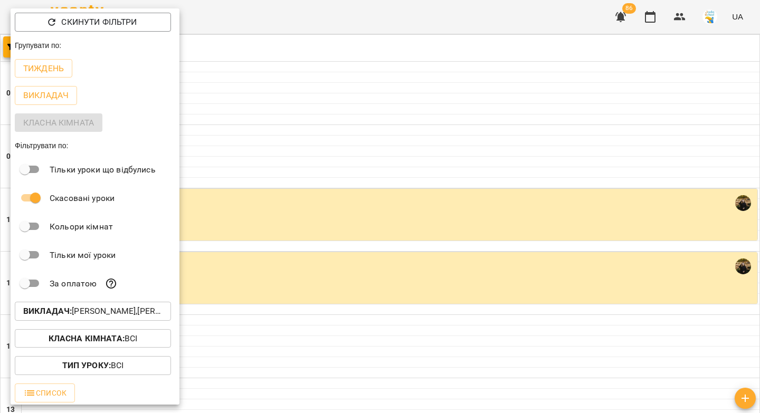
click at [82, 317] on p "Викладач : Софія Ященко,Ферманюк Дарина,Яна Гончар" at bounding box center [92, 311] width 139 height 13
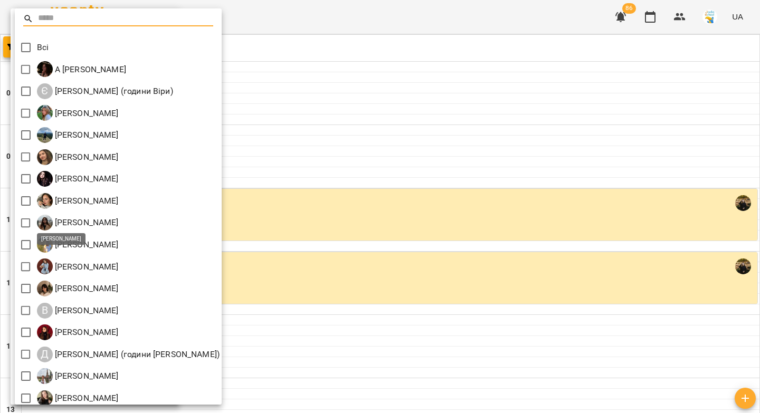
scroll to position [116, 0]
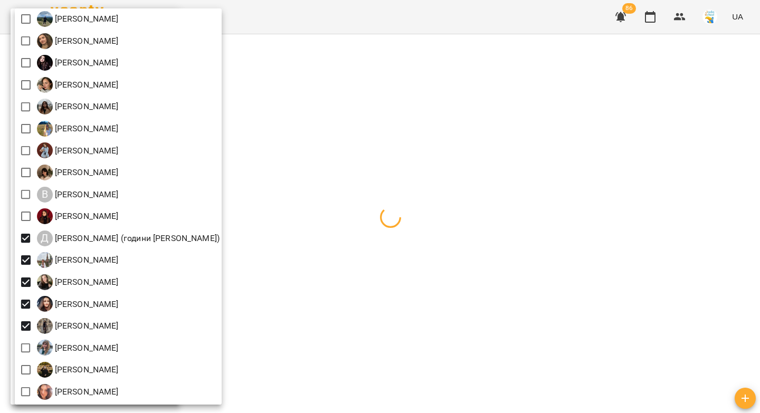
click at [386, 122] on div at bounding box center [380, 206] width 760 height 413
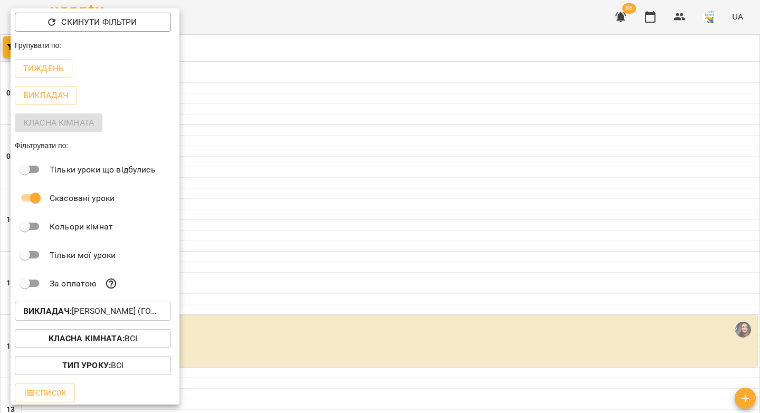
click at [375, 132] on div at bounding box center [380, 206] width 760 height 413
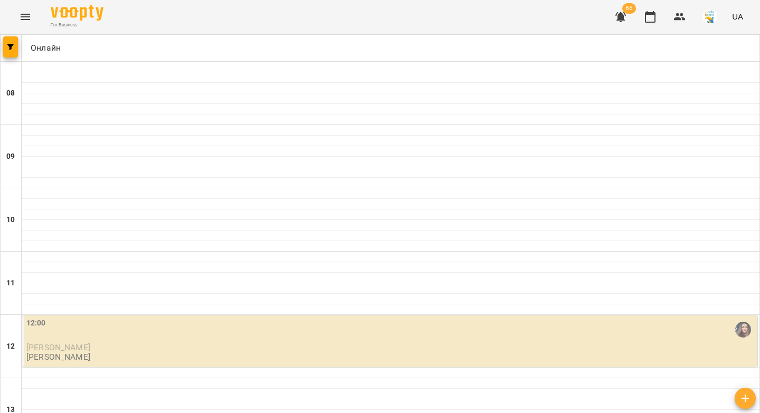
scroll to position [250, 0]
click at [312, 343] on p "Ніка Жданкіна" at bounding box center [390, 347] width 729 height 9
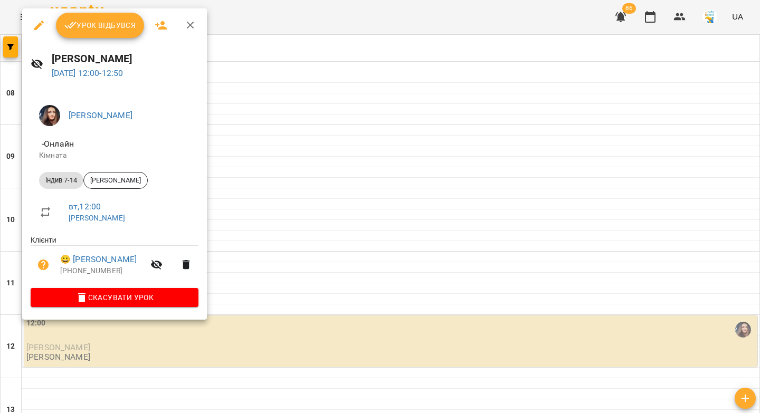
click at [75, 23] on icon "button" at bounding box center [70, 25] width 12 height 7
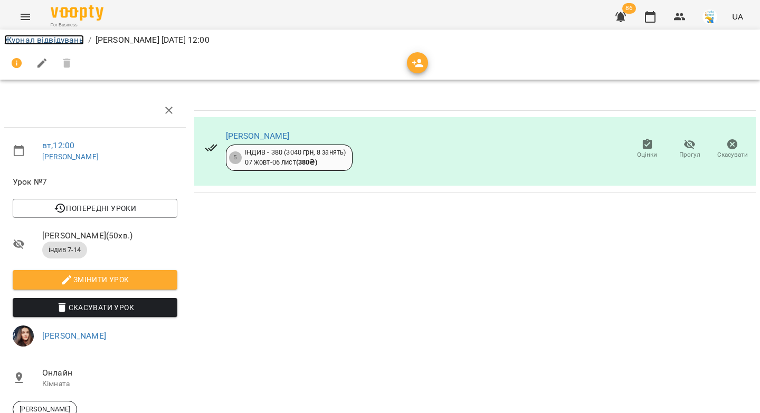
click at [37, 41] on link "Журнал відвідувань" at bounding box center [44, 40] width 80 height 10
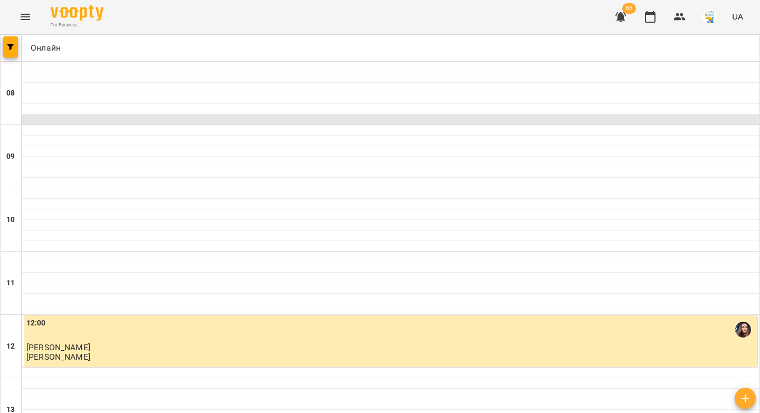
scroll to position [425, 0]
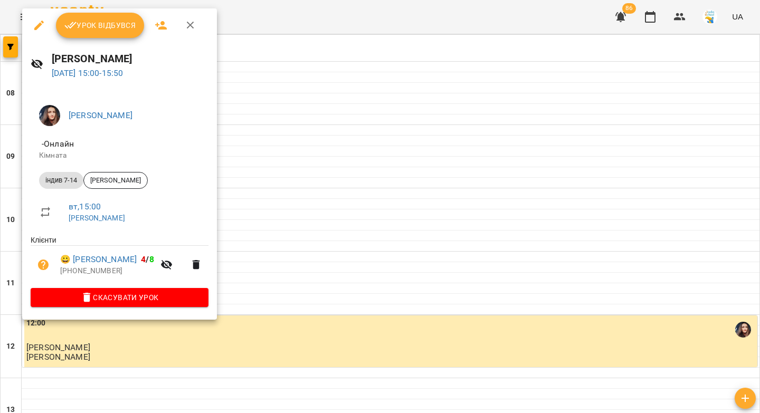
click at [85, 30] on span "Урок відбувся" at bounding box center [100, 25] width 72 height 13
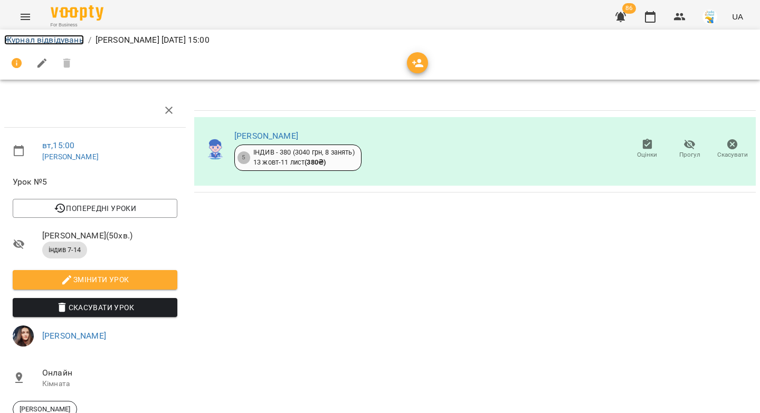
click at [56, 42] on link "Журнал відвідувань" at bounding box center [44, 40] width 80 height 10
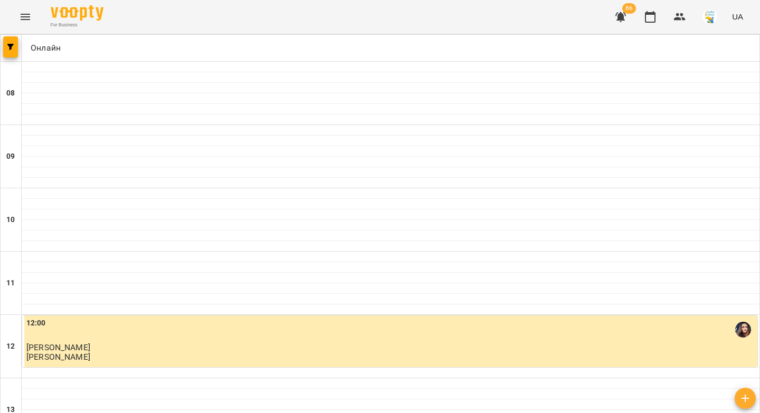
scroll to position [331, 0]
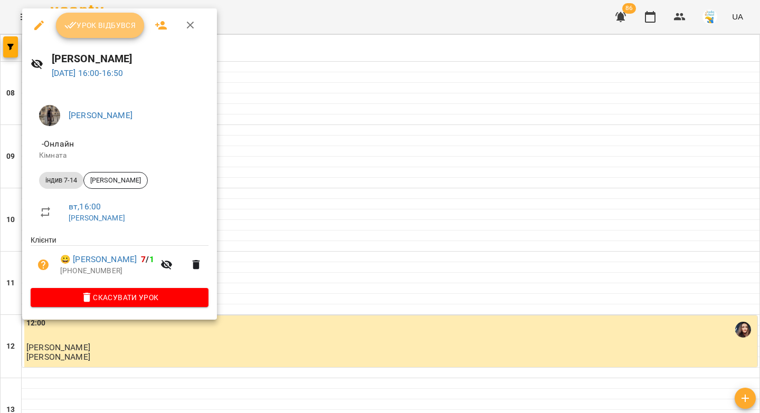
click at [106, 31] on span "Урок відбувся" at bounding box center [100, 25] width 72 height 13
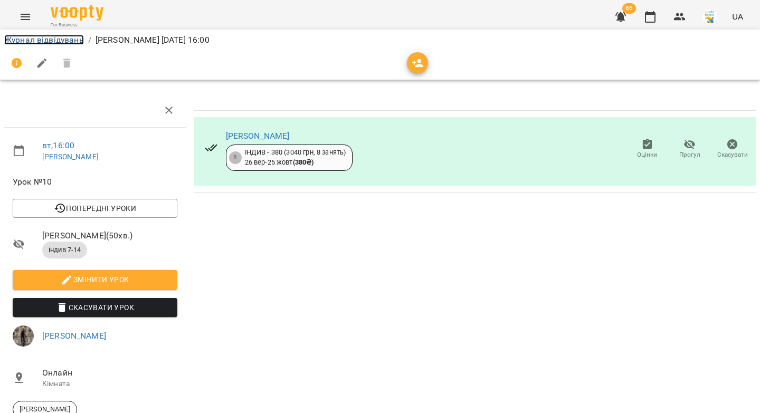
click at [51, 43] on link "Журнал відвідувань" at bounding box center [44, 40] width 80 height 10
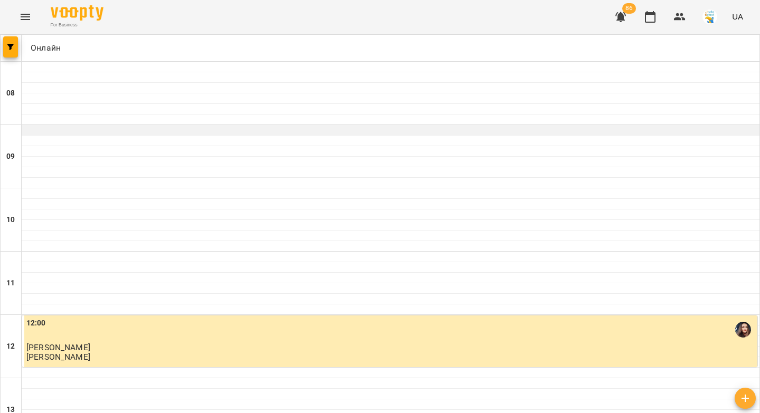
scroll to position [427, 0]
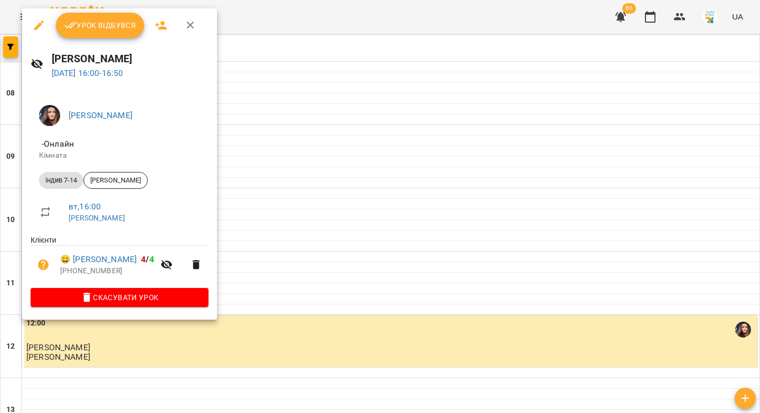
click at [109, 28] on span "Урок відбувся" at bounding box center [100, 25] width 72 height 13
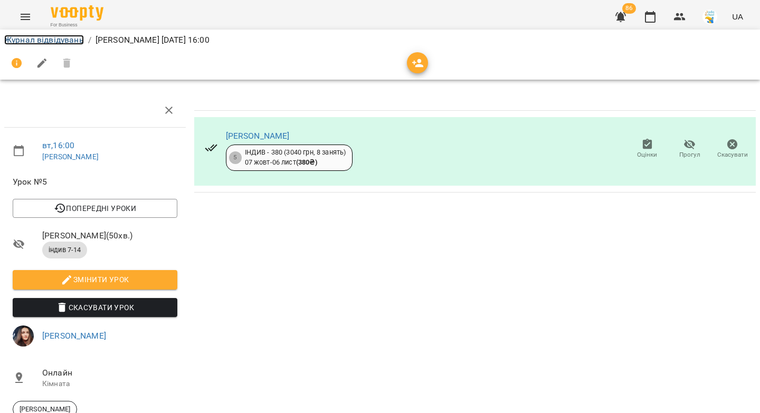
click at [71, 42] on link "Журнал відвідувань" at bounding box center [44, 40] width 80 height 10
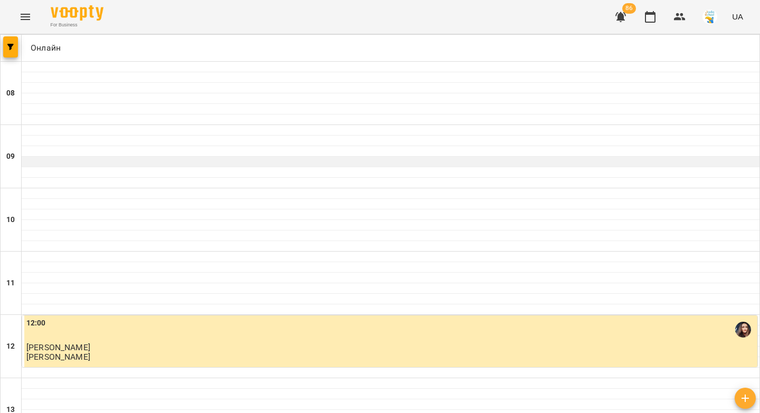
scroll to position [446, 0]
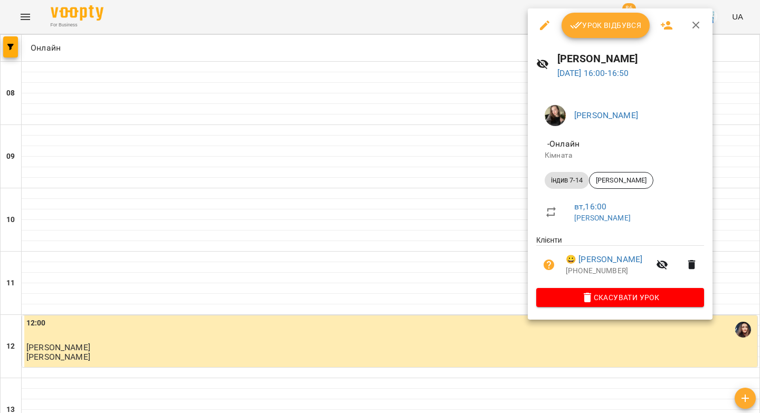
click at [597, 28] on span "Урок відбувся" at bounding box center [606, 25] width 72 height 13
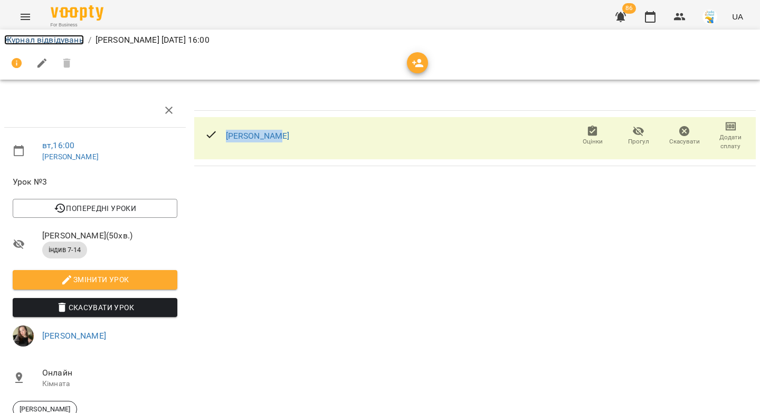
click at [59, 41] on link "Журнал відвідувань" at bounding box center [44, 40] width 80 height 10
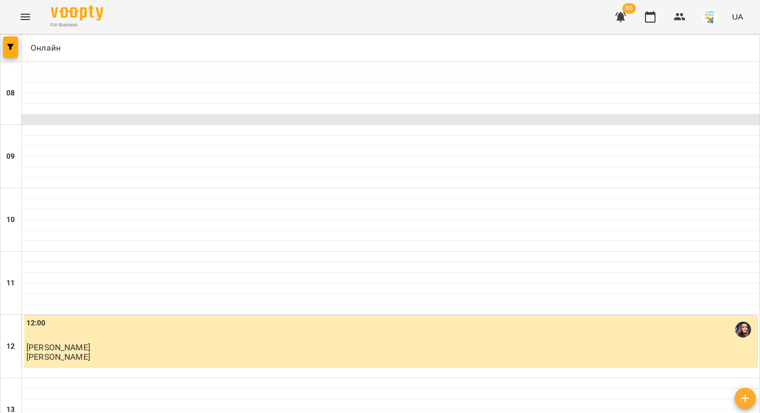
scroll to position [449, 0]
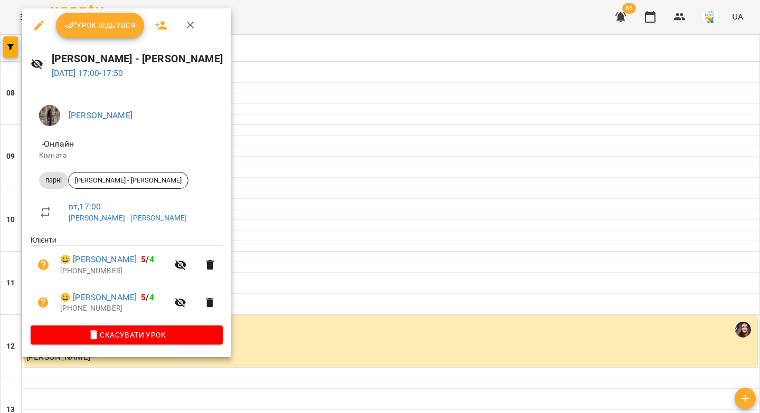
click at [132, 27] on span "Урок відбувся" at bounding box center [100, 25] width 72 height 13
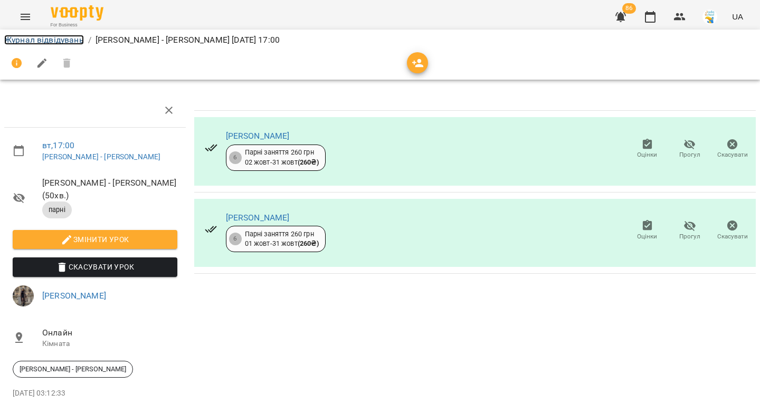
click at [57, 42] on link "Журнал відвідувань" at bounding box center [44, 40] width 80 height 10
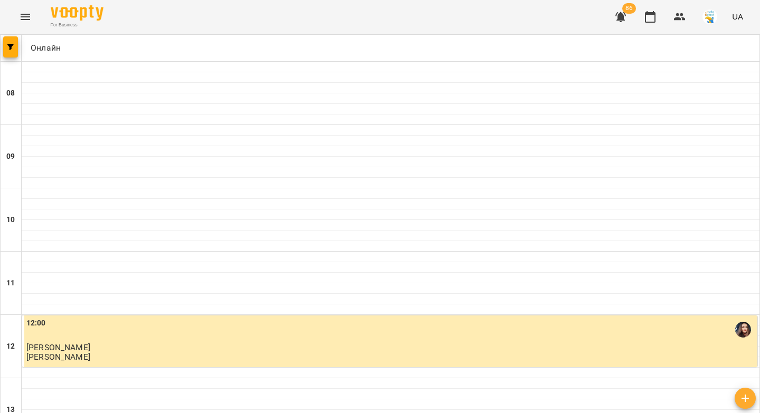
scroll to position [526, 0]
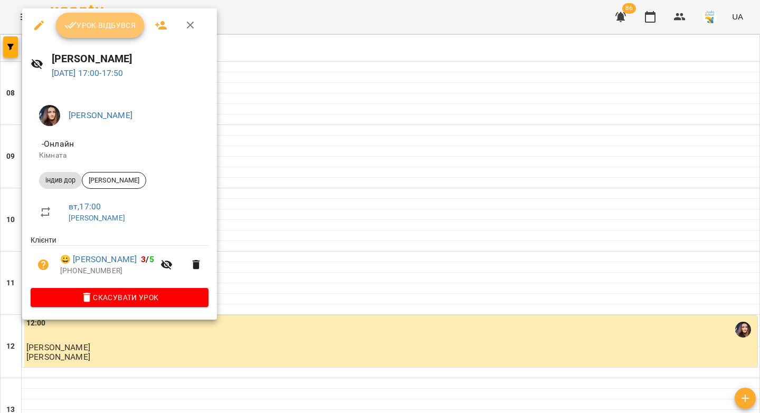
click at [119, 27] on span "Урок відбувся" at bounding box center [100, 25] width 72 height 13
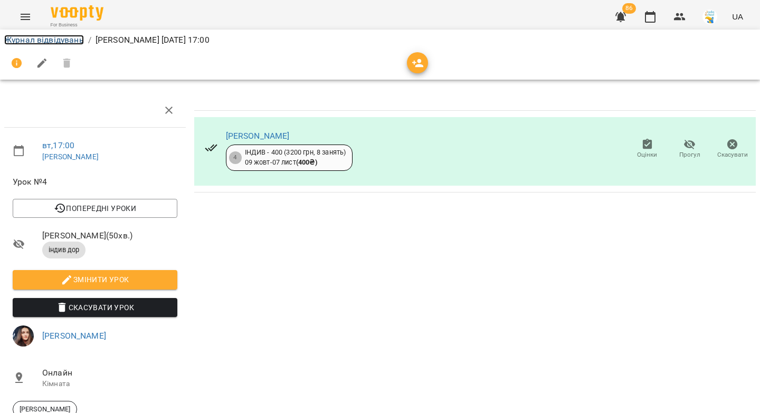
click at [74, 42] on link "Журнал відвідувань" at bounding box center [44, 40] width 80 height 10
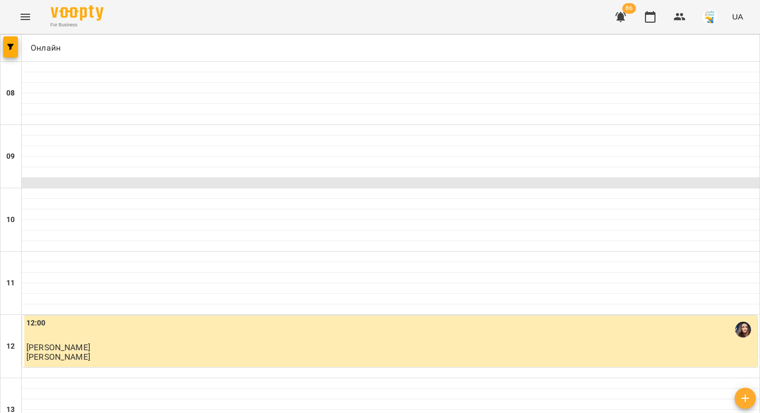
scroll to position [605, 0]
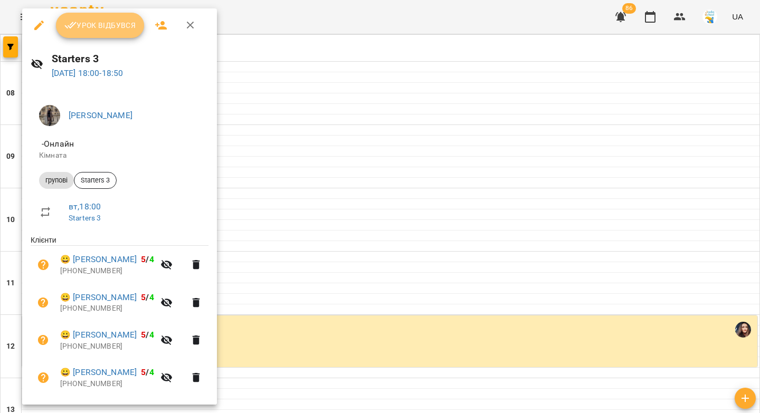
click at [120, 27] on span "Урок відбувся" at bounding box center [100, 25] width 72 height 13
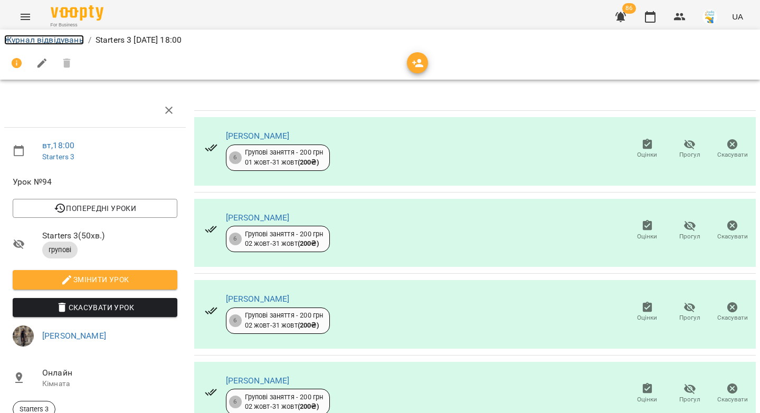
drag, startPoint x: 49, startPoint y: 41, endPoint x: 317, endPoint y: 174, distance: 298.8
click at [50, 41] on link "Журнал відвідувань" at bounding box center [44, 40] width 80 height 10
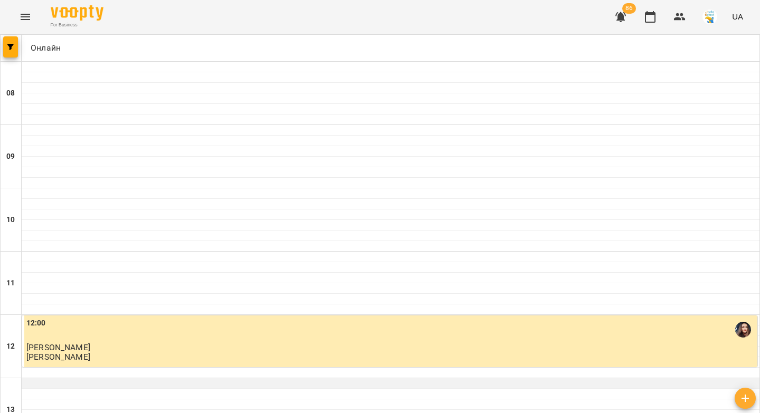
scroll to position [483, 0]
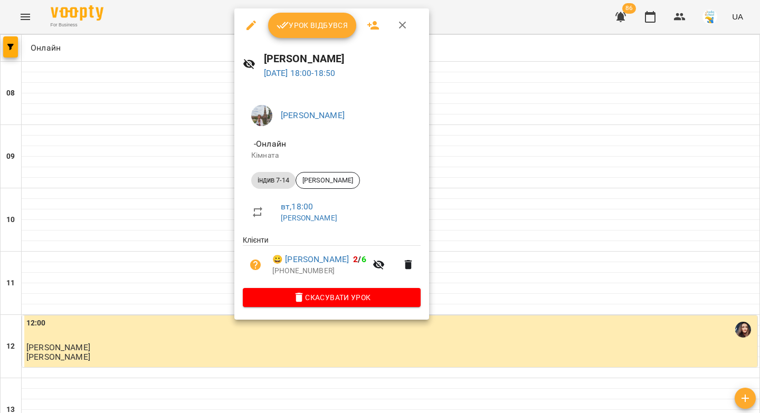
click at [291, 23] on span "Урок відбувся" at bounding box center [313, 25] width 72 height 13
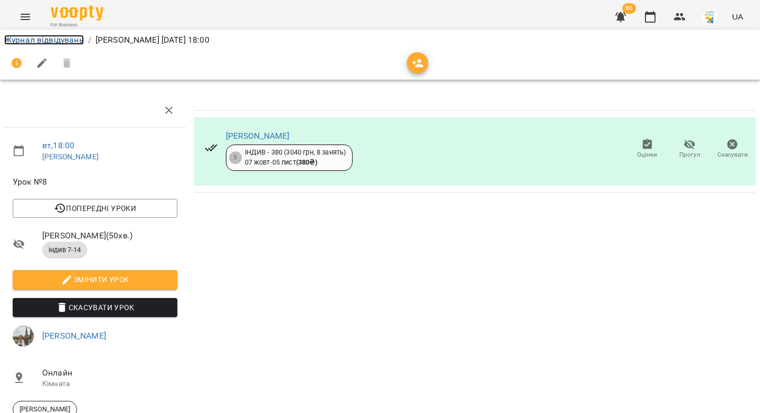
click at [66, 40] on link "Журнал відвідувань" at bounding box center [44, 40] width 80 height 10
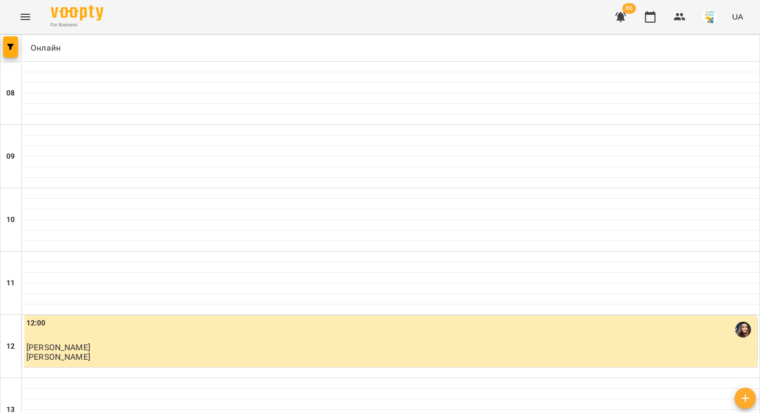
scroll to position [526, 0]
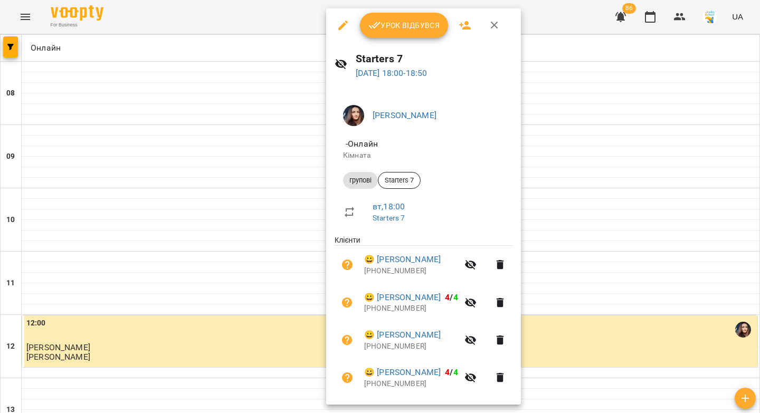
click at [403, 26] on span "Урок відбувся" at bounding box center [404, 25] width 72 height 13
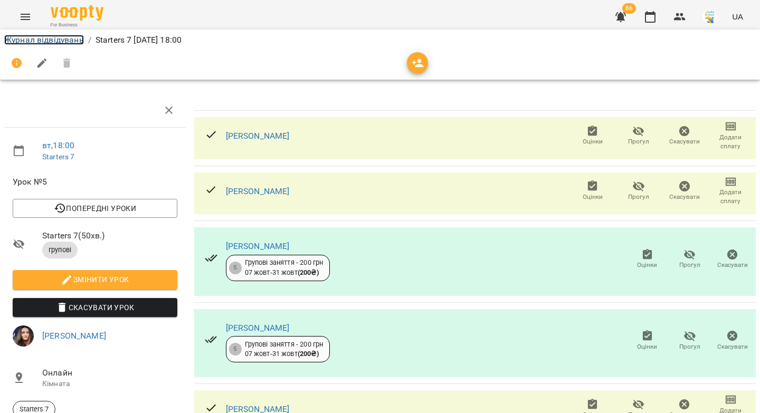
click at [14, 43] on link "Журнал відвідувань" at bounding box center [44, 40] width 80 height 10
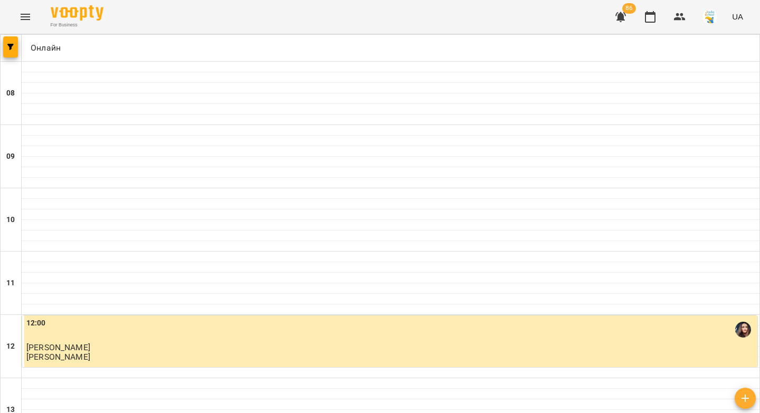
scroll to position [605, 0]
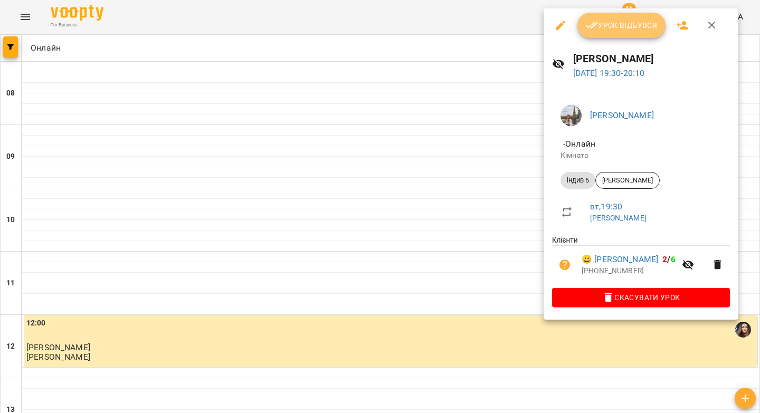
click at [595, 21] on icon "button" at bounding box center [592, 25] width 13 height 13
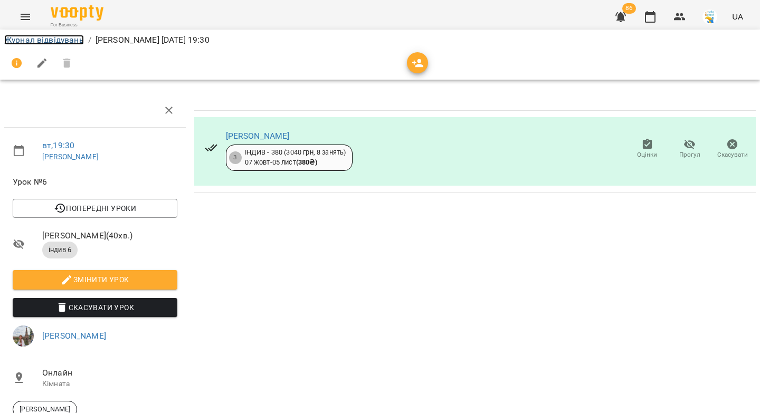
click at [57, 36] on link "Журнал відвідувань" at bounding box center [44, 40] width 80 height 10
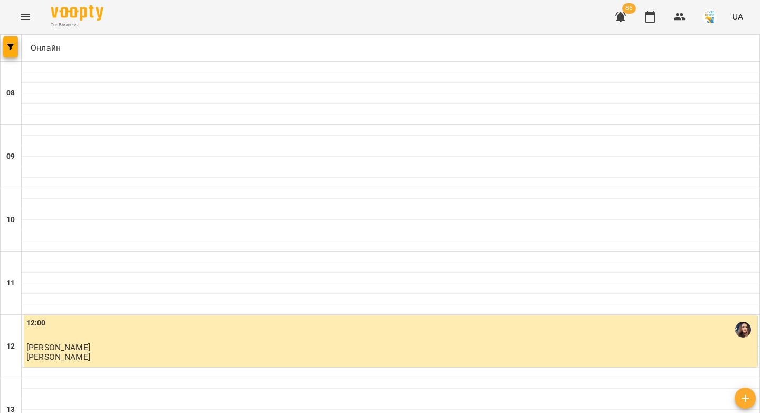
scroll to position [548, 0]
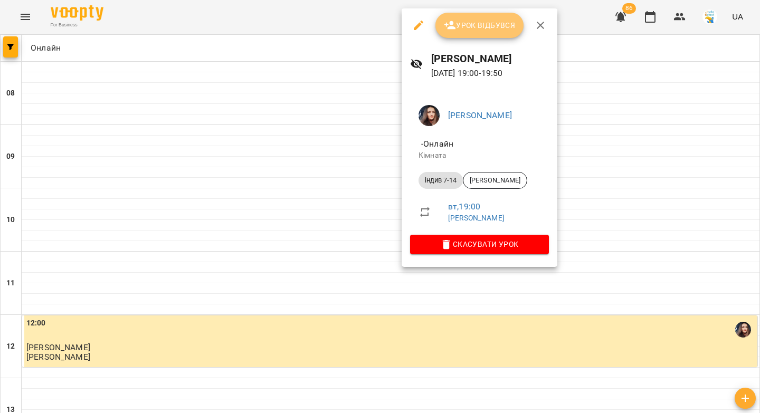
click at [453, 30] on icon "button" at bounding box center [450, 25] width 13 height 13
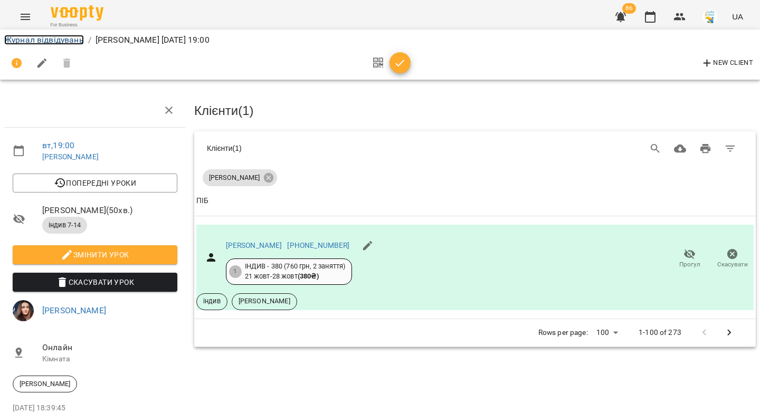
click at [30, 40] on link "Журнал відвідувань" at bounding box center [44, 40] width 80 height 10
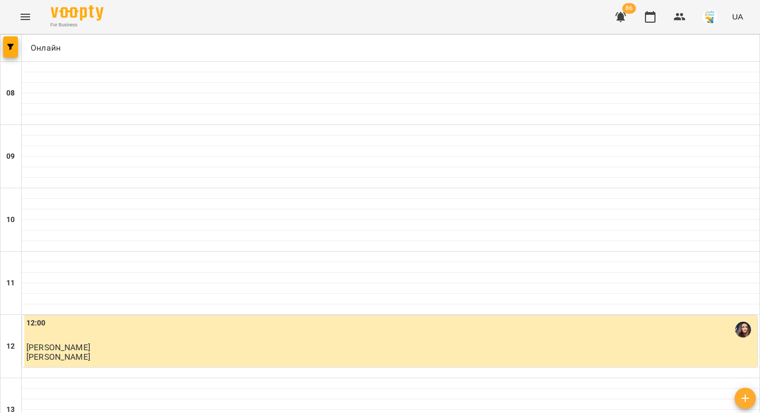
scroll to position [605, 0]
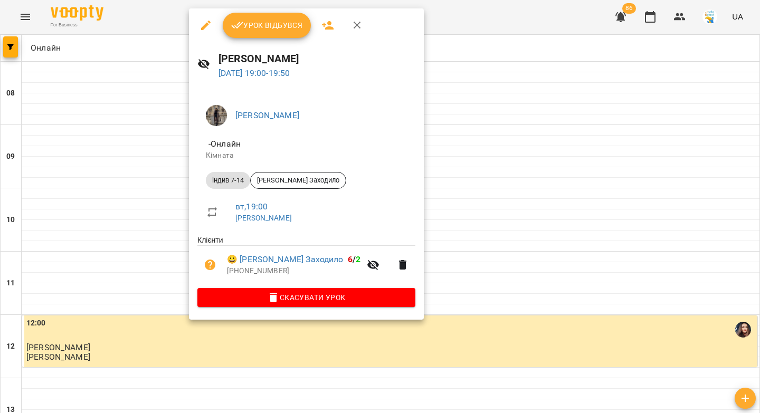
click at [250, 32] on button "Урок відбувся" at bounding box center [267, 25] width 89 height 25
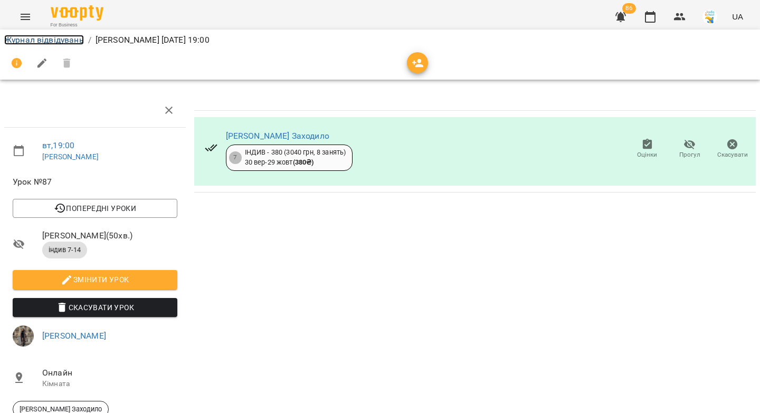
click at [23, 39] on link "Журнал відвідувань" at bounding box center [44, 40] width 80 height 10
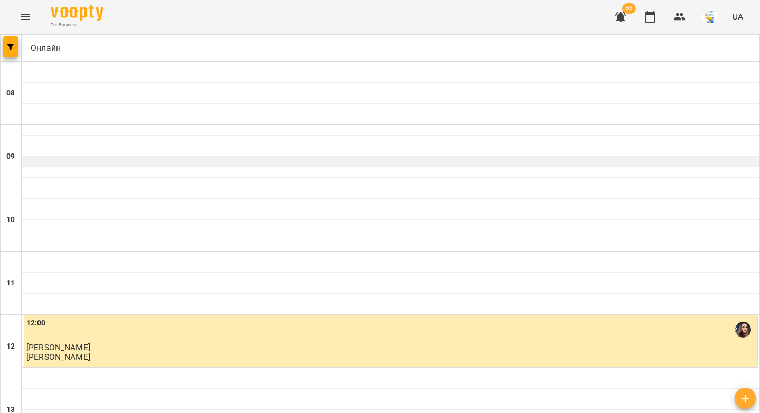
scroll to position [581, 0]
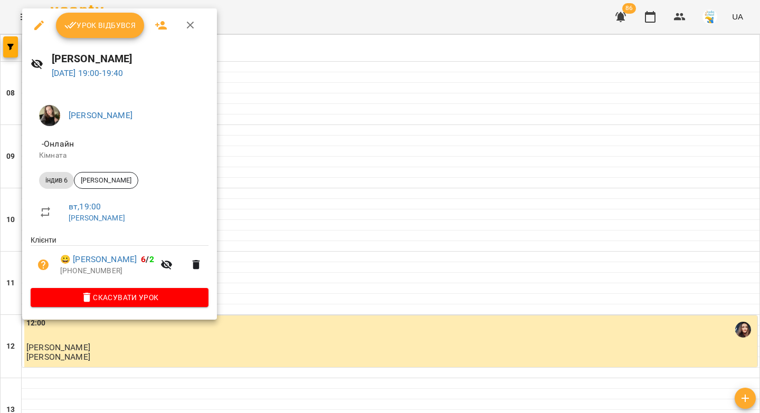
click at [101, 25] on span "Урок відбувся" at bounding box center [100, 25] width 72 height 13
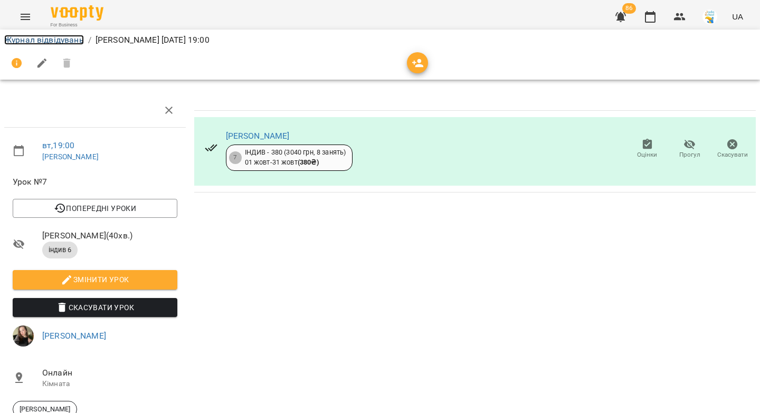
click at [61, 41] on link "Журнал відвідувань" at bounding box center [44, 40] width 80 height 10
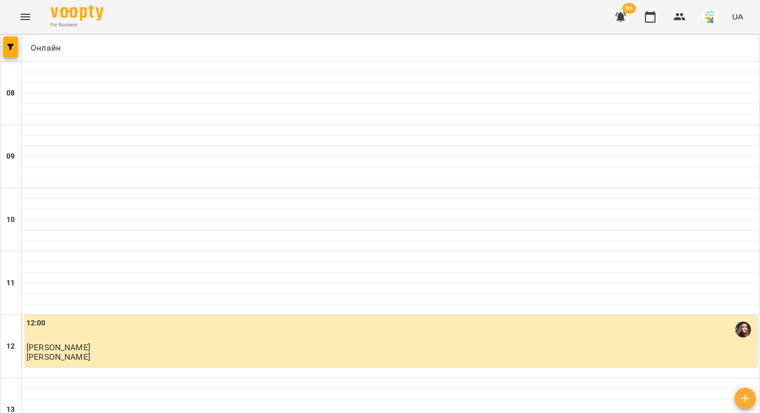
scroll to position [605, 0]
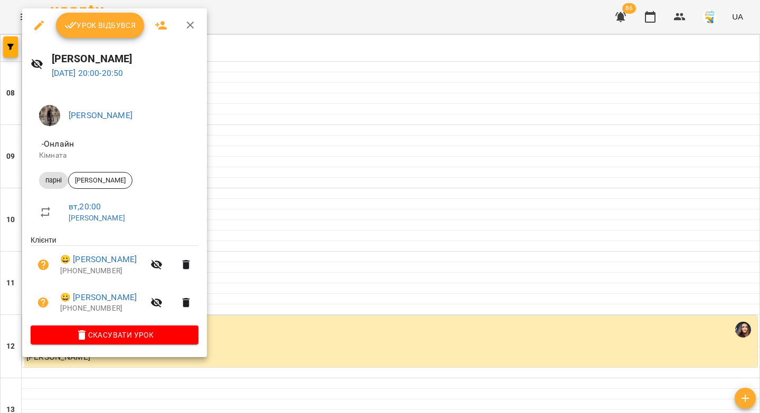
click at [97, 15] on button "Урок відбувся" at bounding box center [100, 25] width 89 height 25
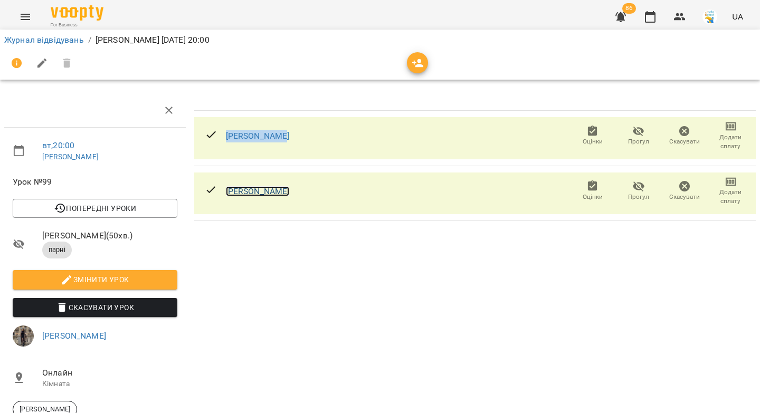
click at [250, 192] on link "Дмитро Шевчук" at bounding box center [258, 191] width 64 height 10
click at [240, 194] on link "Дмитро Шевчук" at bounding box center [258, 191] width 64 height 10
click at [263, 137] on link "Дарія Шевчук" at bounding box center [258, 136] width 64 height 10
drag, startPoint x: 62, startPoint y: 43, endPoint x: 733, endPoint y: 99, distance: 673.1
click at [62, 43] on link "Журнал відвідувань" at bounding box center [44, 40] width 80 height 10
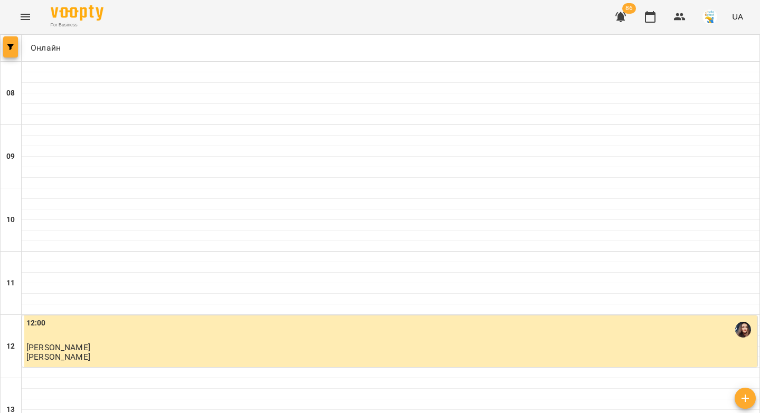
click at [10, 46] on icon "button" at bounding box center [10, 47] width 6 height 6
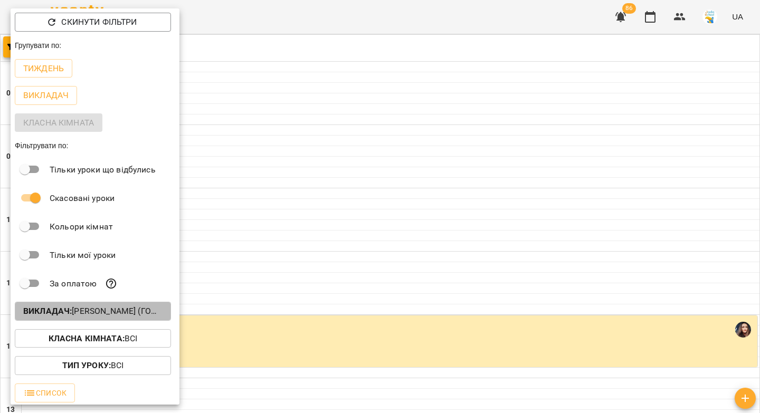
click at [90, 321] on button "Викладач : Діана Сподарець (години Анни Карпінець),Каріна Кузнецова,Марія Капис…" at bounding box center [93, 311] width 156 height 19
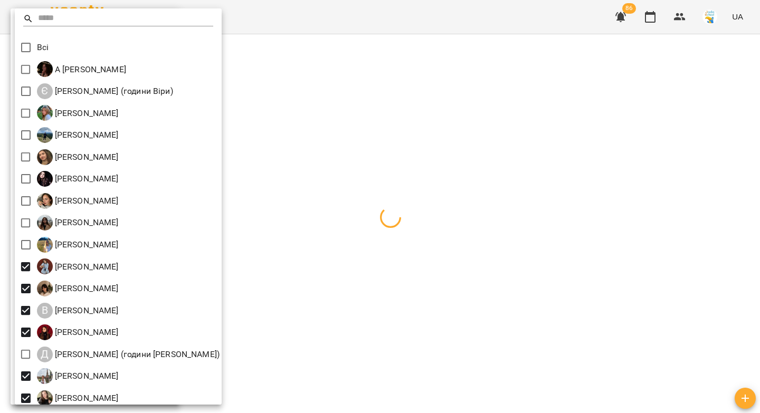
scroll to position [116, 0]
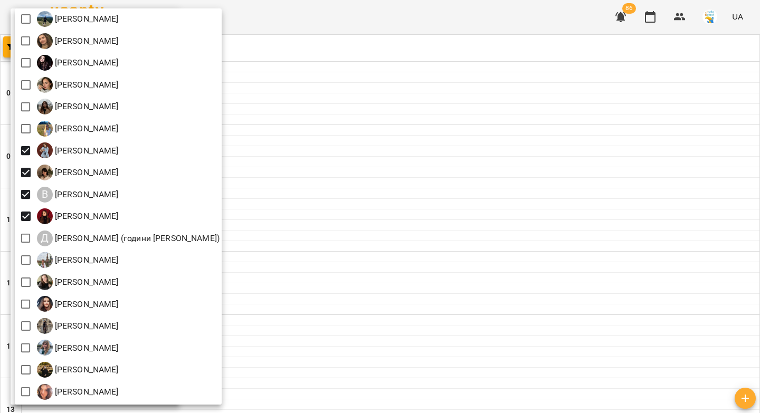
click at [400, 150] on div at bounding box center [380, 206] width 760 height 413
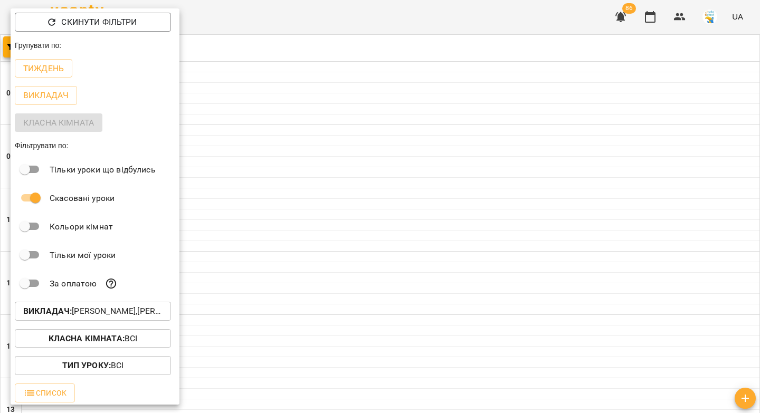
click at [412, 144] on div at bounding box center [380, 206] width 760 height 413
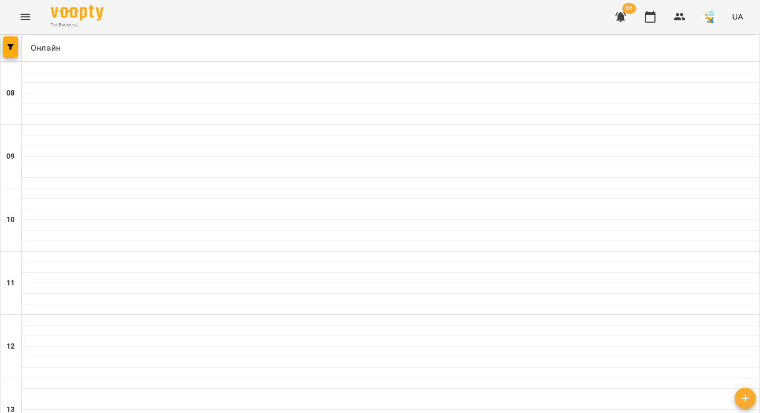
scroll to position [329, 0]
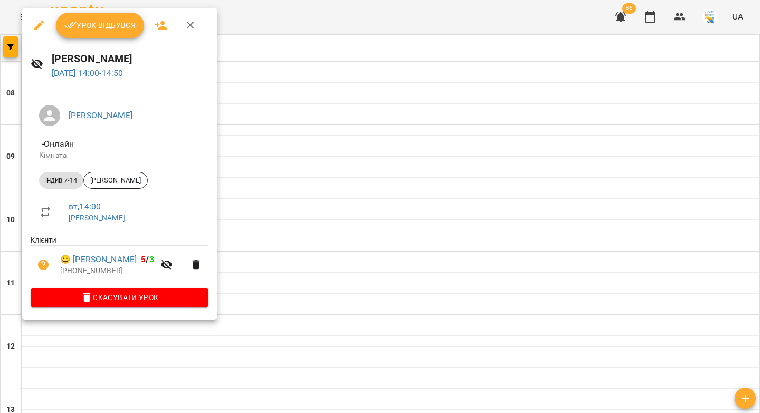
click at [132, 27] on span "Урок відбувся" at bounding box center [100, 25] width 72 height 13
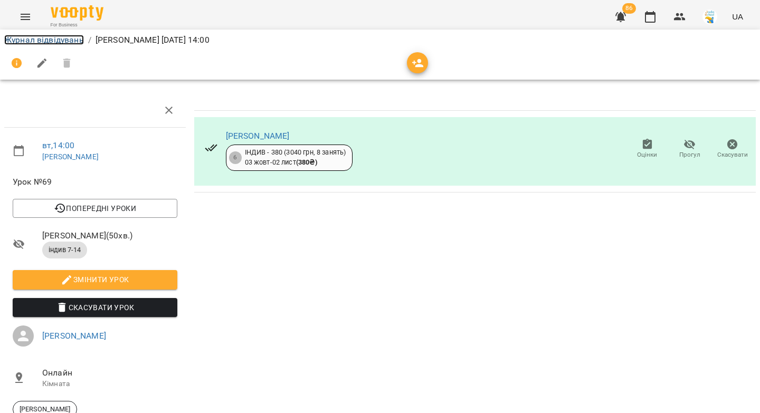
click at [64, 40] on link "Журнал відвідувань" at bounding box center [44, 40] width 80 height 10
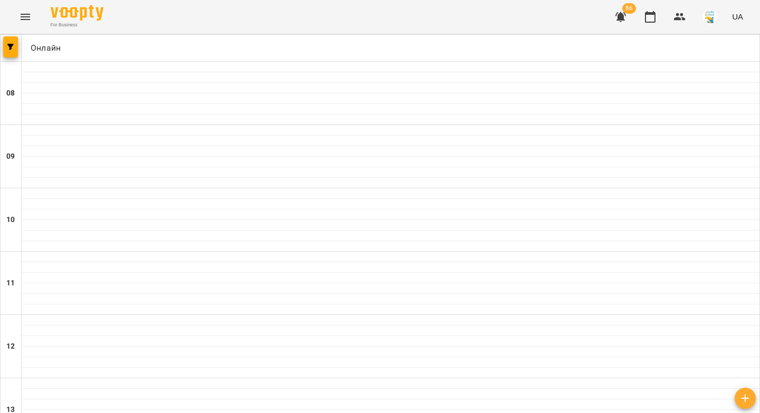
scroll to position [417, 0]
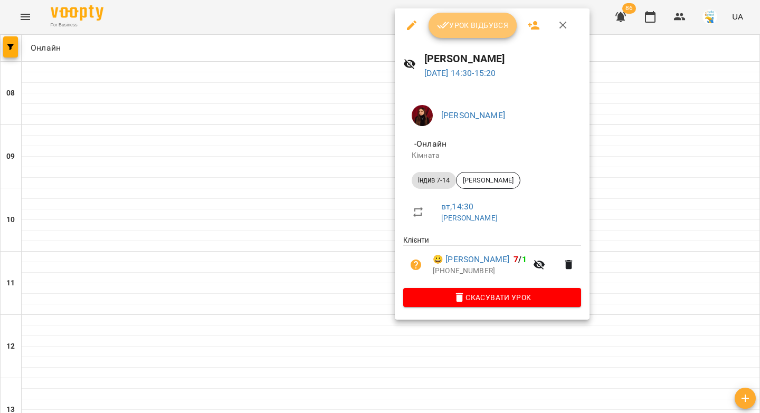
click at [455, 31] on span "Урок відбувся" at bounding box center [473, 25] width 72 height 13
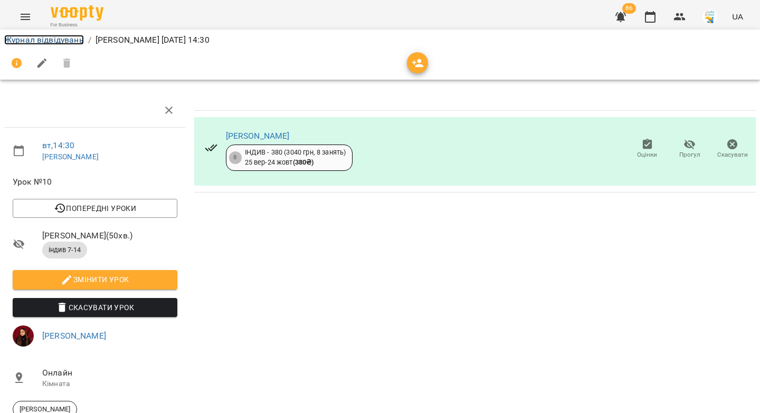
click at [72, 43] on link "Журнал відвідувань" at bounding box center [44, 40] width 80 height 10
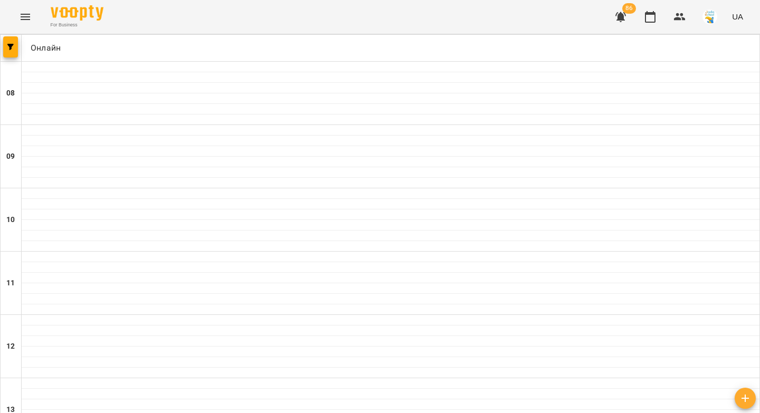
scroll to position [356, 0]
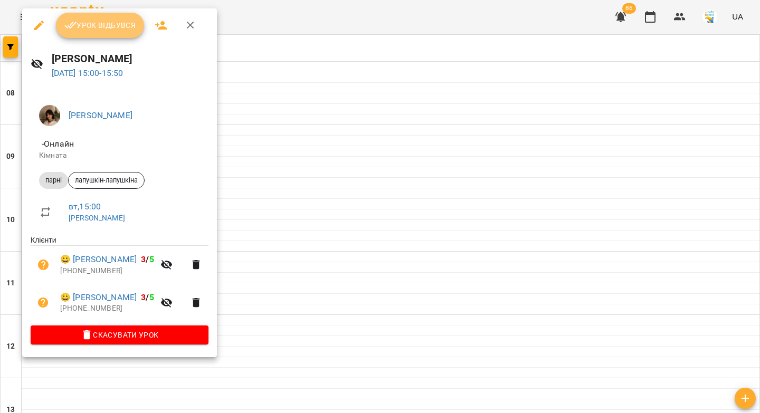
click at [119, 24] on span "Урок відбувся" at bounding box center [100, 25] width 72 height 13
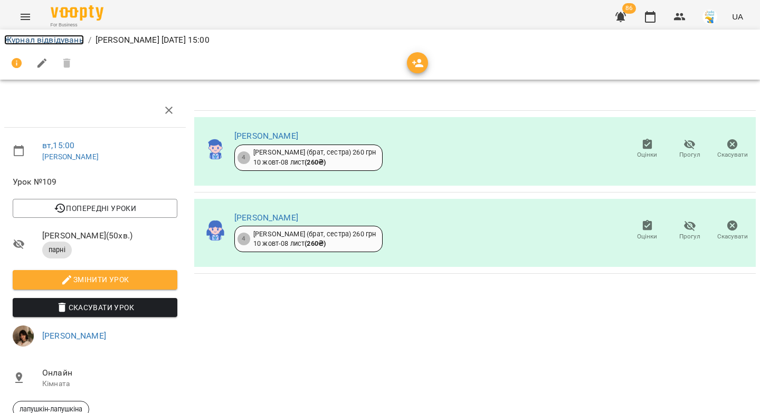
click at [55, 44] on link "Журнал відвідувань" at bounding box center [44, 40] width 80 height 10
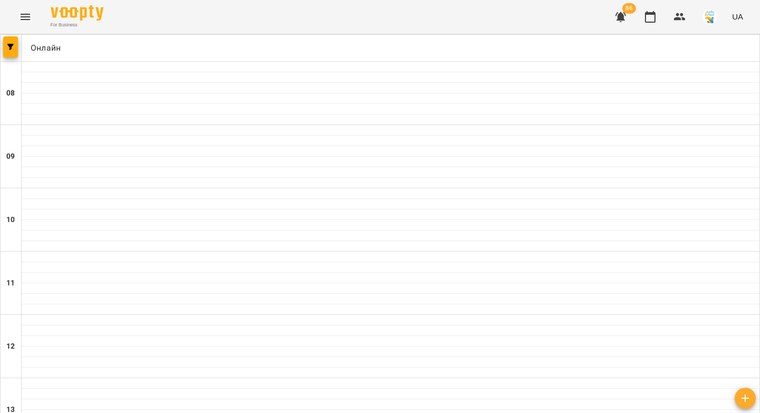
scroll to position [457, 0]
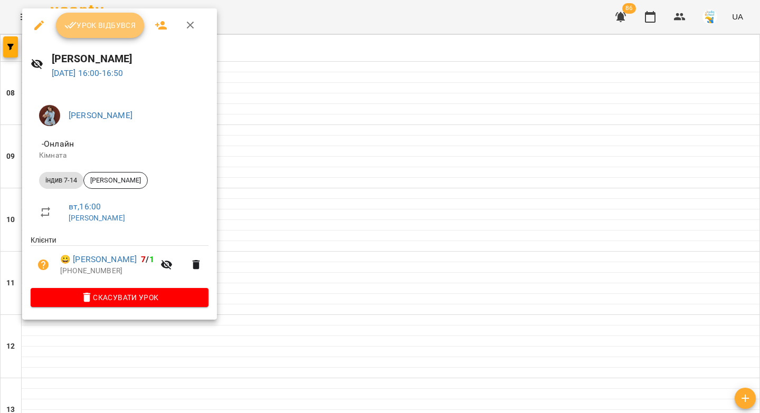
click at [93, 27] on span "Урок відбувся" at bounding box center [100, 25] width 72 height 13
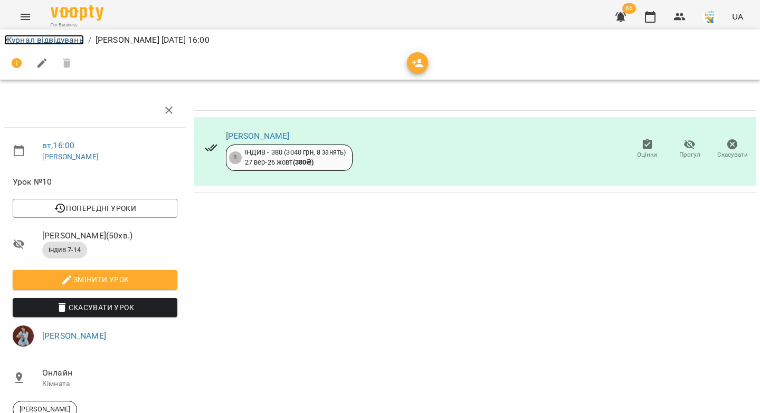
click at [65, 39] on link "Журнал відвідувань" at bounding box center [44, 40] width 80 height 10
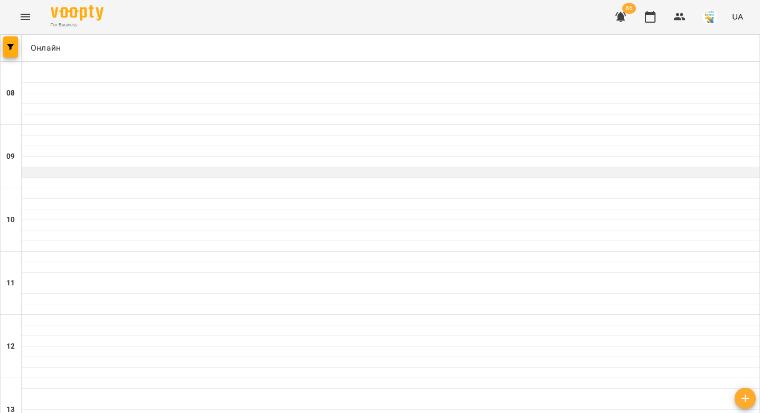
scroll to position [543, 0]
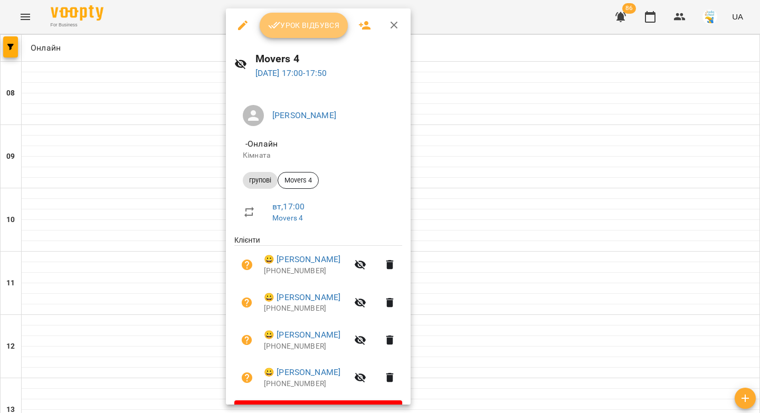
click at [290, 33] on button "Урок відбувся" at bounding box center [304, 25] width 89 height 25
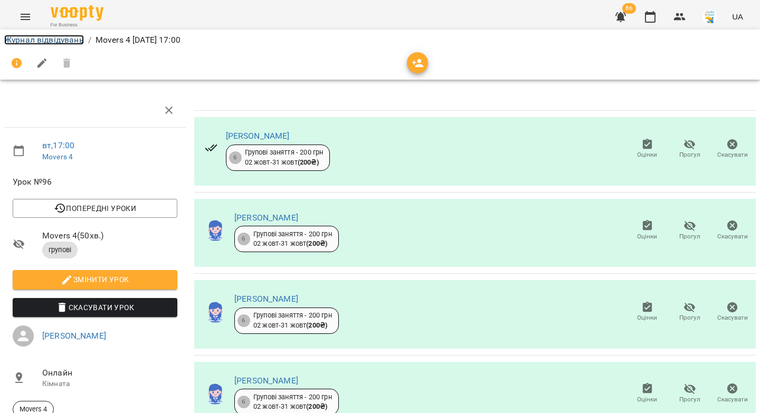
click at [28, 38] on link "Журнал відвідувань" at bounding box center [44, 40] width 80 height 10
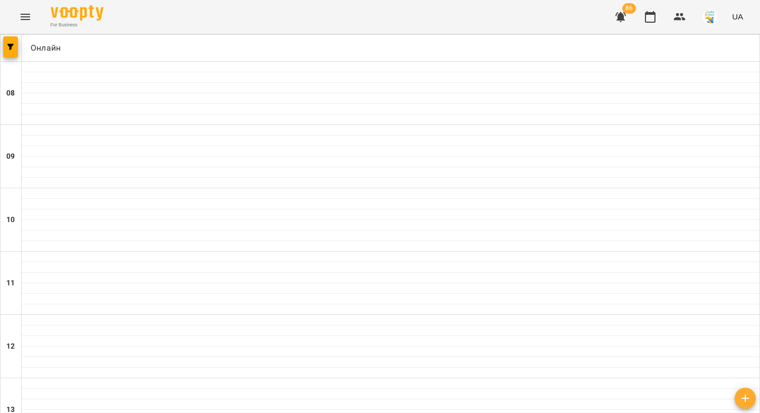
scroll to position [354, 0]
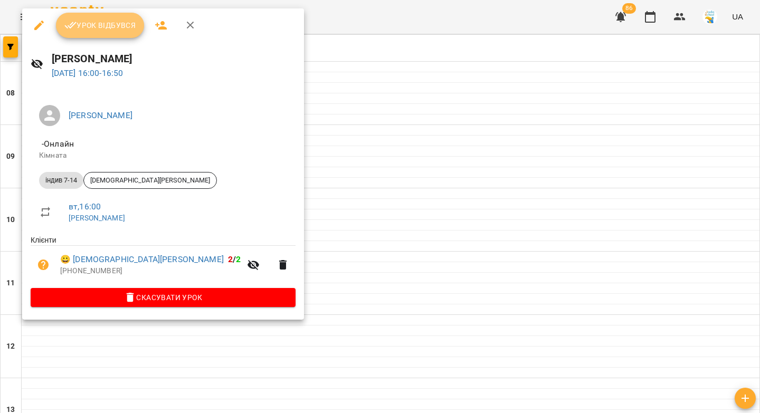
click at [136, 25] on button "Урок відбувся" at bounding box center [100, 25] width 89 height 25
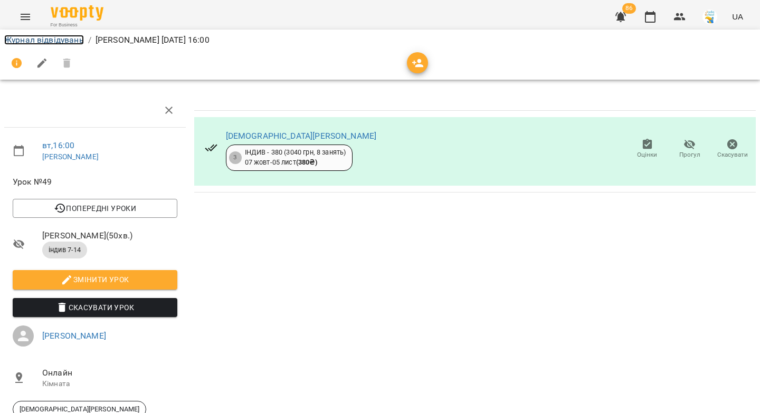
click at [58, 42] on link "Журнал відвідувань" at bounding box center [44, 40] width 80 height 10
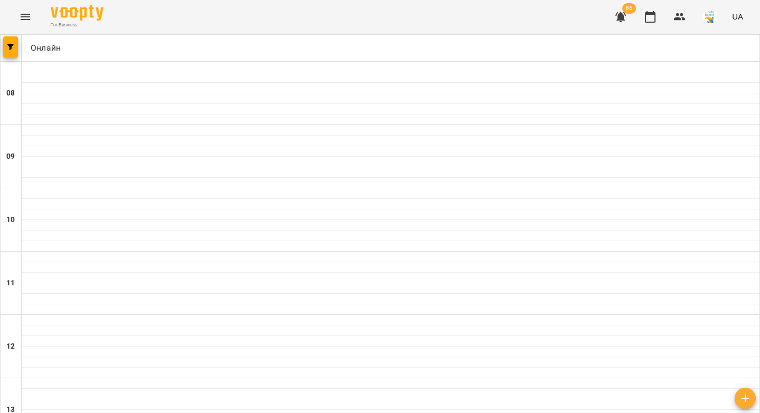
scroll to position [402, 0]
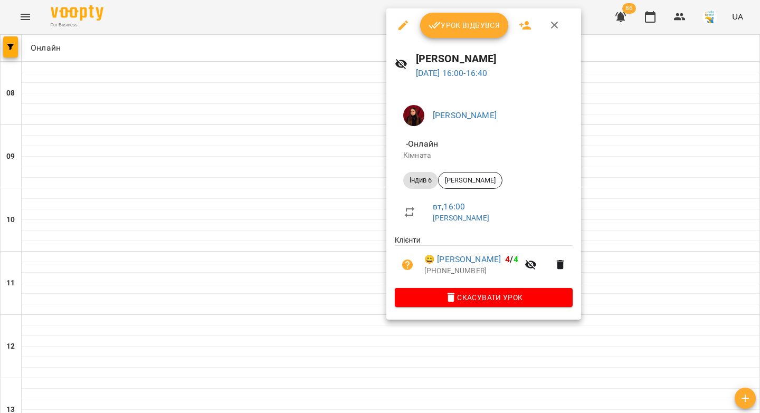
click at [474, 28] on span "Урок відбувся" at bounding box center [465, 25] width 72 height 13
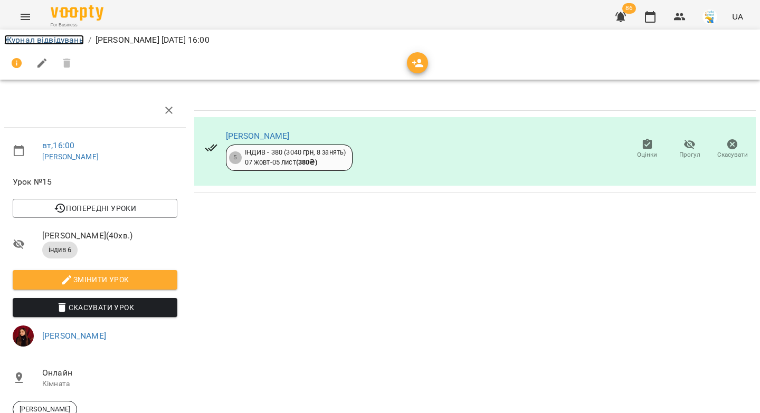
drag, startPoint x: 43, startPoint y: 37, endPoint x: 51, endPoint y: 40, distance: 7.8
click at [43, 37] on link "Журнал відвідувань" at bounding box center [44, 40] width 80 height 10
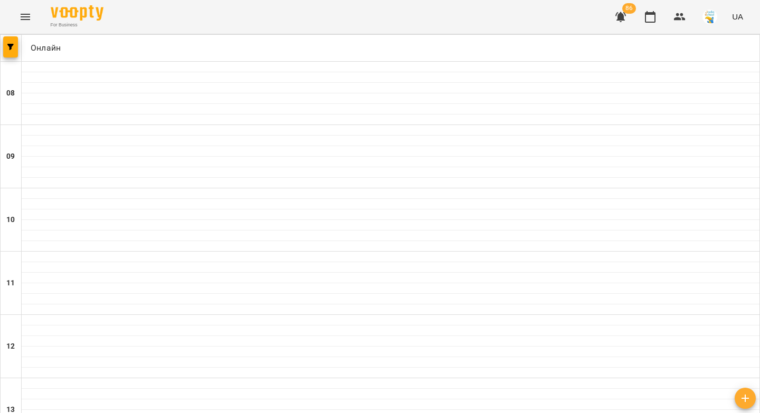
scroll to position [446, 0]
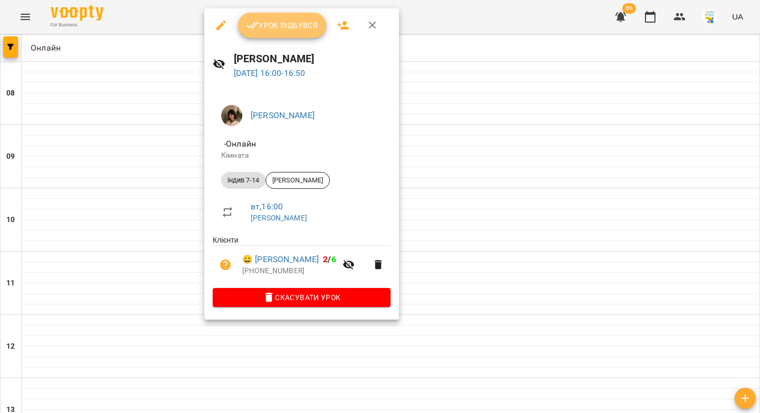
click at [263, 31] on span "Урок відбувся" at bounding box center [282, 25] width 72 height 13
click at [268, 26] on span "Урок відбувся" at bounding box center [282, 25] width 72 height 13
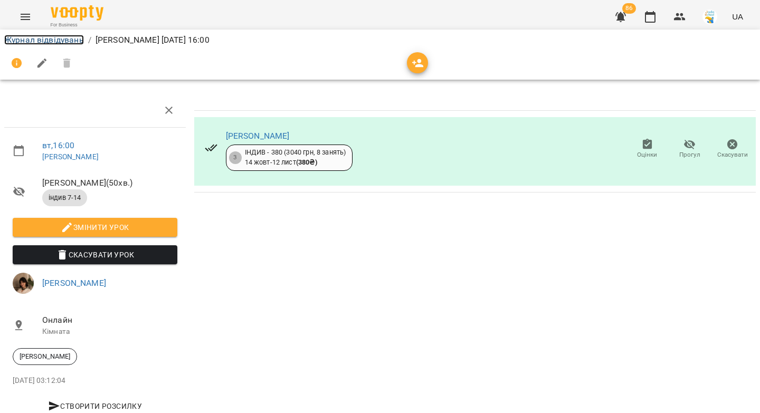
click at [38, 42] on link "Журнал відвідувань" at bounding box center [44, 40] width 80 height 10
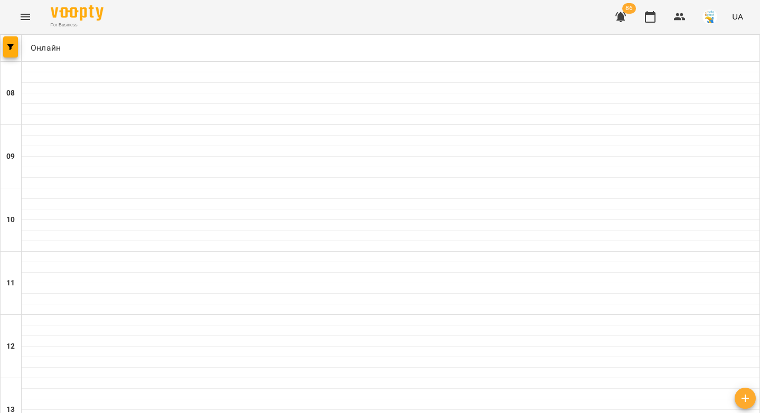
scroll to position [438, 0]
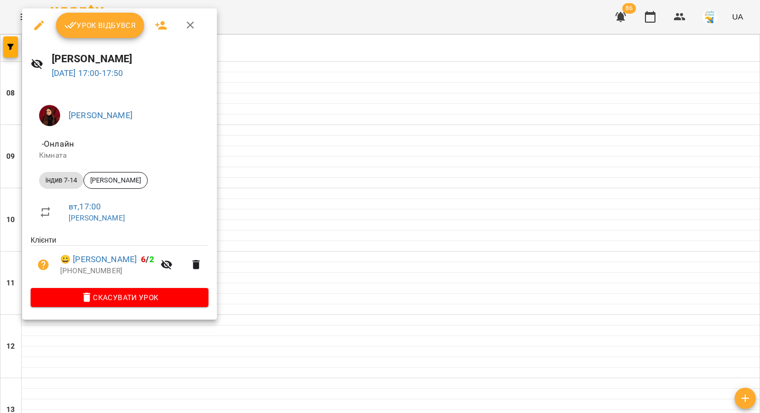
click at [106, 28] on span "Урок відбувся" at bounding box center [100, 25] width 72 height 13
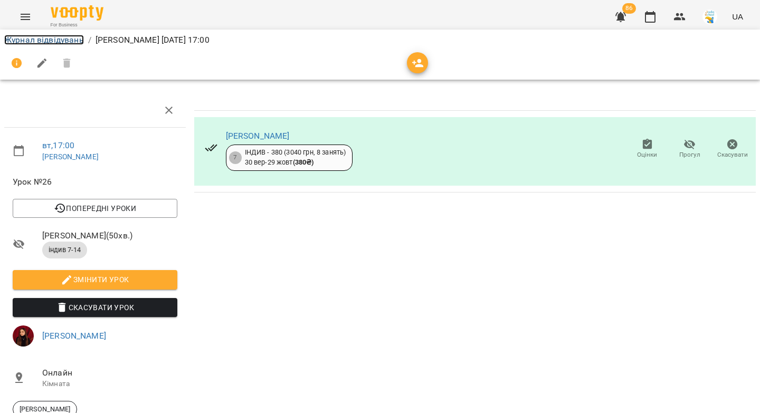
click at [42, 35] on link "Журнал відвідувань" at bounding box center [44, 40] width 80 height 10
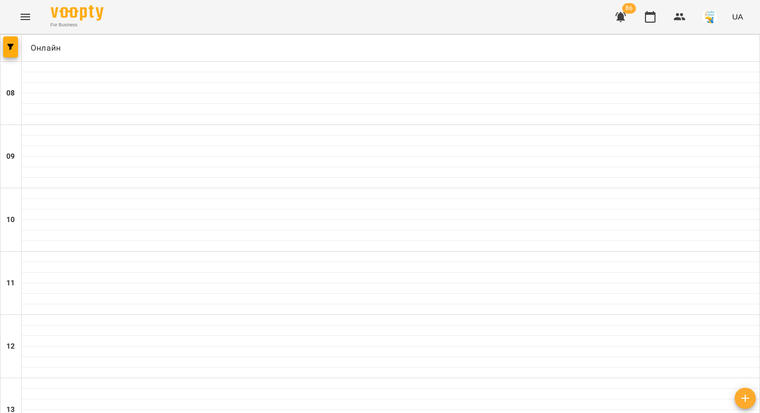
scroll to position [525, 0]
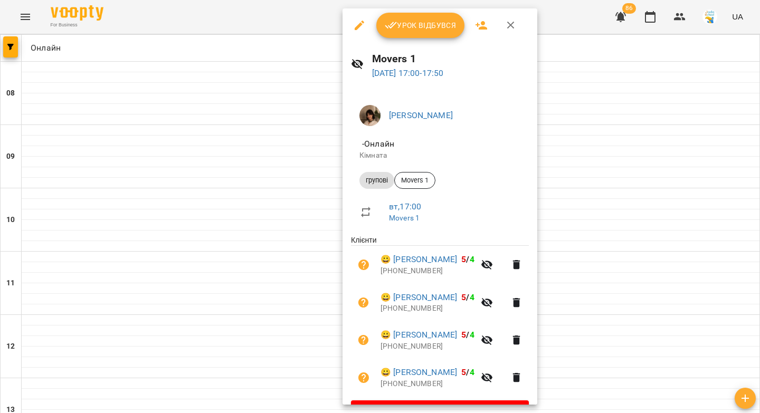
click at [441, 22] on span "Урок відбувся" at bounding box center [421, 25] width 72 height 13
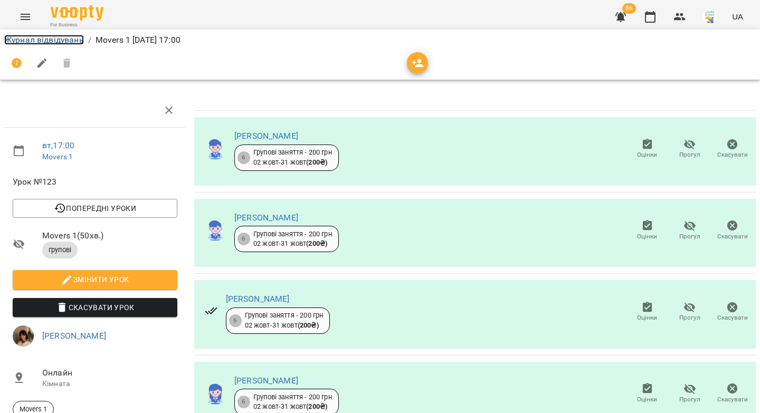
click at [47, 37] on link "Журнал відвідувань" at bounding box center [44, 40] width 80 height 10
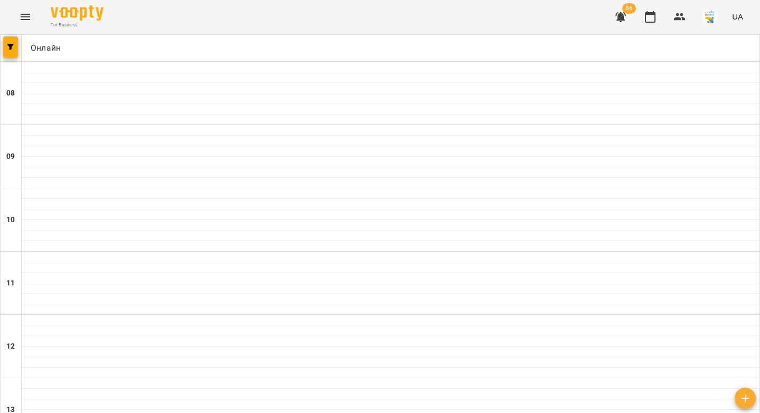
scroll to position [576, 0]
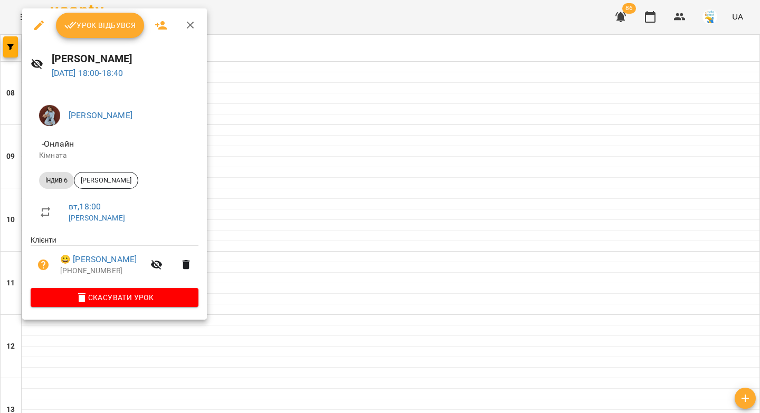
click at [80, 30] on span "Урок відбувся" at bounding box center [100, 25] width 72 height 13
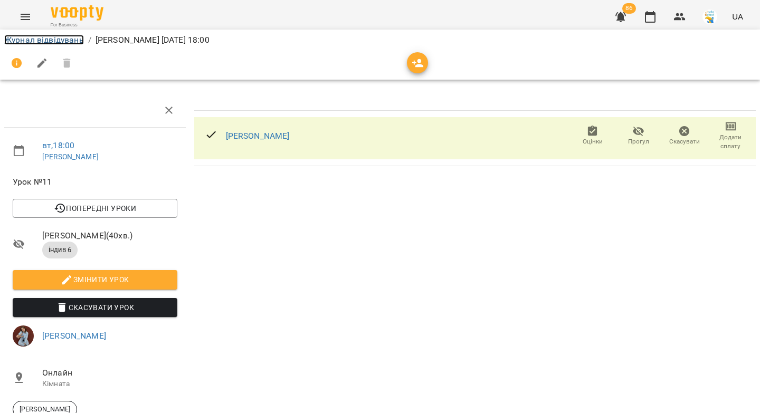
click at [66, 38] on link "Журнал відвідувань" at bounding box center [44, 40] width 80 height 10
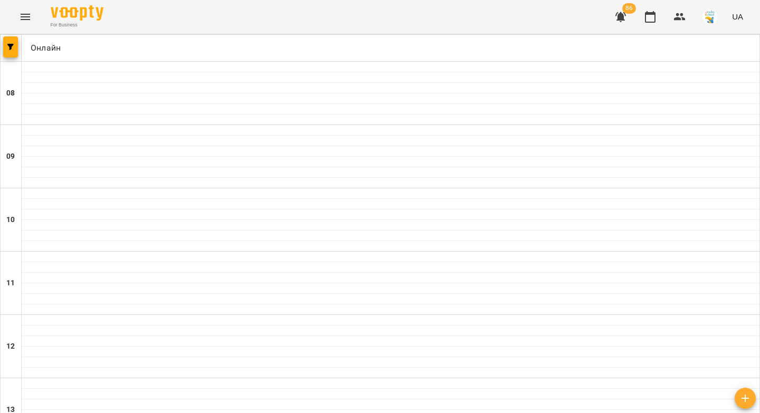
scroll to position [574, 0]
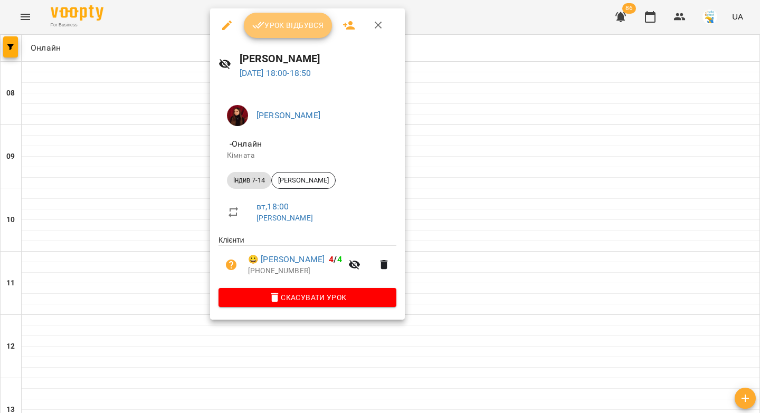
click at [284, 27] on span "Урок відбувся" at bounding box center [288, 25] width 72 height 13
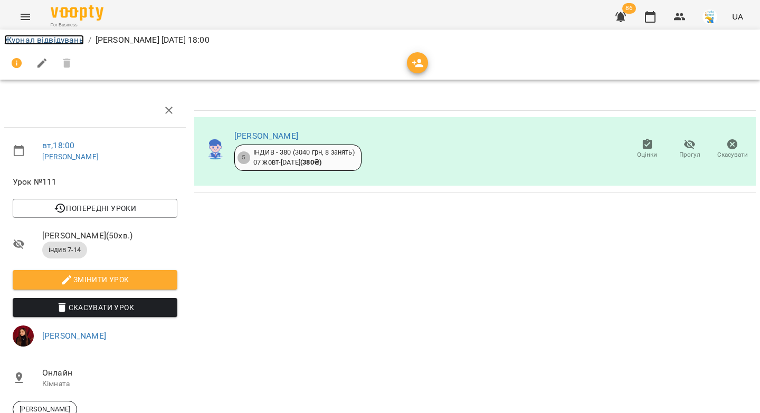
click at [47, 36] on link "Журнал відвідувань" at bounding box center [44, 40] width 80 height 10
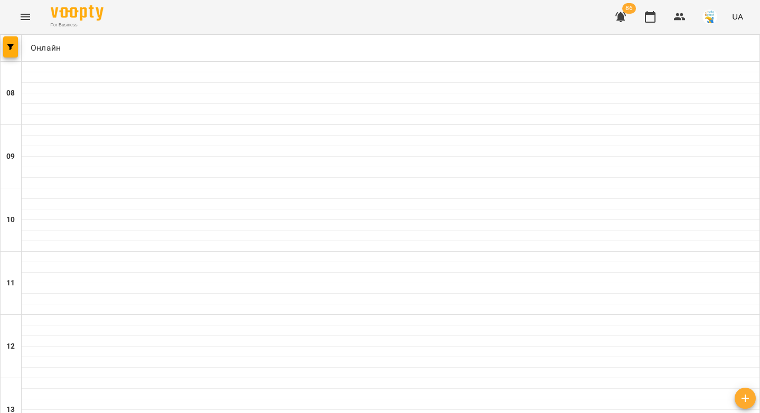
scroll to position [564, 0]
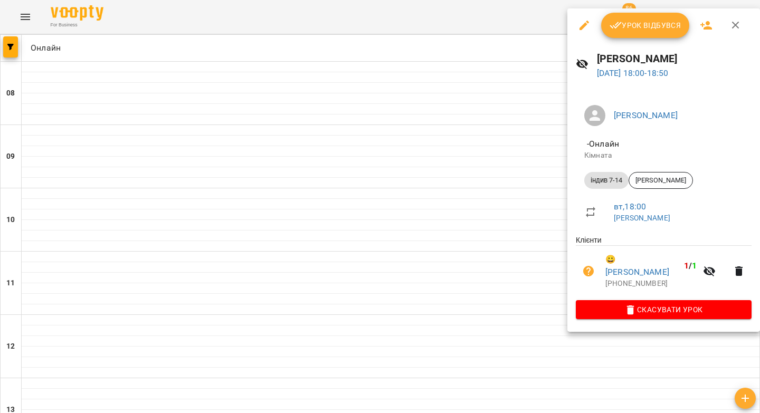
click at [638, 27] on span "Урок відбувся" at bounding box center [646, 25] width 72 height 13
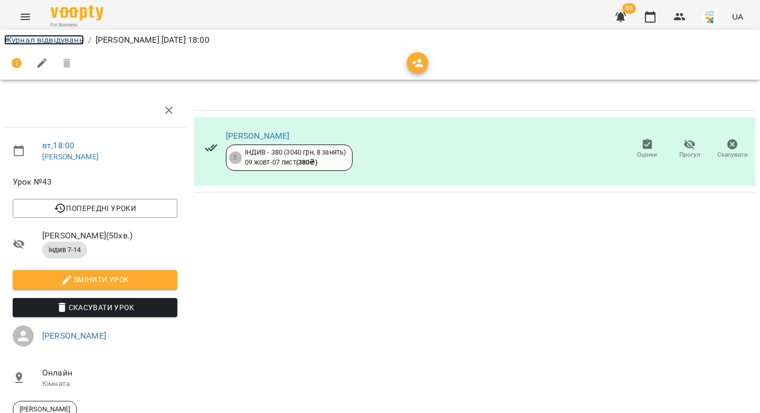
click at [23, 43] on link "Журнал відвідувань" at bounding box center [44, 40] width 80 height 10
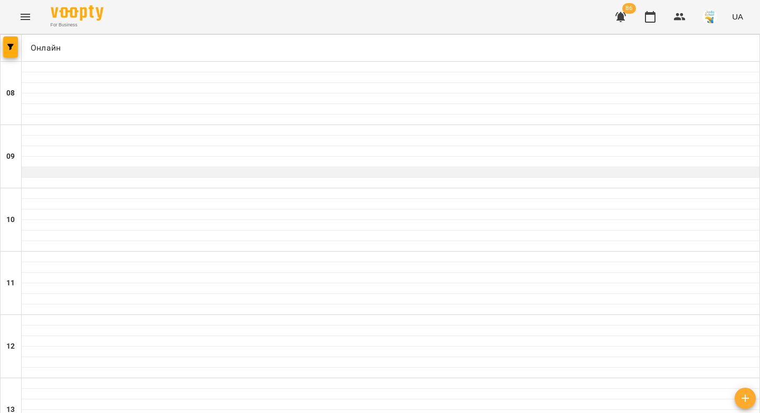
scroll to position [605, 0]
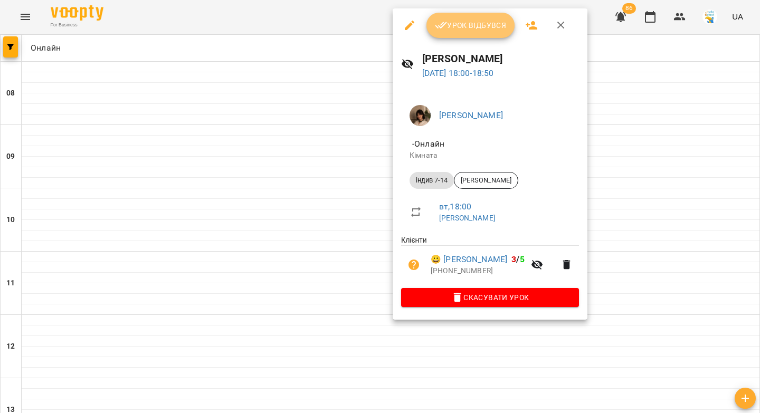
click at [479, 28] on span "Урок відбувся" at bounding box center [471, 25] width 72 height 13
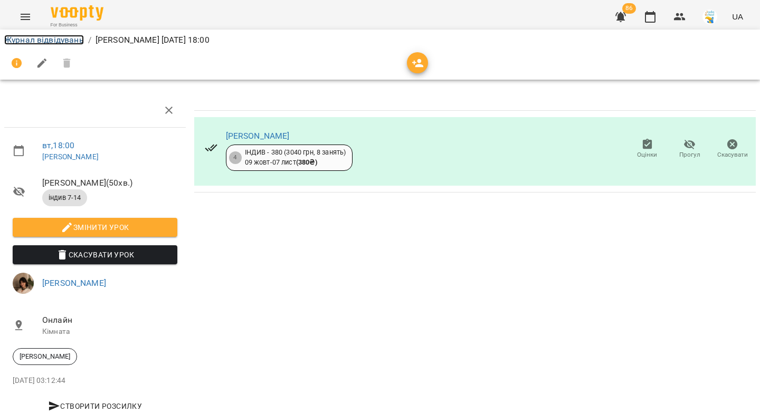
click at [47, 40] on link "Журнал відвідувань" at bounding box center [44, 40] width 80 height 10
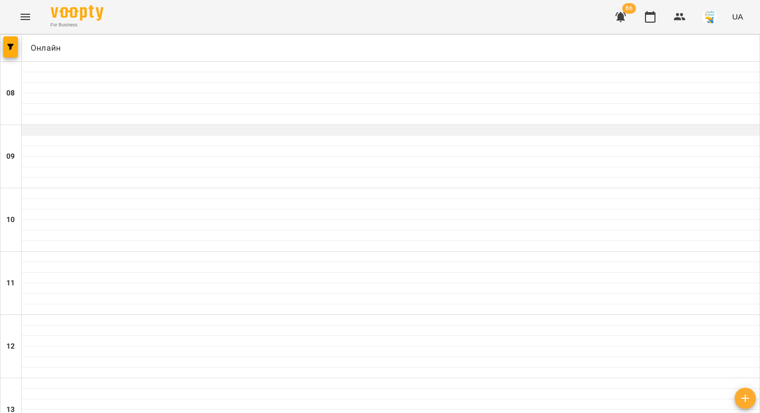
scroll to position [605, 0]
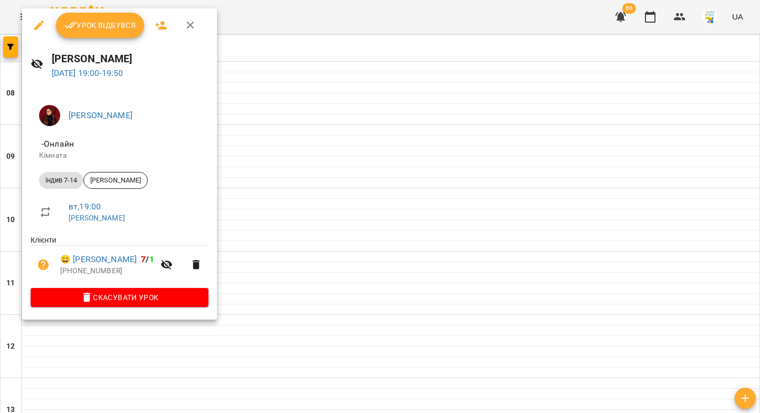
click at [101, 28] on span "Урок відбувся" at bounding box center [100, 25] width 72 height 13
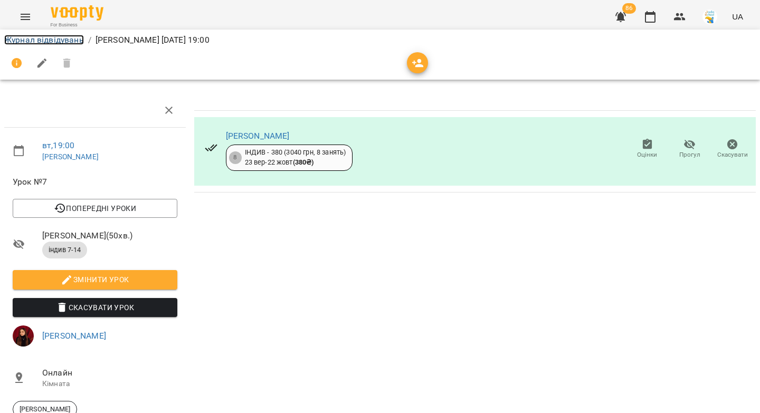
click at [34, 37] on link "Журнал відвідувань" at bounding box center [44, 40] width 80 height 10
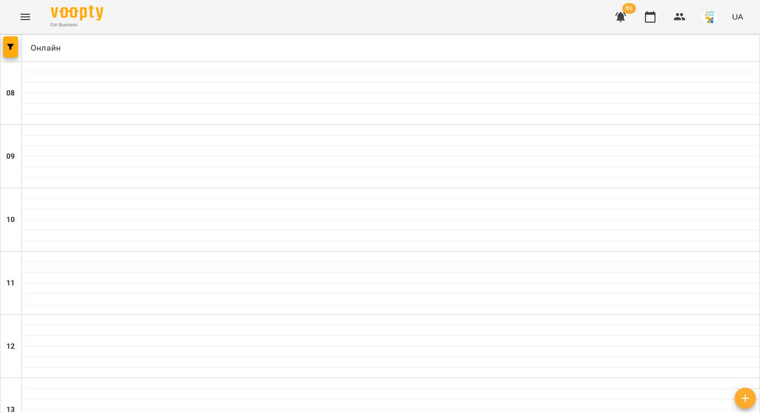
scroll to position [605, 0]
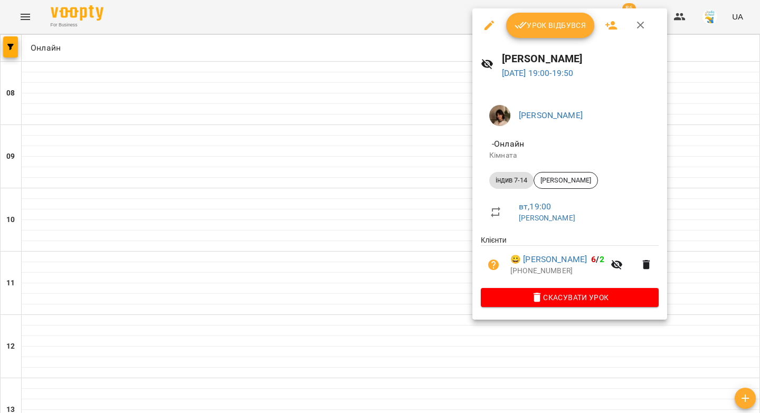
click at [567, 26] on span "Урок відбувся" at bounding box center [551, 25] width 72 height 13
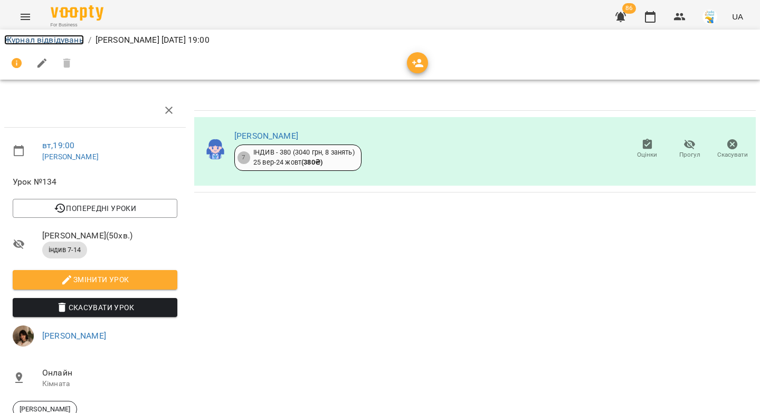
click at [54, 43] on link "Журнал відвідувань" at bounding box center [44, 40] width 80 height 10
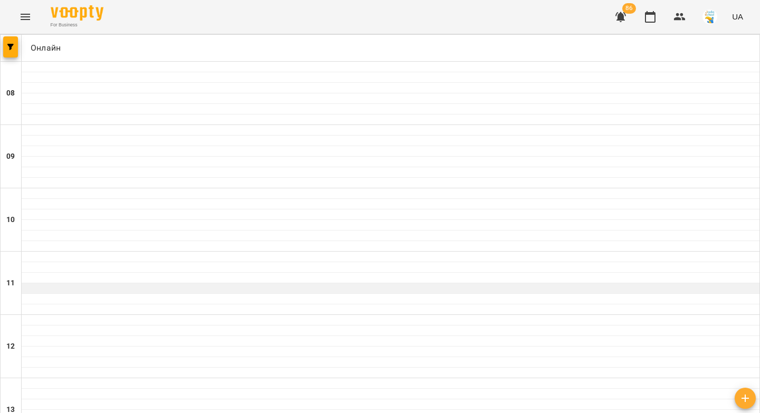
scroll to position [605, 0]
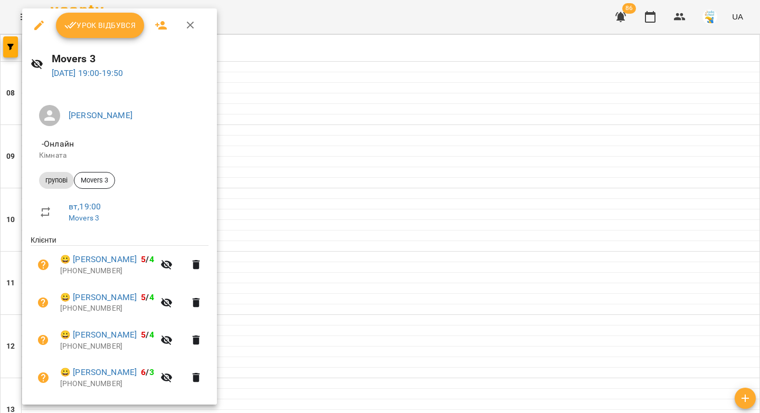
click at [74, 25] on icon "button" at bounding box center [70, 25] width 13 height 13
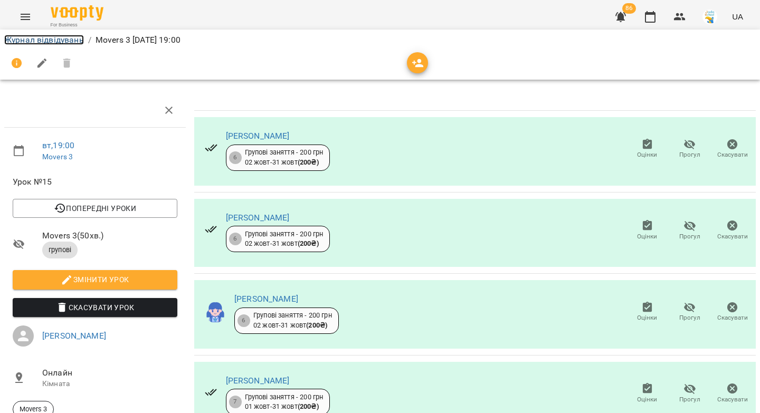
click at [42, 39] on link "Журнал відвідувань" at bounding box center [44, 40] width 80 height 10
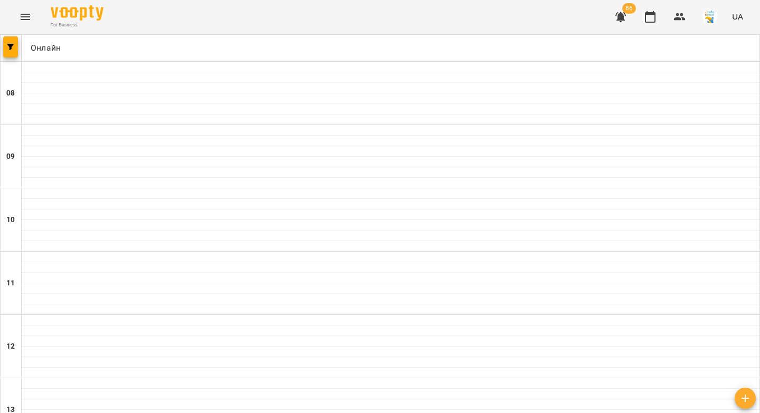
scroll to position [605, 0]
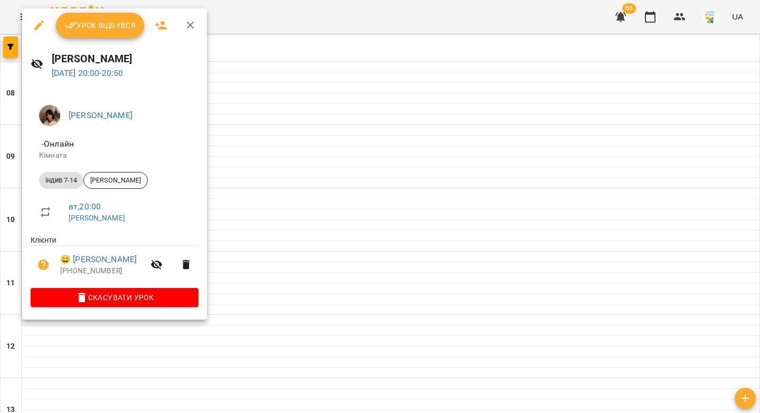
click at [103, 26] on span "Урок відбувся" at bounding box center [100, 25] width 72 height 13
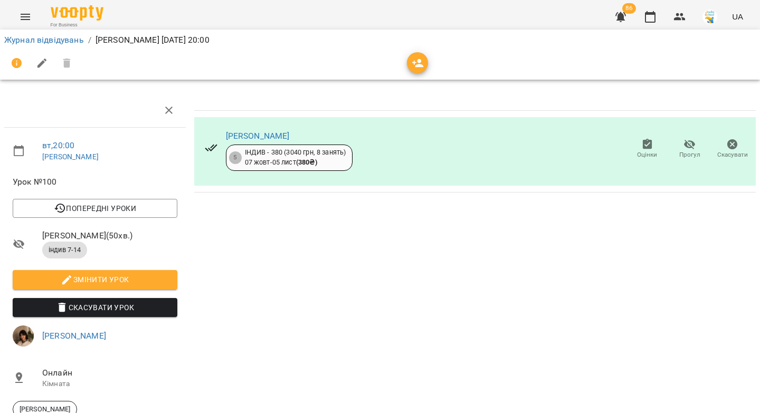
click at [39, 45] on li "Журнал відвідувань" at bounding box center [44, 40] width 80 height 13
click at [39, 41] on link "Журнал відвідувань" at bounding box center [44, 40] width 80 height 10
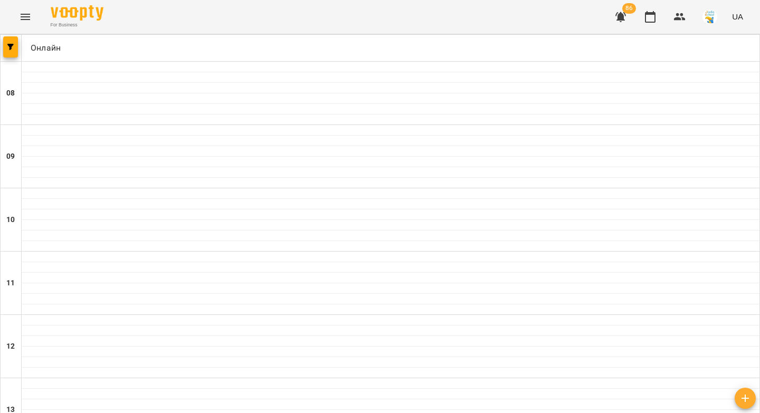
scroll to position [605, 0]
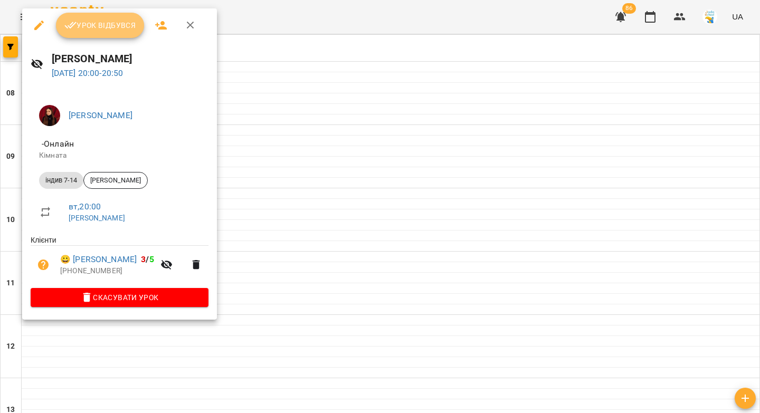
click at [101, 32] on button "Урок відбувся" at bounding box center [100, 25] width 89 height 25
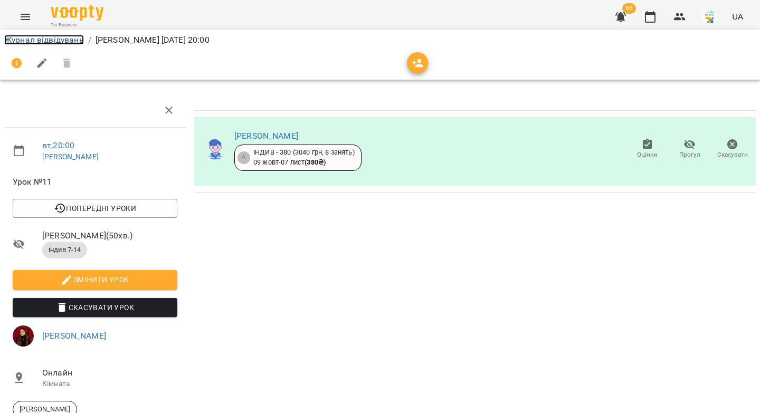
click at [37, 40] on link "Журнал відвідувань" at bounding box center [44, 40] width 80 height 10
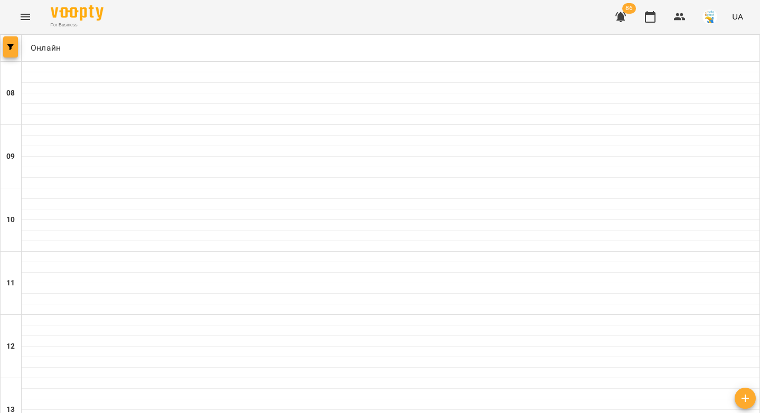
click at [5, 48] on span "button" at bounding box center [10, 47] width 15 height 6
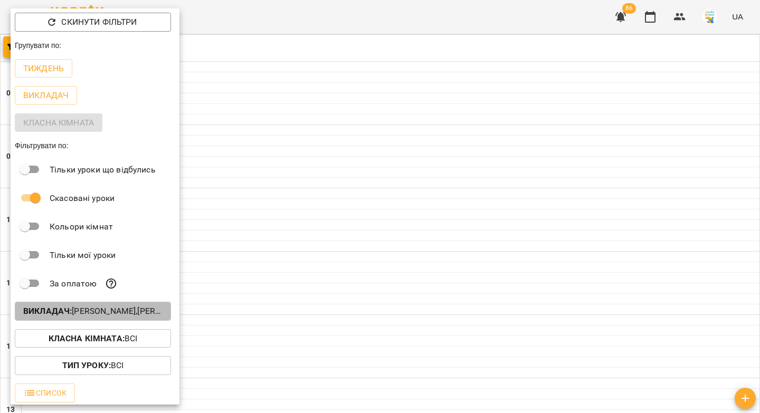
click at [76, 318] on p "Викладач : Вікторія Мельничук,Вікторія Пилипчук,Вікторія Половинка,Дарина Бонда…" at bounding box center [92, 311] width 139 height 13
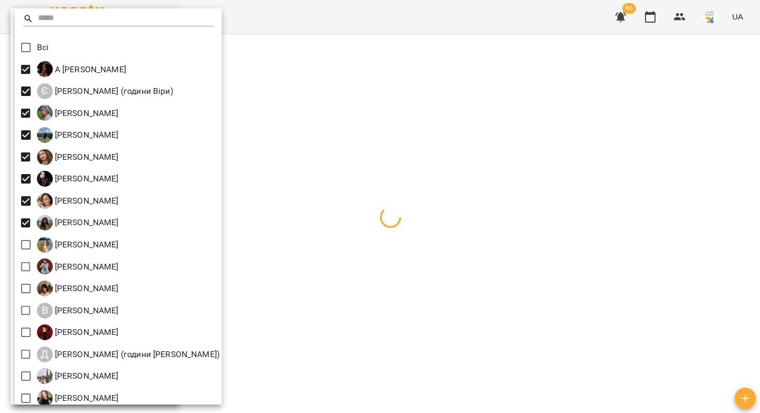
click at [301, 113] on div at bounding box center [380, 206] width 760 height 413
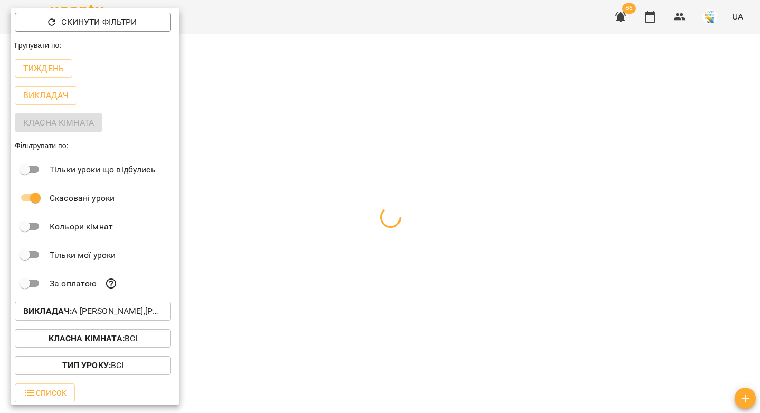
click at [269, 117] on div at bounding box center [380, 206] width 760 height 413
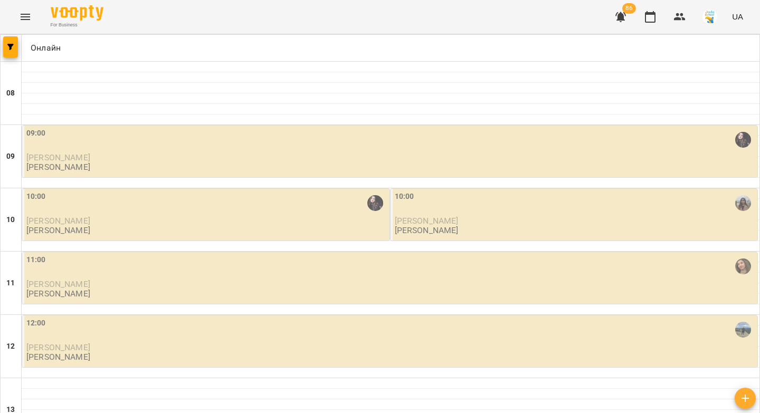
scroll to position [605, 0]
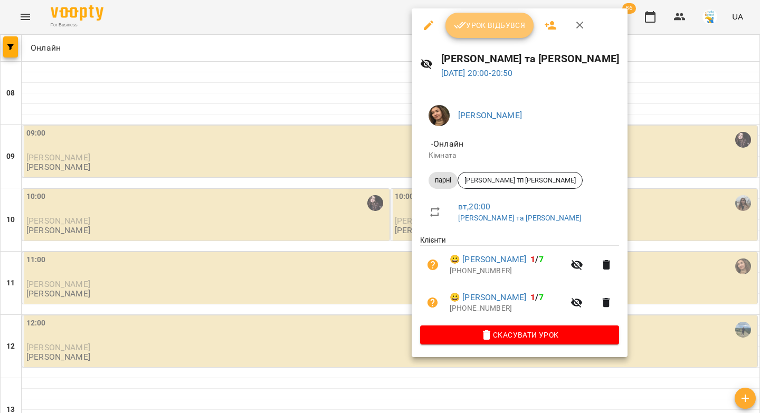
click at [489, 27] on span "Урок відбувся" at bounding box center [490, 25] width 72 height 13
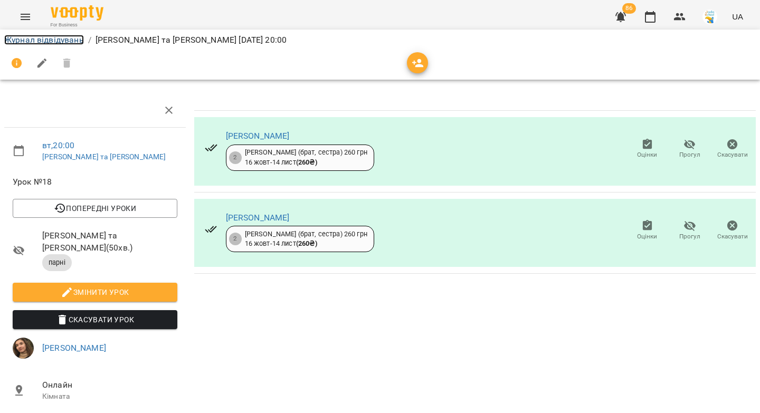
click at [43, 41] on link "Журнал відвідувань" at bounding box center [44, 40] width 80 height 10
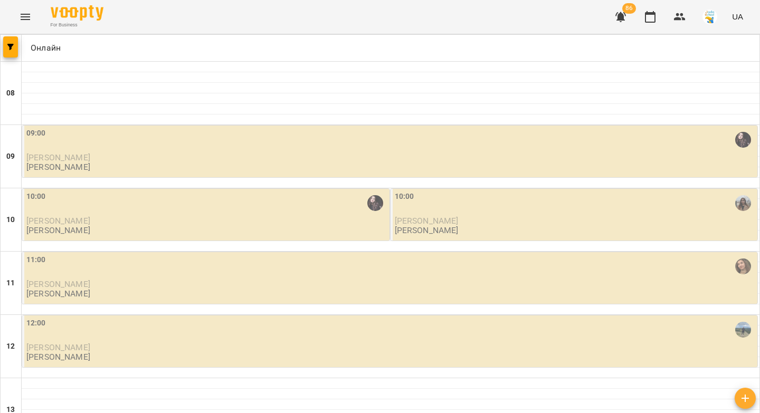
scroll to position [605, 0]
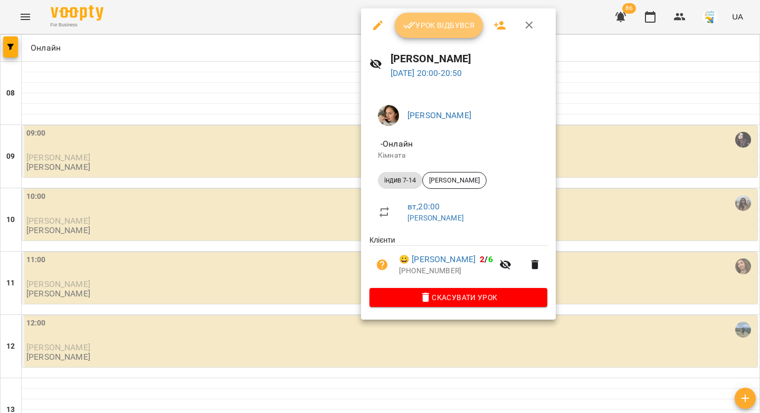
click at [426, 31] on span "Урок відбувся" at bounding box center [439, 25] width 72 height 13
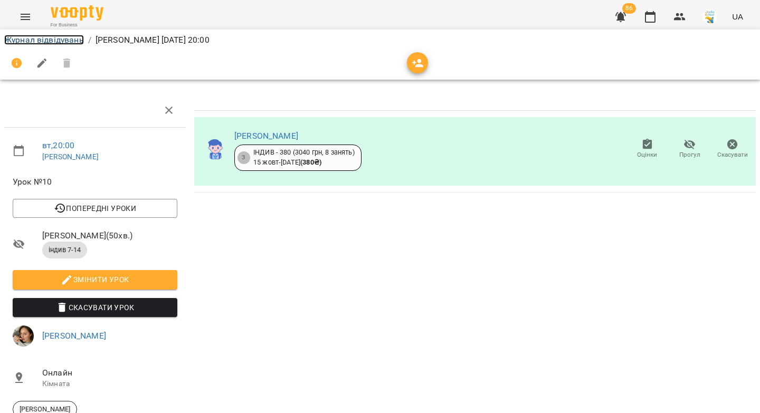
drag, startPoint x: 31, startPoint y: 40, endPoint x: 267, endPoint y: 197, distance: 283.5
click at [31, 40] on link "Журнал відвідувань" at bounding box center [44, 40] width 80 height 10
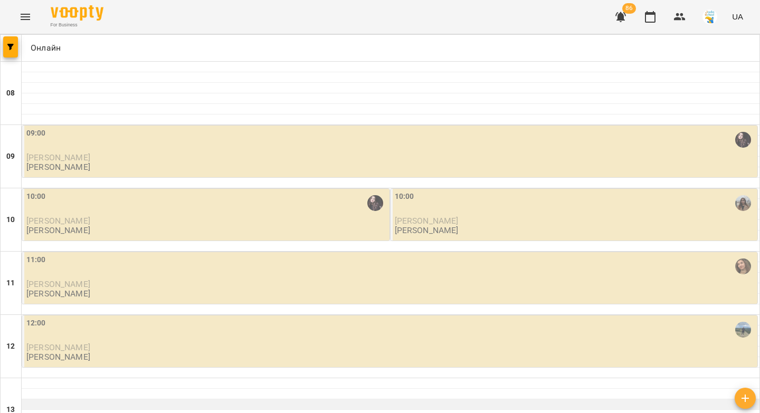
scroll to position [605, 0]
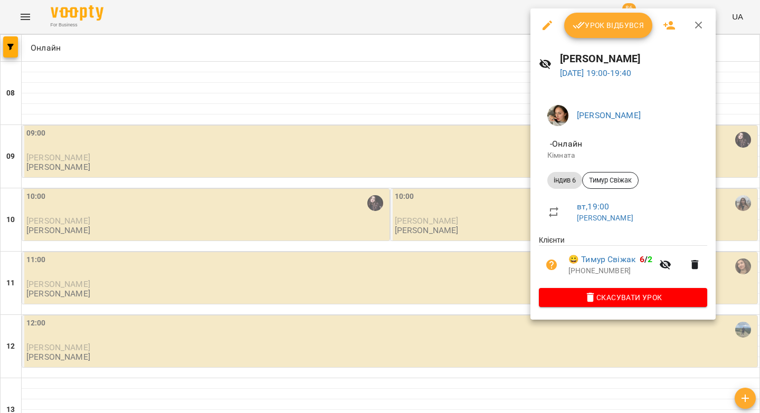
click at [593, 24] on span "Урок відбувся" at bounding box center [609, 25] width 72 height 13
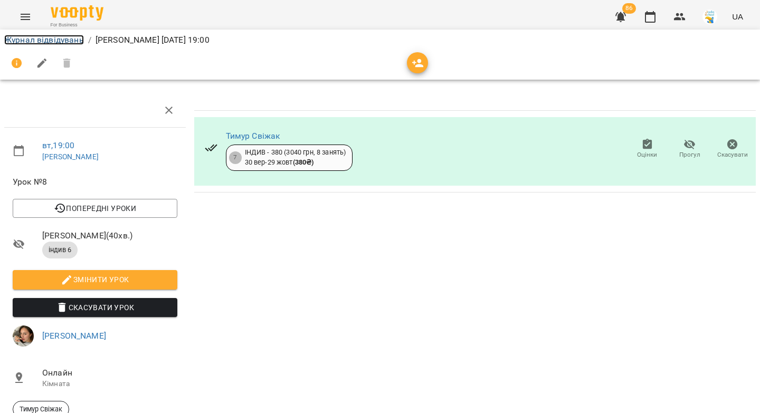
drag, startPoint x: 39, startPoint y: 40, endPoint x: 142, endPoint y: 73, distance: 109.0
click at [39, 40] on link "Журнал відвідувань" at bounding box center [44, 40] width 80 height 10
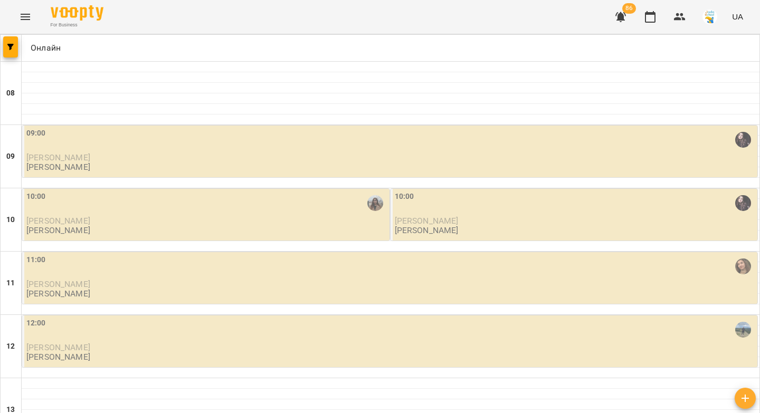
scroll to position [605, 0]
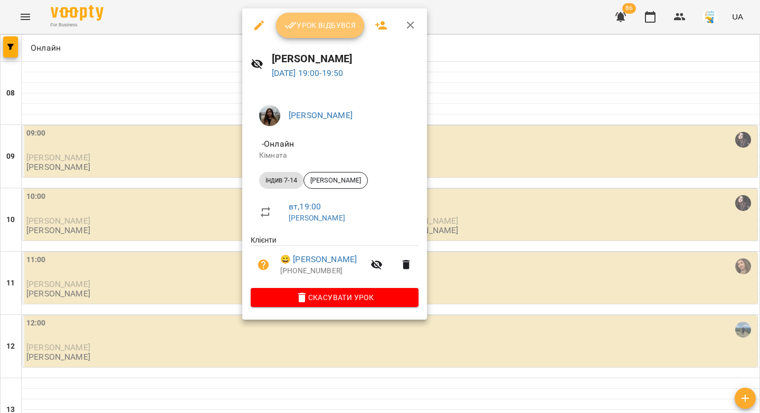
click at [307, 29] on span "Урок відбувся" at bounding box center [320, 25] width 72 height 13
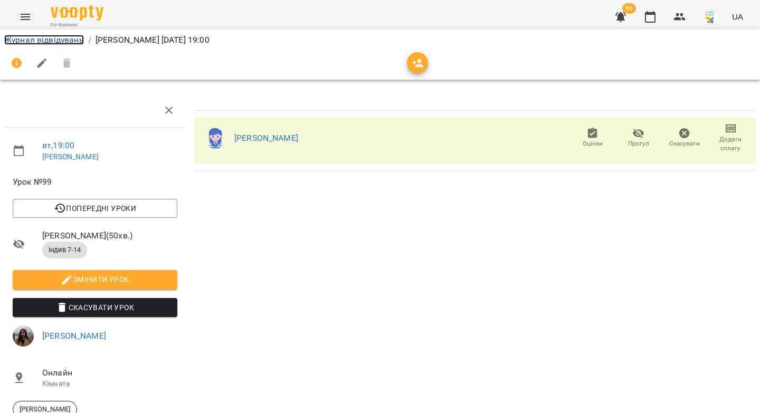
click at [42, 40] on link "Журнал відвідувань" at bounding box center [44, 40] width 80 height 10
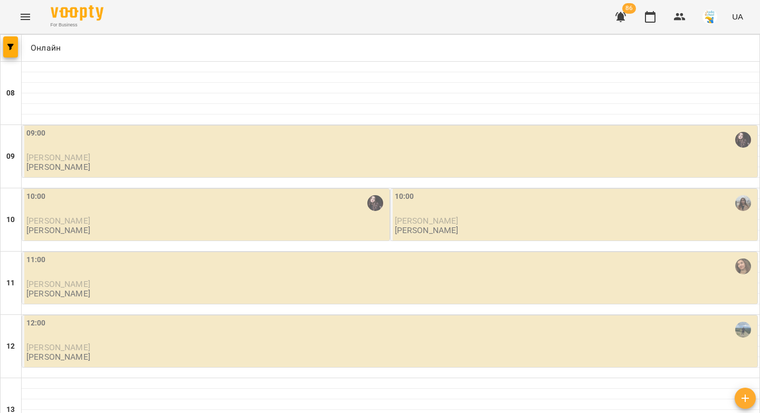
scroll to position [605, 0]
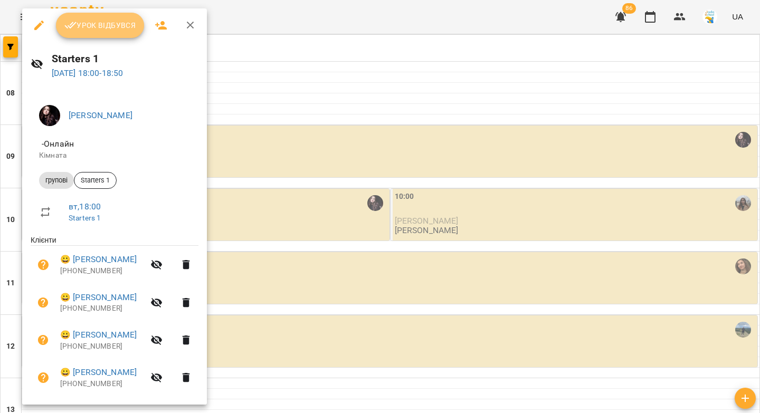
click at [91, 20] on span "Урок відбувся" at bounding box center [100, 25] width 72 height 13
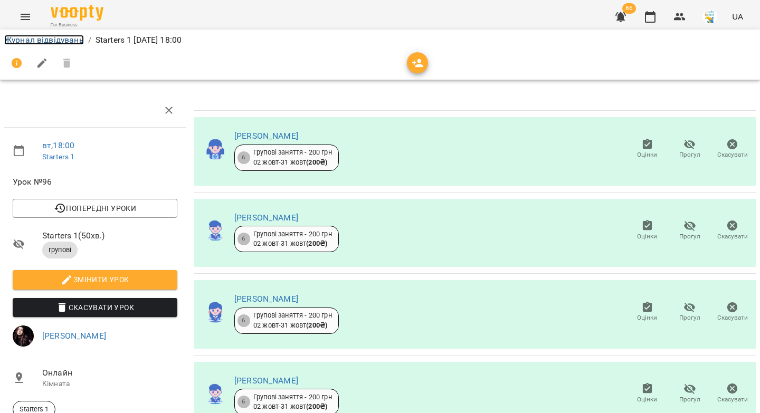
click at [43, 40] on link "Журнал відвідувань" at bounding box center [44, 40] width 80 height 10
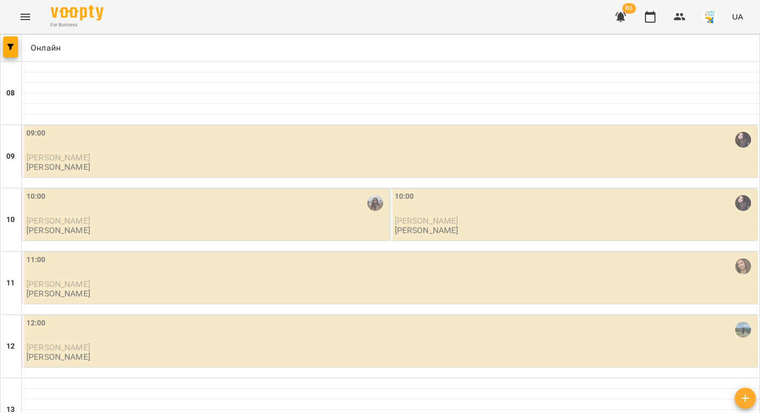
scroll to position [605, 0]
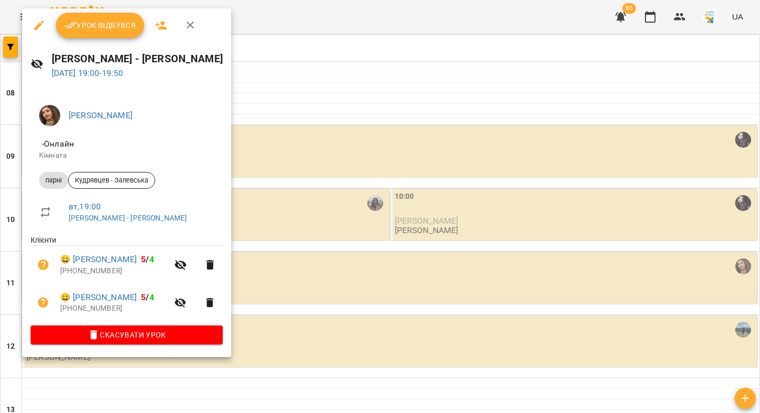
click at [99, 24] on span "Урок відбувся" at bounding box center [100, 25] width 72 height 13
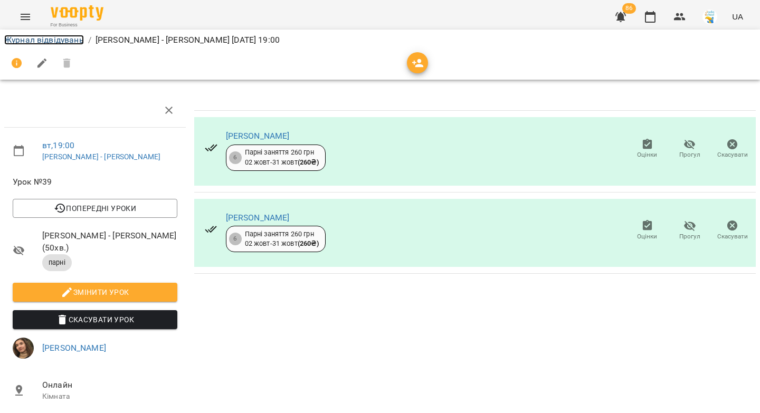
click at [9, 36] on link "Журнал відвідувань" at bounding box center [44, 40] width 80 height 10
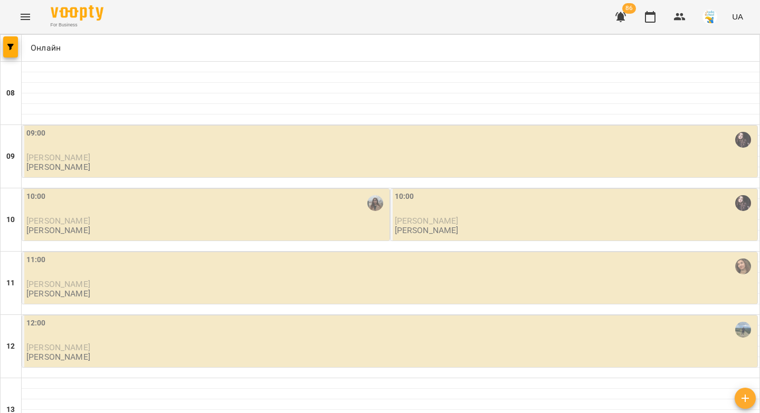
scroll to position [545, 0]
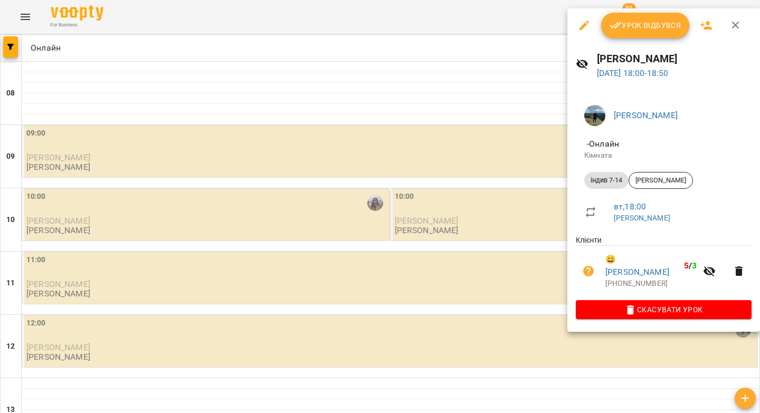
click at [640, 23] on span "Урок відбувся" at bounding box center [646, 25] width 72 height 13
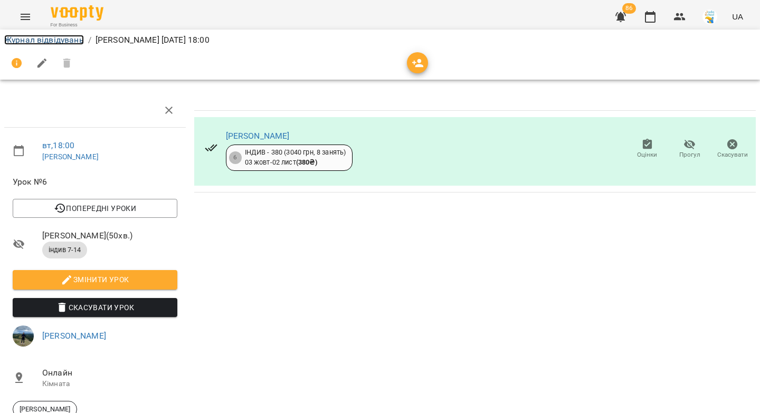
click at [24, 40] on link "Журнал відвідувань" at bounding box center [44, 40] width 80 height 10
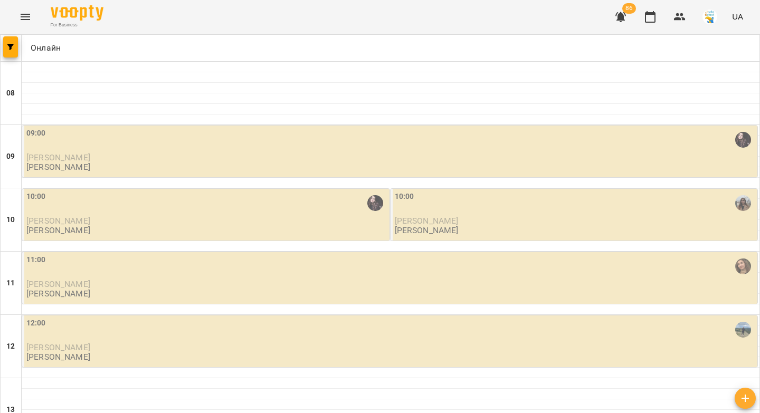
scroll to position [605, 0]
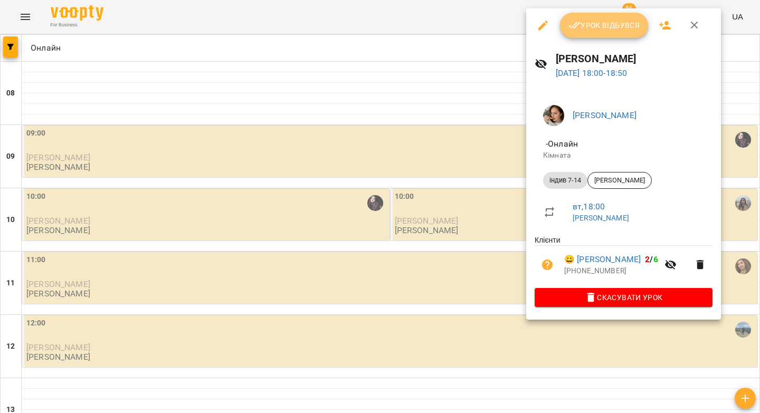
click at [582, 28] on span "Урок відбувся" at bounding box center [604, 25] width 72 height 13
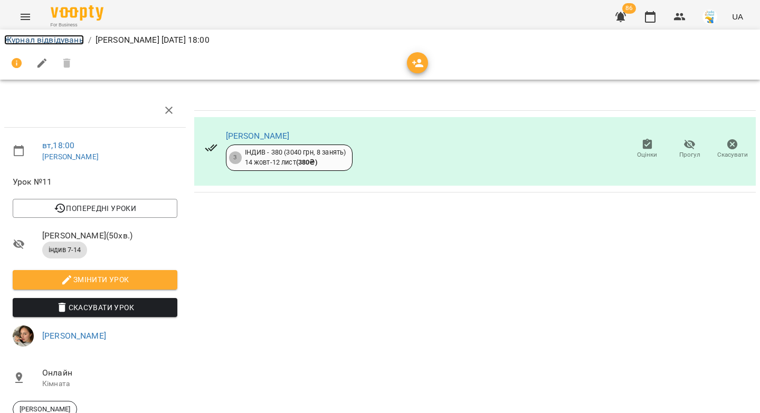
click at [56, 42] on link "Журнал відвідувань" at bounding box center [44, 40] width 80 height 10
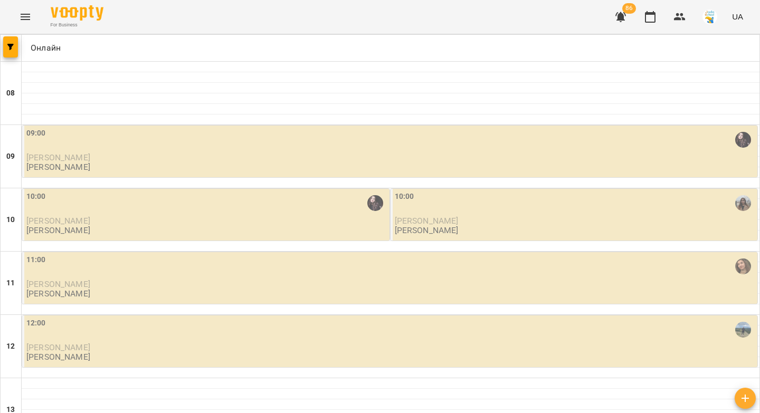
scroll to position [555, 0]
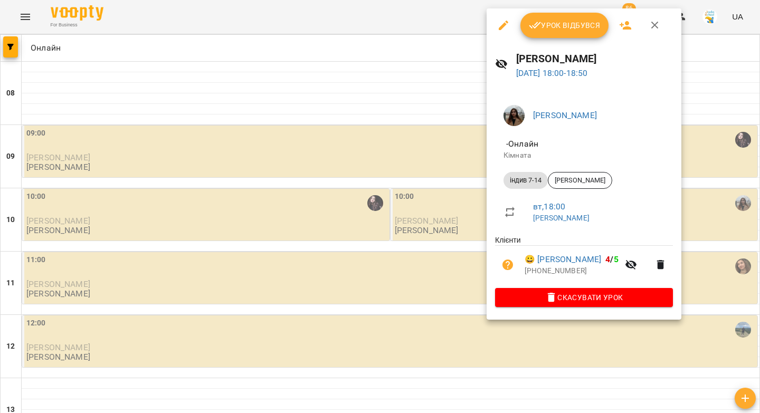
click at [565, 27] on span "Урок відбувся" at bounding box center [565, 25] width 72 height 13
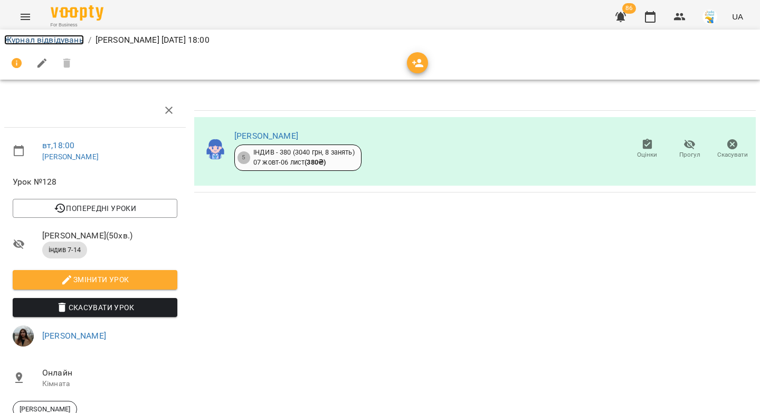
click at [24, 37] on link "Журнал відвідувань" at bounding box center [44, 40] width 80 height 10
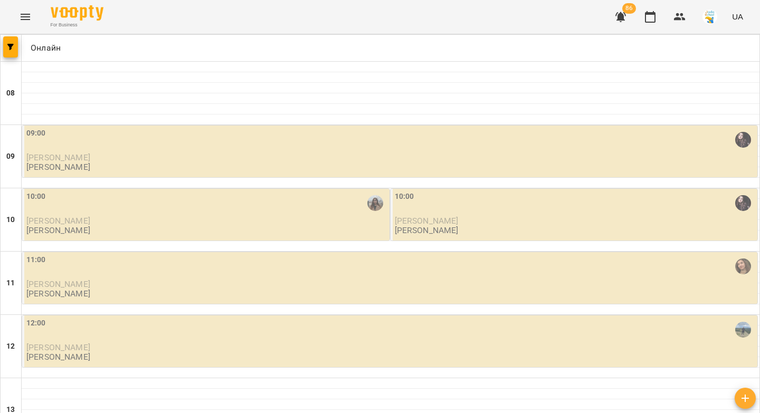
scroll to position [605, 0]
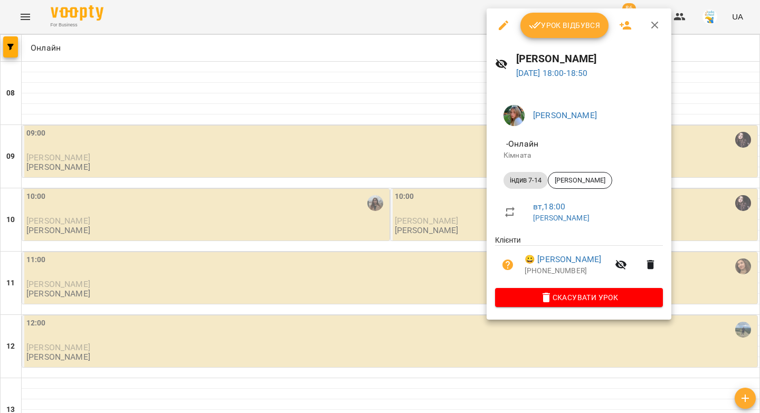
click at [547, 24] on span "Урок відбувся" at bounding box center [565, 25] width 72 height 13
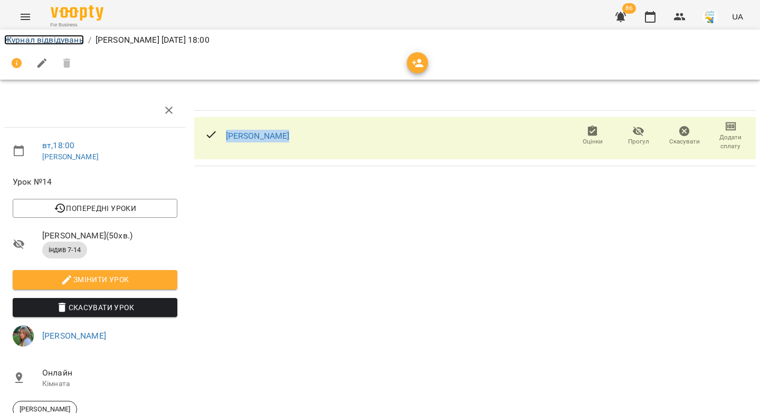
click at [38, 37] on link "Журнал відвідувань" at bounding box center [44, 40] width 80 height 10
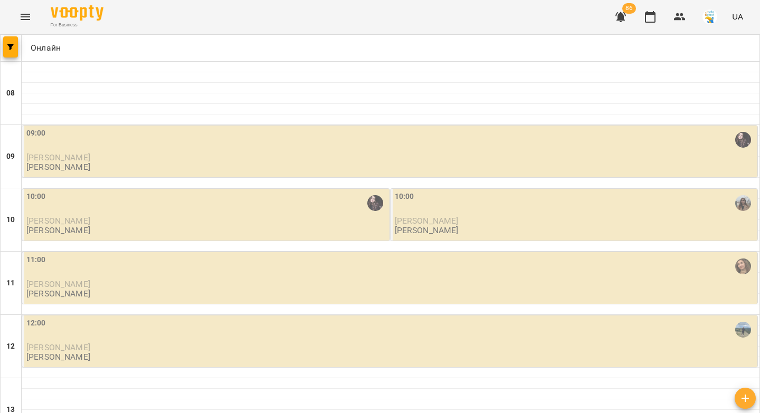
scroll to position [563, 0]
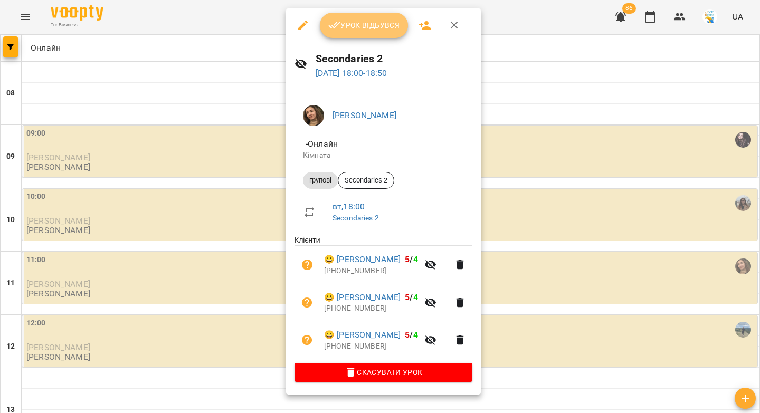
click at [360, 27] on span "Урок відбувся" at bounding box center [364, 25] width 72 height 13
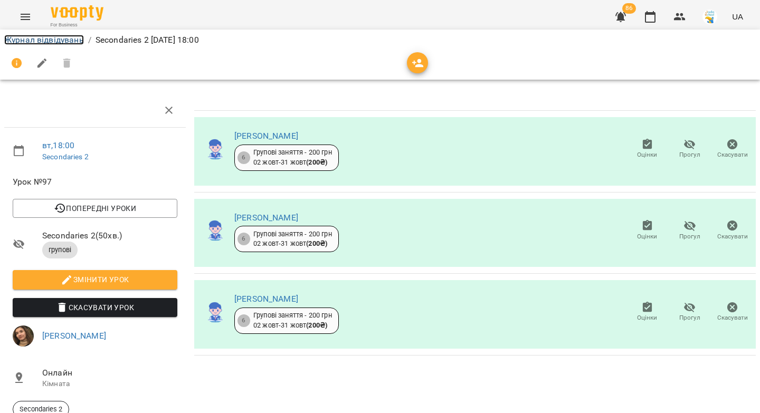
click at [28, 38] on link "Журнал відвідувань" at bounding box center [44, 40] width 80 height 10
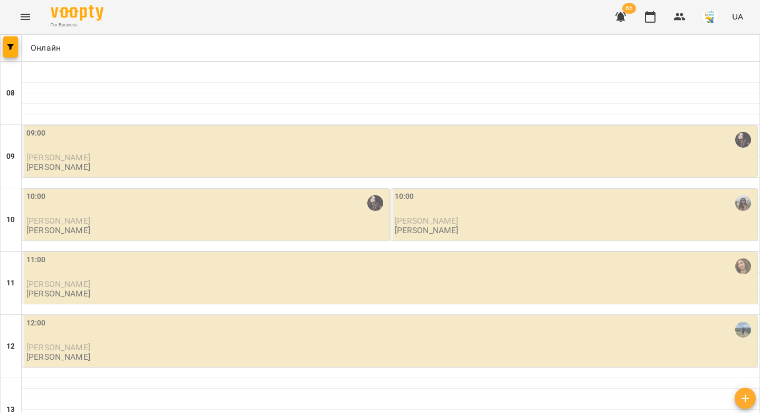
scroll to position [411, 0]
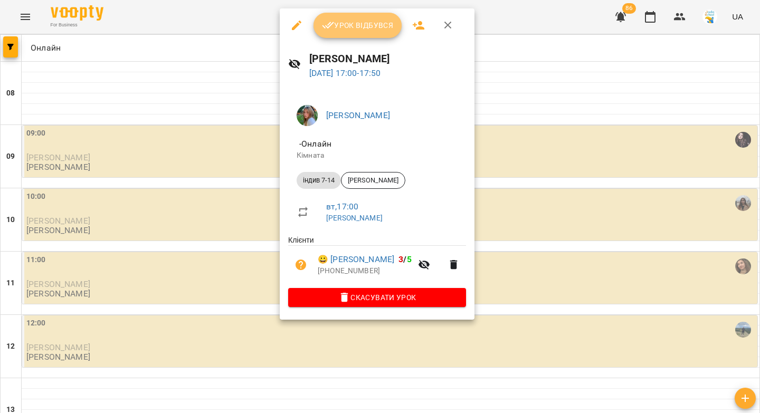
click at [354, 19] on span "Урок відбувся" at bounding box center [358, 25] width 72 height 13
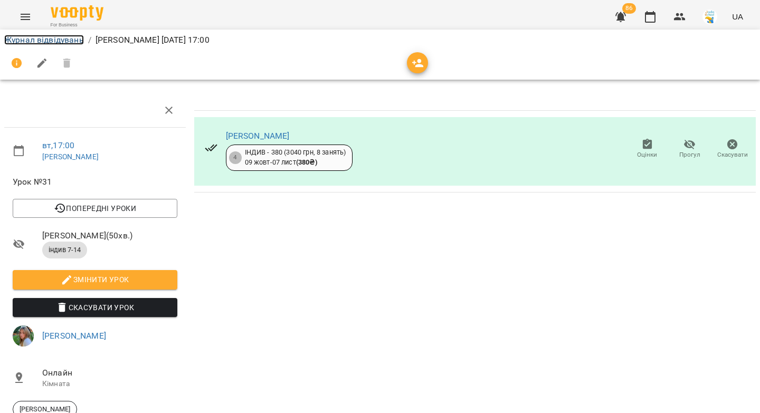
click at [47, 39] on link "Журнал відвідувань" at bounding box center [44, 40] width 80 height 10
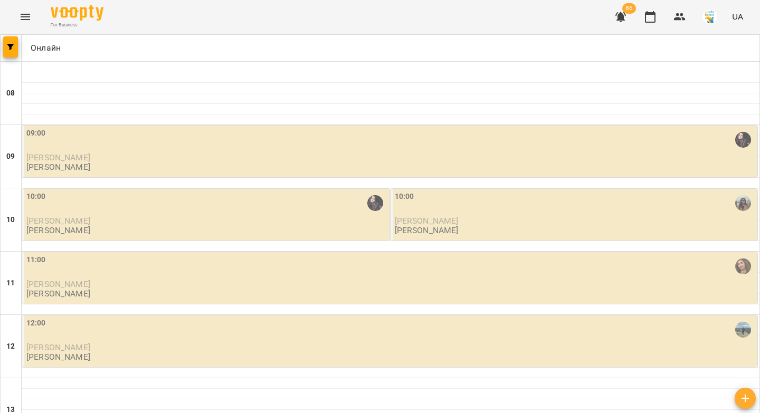
scroll to position [416, 0]
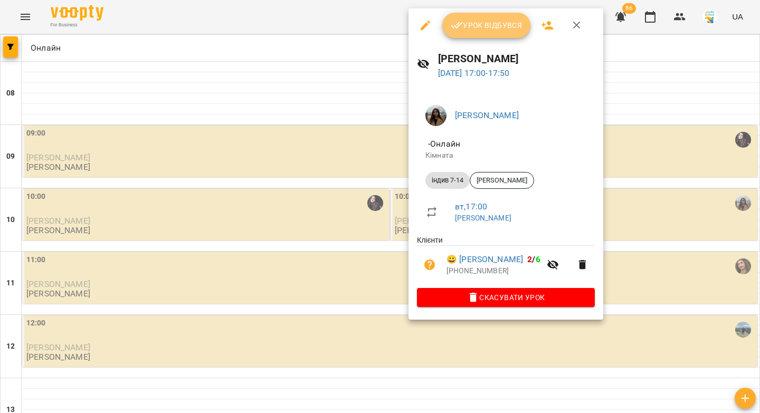
click at [507, 30] on span "Урок відбувся" at bounding box center [487, 25] width 72 height 13
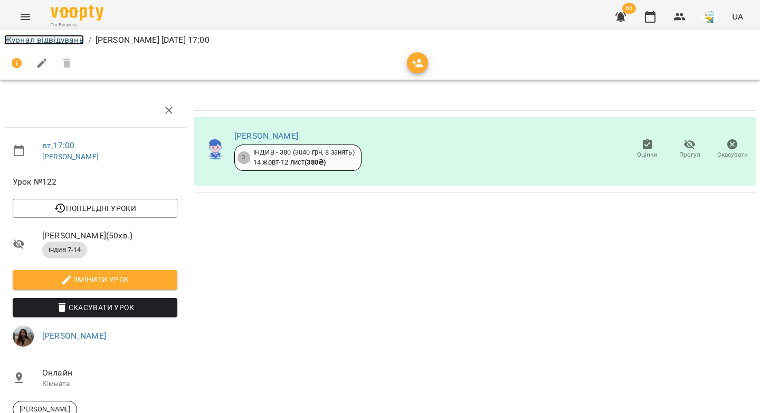
click at [39, 39] on link "Журнал відвідувань" at bounding box center [44, 40] width 80 height 10
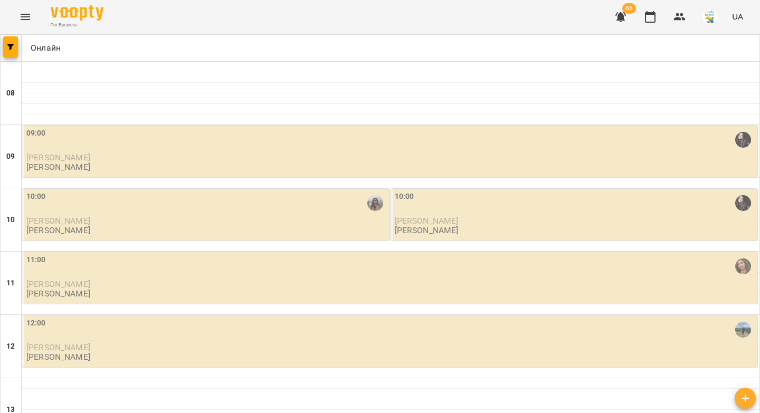
scroll to position [408, 0]
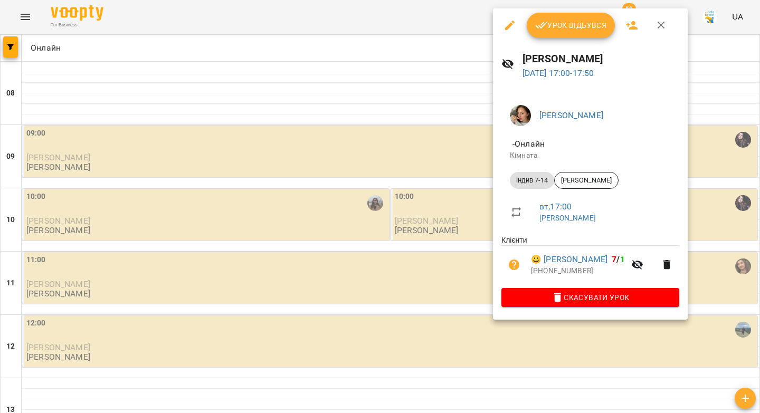
click at [551, 27] on span "Урок відбувся" at bounding box center [571, 25] width 72 height 13
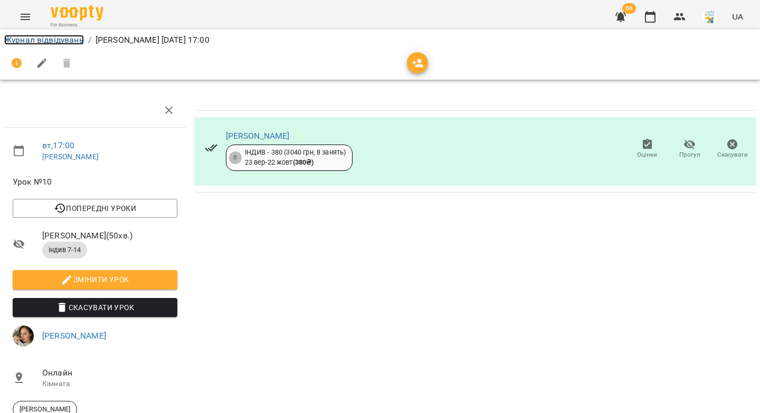
click at [43, 37] on link "Журнал відвідувань" at bounding box center [44, 40] width 80 height 10
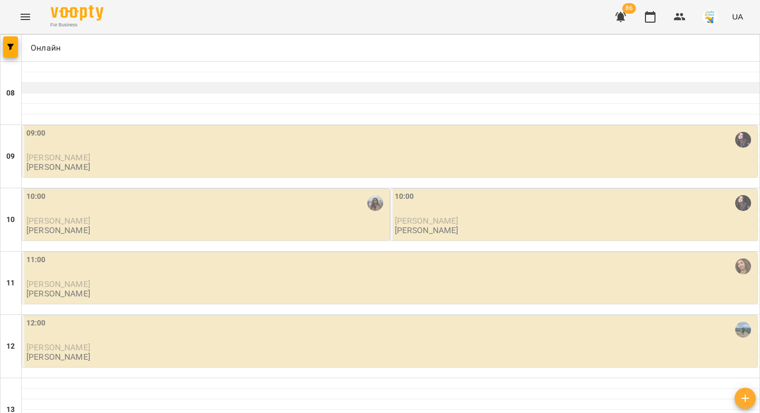
click at [434, 84] on div at bounding box center [391, 88] width 738 height 11
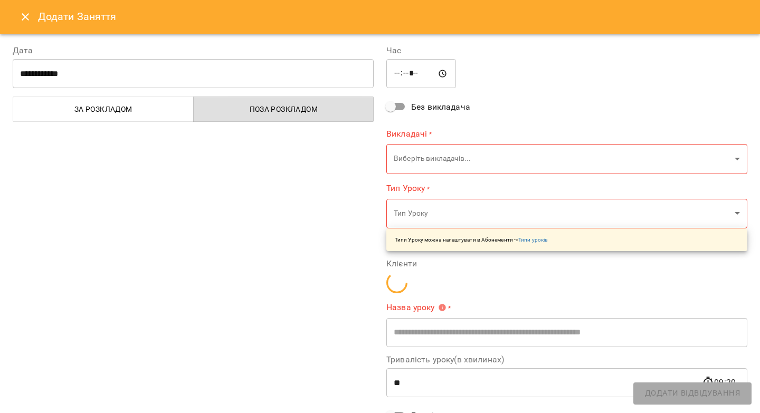
type input "**********"
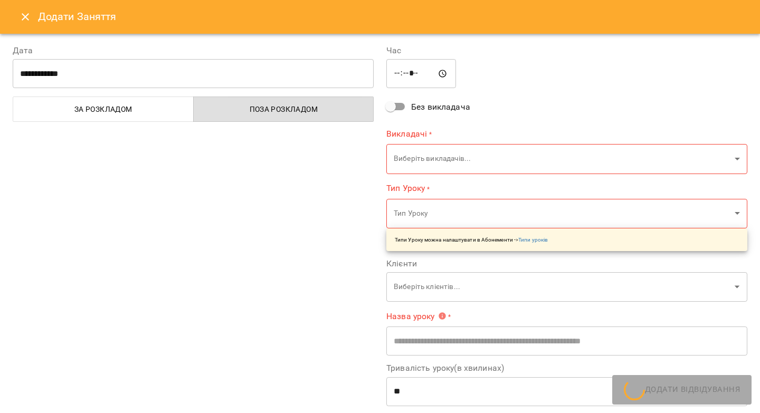
click at [23, 15] on icon "Close" at bounding box center [25, 16] width 7 height 7
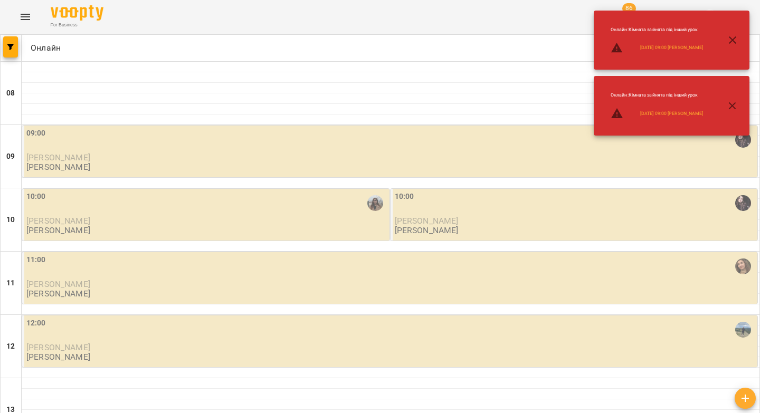
click at [408, 148] on div "09:00" at bounding box center [390, 140] width 729 height 24
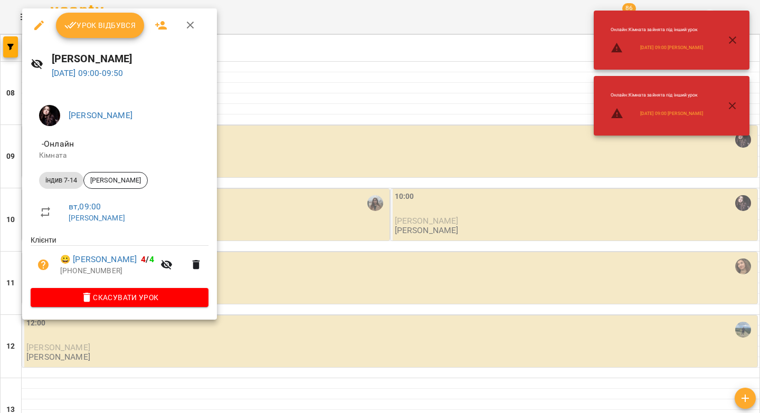
click at [125, 31] on span "Урок відбувся" at bounding box center [100, 25] width 72 height 13
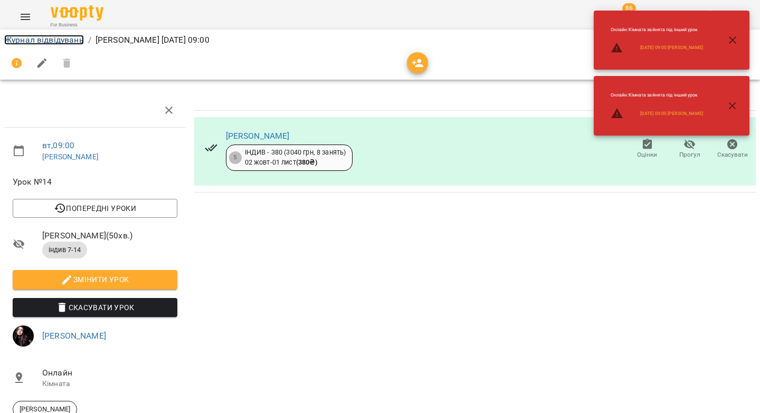
click at [35, 42] on link "Журнал відвідувань" at bounding box center [44, 40] width 80 height 10
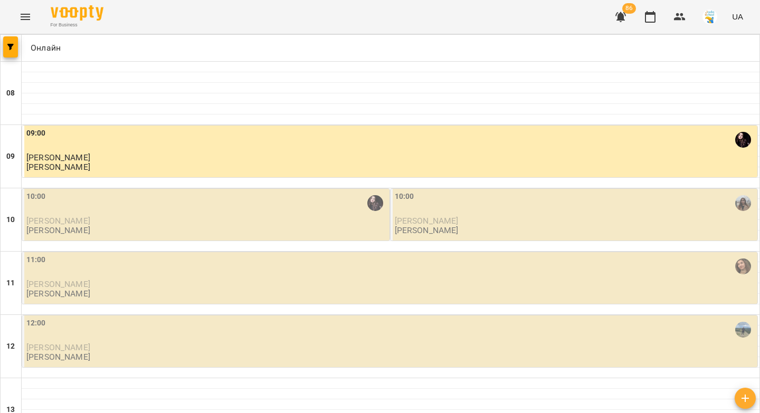
scroll to position [18, 0]
click at [229, 191] on div "10:00" at bounding box center [206, 203] width 361 height 24
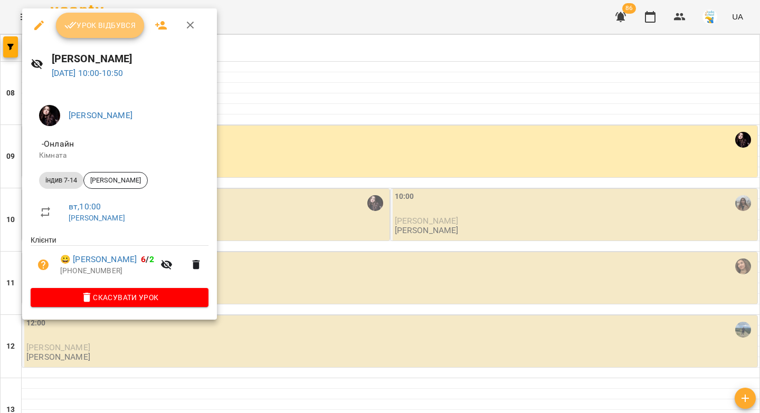
click at [121, 27] on span "Урок відбувся" at bounding box center [100, 25] width 72 height 13
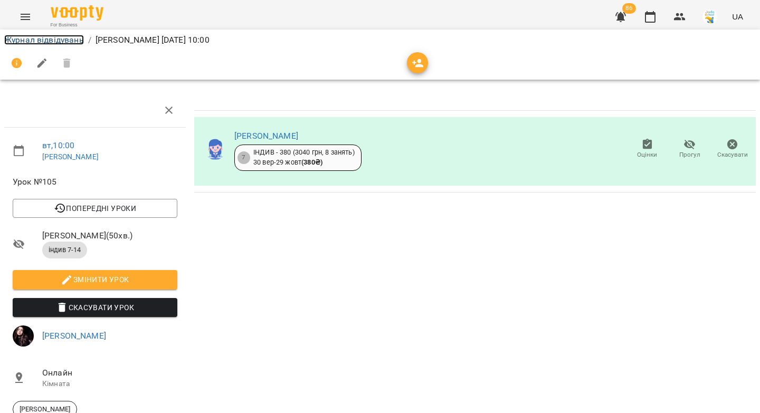
click at [64, 40] on link "Журнал відвідувань" at bounding box center [44, 40] width 80 height 10
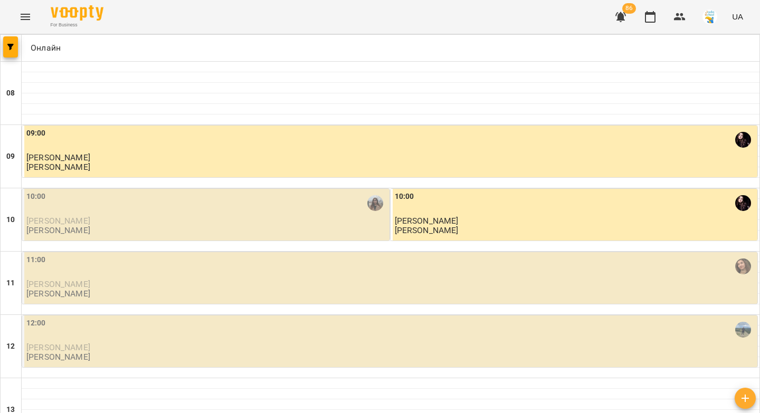
scroll to position [107, 0]
click at [275, 216] on p "Альта Яновська" at bounding box center [206, 220] width 361 height 9
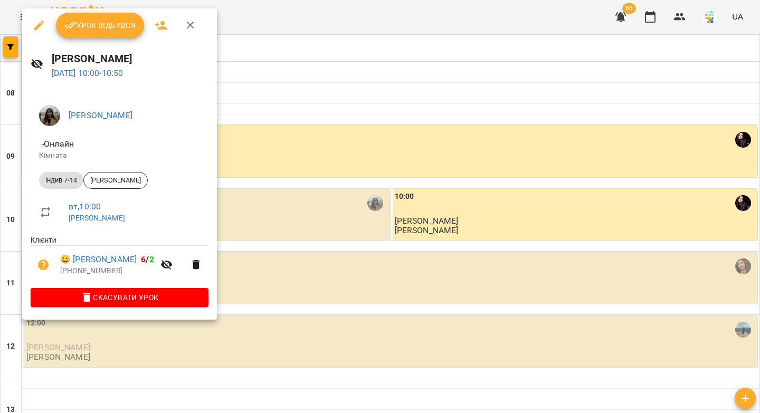
click at [85, 24] on span "Урок відбувся" at bounding box center [100, 25] width 72 height 13
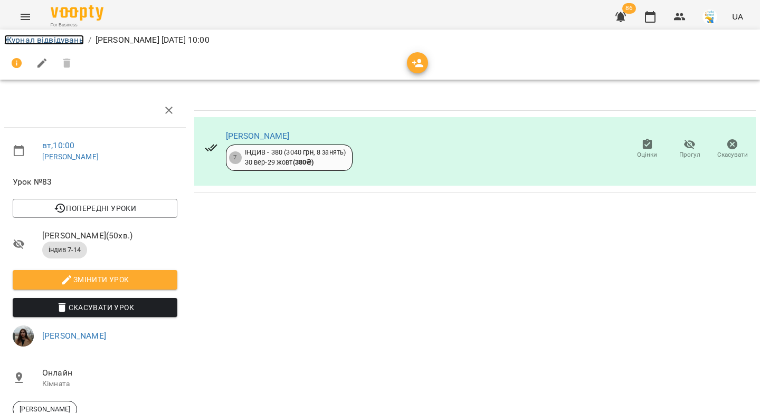
click at [52, 41] on link "Журнал відвідувань" at bounding box center [44, 40] width 80 height 10
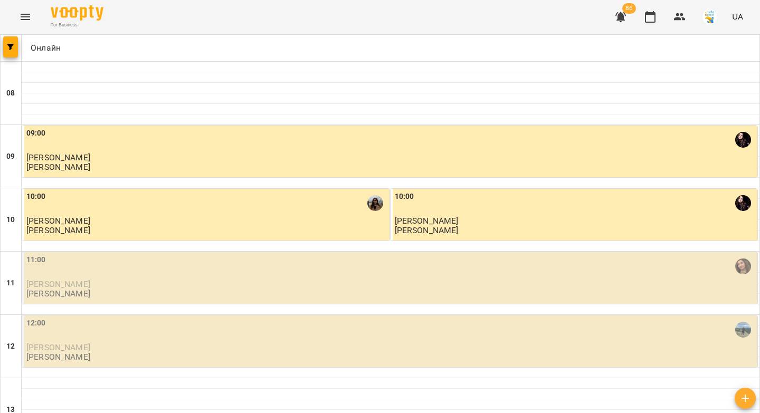
scroll to position [225, 0]
click at [239, 318] on div "12:00" at bounding box center [390, 330] width 729 height 24
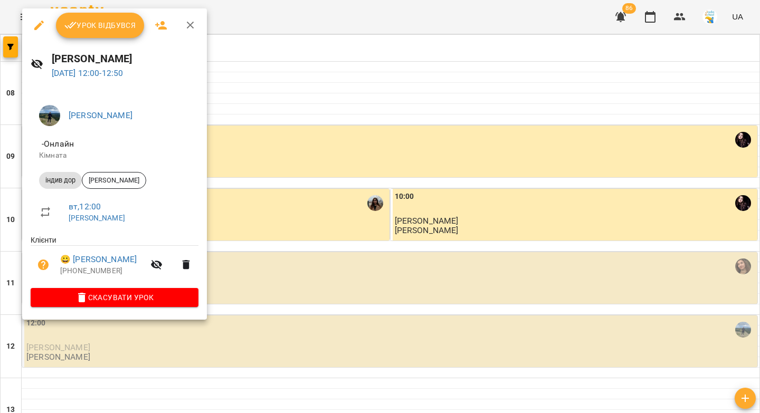
click at [109, 32] on button "Урок відбувся" at bounding box center [100, 25] width 89 height 25
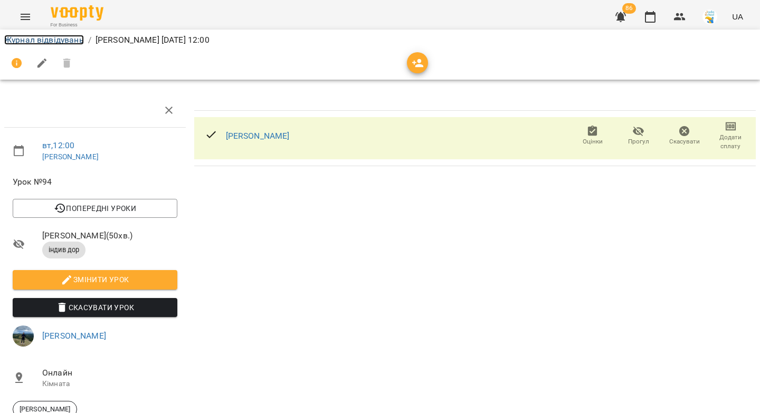
click at [56, 39] on link "Журнал відвідувань" at bounding box center [44, 40] width 80 height 10
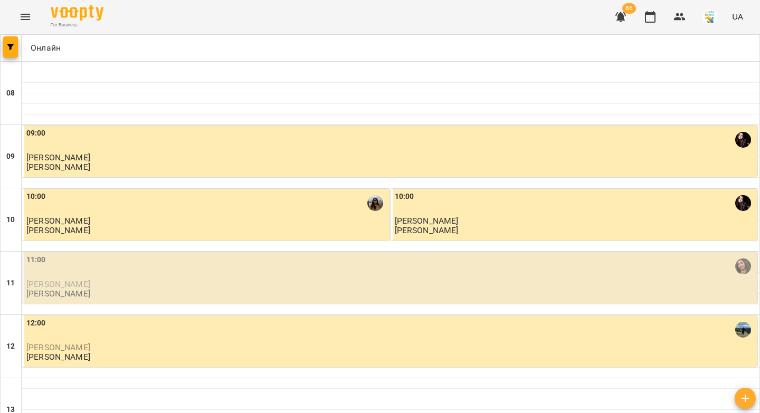
click at [154, 273] on div "11:00" at bounding box center [390, 266] width 729 height 24
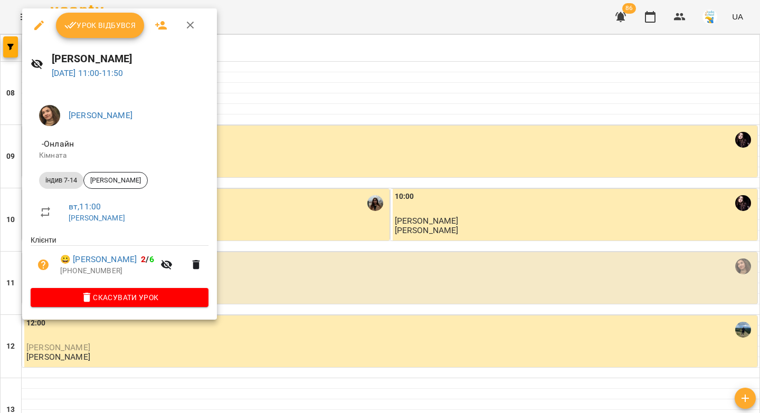
click at [70, 27] on icon "button" at bounding box center [70, 25] width 13 height 13
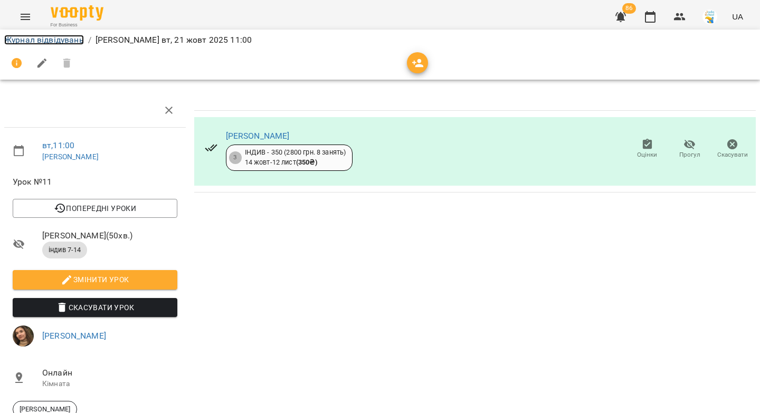
click at [51, 40] on link "Журнал відвідувань" at bounding box center [44, 40] width 80 height 10
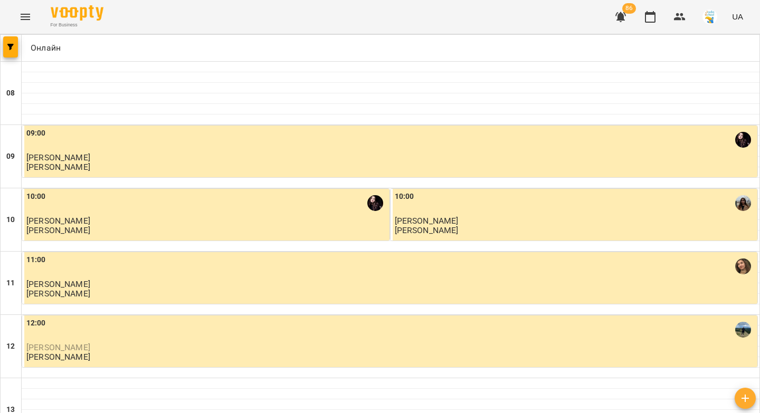
scroll to position [154, 0]
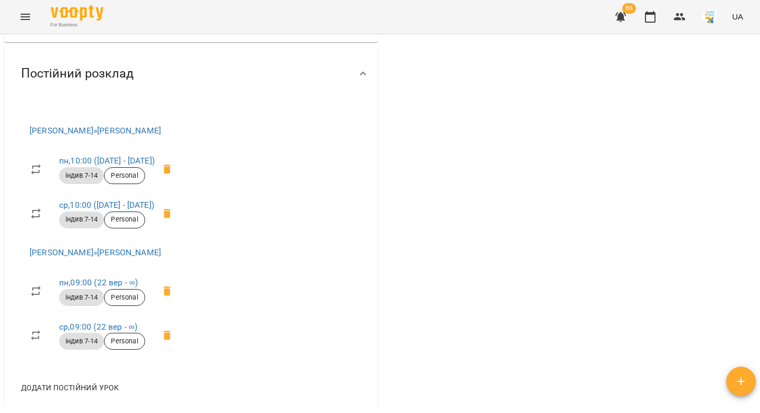
scroll to position [452, 0]
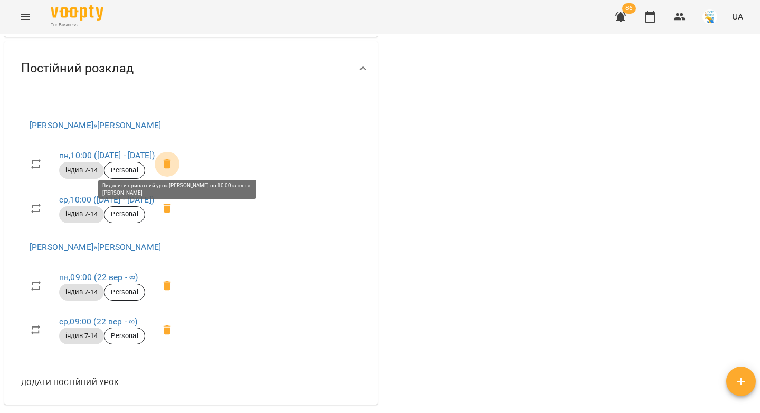
click at [171, 159] on icon at bounding box center [167, 163] width 7 height 9
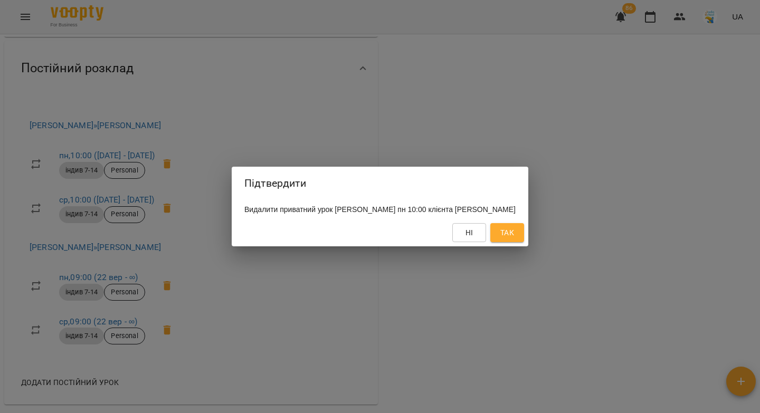
click at [514, 233] on span "Так" at bounding box center [507, 232] width 14 height 13
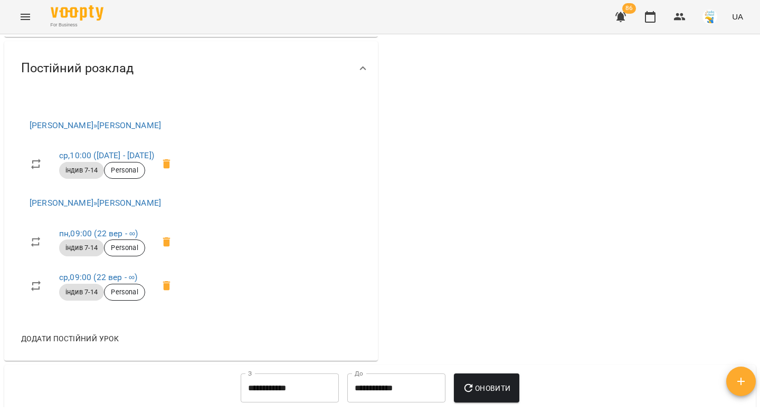
click at [170, 159] on icon at bounding box center [166, 163] width 7 height 9
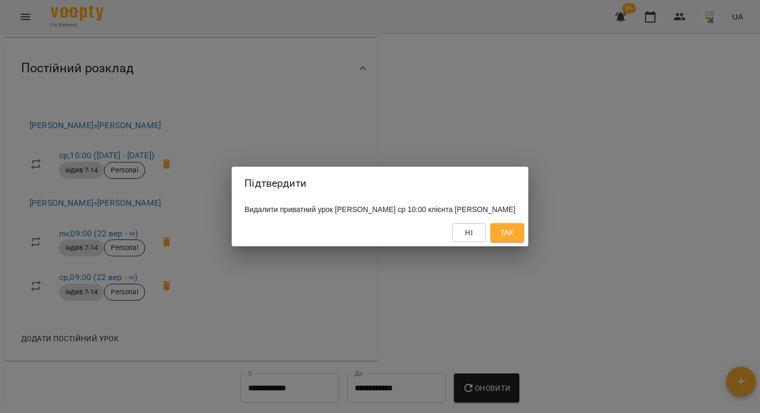
click at [514, 229] on span "Так" at bounding box center [507, 232] width 14 height 13
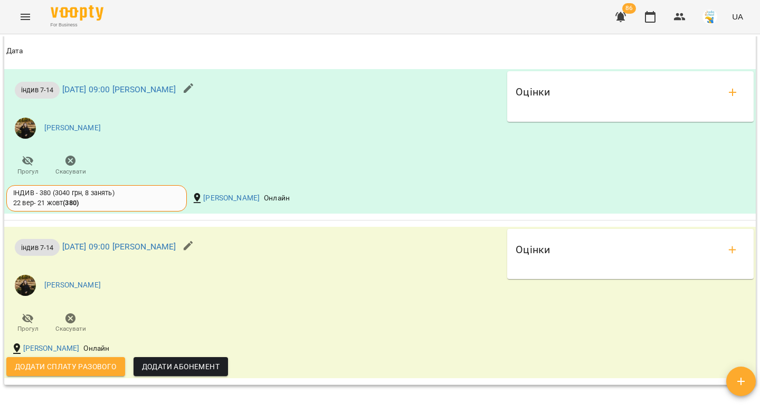
scroll to position [1147, 0]
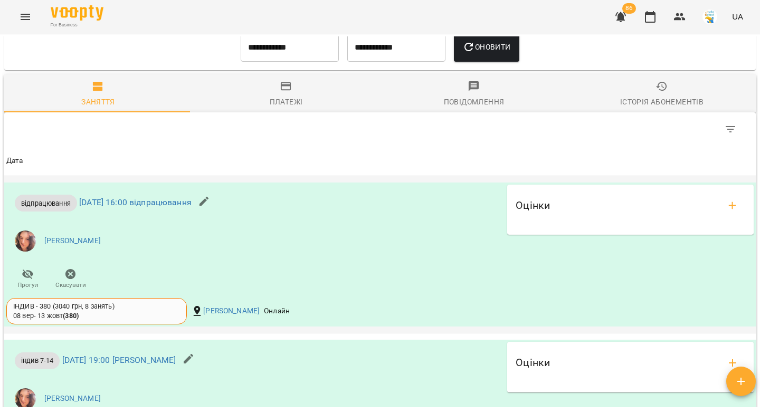
scroll to position [759, 0]
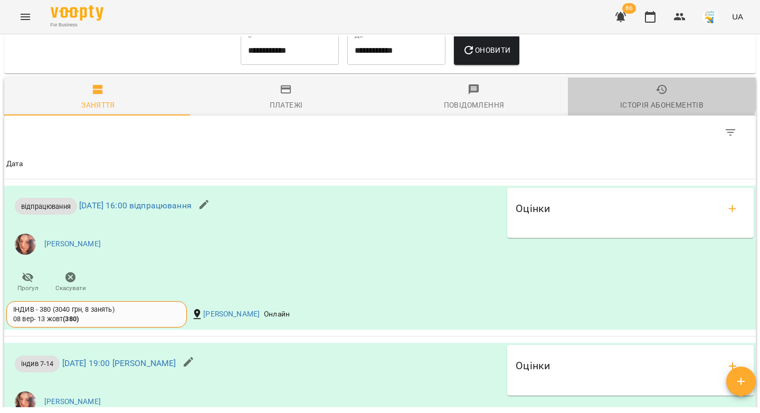
click at [655, 96] on icon "button" at bounding box center [661, 89] width 13 height 13
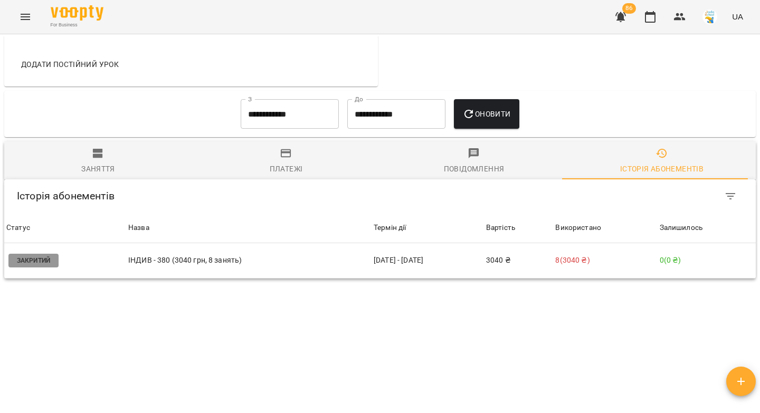
scroll to position [703, 0]
click at [102, 160] on span "Заняття" at bounding box center [98, 161] width 175 height 28
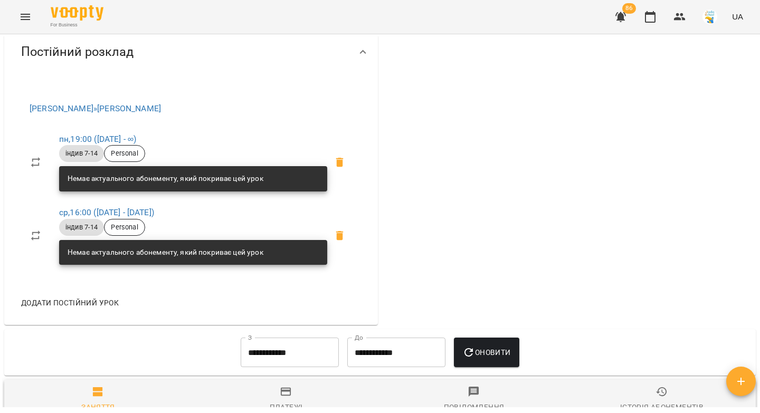
scroll to position [496, 0]
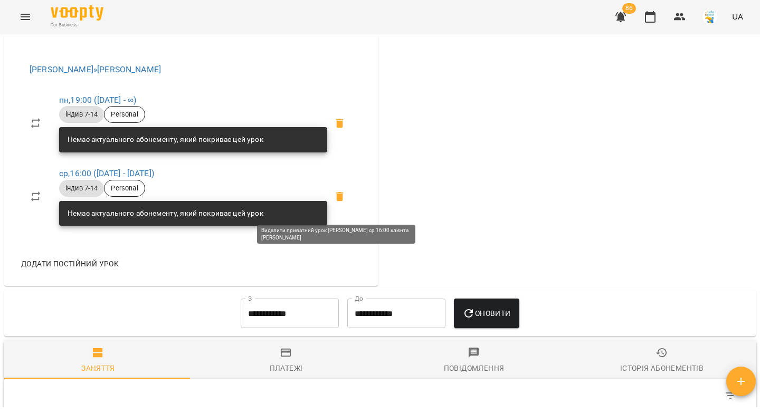
click at [336, 202] on icon at bounding box center [339, 196] width 7 height 9
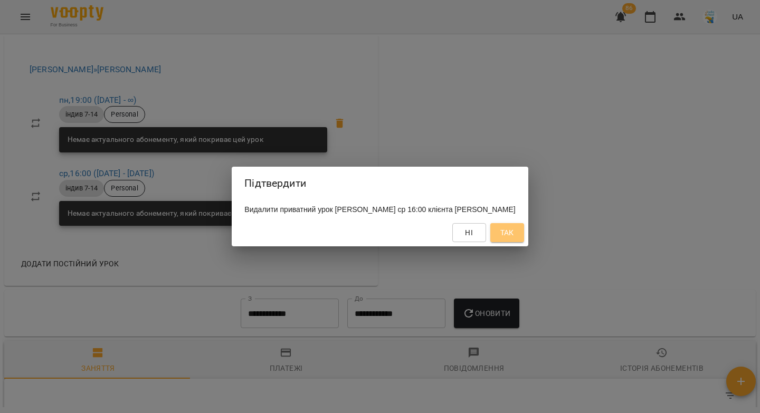
click at [514, 234] on span "Так" at bounding box center [507, 232] width 14 height 13
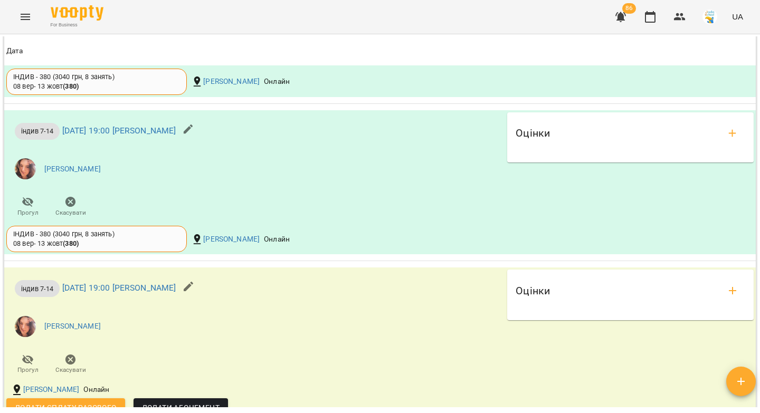
scroll to position [0, 0]
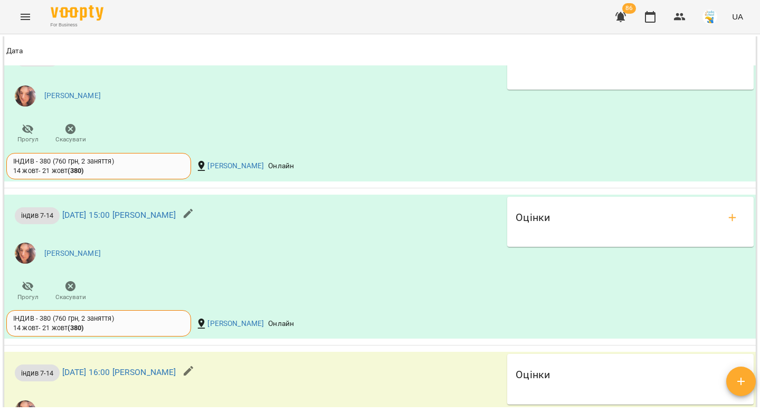
scroll to position [863, 0]
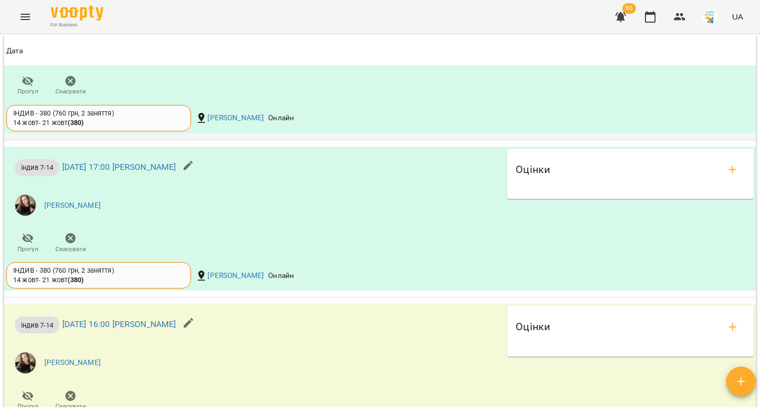
scroll to position [931, 0]
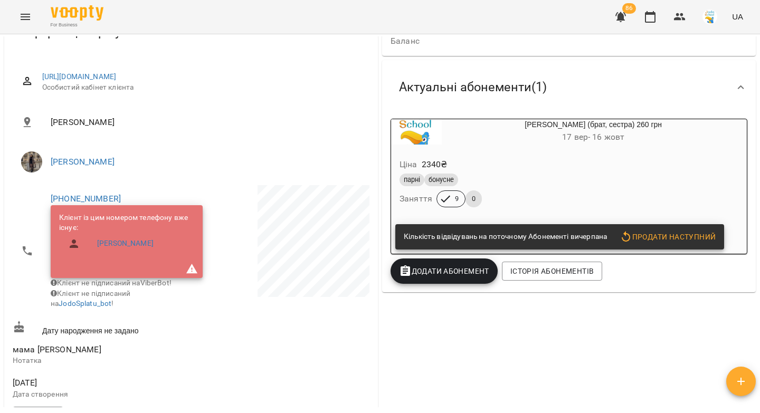
scroll to position [118, 0]
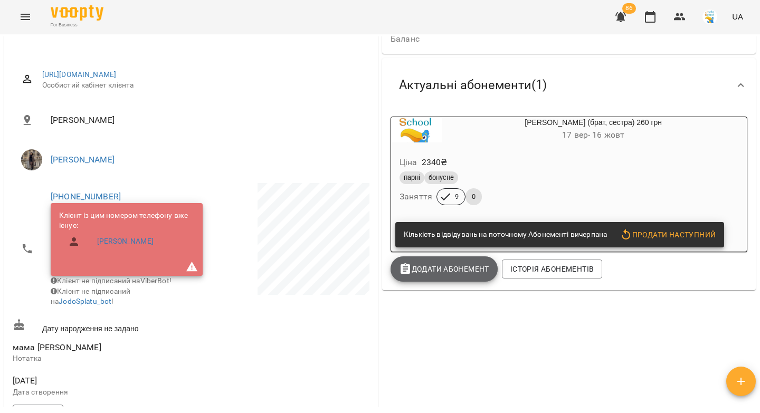
click at [444, 266] on span "Додати Абонемент" at bounding box center [444, 269] width 90 height 13
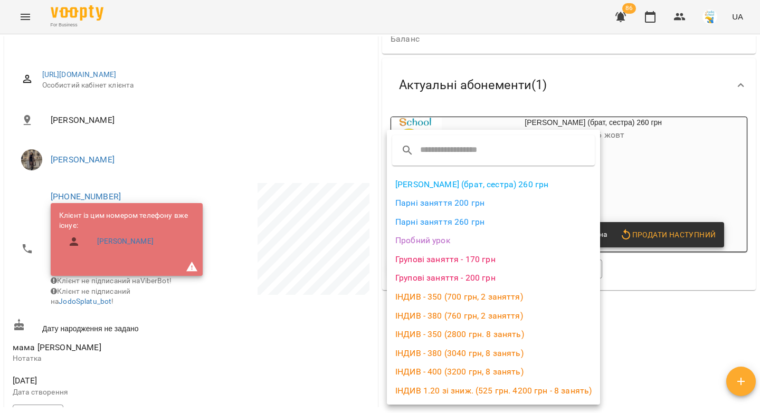
click at [452, 180] on li "[PERSON_NAME] (брат, сестра) 260 грн" at bounding box center [493, 184] width 213 height 19
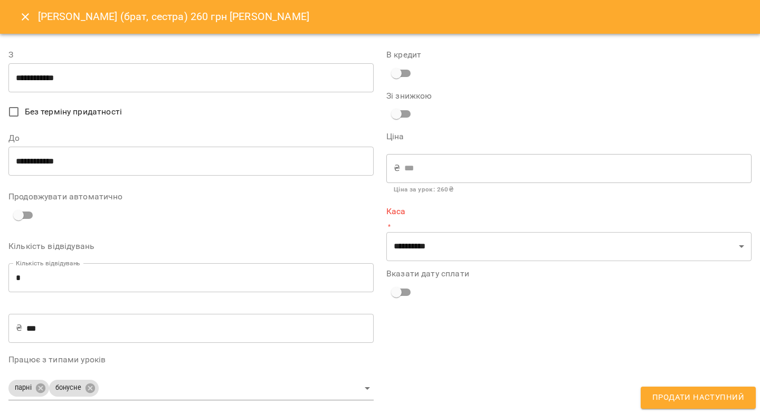
type input "**********"
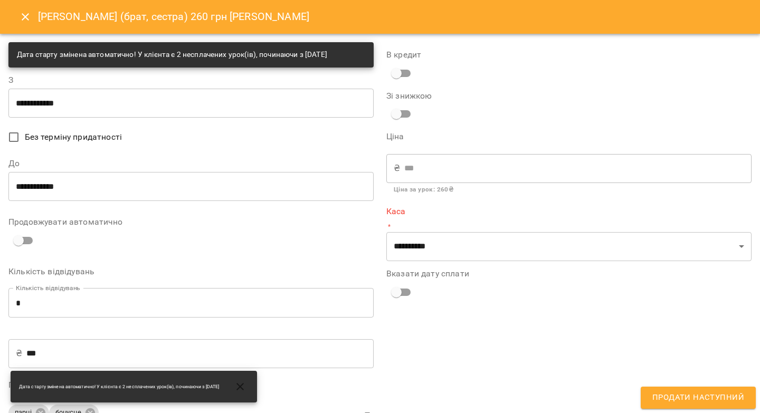
click at [22, 20] on icon "Close" at bounding box center [25, 16] width 7 height 7
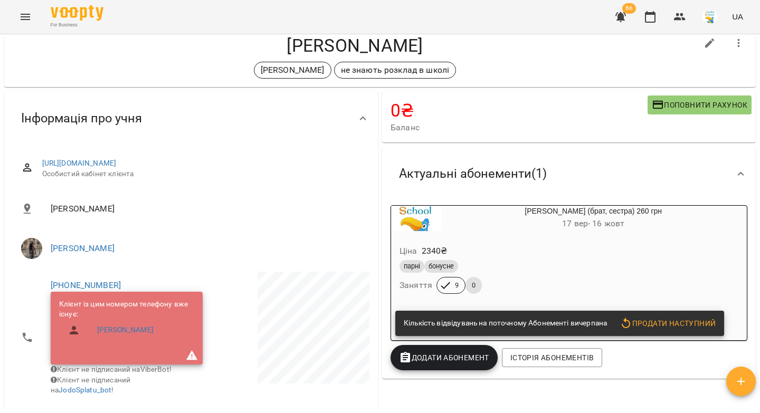
scroll to position [79, 0]
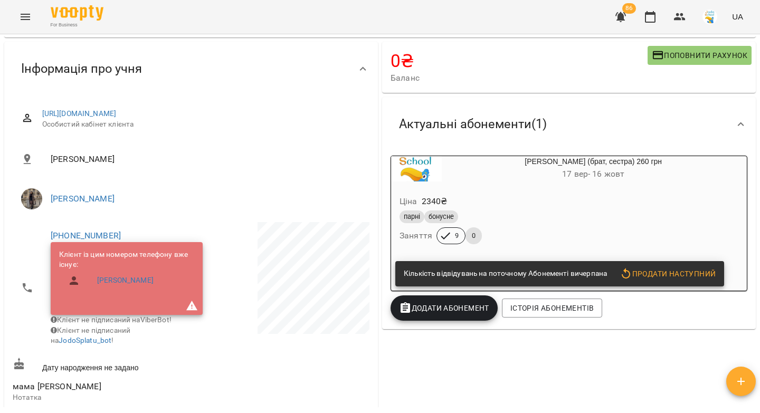
click at [457, 317] on button "Додати Абонемент" at bounding box center [444, 308] width 107 height 25
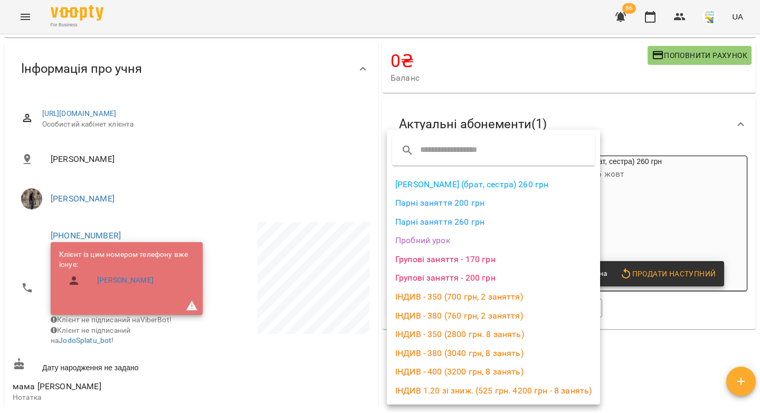
click at [478, 183] on li "[PERSON_NAME] (брат, сестра) 260 грн" at bounding box center [493, 184] width 213 height 19
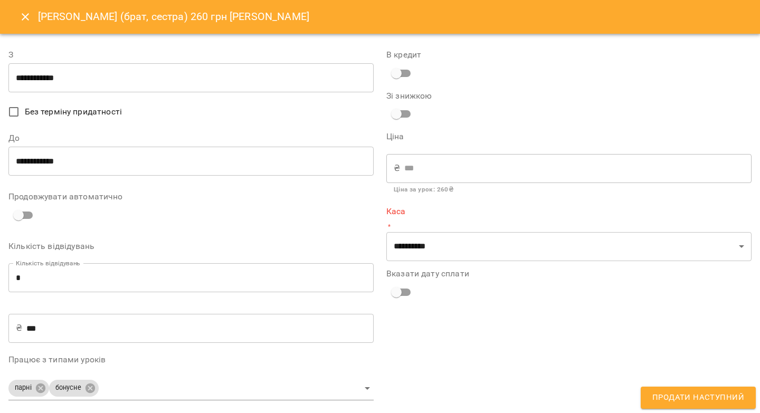
type input "**********"
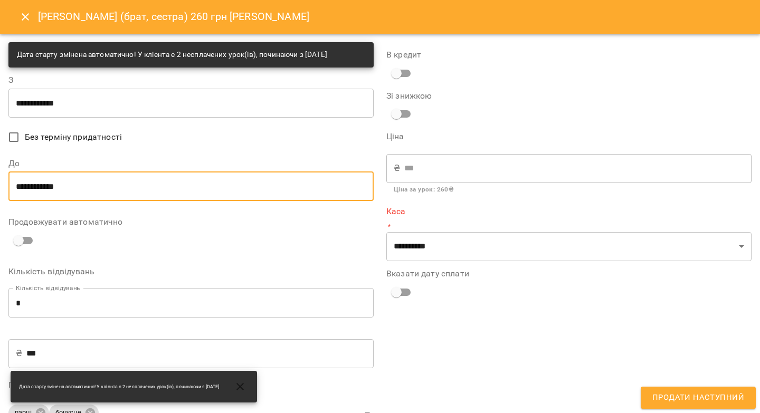
click at [47, 184] on input "**********" at bounding box center [190, 187] width 365 height 30
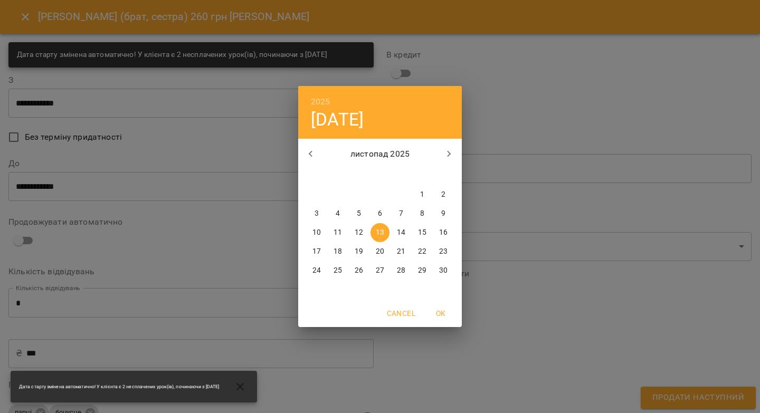
click at [402, 231] on p "14" at bounding box center [401, 232] width 8 height 11
type input "**********"
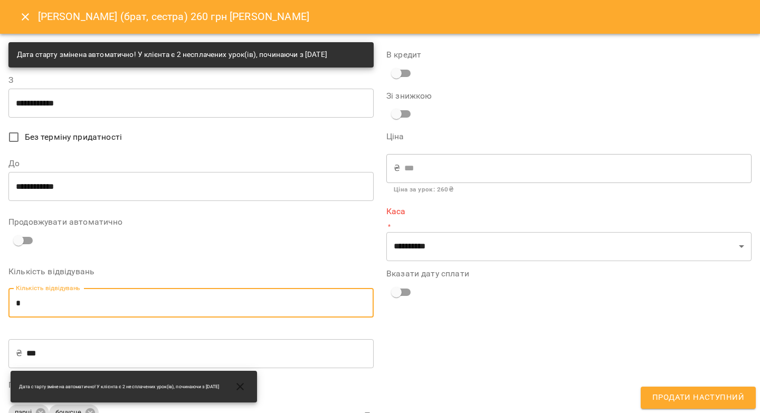
drag, startPoint x: 20, startPoint y: 301, endPoint x: 13, endPoint y: 302, distance: 6.9
click at [13, 302] on input "*" at bounding box center [190, 303] width 365 height 30
type input "*"
type input "****"
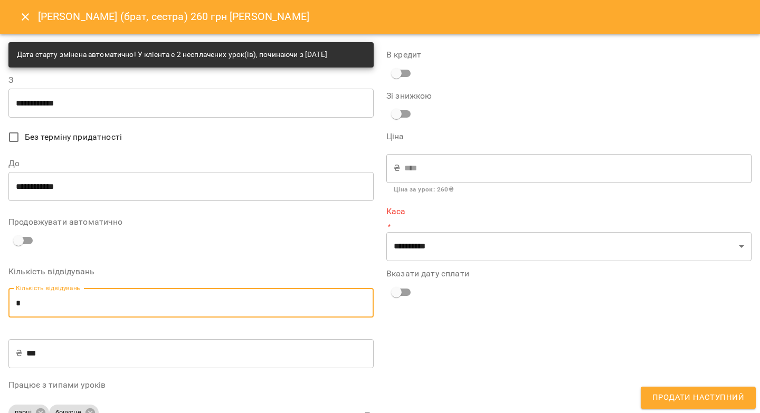
type input "*"
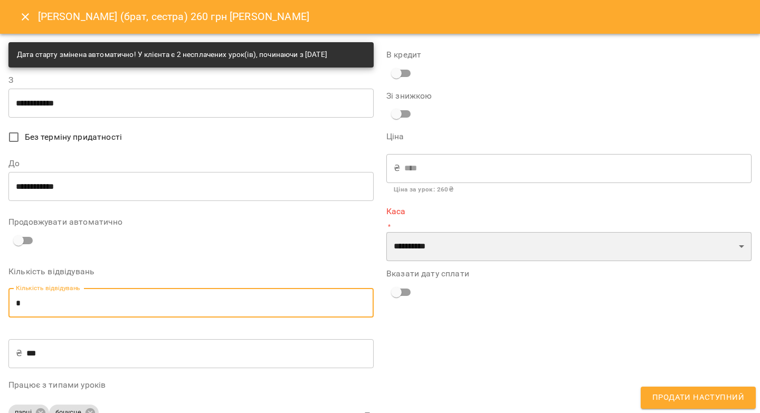
click at [397, 247] on select "**********" at bounding box center [568, 247] width 365 height 30
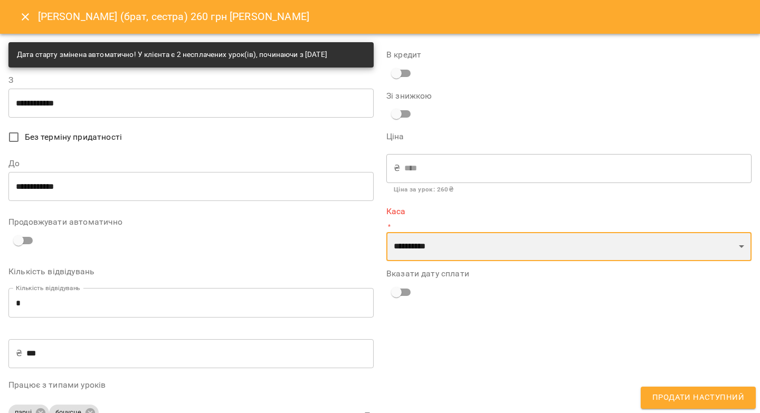
select select "****"
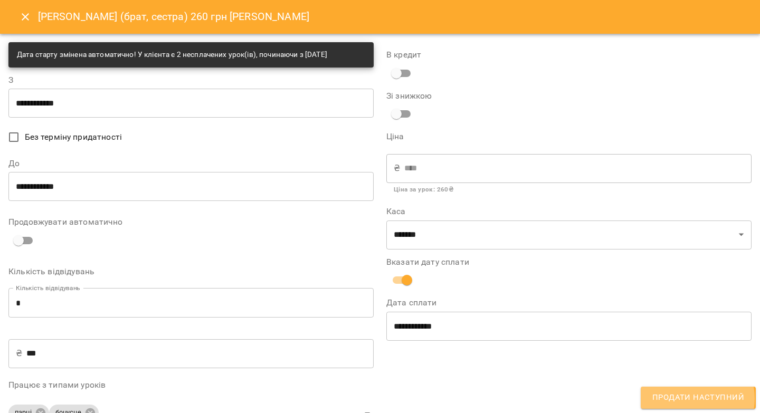
click at [696, 398] on span "Продати наступний" at bounding box center [698, 398] width 92 height 14
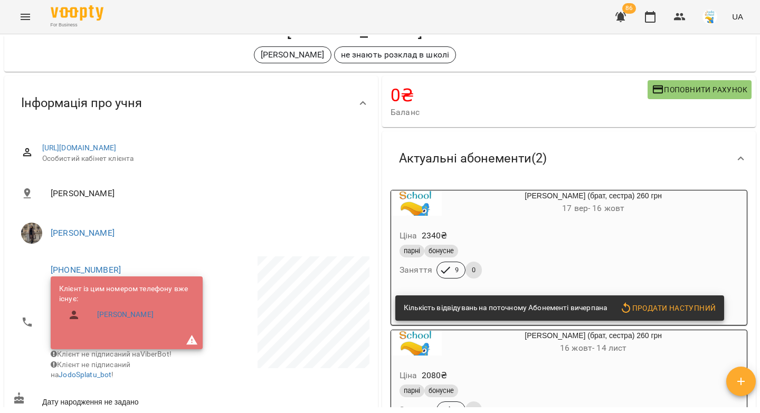
scroll to position [70, 0]
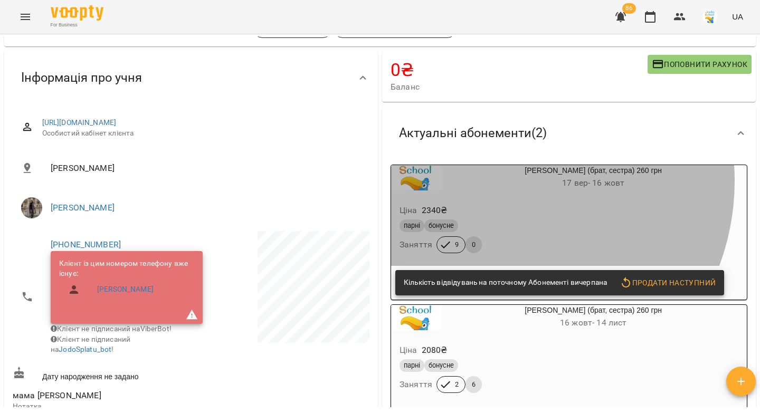
click at [489, 181] on h6 "[DATE] - [DATE]" at bounding box center [593, 183] width 303 height 15
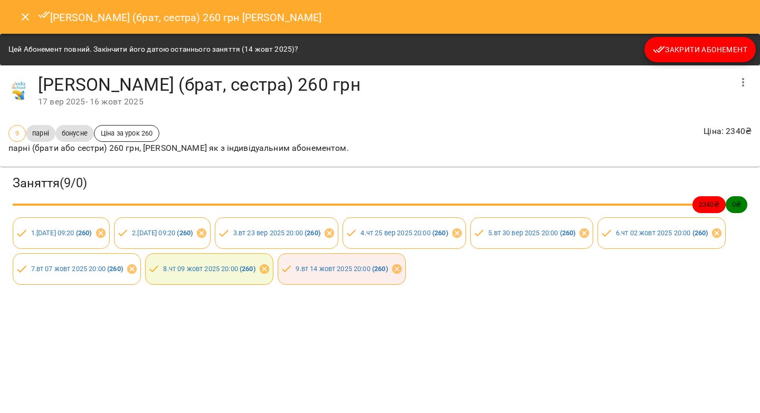
click at [685, 46] on span "Закрити Абонемент" at bounding box center [700, 49] width 94 height 13
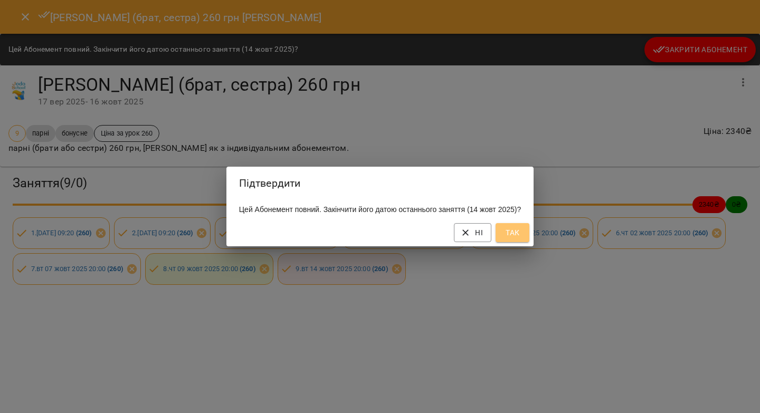
click at [505, 242] on button "Так" at bounding box center [513, 232] width 34 height 19
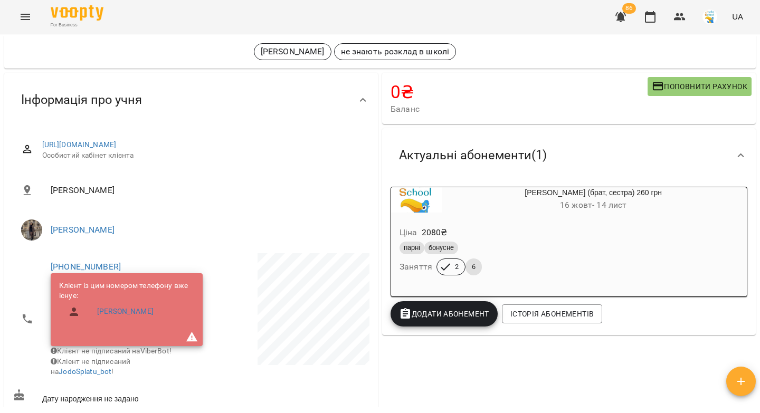
scroll to position [0, 0]
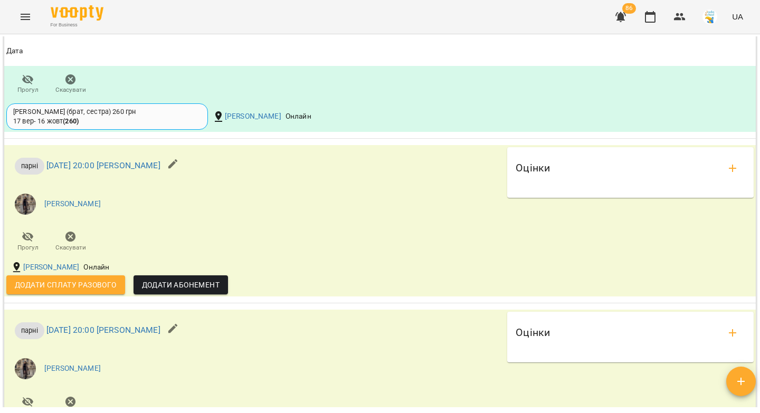
scroll to position [1210, 0]
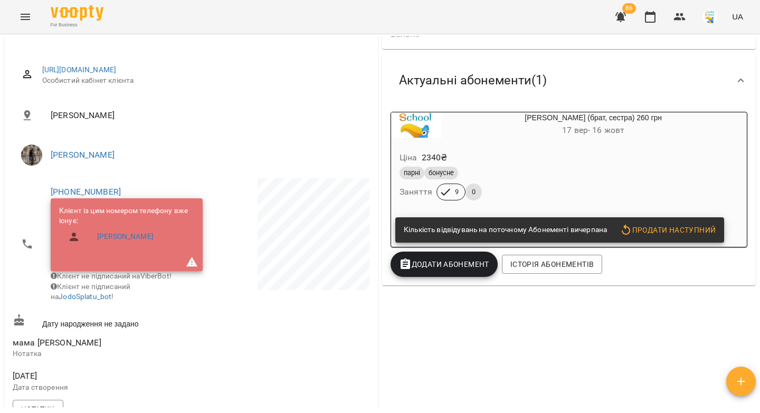
scroll to position [125, 0]
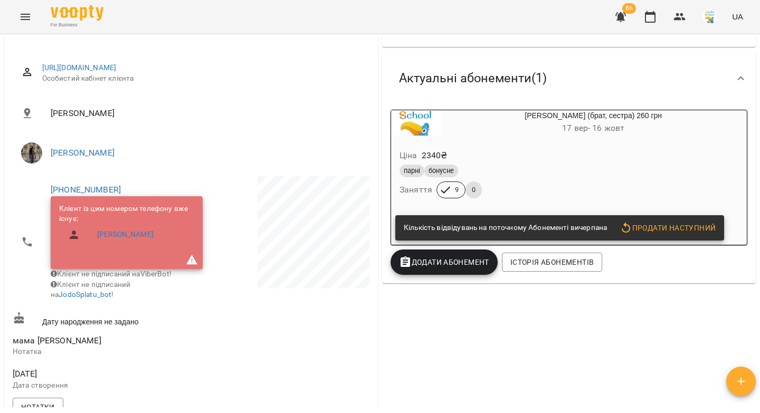
click at [453, 267] on span "Додати Абонемент" at bounding box center [444, 262] width 90 height 13
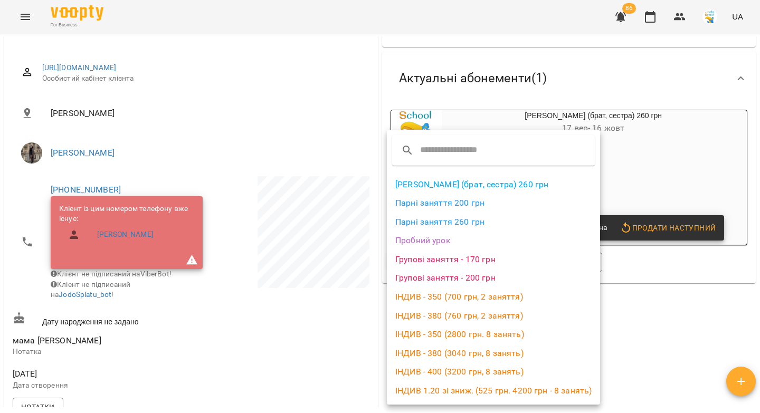
click at [462, 182] on li "Парні (брат, сестра) 260 грн" at bounding box center [493, 184] width 213 height 19
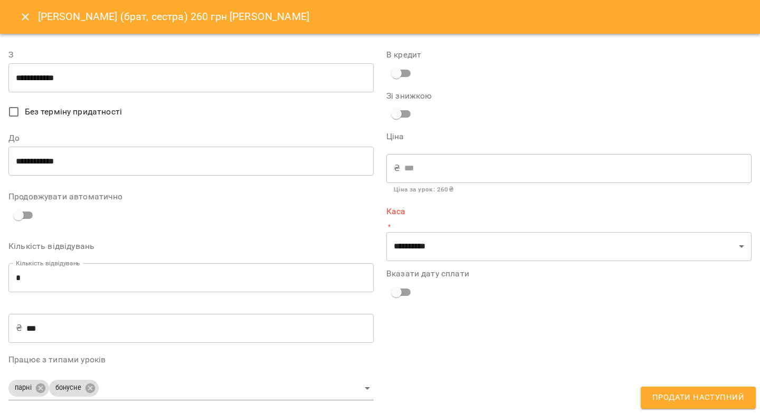
type input "**********"
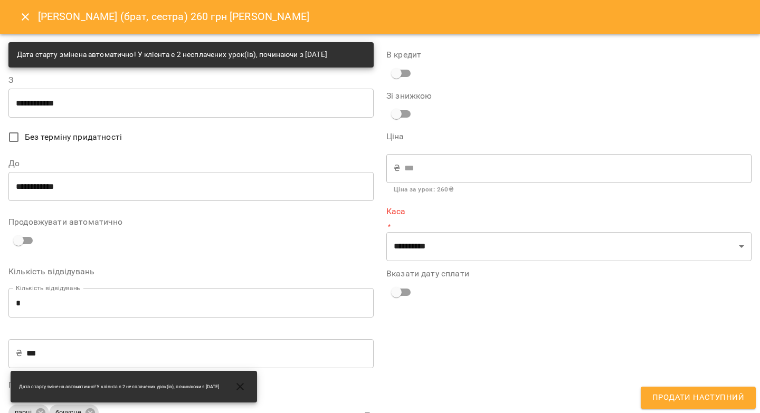
click at [32, 192] on input "**********" at bounding box center [190, 187] width 365 height 30
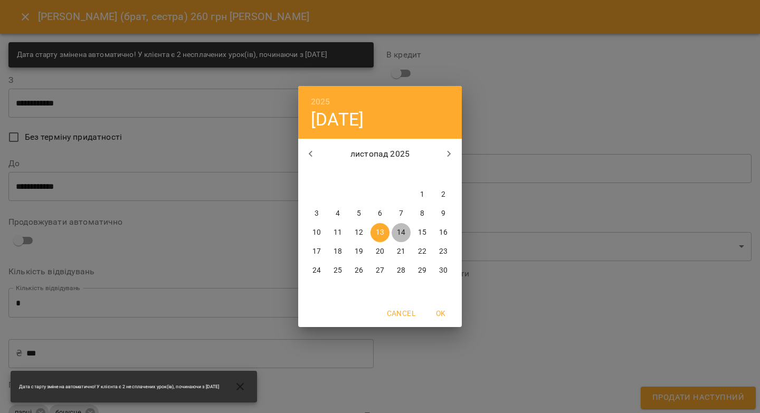
click at [403, 231] on p "14" at bounding box center [401, 232] width 8 height 11
type input "**********"
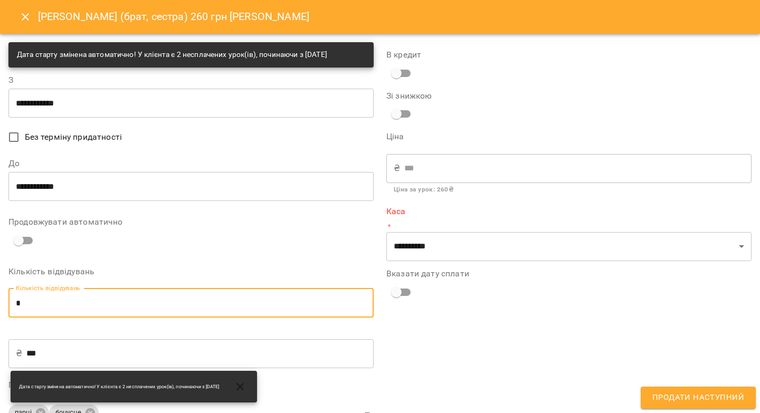
click at [17, 303] on input "*" at bounding box center [190, 303] width 365 height 30
type input "*"
type input "****"
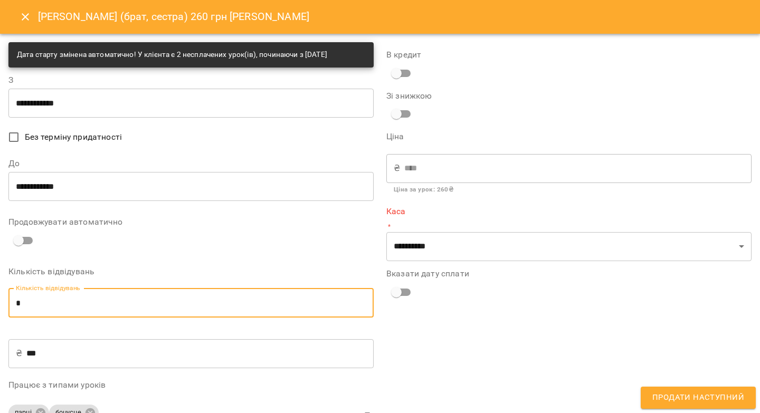
type input "*"
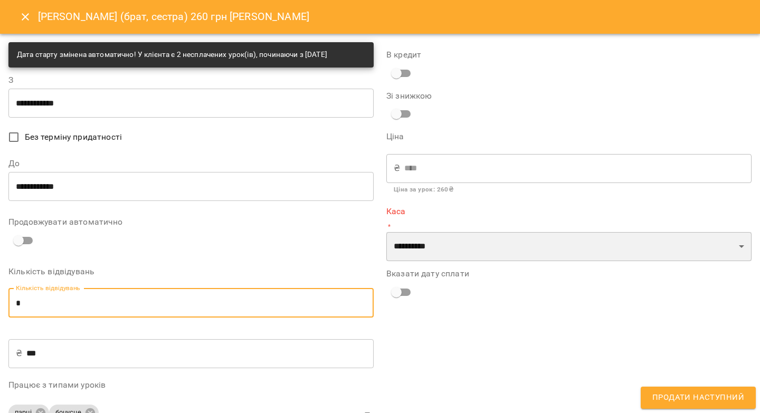
click at [438, 244] on select "**********" at bounding box center [568, 247] width 365 height 30
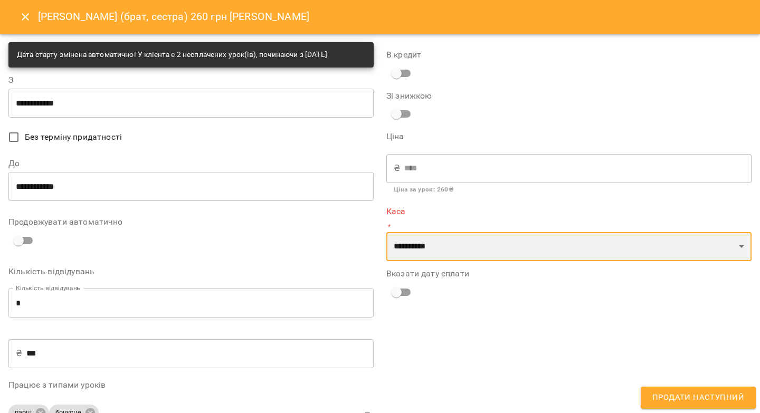
select select "****"
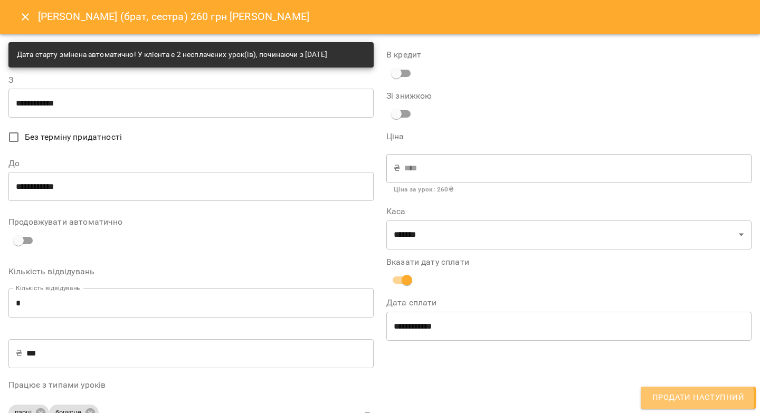
click at [677, 398] on span "Продати наступний" at bounding box center [698, 398] width 92 height 14
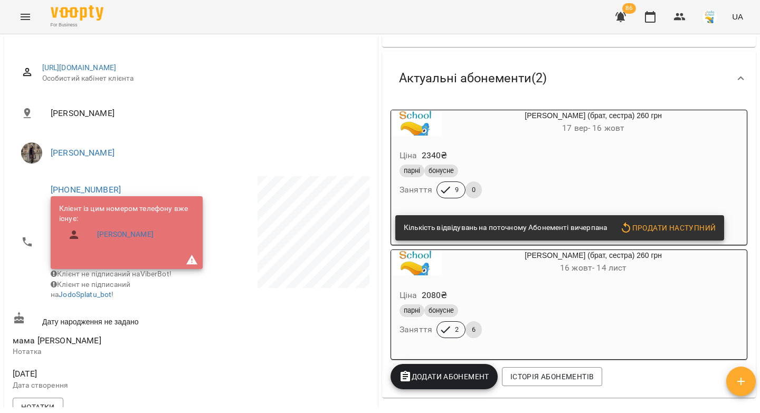
click at [534, 170] on div "парні бонусне" at bounding box center [568, 171] width 337 height 13
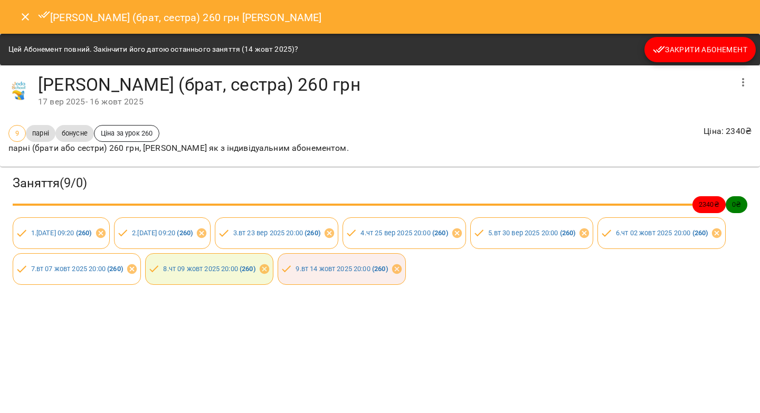
click at [675, 50] on span "Закрити Абонемент" at bounding box center [700, 49] width 94 height 13
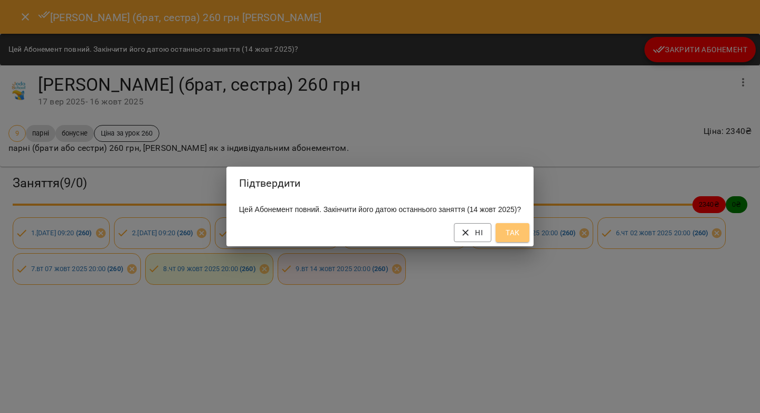
click at [501, 242] on button "Так" at bounding box center [513, 232] width 34 height 19
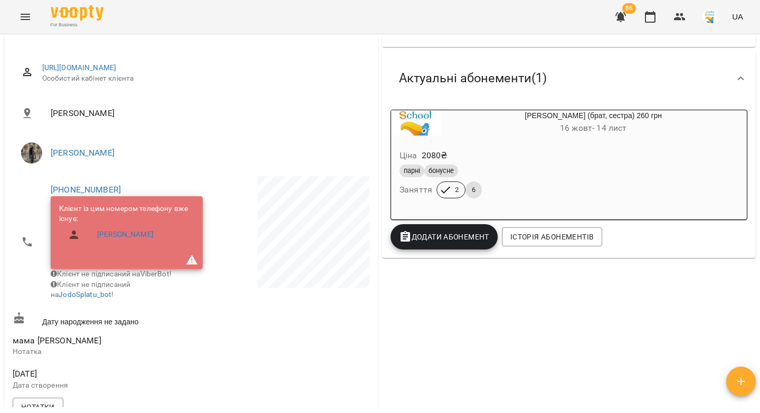
scroll to position [0, 0]
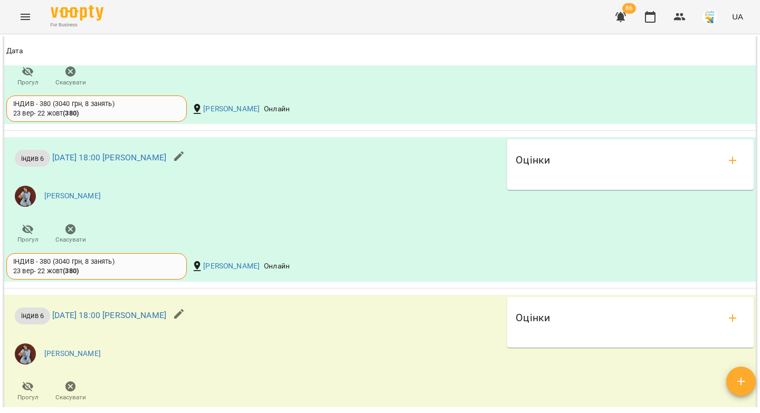
scroll to position [1050, 0]
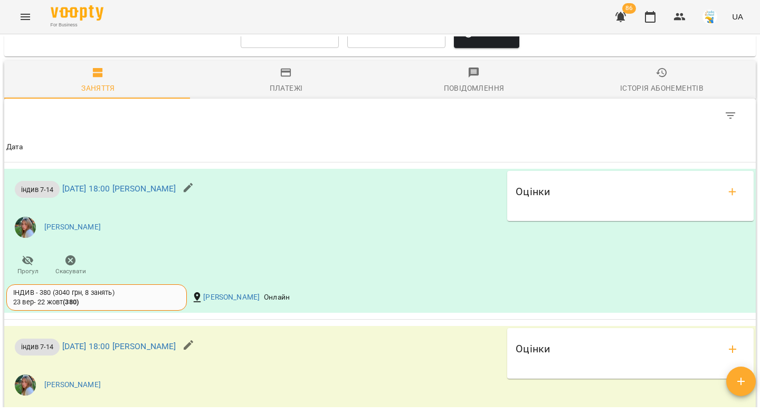
scroll to position [709, 0]
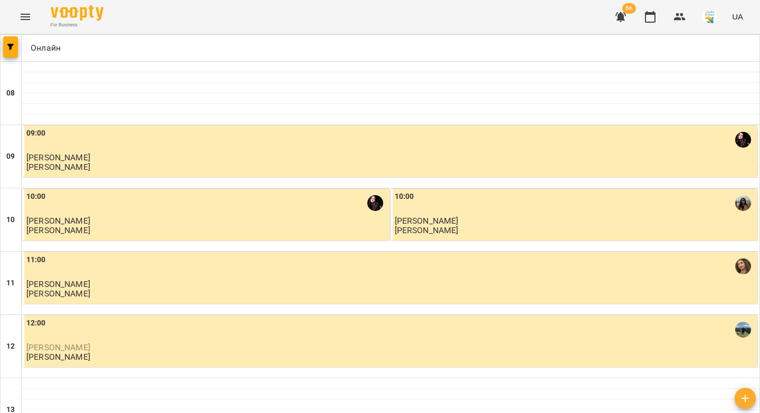
scroll to position [345, 0]
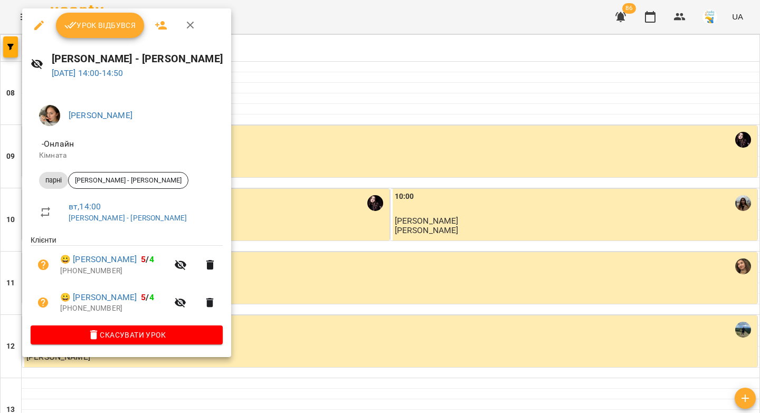
click at [114, 25] on span "Урок відбувся" at bounding box center [100, 25] width 72 height 13
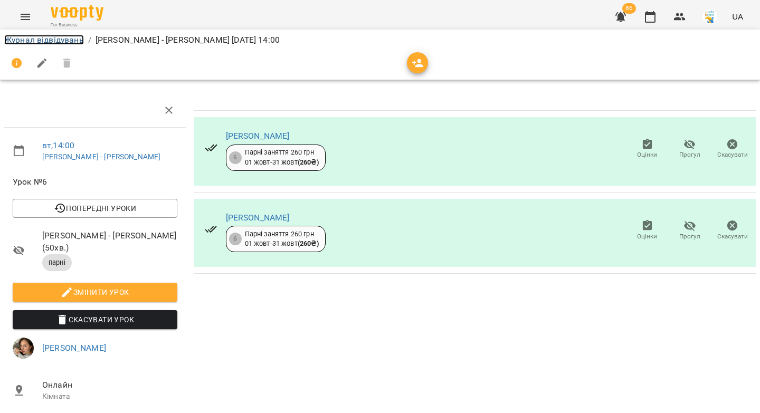
drag, startPoint x: 58, startPoint y: 40, endPoint x: 76, endPoint y: 40, distance: 18.5
click at [58, 40] on link "Журнал відвідувань" at bounding box center [44, 40] width 80 height 10
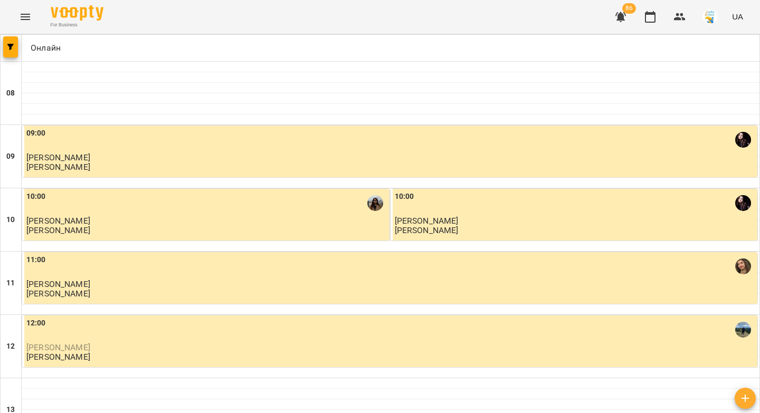
scroll to position [309, 0]
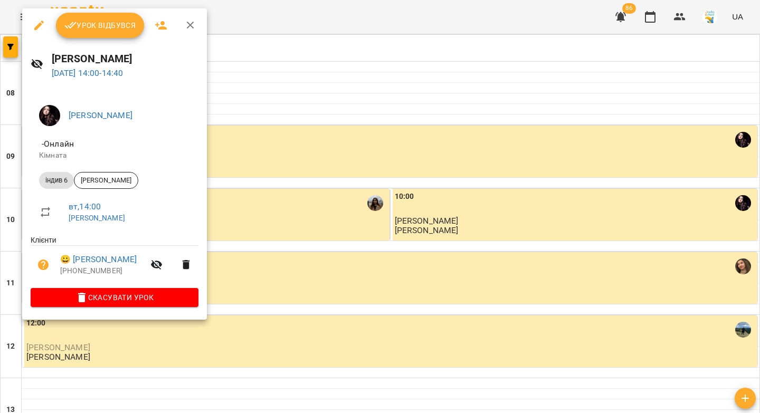
click at [79, 25] on span "Урок відбувся" at bounding box center [100, 25] width 72 height 13
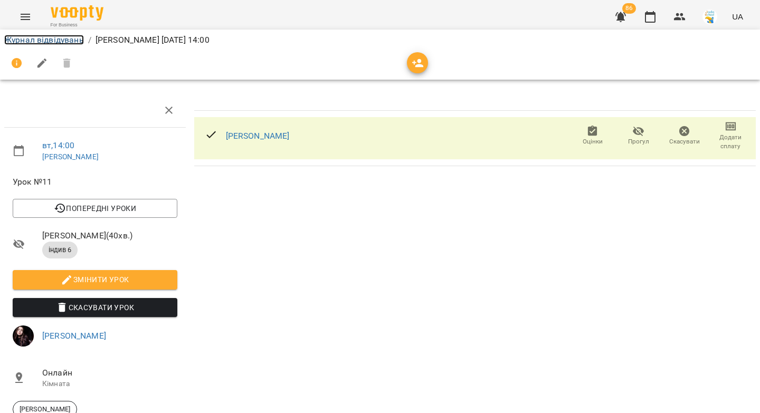
drag, startPoint x: 39, startPoint y: 37, endPoint x: 215, endPoint y: 125, distance: 197.3
click at [39, 37] on link "Журнал відвідувань" at bounding box center [44, 40] width 80 height 10
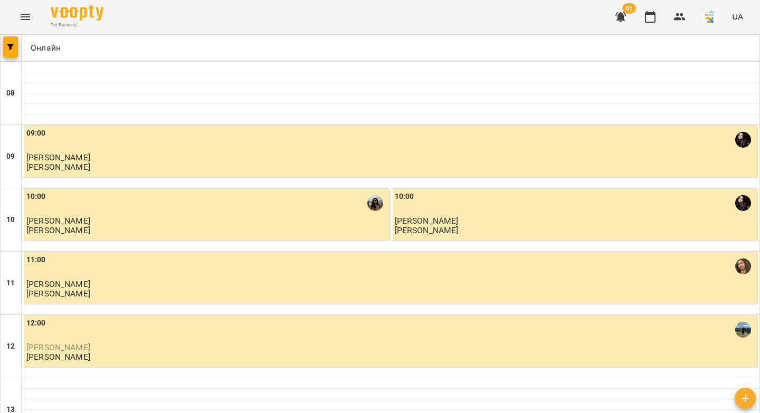
scroll to position [310, 0]
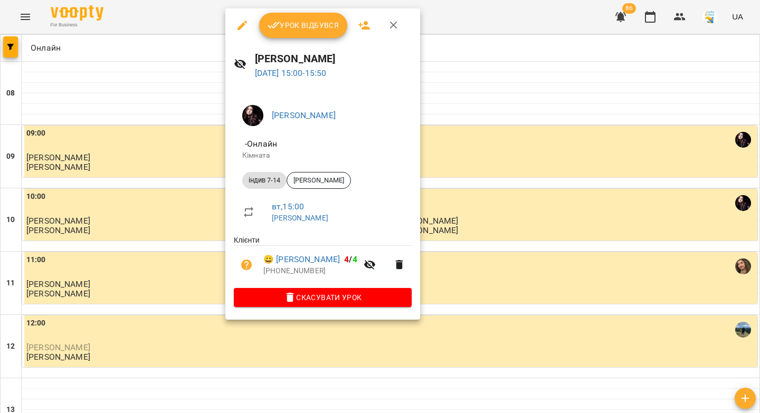
click at [278, 27] on icon "button" at bounding box center [274, 25] width 13 height 13
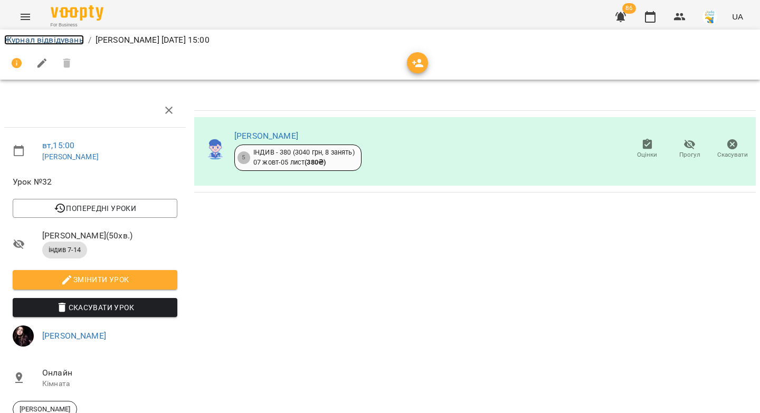
drag, startPoint x: 42, startPoint y: 42, endPoint x: 300, endPoint y: 84, distance: 260.9
click at [42, 41] on link "Журнал відвідувань" at bounding box center [44, 40] width 80 height 10
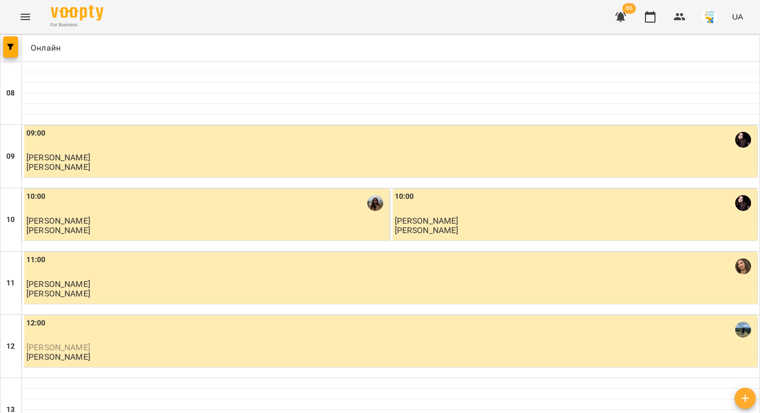
scroll to position [318, 0]
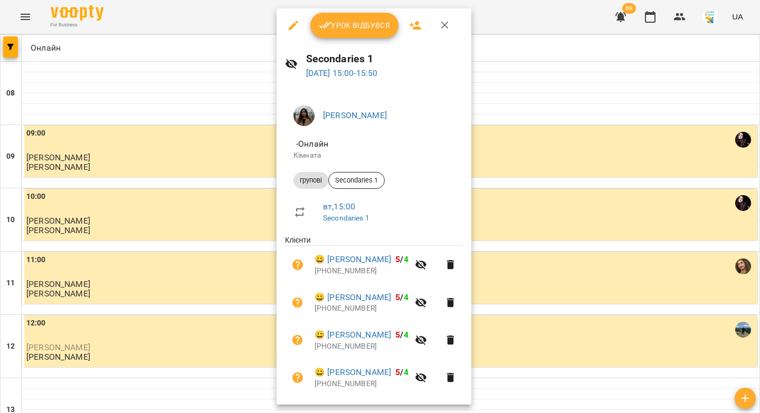
click at [353, 30] on span "Урок відбувся" at bounding box center [355, 25] width 72 height 13
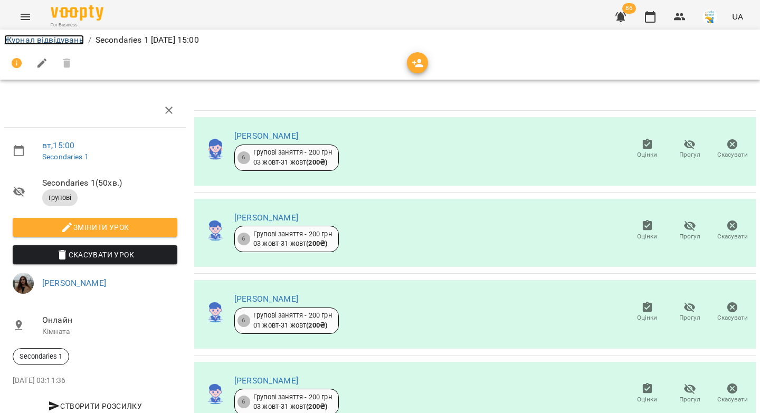
drag, startPoint x: 43, startPoint y: 38, endPoint x: 753, endPoint y: 147, distance: 718.7
click at [43, 38] on link "Журнал відвідувань" at bounding box center [44, 40] width 80 height 10
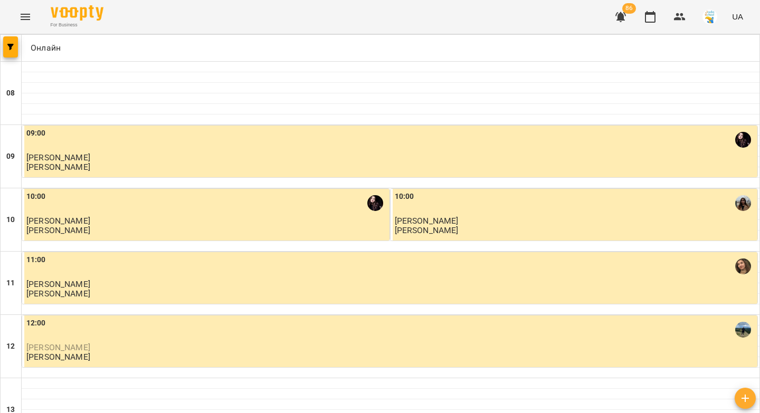
scroll to position [427, 0]
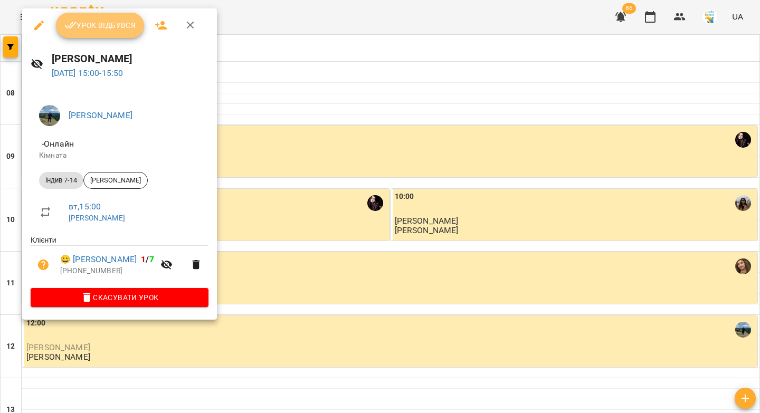
click at [94, 28] on span "Урок відбувся" at bounding box center [100, 25] width 72 height 13
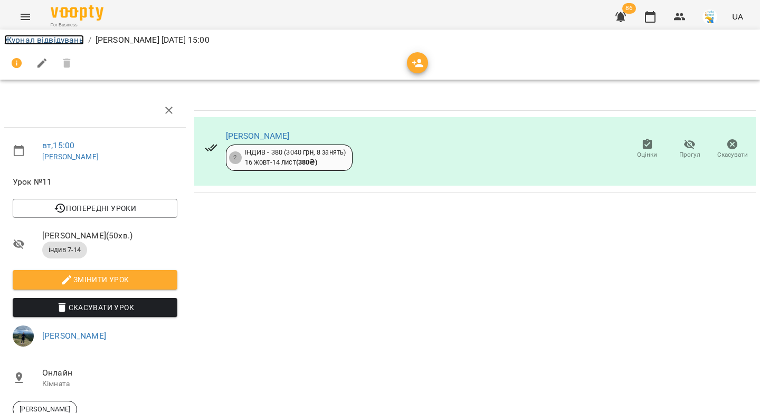
click at [57, 37] on link "Журнал відвідувань" at bounding box center [44, 40] width 80 height 10
click at [57, 37] on div "Журнал відвідувань / [PERSON_NAME] [DEMOGRAPHIC_DATA] 15:00 вт , 15:00 [PERSON_…" at bounding box center [380, 257] width 760 height 447
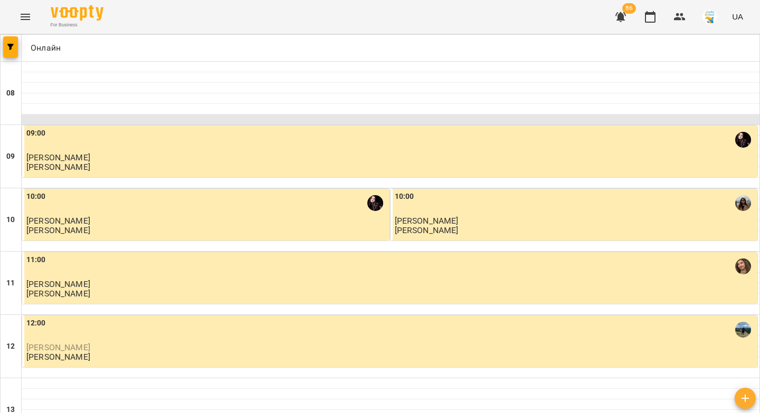
scroll to position [406, 0]
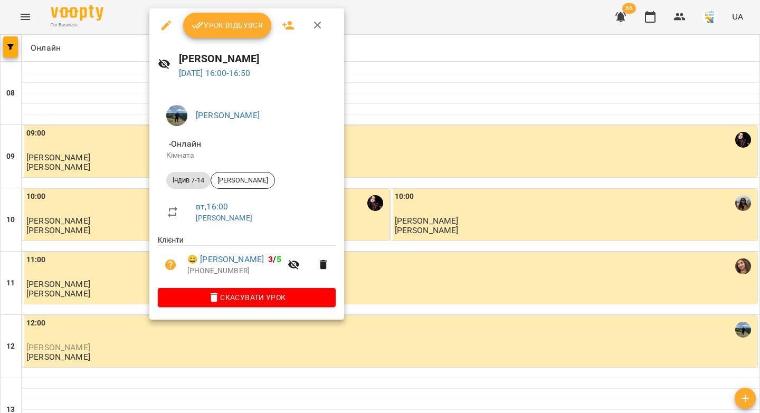
click at [213, 25] on span "Урок відбувся" at bounding box center [228, 25] width 72 height 13
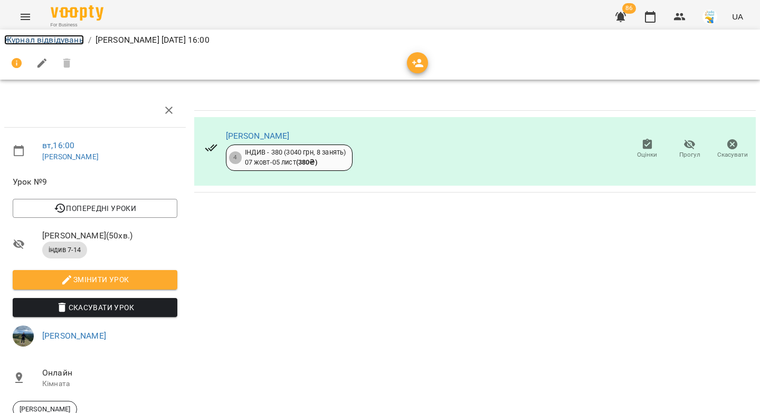
click at [72, 43] on link "Журнал відвідувань" at bounding box center [44, 40] width 80 height 10
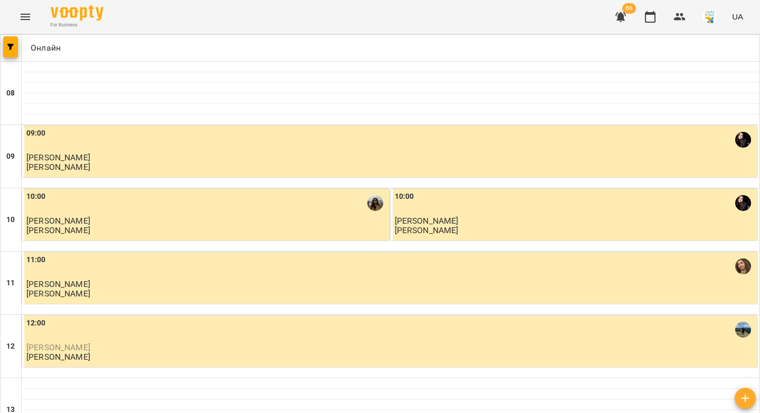
scroll to position [419, 0]
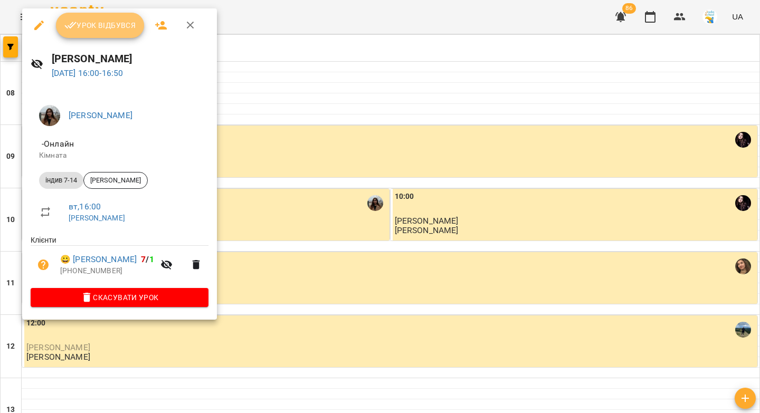
click at [83, 30] on span "Урок відбувся" at bounding box center [100, 25] width 72 height 13
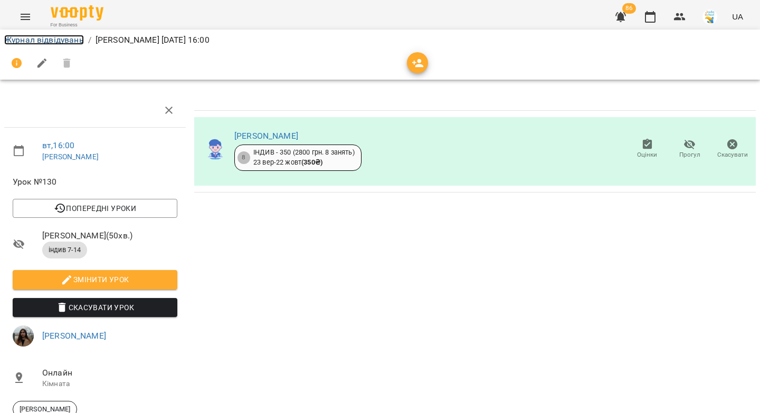
click at [44, 41] on link "Журнал відвідувань" at bounding box center [44, 40] width 80 height 10
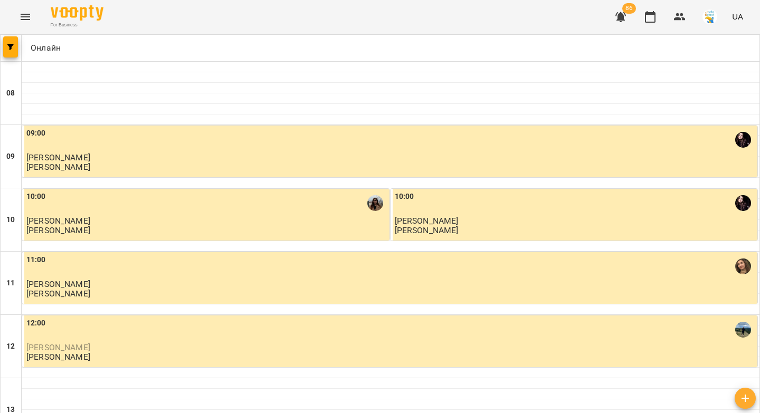
scroll to position [404, 0]
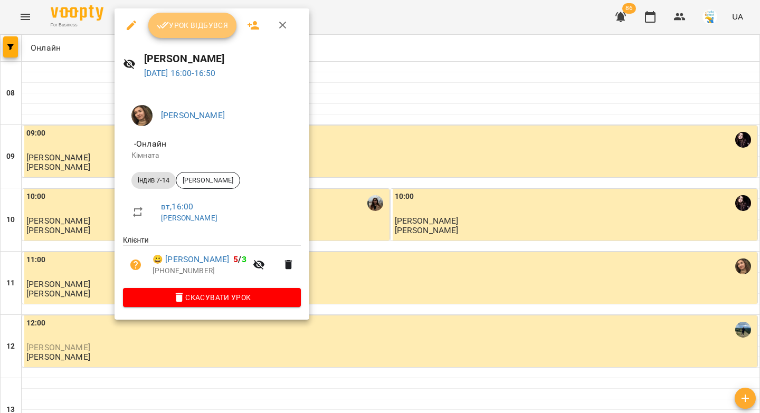
click at [178, 25] on span "Урок відбувся" at bounding box center [193, 25] width 72 height 13
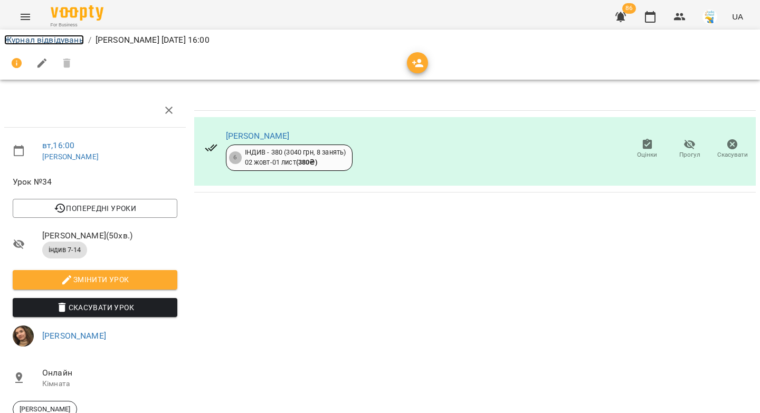
click at [36, 36] on link "Журнал відвідувань" at bounding box center [44, 40] width 80 height 10
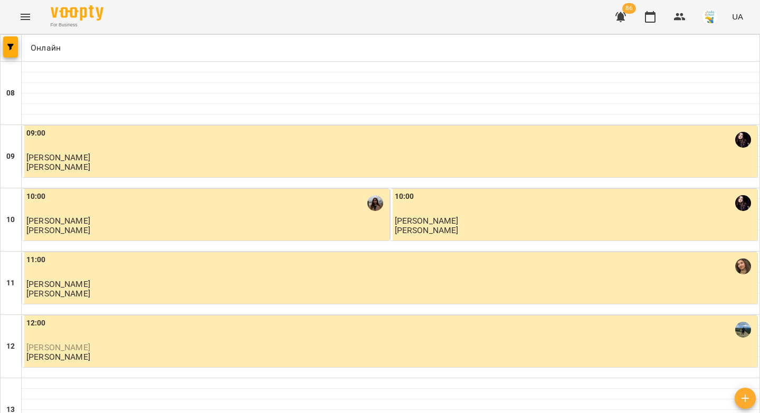
scroll to position [350, 0]
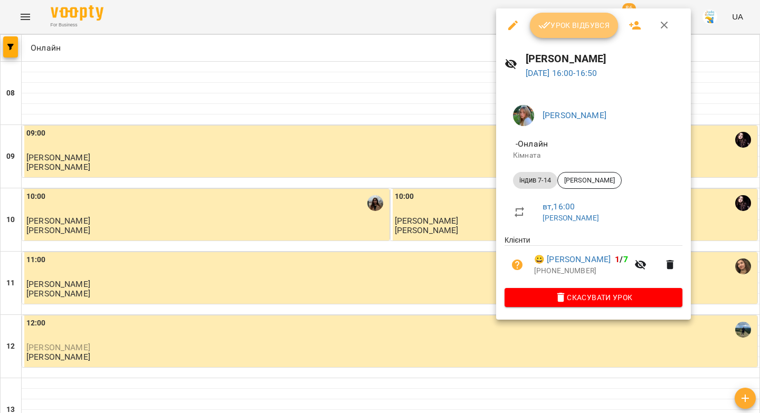
click at [547, 23] on icon "button" at bounding box center [544, 25] width 13 height 13
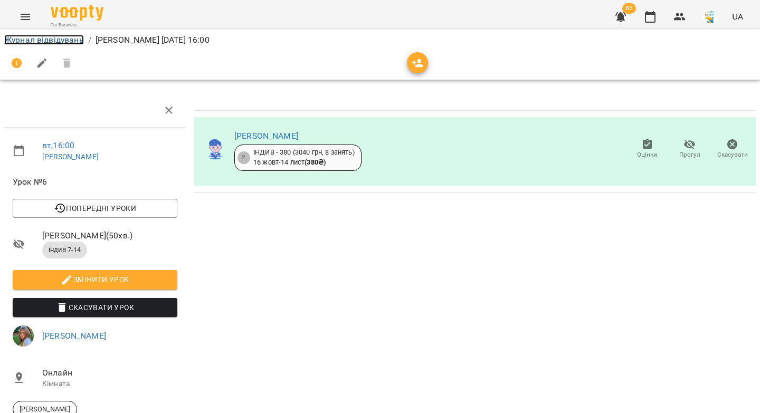
click at [37, 41] on link "Журнал відвідувань" at bounding box center [44, 40] width 80 height 10
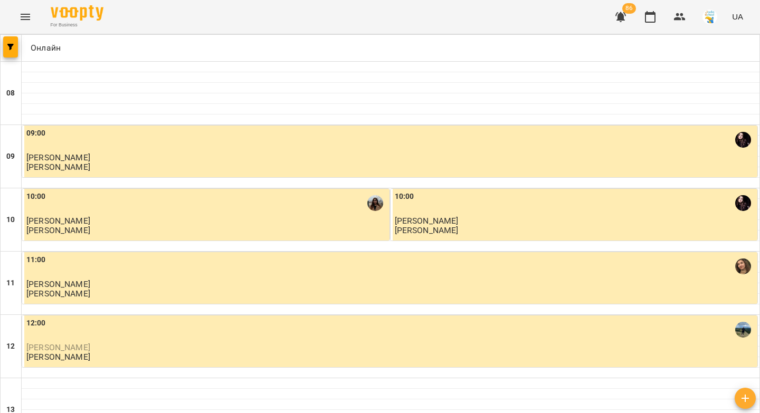
scroll to position [444, 0]
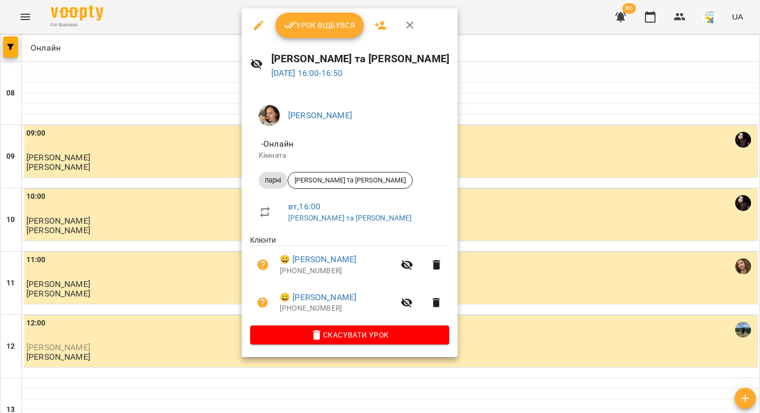
click at [312, 19] on span "Урок відбувся" at bounding box center [320, 25] width 72 height 13
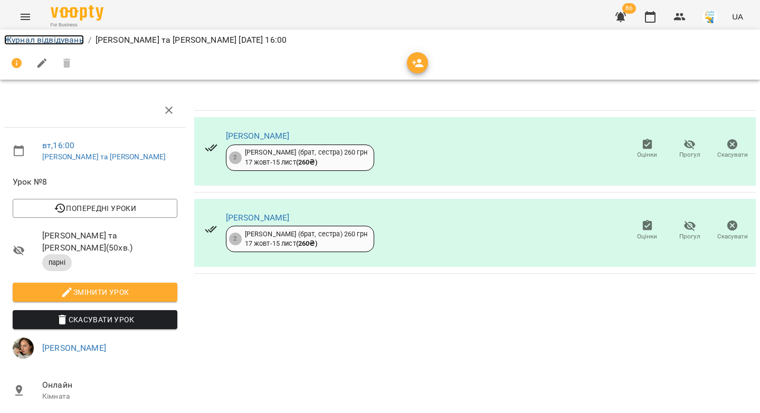
click at [35, 40] on link "Журнал відвідувань" at bounding box center [44, 40] width 80 height 10
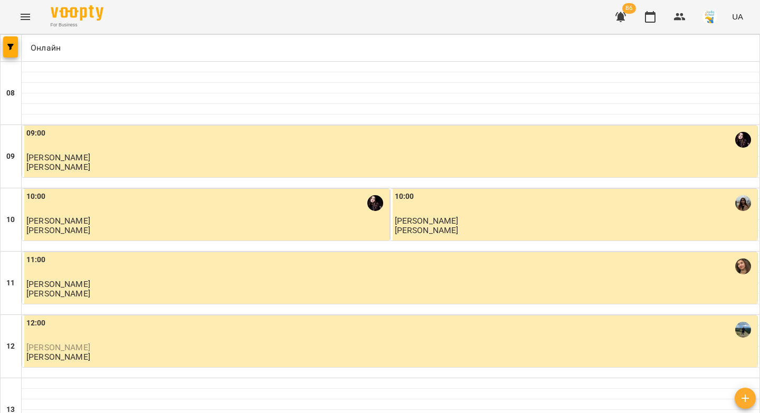
scroll to position [501, 0]
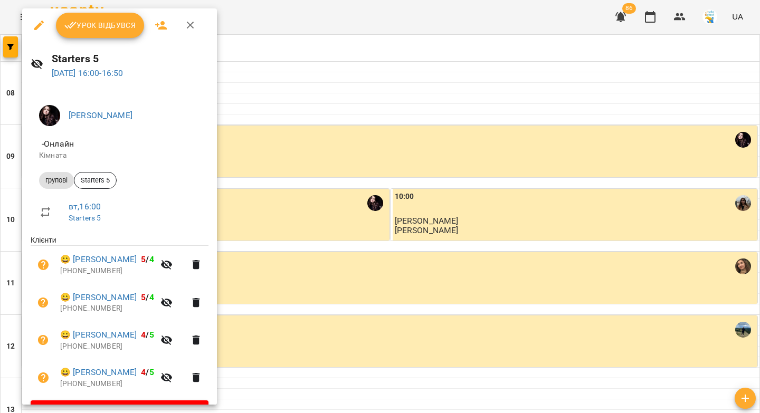
click at [80, 28] on span "Урок відбувся" at bounding box center [100, 25] width 72 height 13
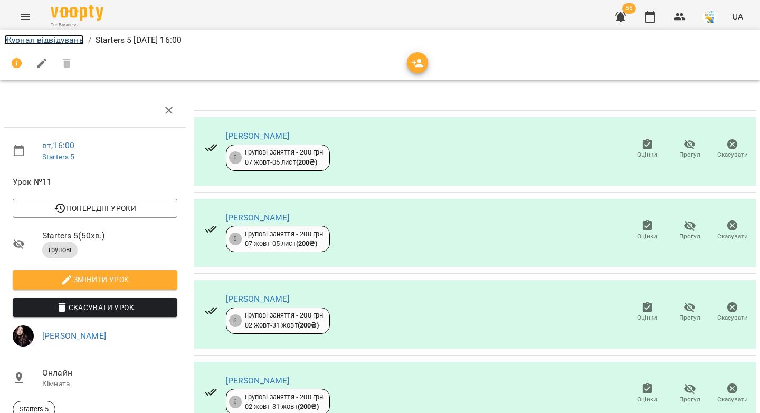
click at [70, 40] on link "Журнал відвідувань" at bounding box center [44, 40] width 80 height 10
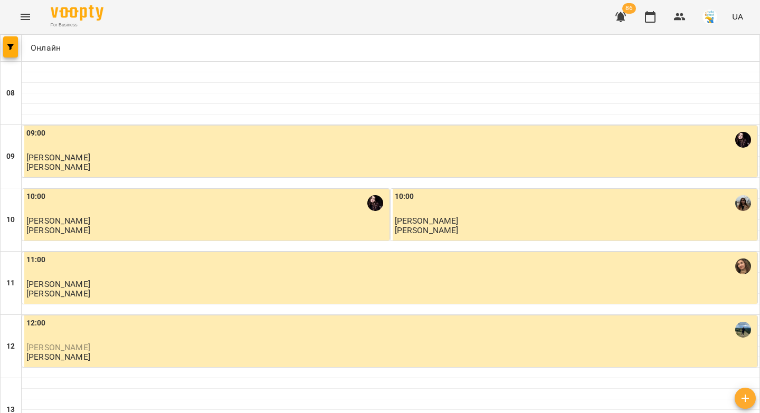
scroll to position [452, 0]
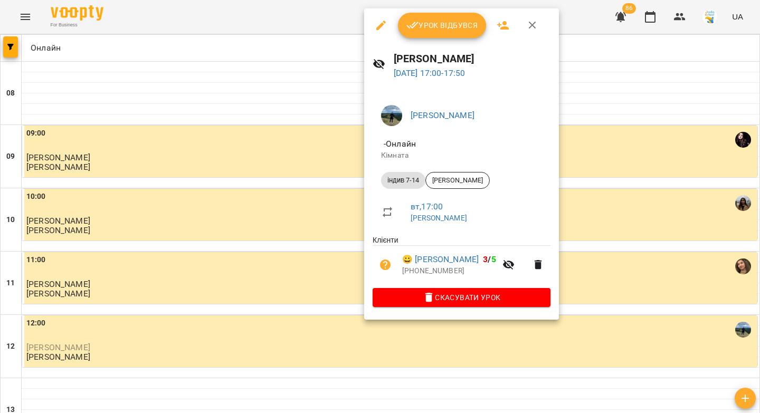
click at [435, 30] on span "Урок відбувся" at bounding box center [442, 25] width 72 height 13
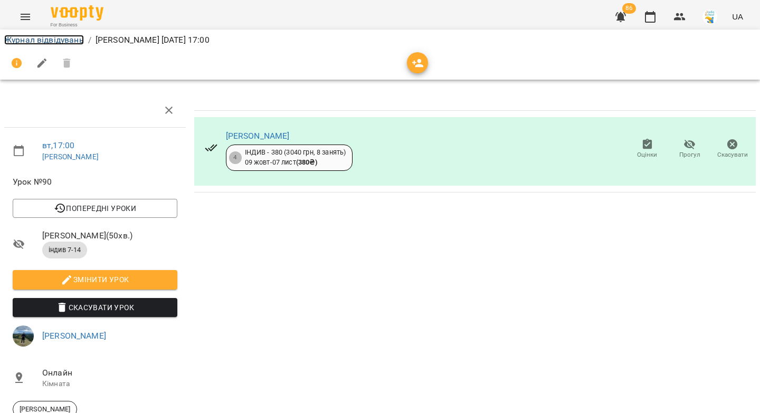
click at [35, 41] on link "Журнал відвідувань" at bounding box center [44, 40] width 80 height 10
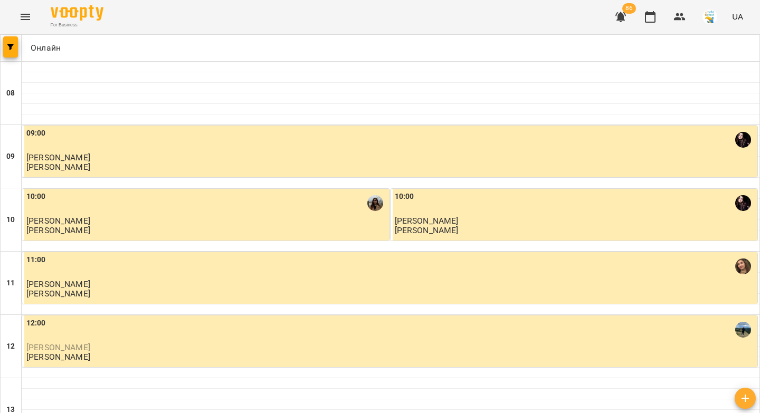
scroll to position [484, 0]
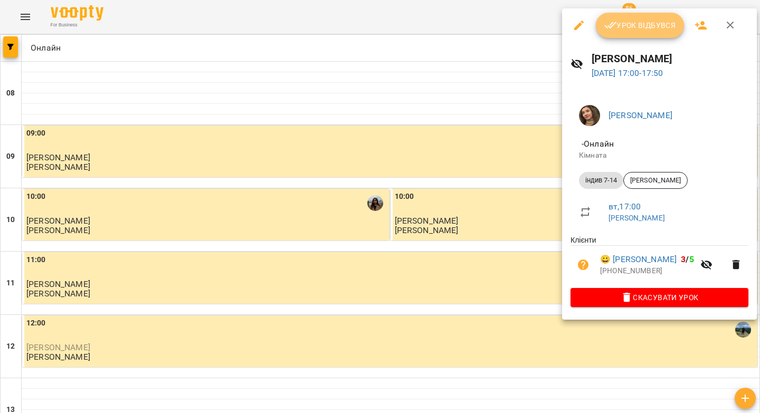
click at [644, 30] on span "Урок відбувся" at bounding box center [640, 25] width 72 height 13
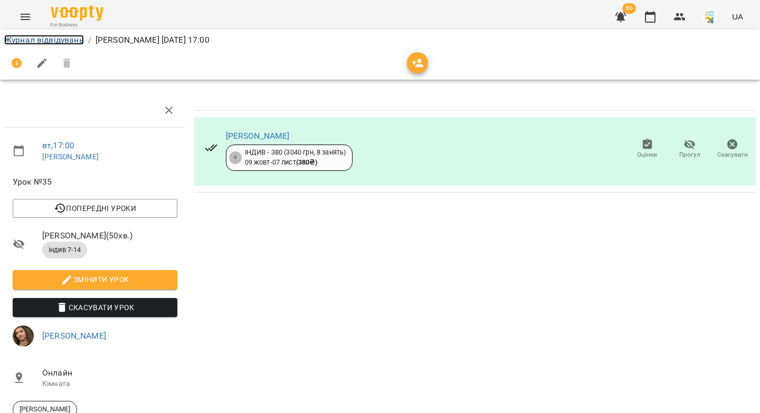
click at [50, 41] on link "Журнал відвідувань" at bounding box center [44, 40] width 80 height 10
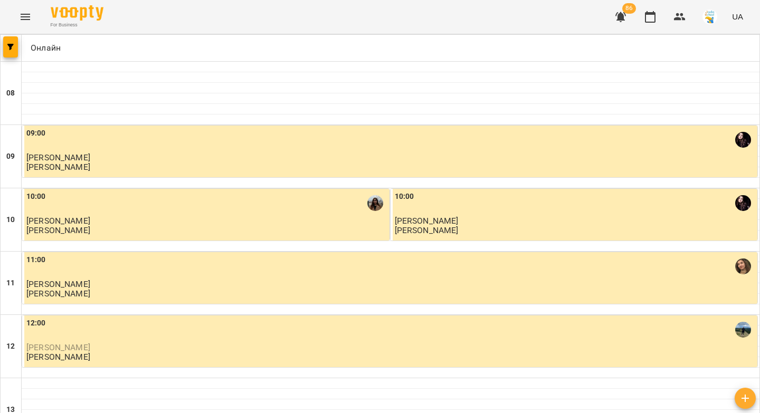
scroll to position [415, 0]
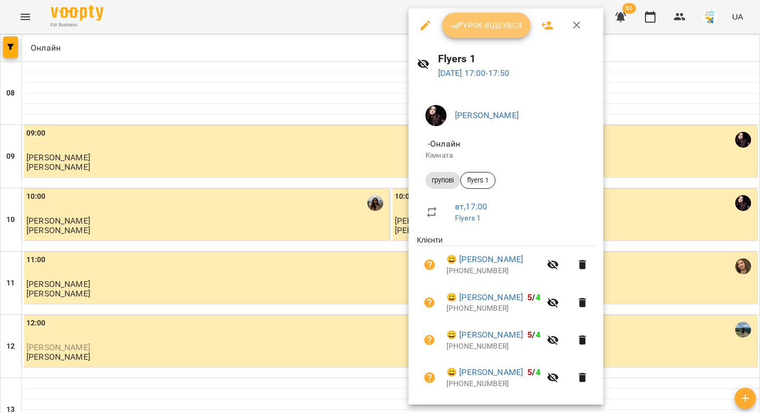
click at [465, 22] on span "Урок відбувся" at bounding box center [487, 25] width 72 height 13
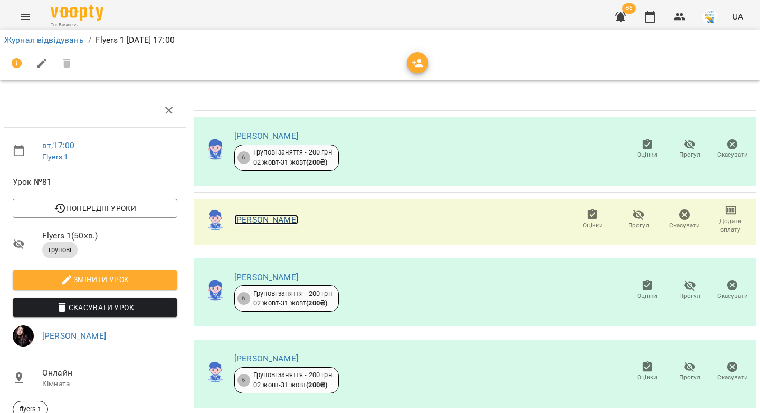
click at [280, 221] on link "Дмитро Носов" at bounding box center [266, 220] width 64 height 10
click at [44, 39] on link "Журнал відвідувань" at bounding box center [44, 40] width 80 height 10
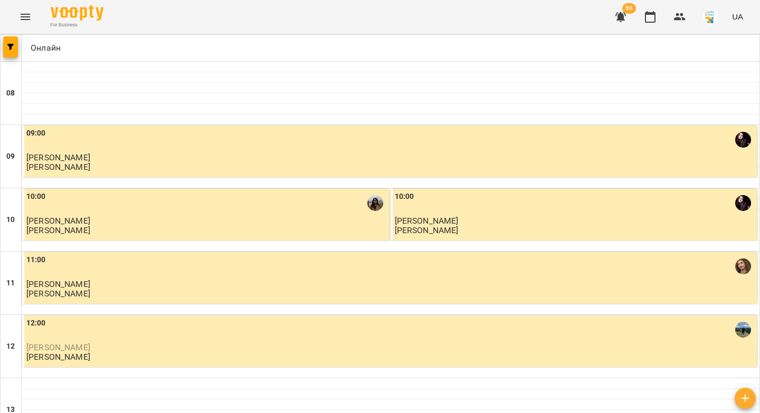
click at [625, 20] on icon "button" at bounding box center [620, 17] width 13 height 13
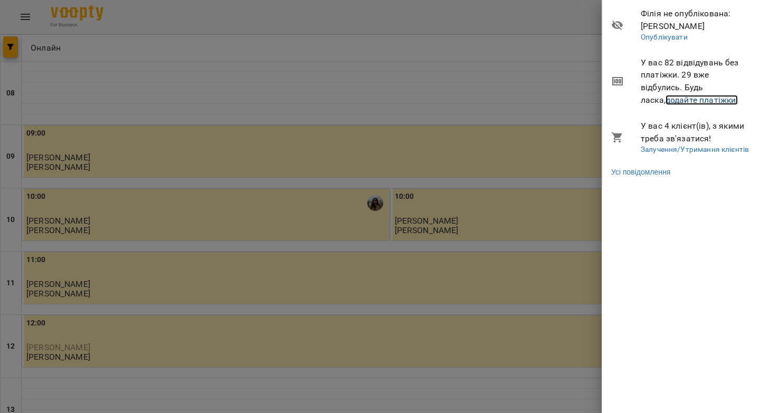
drag, startPoint x: 681, startPoint y: 103, endPoint x: 303, endPoint y: 10, distance: 389.1
click at [681, 103] on link "додайте платіжки!" at bounding box center [702, 100] width 73 height 10
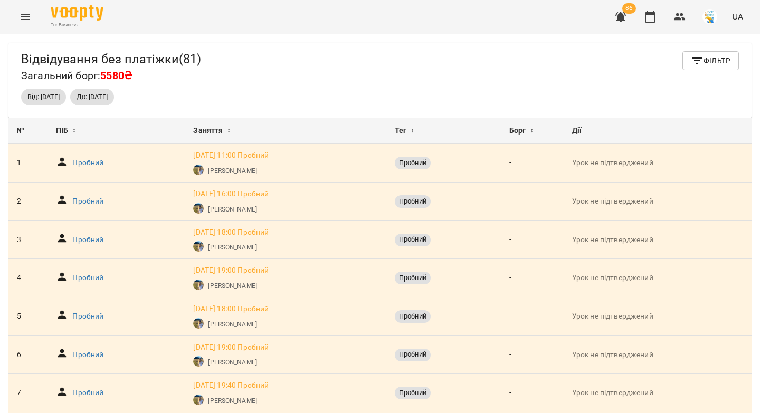
click at [725, 64] on button "Фільтр" at bounding box center [710, 60] width 56 height 19
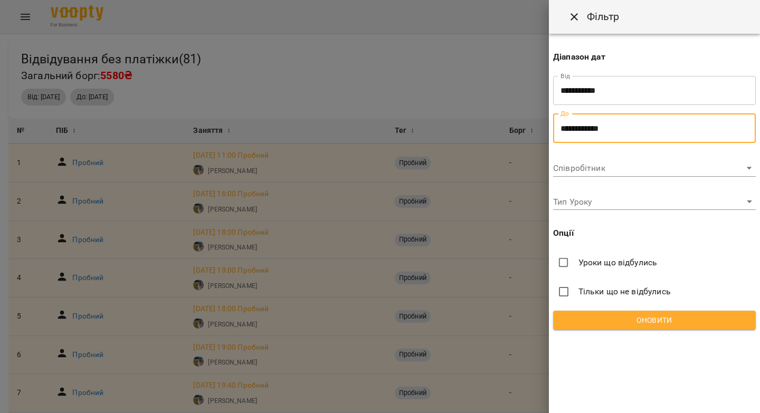
click at [578, 134] on input "**********" at bounding box center [654, 128] width 203 height 30
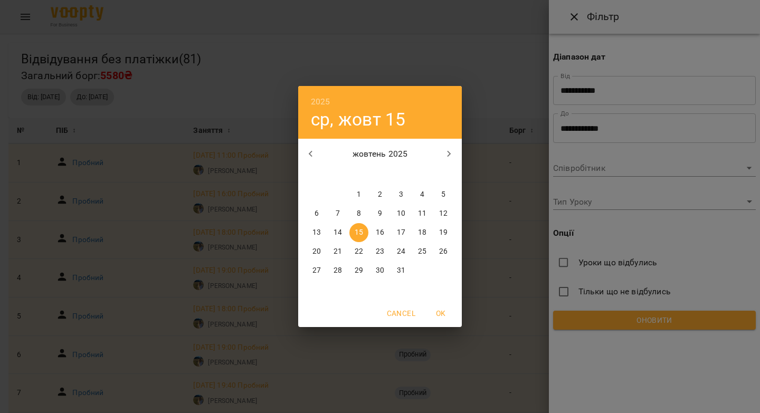
click at [373, 232] on span "16" at bounding box center [379, 232] width 19 height 11
type input "**********"
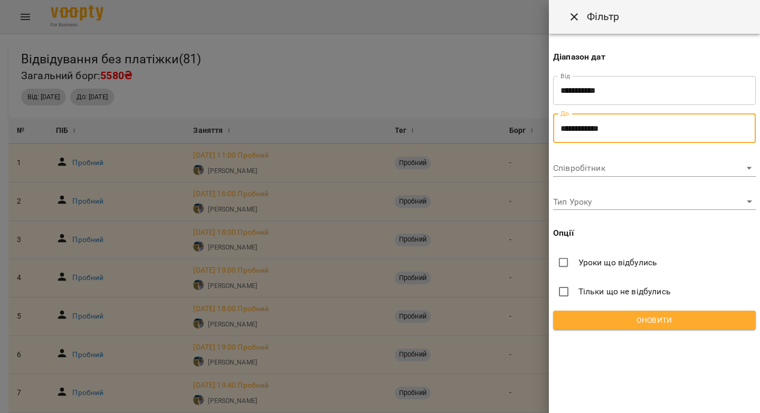
click at [605, 317] on span "Оновити" at bounding box center [655, 320] width 186 height 13
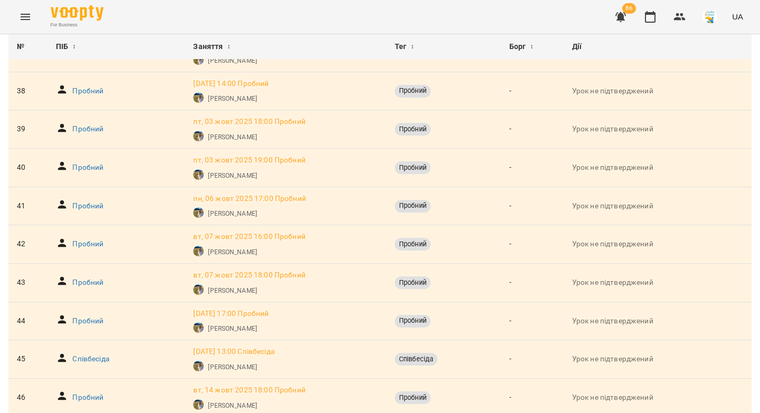
scroll to position [1700, 0]
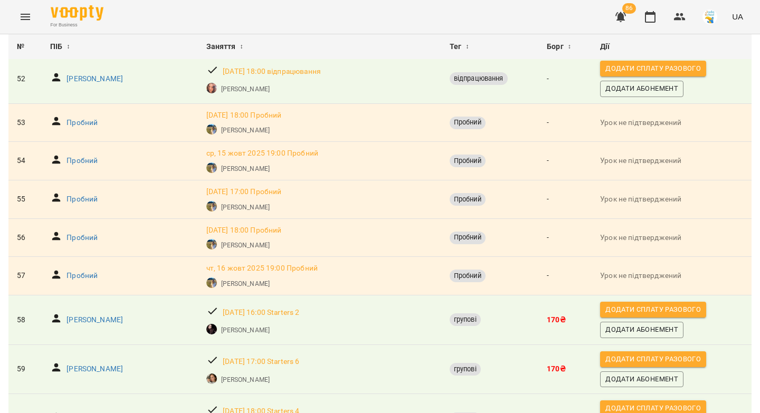
scroll to position [0, 0]
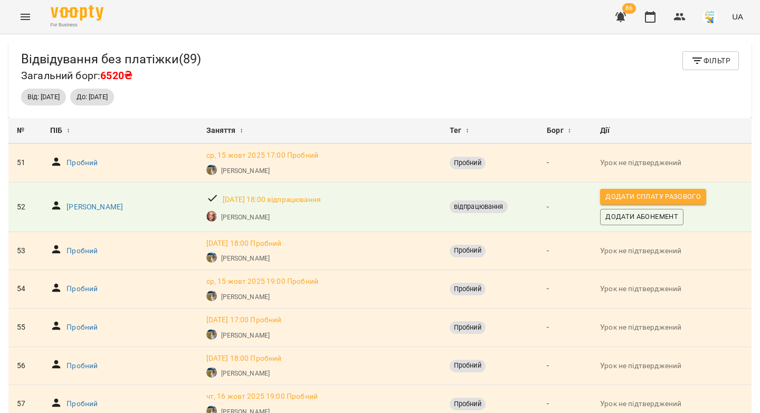
click at [696, 58] on span "Фільтр" at bounding box center [711, 60] width 40 height 13
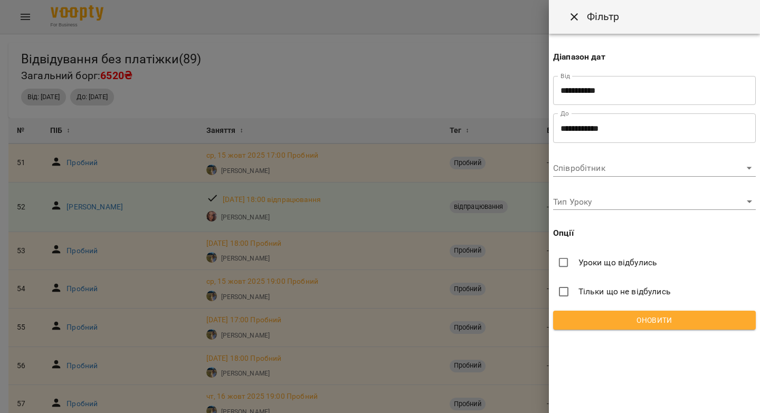
click at [581, 212] on div "**********" at bounding box center [654, 186] width 211 height 305
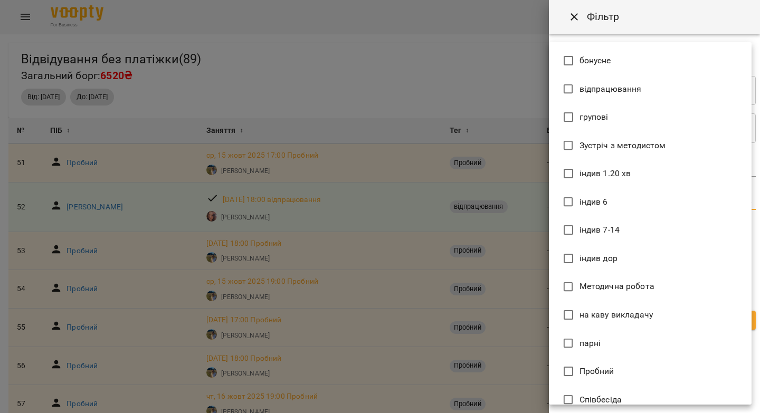
click at [579, 206] on body "For Business 86 UA Відвідування без платіжки ( 89 ) Загальний борг: 6520₴ Фільт…" at bounding box center [380, 224] width 760 height 448
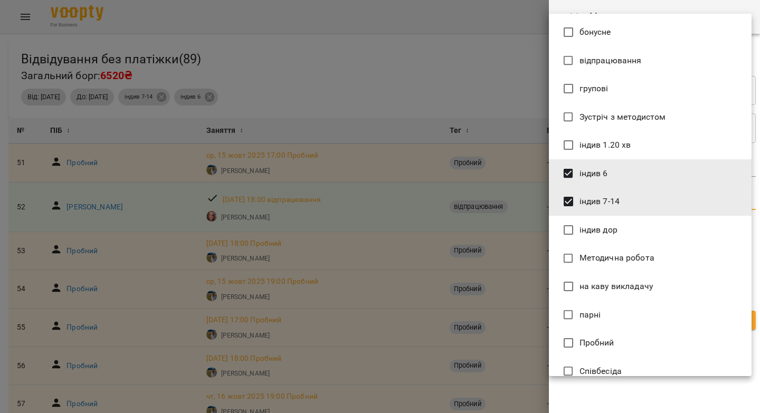
type input "**********"
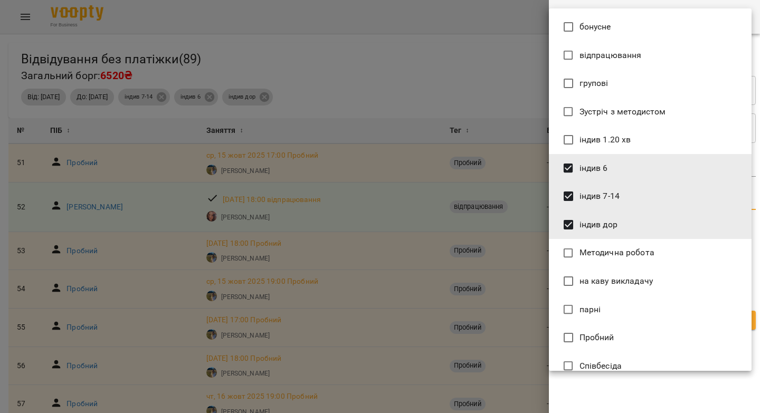
click at [659, 2] on div at bounding box center [380, 206] width 760 height 413
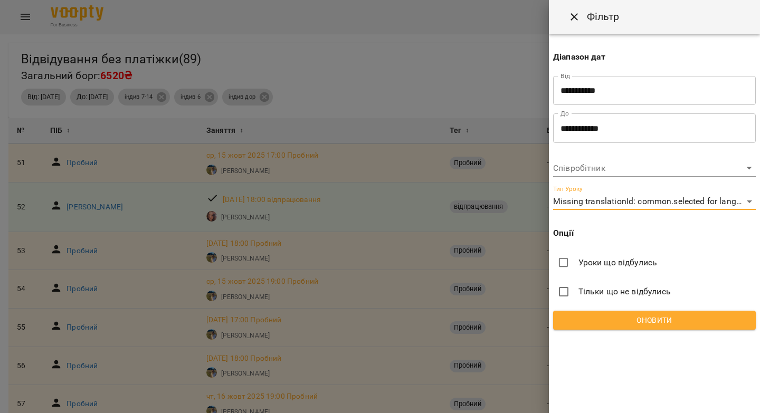
click at [610, 329] on button "Оновити" at bounding box center [654, 320] width 203 height 19
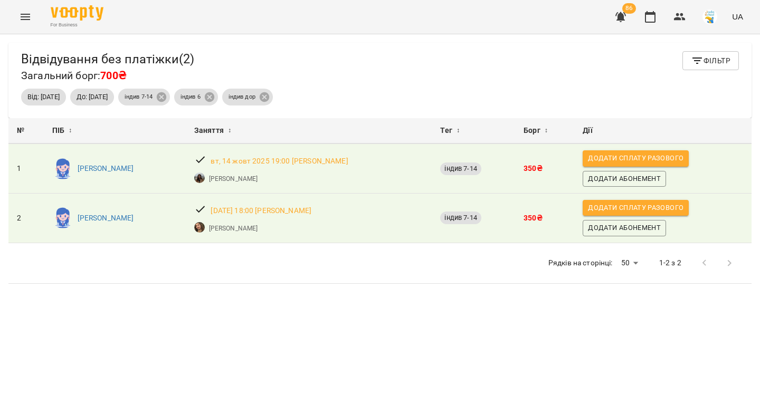
click at [702, 62] on span "Фільтр" at bounding box center [711, 60] width 40 height 13
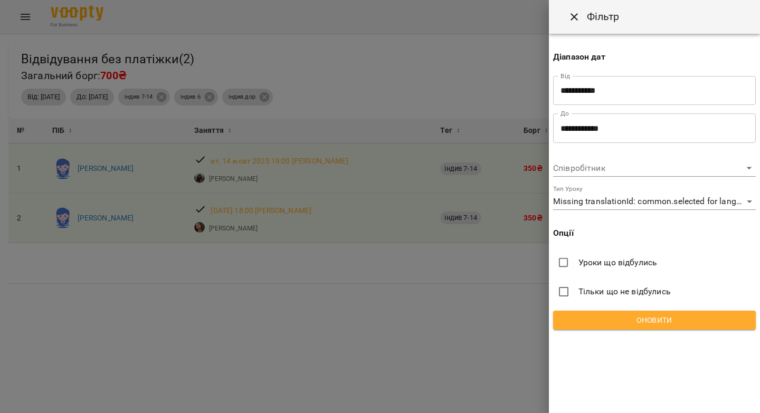
click at [578, 133] on input "**********" at bounding box center [654, 128] width 203 height 30
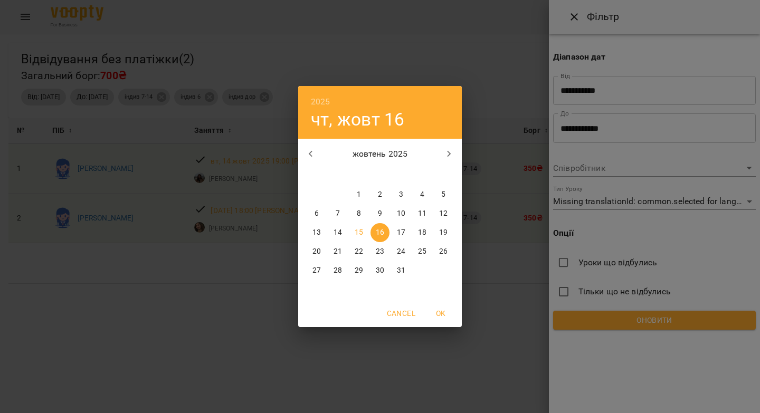
click at [590, 204] on div "2025 чт, жовт 16 жовтень 2025 пн вт ср чт пт сб нд 29 30 1 2 3 4 5 6 7 8 9 10 1…" at bounding box center [380, 206] width 760 height 413
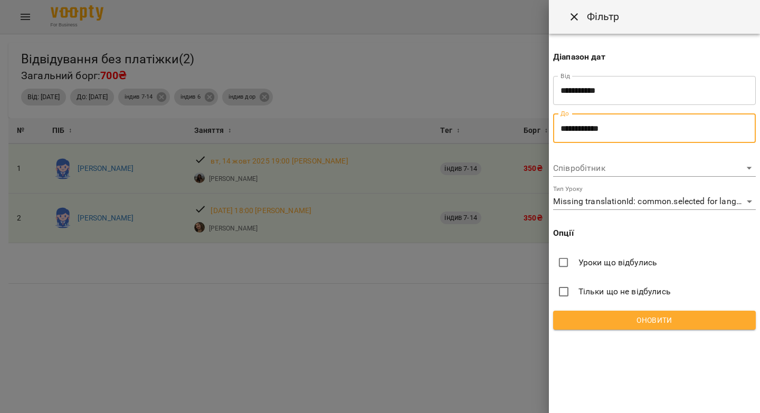
click at [604, 119] on input "**********" at bounding box center [654, 128] width 203 height 30
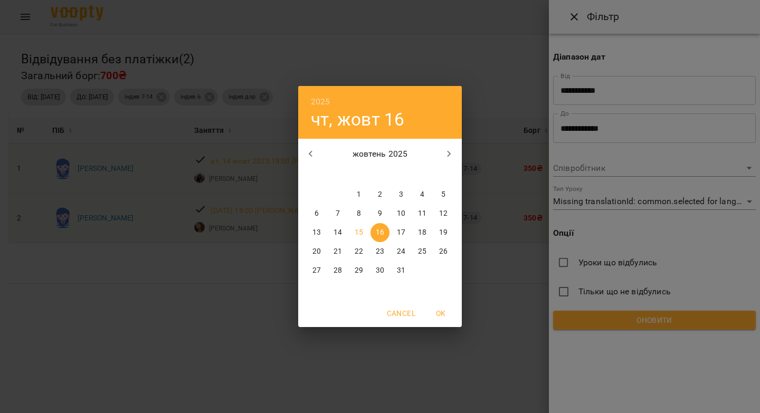
click at [402, 229] on p "17" at bounding box center [401, 232] width 8 height 11
type input "**********"
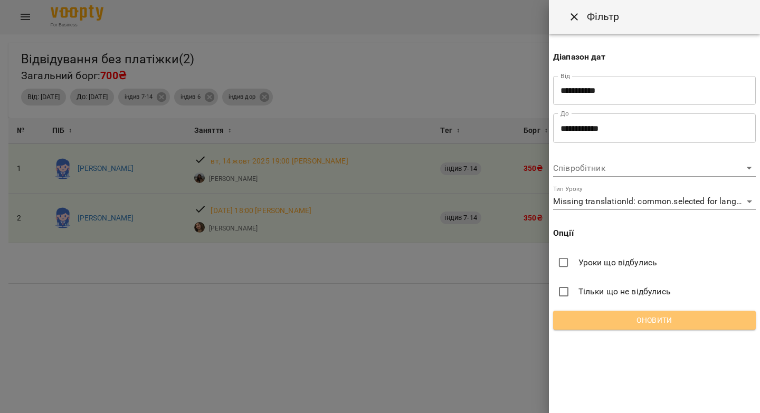
click at [592, 319] on span "Оновити" at bounding box center [655, 320] width 186 height 13
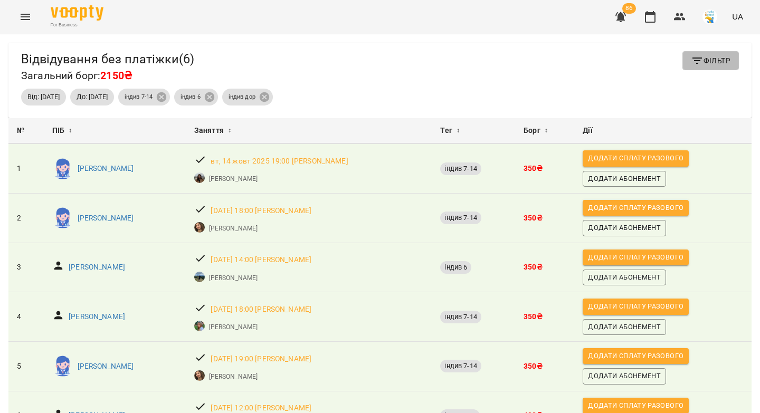
click at [708, 55] on span "Фільтр" at bounding box center [711, 60] width 40 height 13
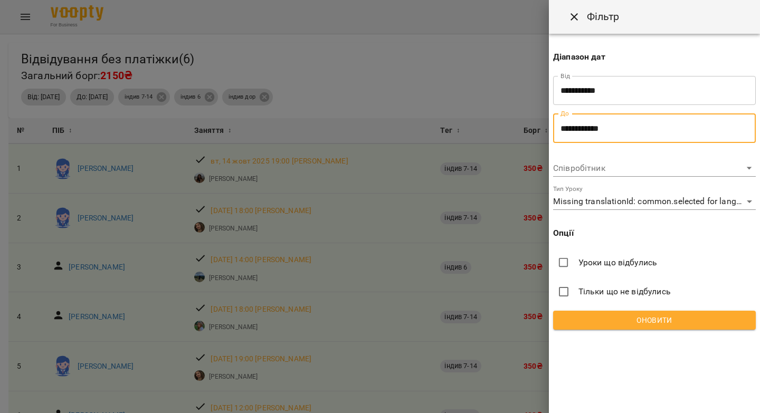
click at [593, 127] on input "**********" at bounding box center [654, 128] width 203 height 30
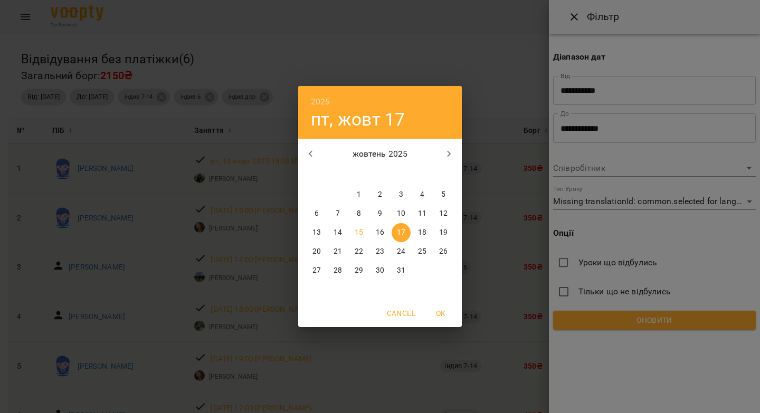
click at [382, 232] on p "16" at bounding box center [380, 232] width 8 height 11
type input "**********"
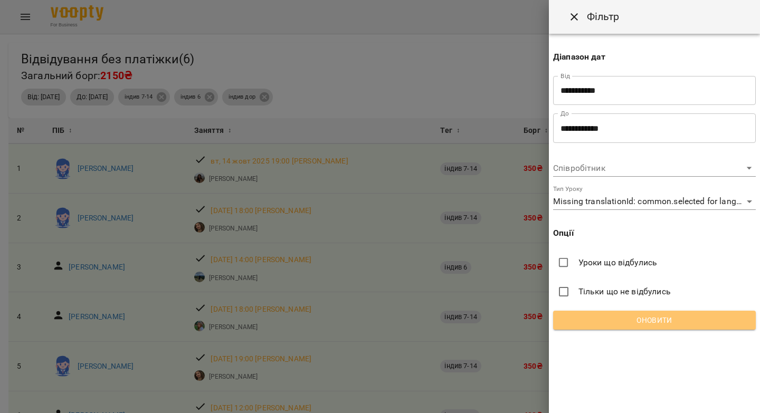
click at [594, 318] on span "Оновити" at bounding box center [655, 320] width 186 height 13
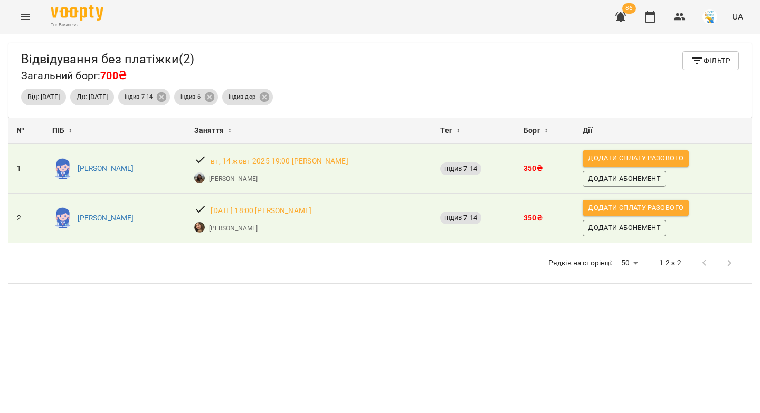
click at [693, 60] on icon "button" at bounding box center [697, 60] width 13 height 13
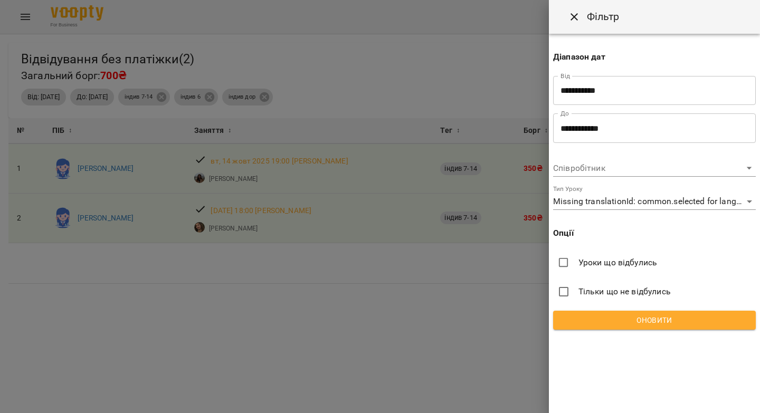
click at [567, 131] on input "**********" at bounding box center [654, 128] width 203 height 30
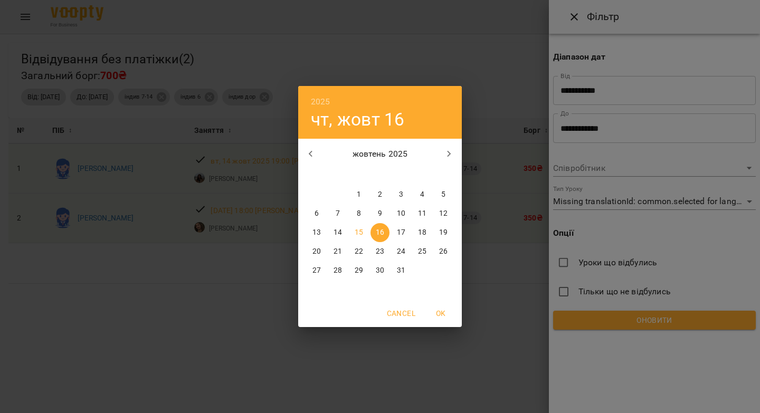
click at [518, 70] on div "2025 чт, жовт 16 жовтень 2025 пн вт ср чт пт сб нд 29 30 1 2 3 4 5 6 7 8 9 10 1…" at bounding box center [380, 206] width 760 height 413
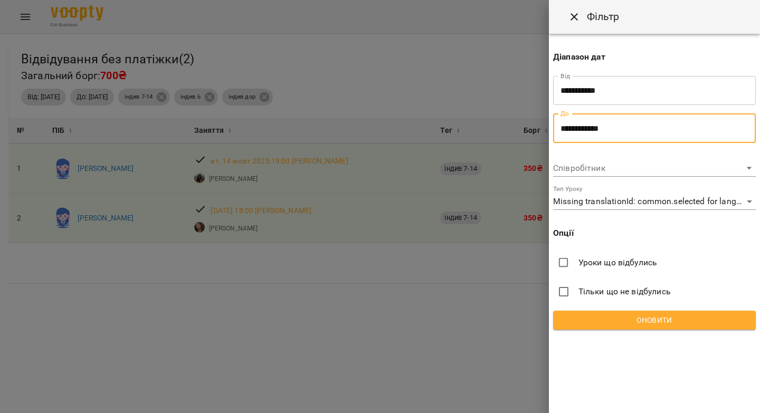
click at [593, 198] on body "For Business 86 UA Відвідування без платіжки ( 2 ) Загальний борг: 700₴ Фільтр …" at bounding box center [380, 224] width 760 height 448
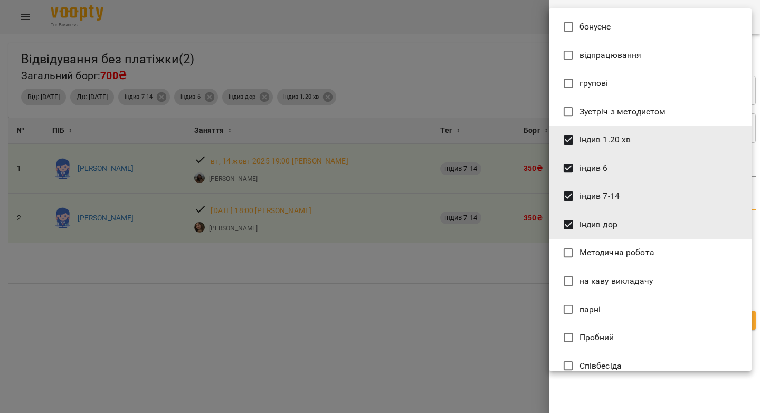
type input "**********"
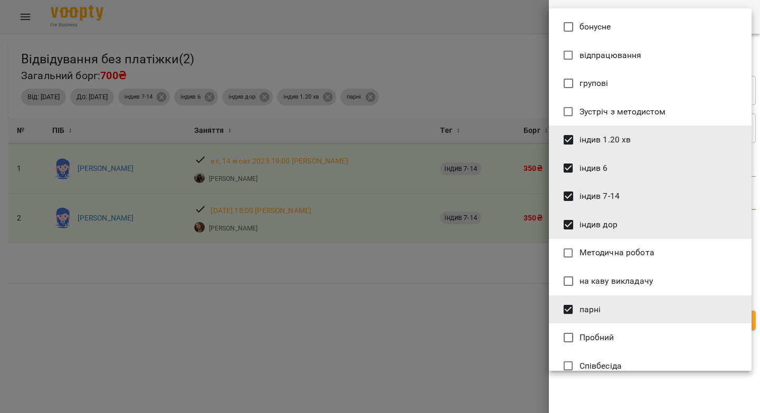
click at [532, 96] on div at bounding box center [380, 206] width 760 height 413
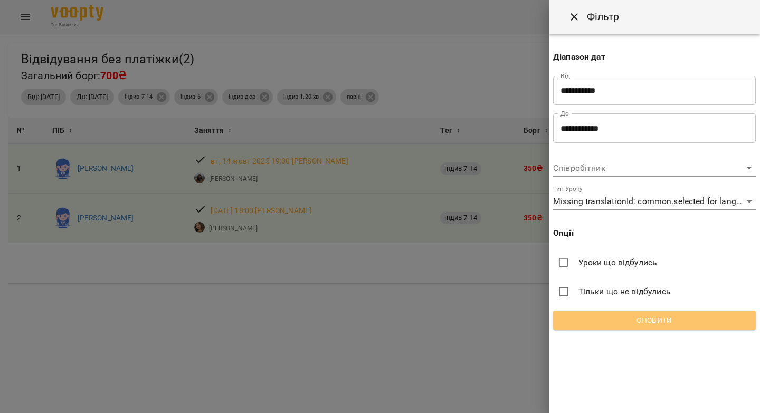
click at [623, 323] on span "Оновити" at bounding box center [655, 320] width 186 height 13
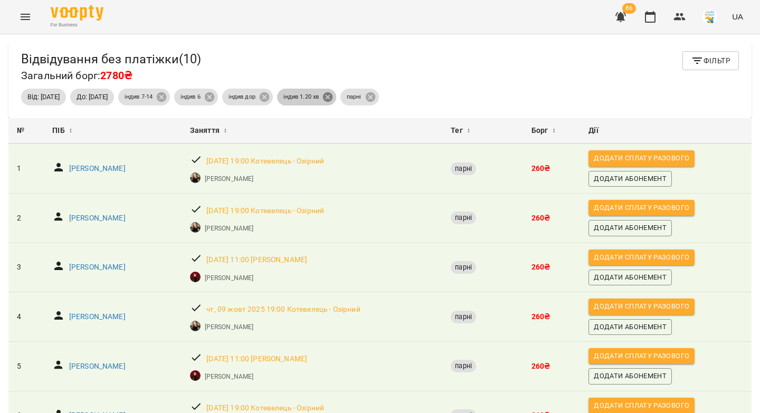
click at [332, 97] on icon at bounding box center [327, 96] width 9 height 9
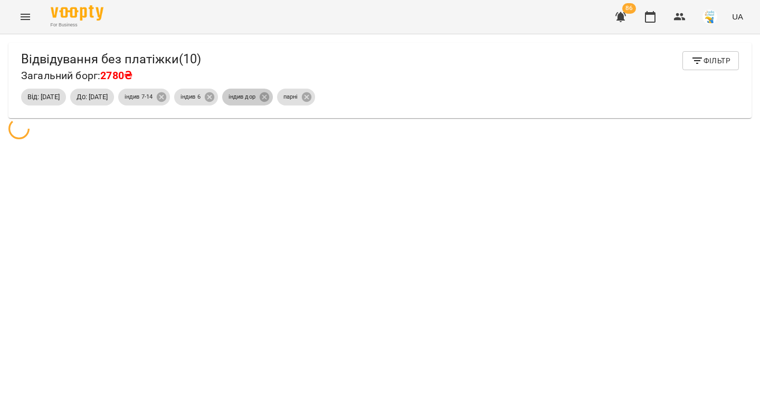
click at [269, 97] on icon at bounding box center [264, 96] width 9 height 9
click at [214, 96] on icon at bounding box center [209, 96] width 9 height 9
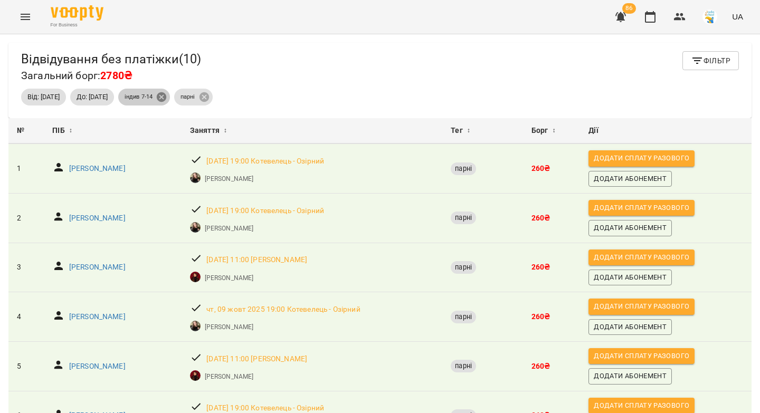
click at [166, 98] on icon at bounding box center [161, 96] width 9 height 9
click at [651, 20] on icon "button" at bounding box center [650, 17] width 13 height 13
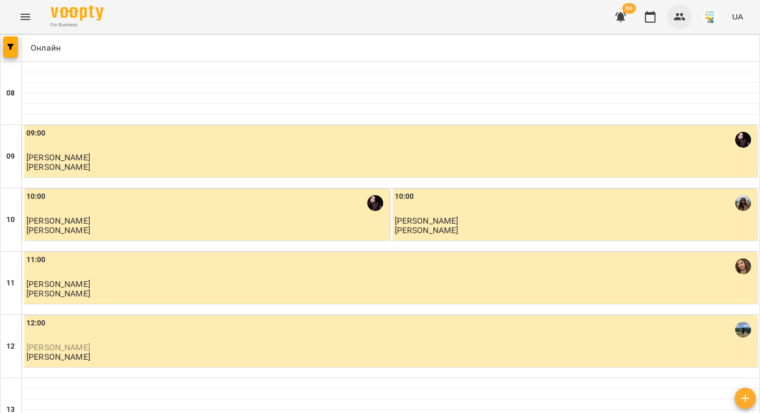
click at [678, 20] on icon "button" at bounding box center [679, 17] width 13 height 13
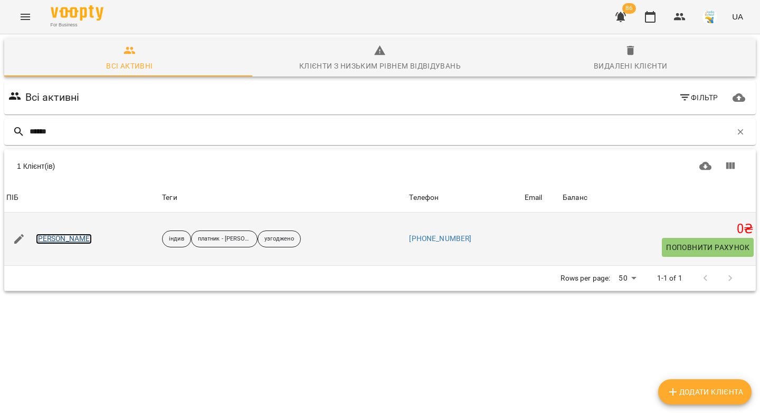
click at [55, 238] on link "Дамір Мунтян" at bounding box center [64, 239] width 56 height 11
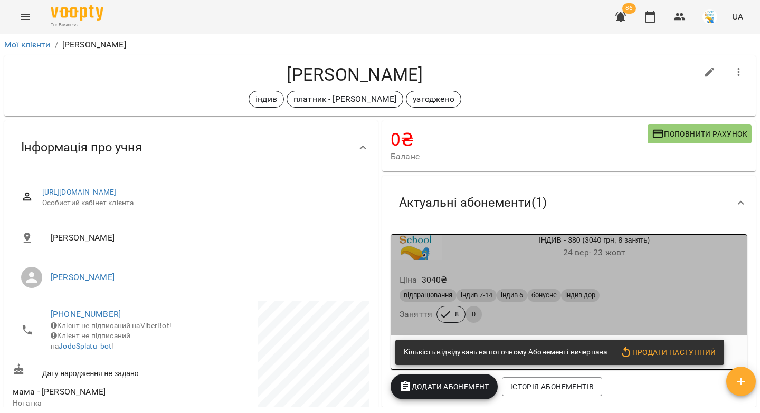
click at [621, 273] on div "Ціна 3040 ₴" at bounding box center [568, 280] width 343 height 19
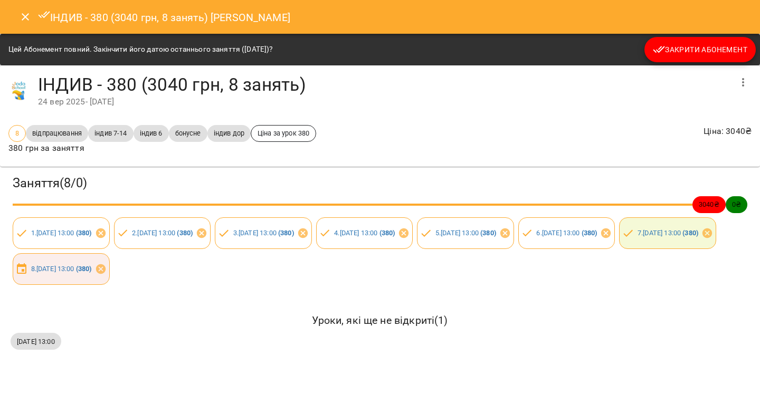
click at [23, 16] on icon "Close" at bounding box center [25, 17] width 13 height 13
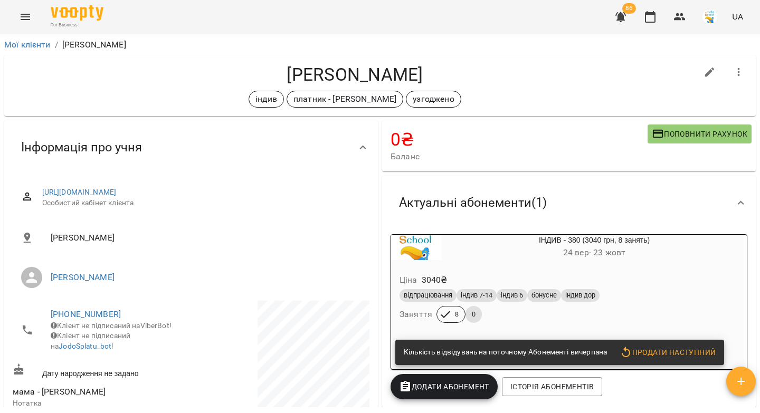
click at [670, 134] on span "Поповнити рахунок" at bounding box center [700, 134] width 96 height 13
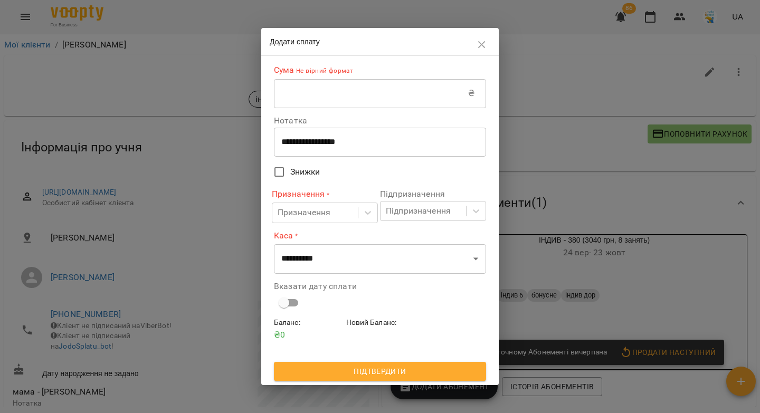
click at [312, 95] on input "text" at bounding box center [371, 94] width 194 height 30
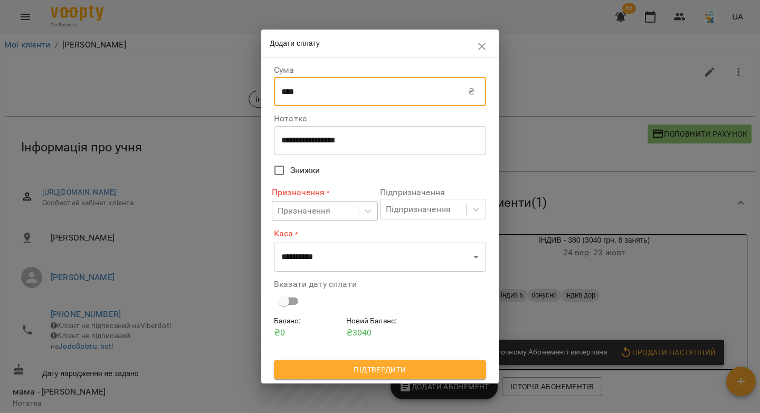
type input "****"
click at [309, 219] on div "Призначення" at bounding box center [314, 212] width 85 height 20
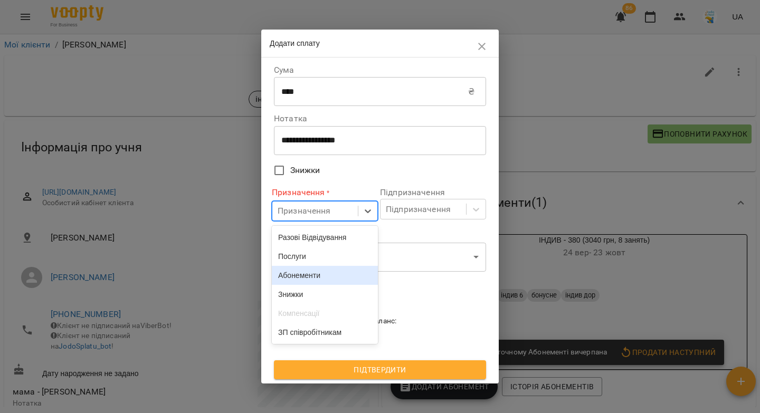
click at [310, 280] on div "Абонементи" at bounding box center [325, 275] width 106 height 19
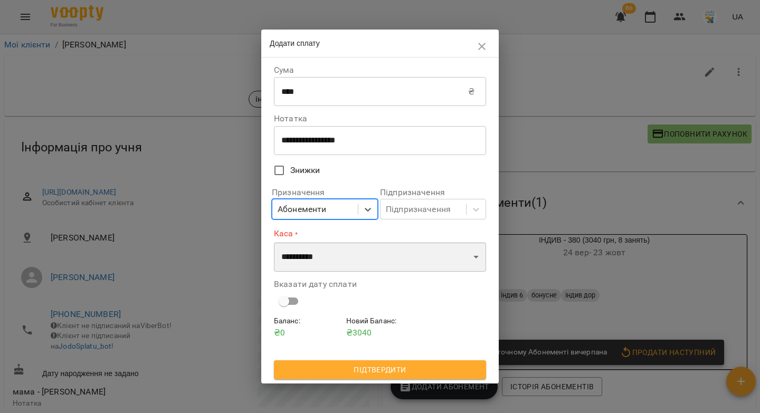
click at [296, 263] on select "**********" at bounding box center [380, 257] width 212 height 30
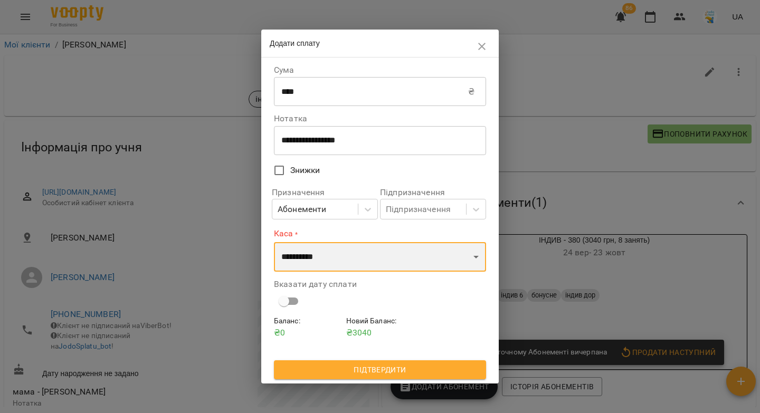
select select "****"
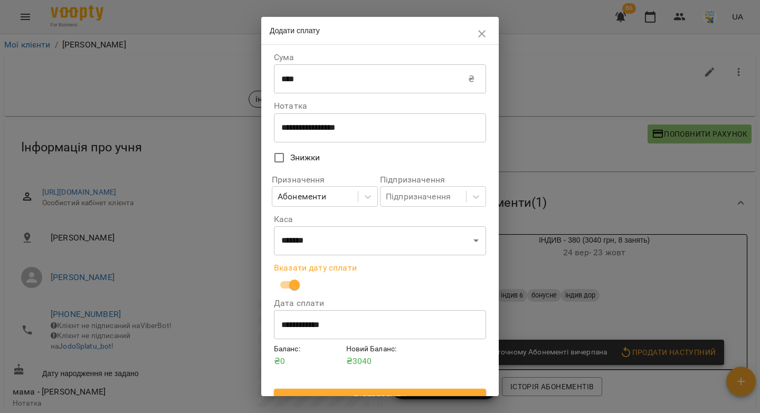
scroll to position [17, 0]
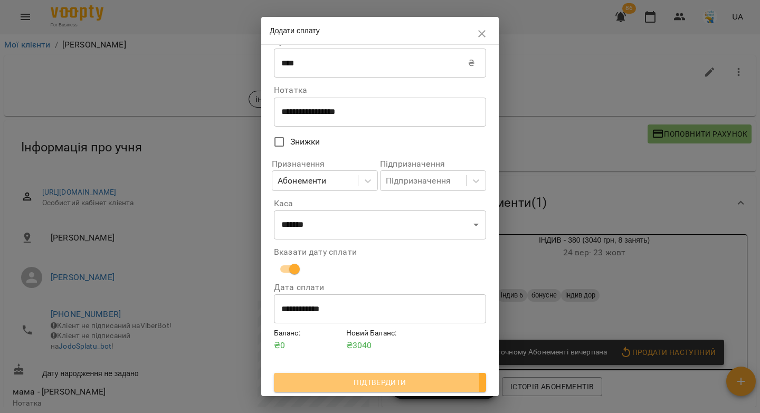
click at [349, 385] on span "Підтвердити" at bounding box center [379, 382] width 195 height 13
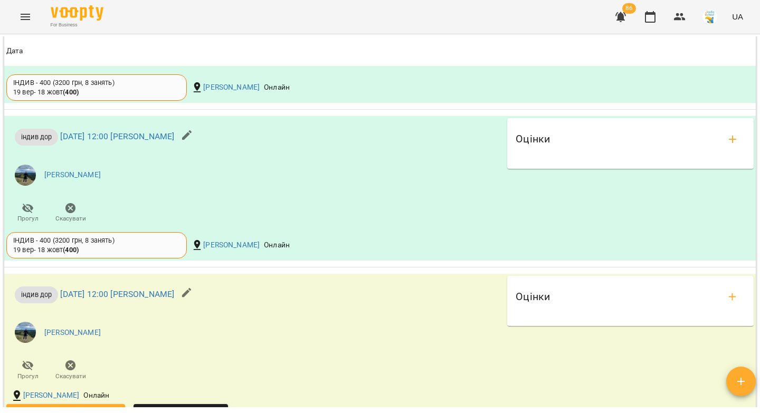
scroll to position [902, 0]
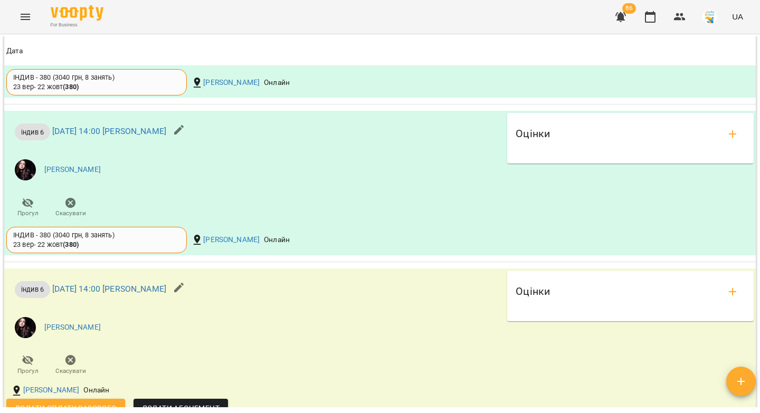
scroll to position [1133, 0]
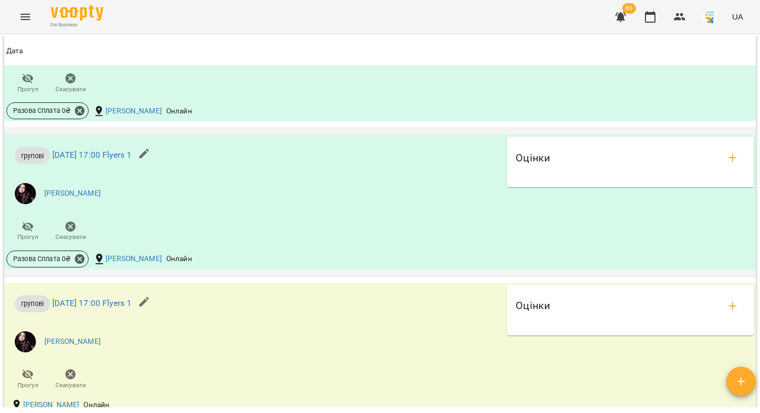
scroll to position [1231, 0]
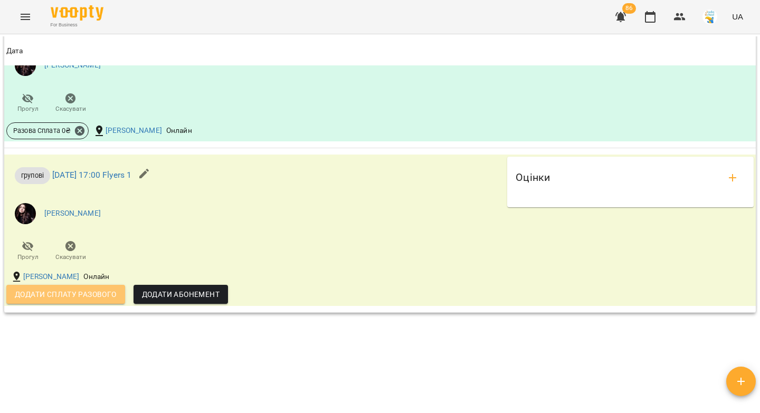
drag, startPoint x: 71, startPoint y: 307, endPoint x: 309, endPoint y: 233, distance: 248.7
click at [71, 301] on span "Додати сплату разового" at bounding box center [66, 294] width 102 height 13
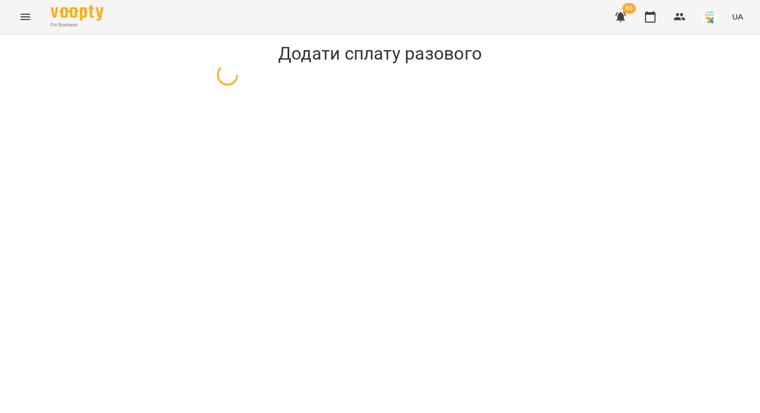
select select "*******"
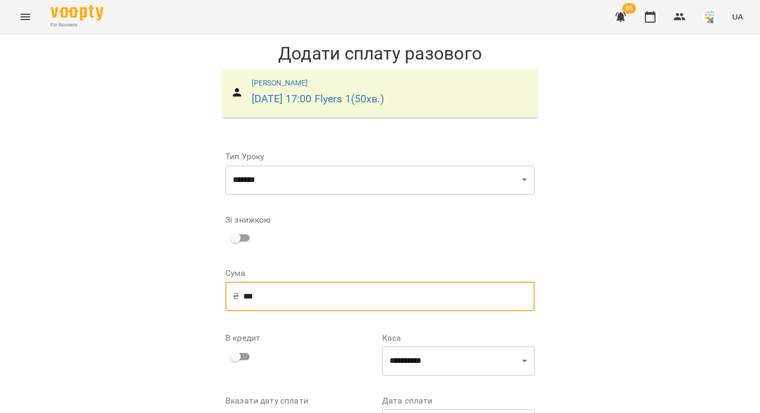
drag, startPoint x: 247, startPoint y: 295, endPoint x: 237, endPoint y: 297, distance: 9.6
click at [243, 297] on input "***" at bounding box center [388, 297] width 291 height 30
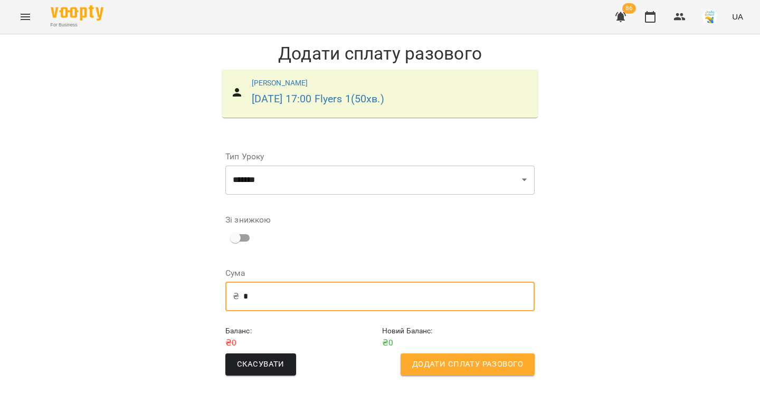
type input "*"
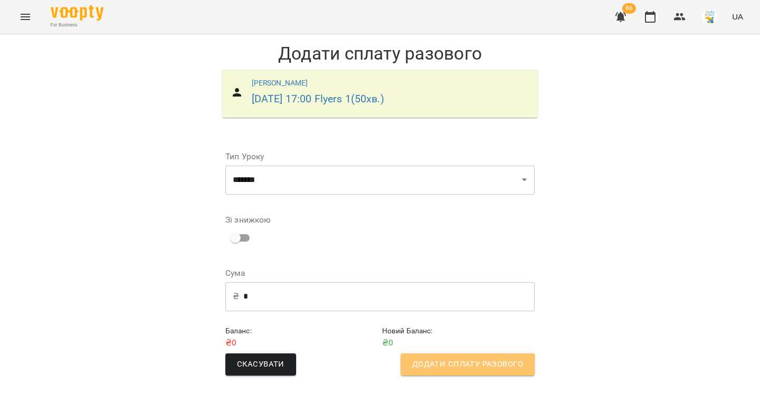
click at [423, 367] on span "Додати сплату разового" at bounding box center [467, 365] width 111 height 14
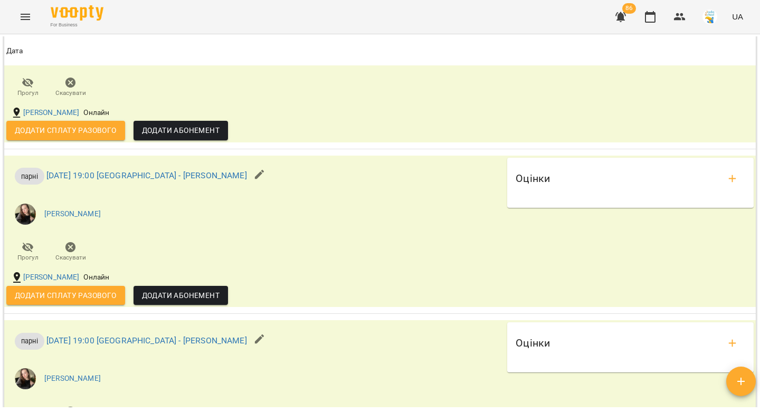
scroll to position [648, 0]
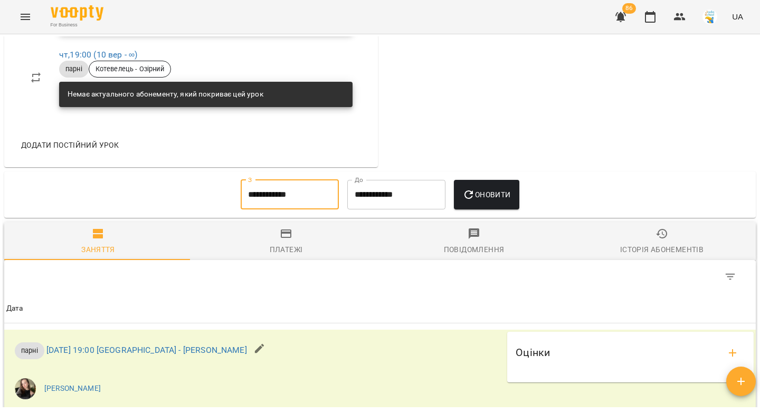
click at [264, 210] on input "**********" at bounding box center [290, 195] width 98 height 30
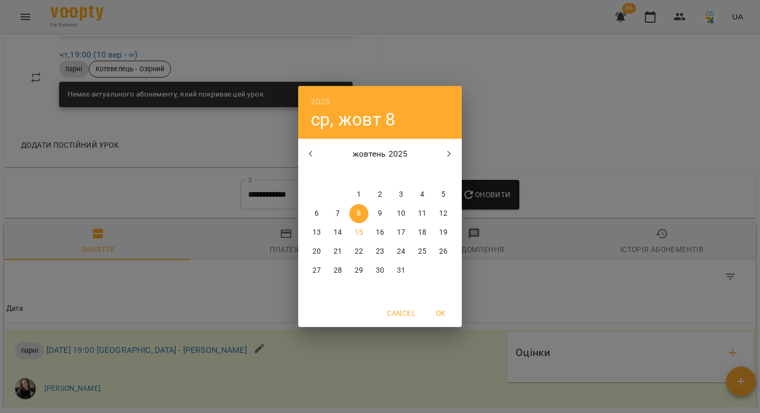
drag, startPoint x: 357, startPoint y: 193, endPoint x: 458, endPoint y: 208, distance: 102.4
click at [357, 193] on p "1" at bounding box center [359, 194] width 4 height 11
type input "**********"
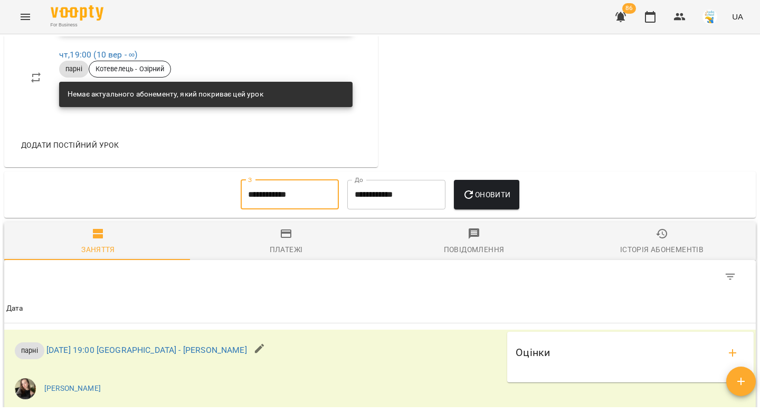
click at [502, 201] on span "Оновити" at bounding box center [486, 194] width 48 height 13
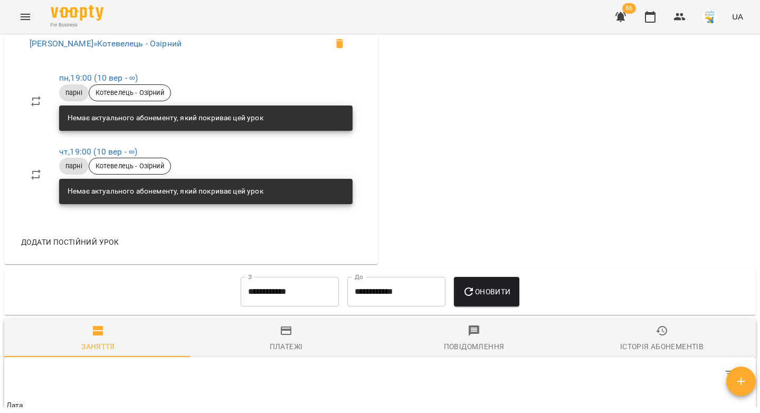
scroll to position [0, 0]
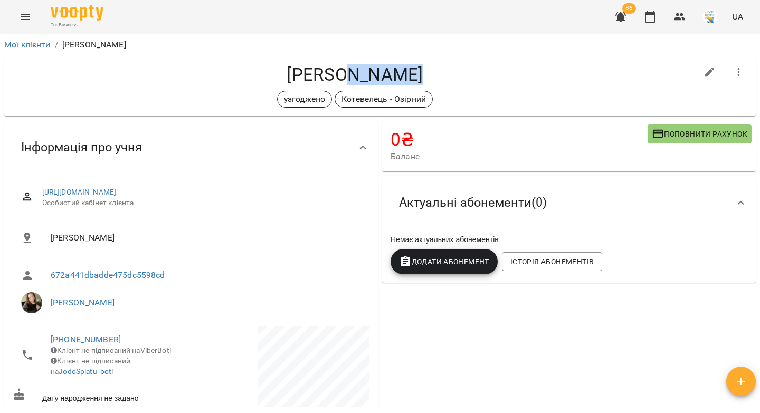
drag, startPoint x: 421, startPoint y: 74, endPoint x: 347, endPoint y: 75, distance: 74.4
click at [347, 75] on h4 "[PERSON_NAME]" at bounding box center [355, 75] width 685 height 22
copy h4 "[PERSON_NAME]"
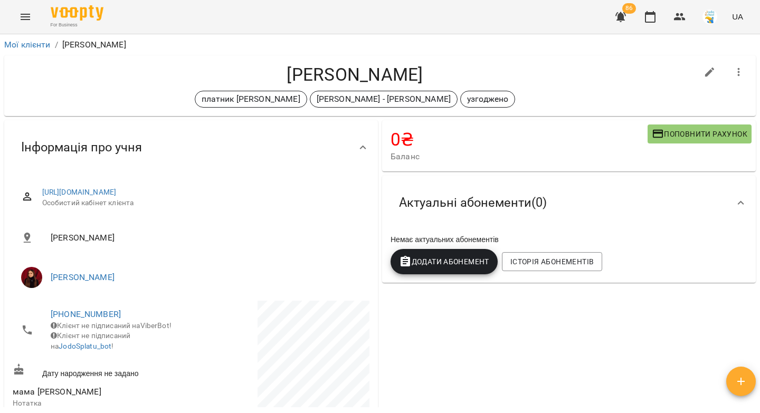
drag, startPoint x: 448, startPoint y: 72, endPoint x: 349, endPoint y: 73, distance: 98.7
click at [349, 73] on h4 "[PERSON_NAME]" at bounding box center [355, 75] width 685 height 22
copy h4 "[PERSON_NAME]"
